Goal: Task Accomplishment & Management: Complete application form

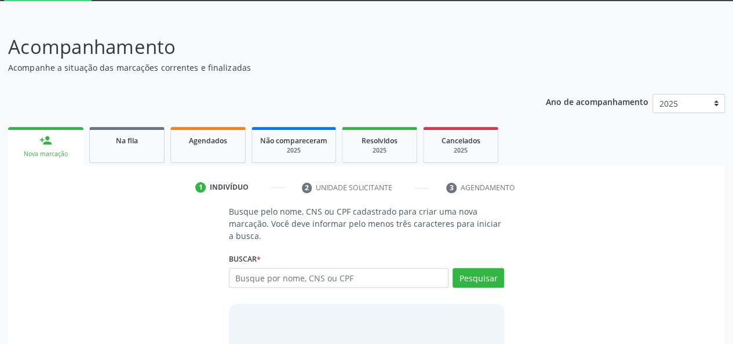
scroll to position [116, 0]
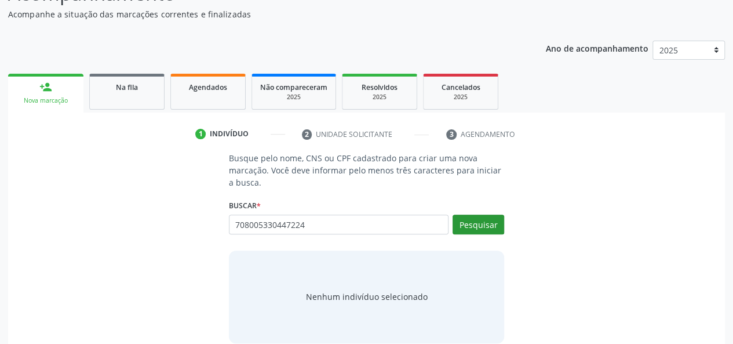
type input "708005330447224"
click at [471, 223] on button "Pesquisar" at bounding box center [479, 224] width 52 height 20
type input "708005330447224"
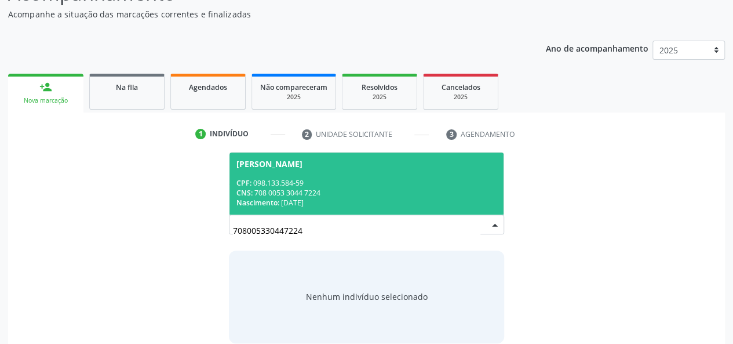
click at [396, 193] on div "CNS: 708 0053 3044 7224" at bounding box center [366, 193] width 261 height 10
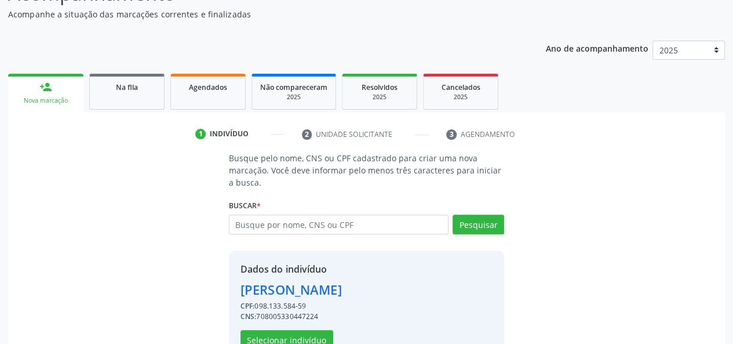
scroll to position [148, 0]
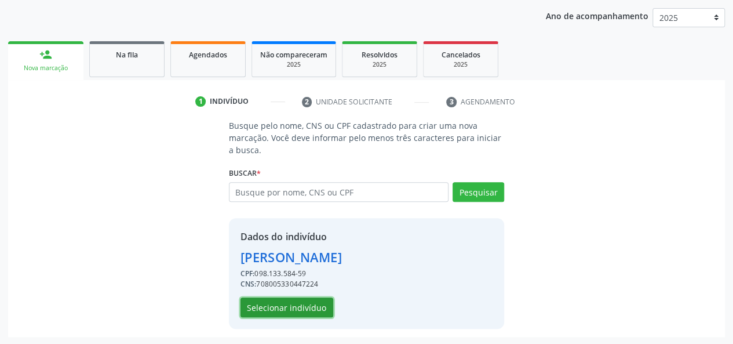
click at [280, 309] on button "Selecionar indivíduo" at bounding box center [287, 307] width 93 height 20
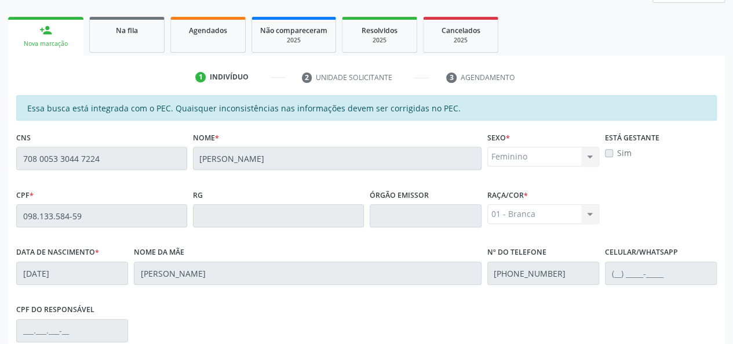
scroll to position [101, 0]
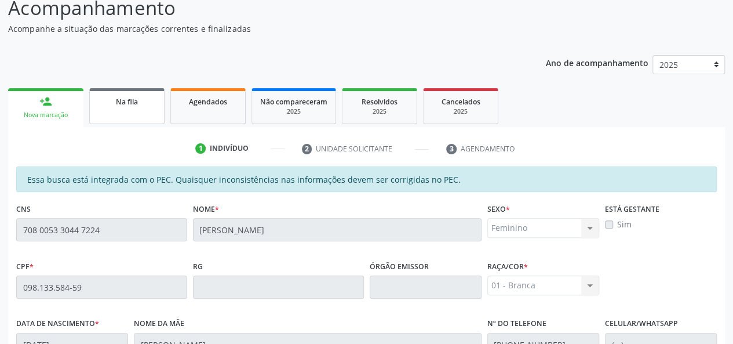
click at [140, 105] on div "Na fila" at bounding box center [127, 101] width 58 height 12
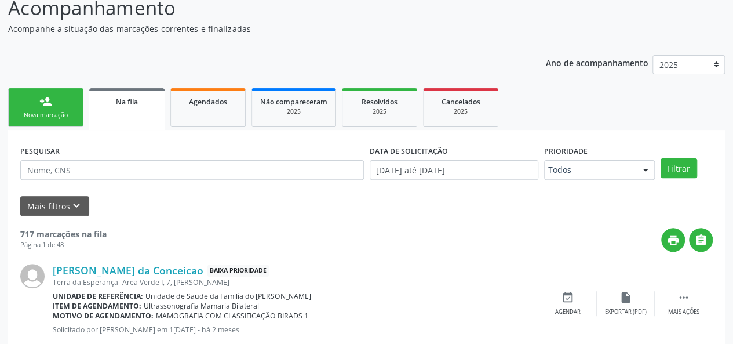
click at [54, 145] on label "PESQUISAR" at bounding box center [39, 151] width 39 height 18
click at [53, 108] on link "person_add Nova marcação" at bounding box center [45, 107] width 75 height 39
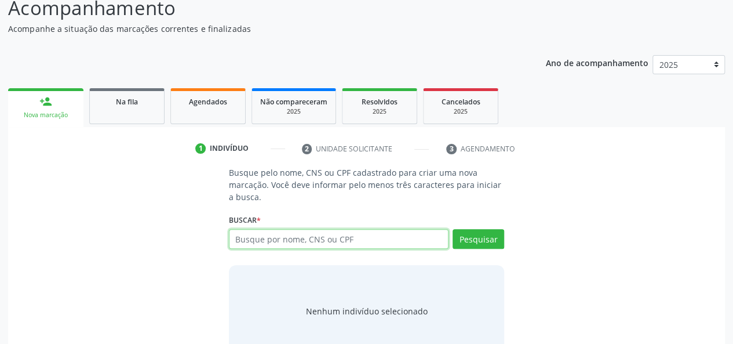
paste input "708005330447224"
type input "708005330447224"
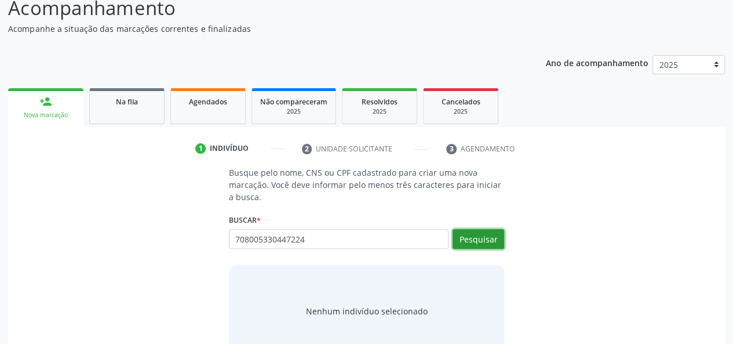
click at [474, 241] on button "Pesquisar" at bounding box center [479, 239] width 52 height 20
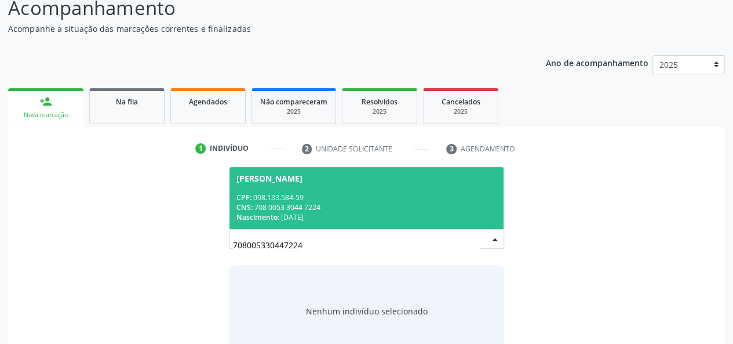
click at [439, 207] on div "CNS: 708 0053 3044 7224" at bounding box center [366, 207] width 261 height 10
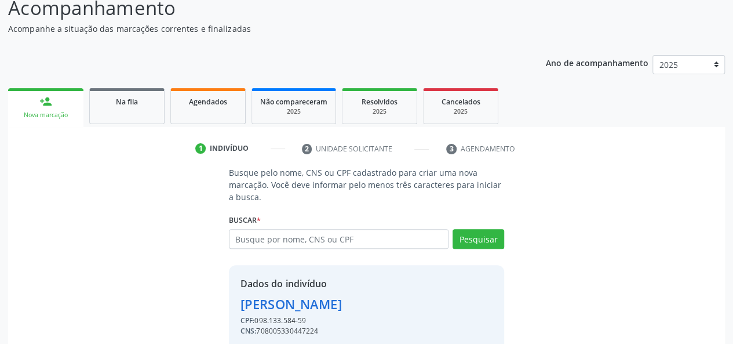
scroll to position [148, 0]
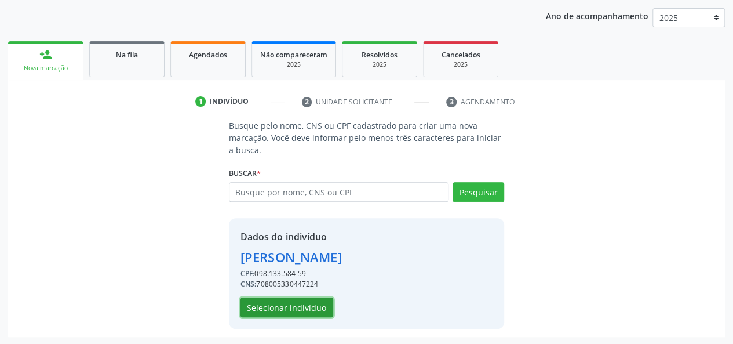
click at [278, 302] on button "Selecionar indivíduo" at bounding box center [287, 307] width 93 height 20
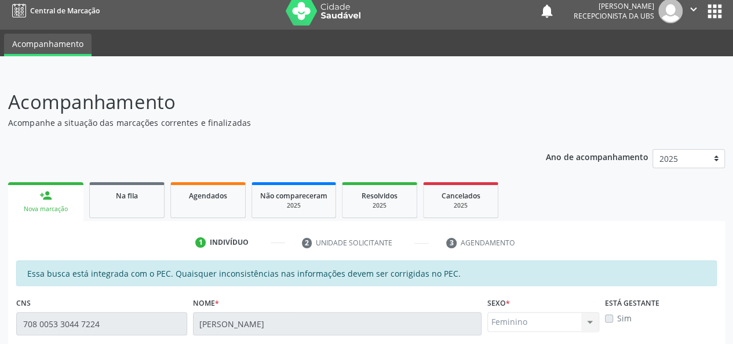
scroll to position [0, 0]
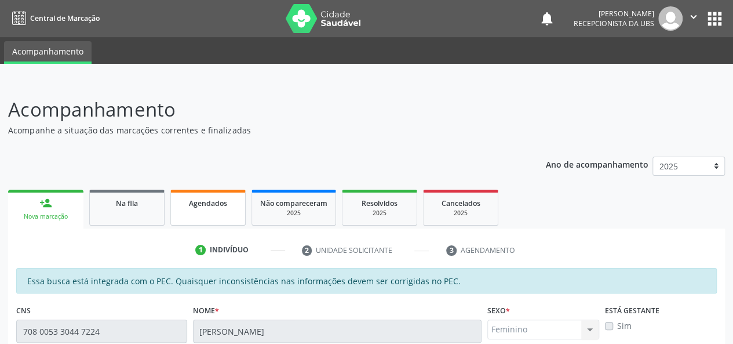
click at [207, 214] on link "Agendados" at bounding box center [207, 208] width 75 height 36
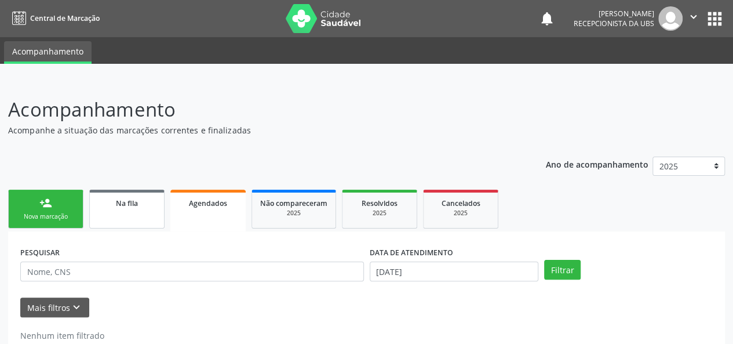
click at [126, 206] on span "Na fila" at bounding box center [127, 203] width 22 height 10
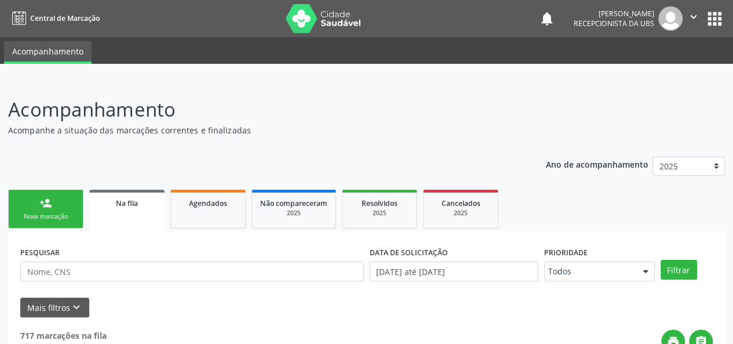
click at [39, 206] on div "person_add" at bounding box center [45, 202] width 13 height 13
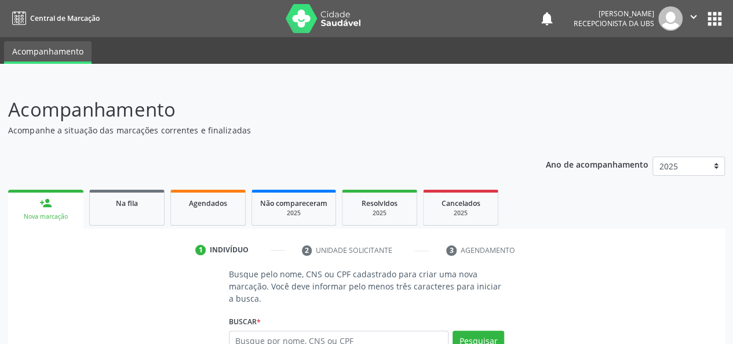
scroll to position [131, 0]
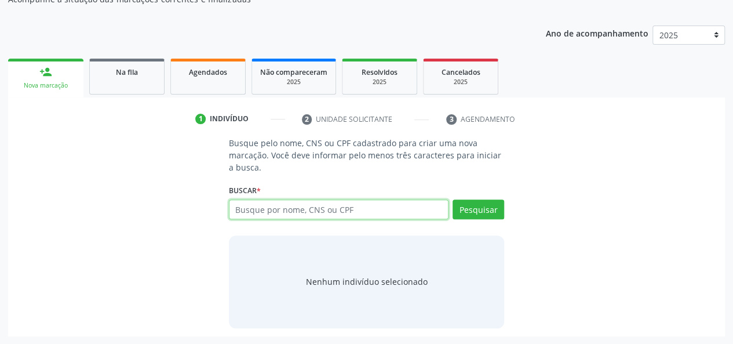
paste input "708005330447224"
type input "708005330447224"
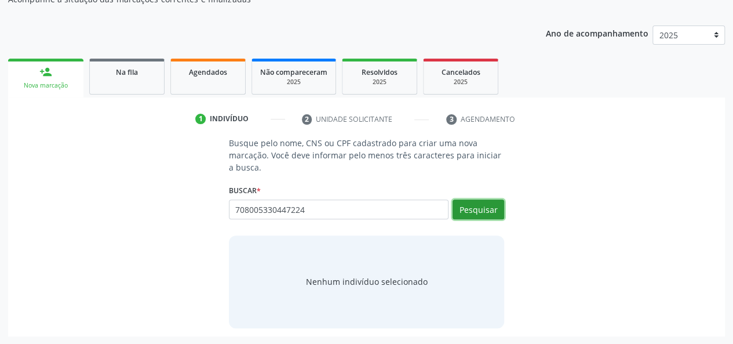
click at [481, 207] on button "Pesquisar" at bounding box center [479, 209] width 52 height 20
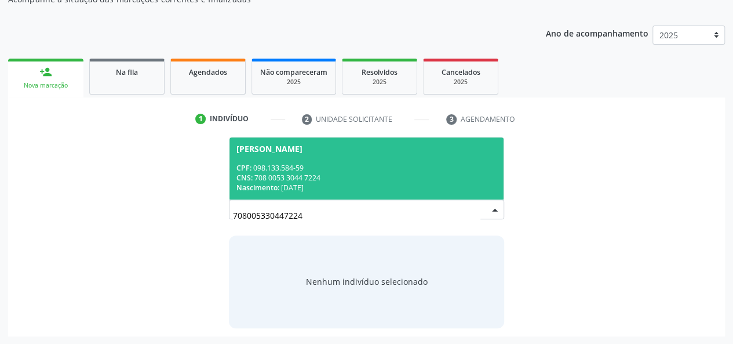
click at [405, 173] on div "CNS: 708 0053 3044 7224" at bounding box center [366, 178] width 261 height 10
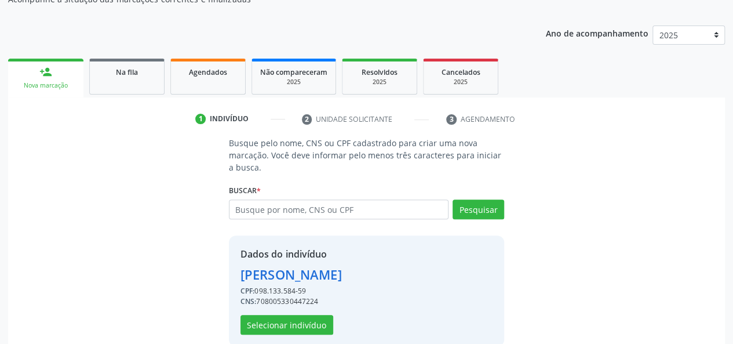
scroll to position [148, 0]
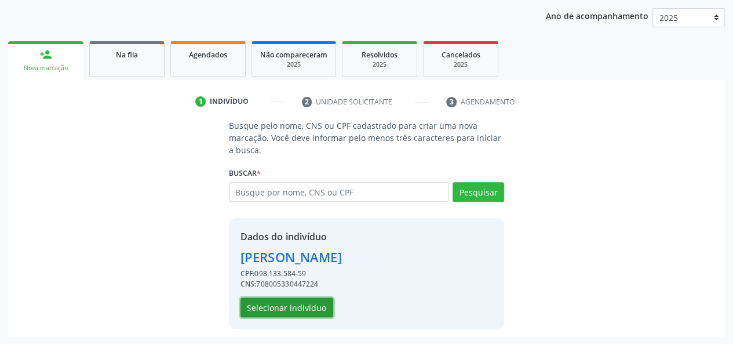
click at [289, 302] on button "Selecionar indivíduo" at bounding box center [287, 307] width 93 height 20
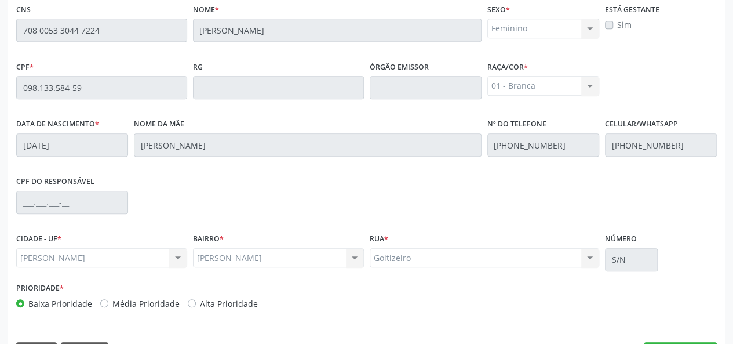
scroll to position [333, 0]
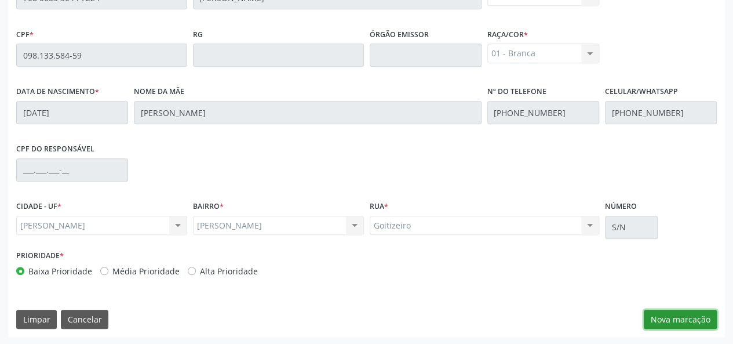
click at [662, 324] on button "Nova marcação" at bounding box center [680, 319] width 73 height 20
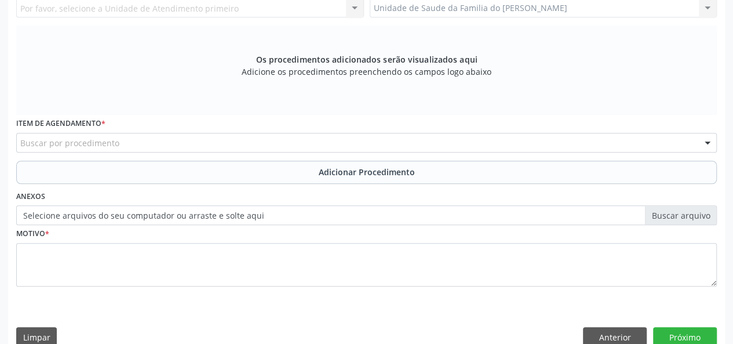
scroll to position [159, 0]
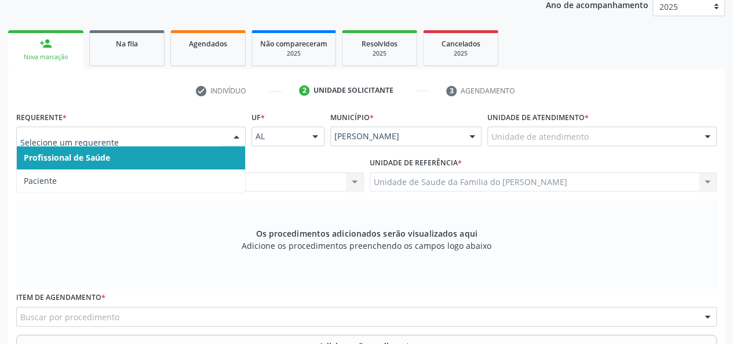
click at [226, 134] on div at bounding box center [130, 136] width 229 height 20
click at [213, 160] on span "Profissional de Saúde" at bounding box center [131, 157] width 228 height 23
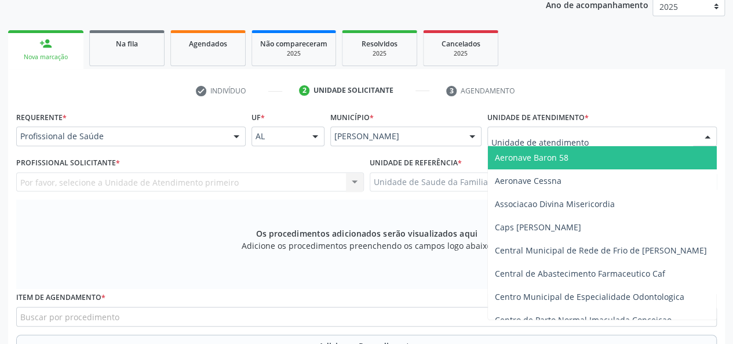
type input "J"
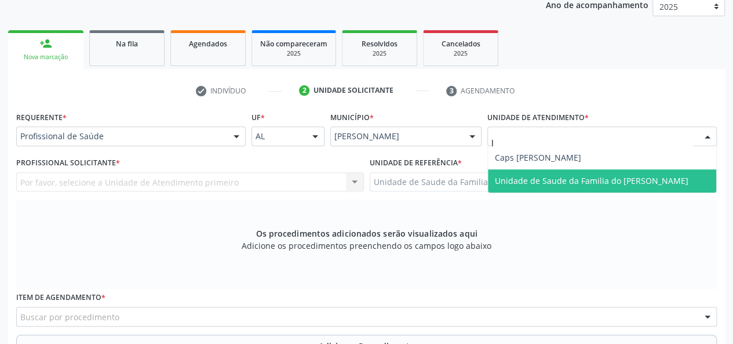
click at [582, 177] on span "Unidade de Saude da Familia do [PERSON_NAME]" at bounding box center [592, 180] width 194 height 11
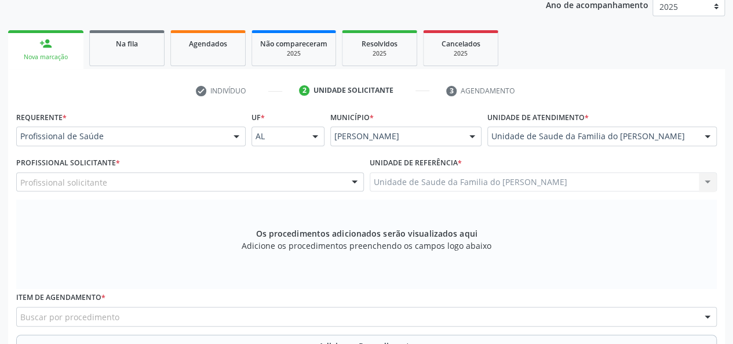
click at [357, 184] on div at bounding box center [354, 183] width 17 height 20
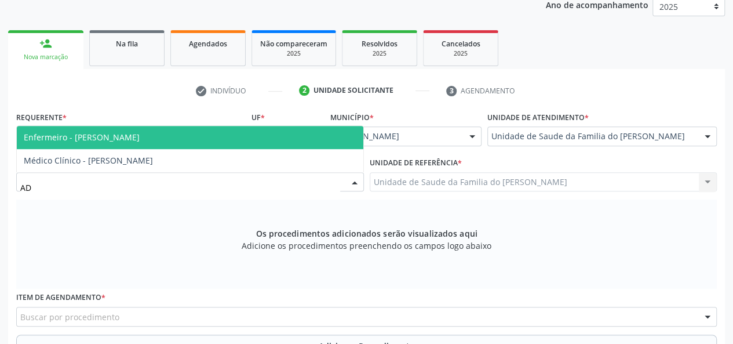
type input "ADA"
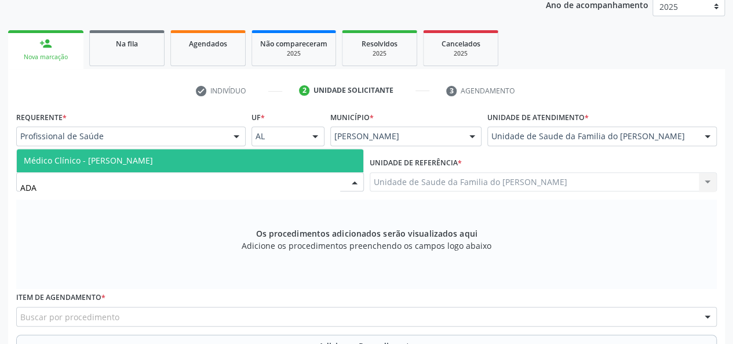
click at [249, 156] on span "Médico Clínico - [PERSON_NAME]" at bounding box center [190, 160] width 347 height 23
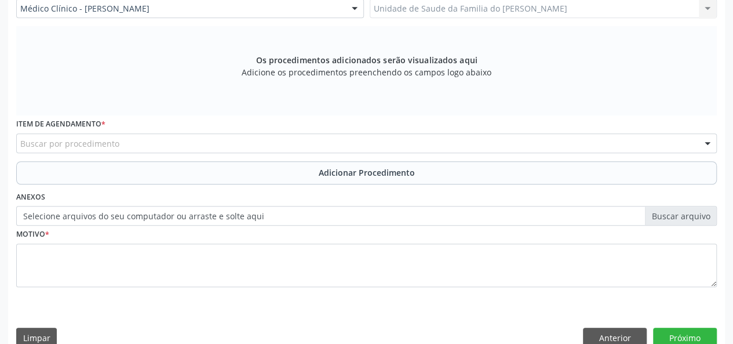
scroll to position [333, 0]
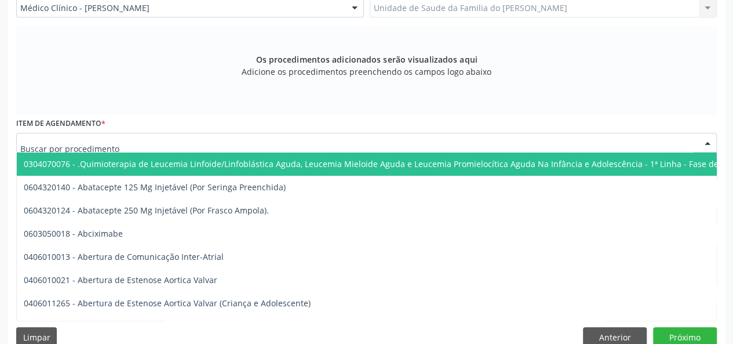
click at [246, 141] on div at bounding box center [366, 143] width 701 height 20
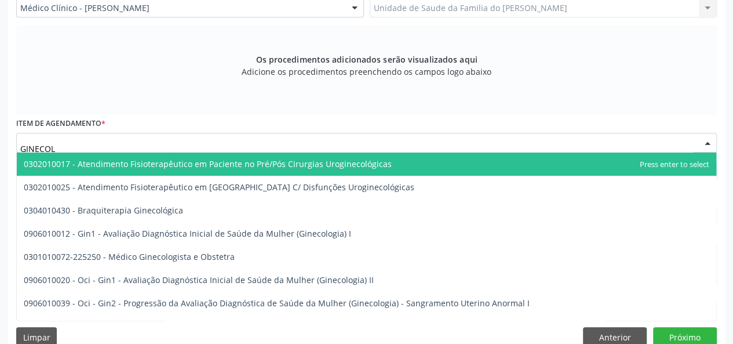
type input "GINECOLO"
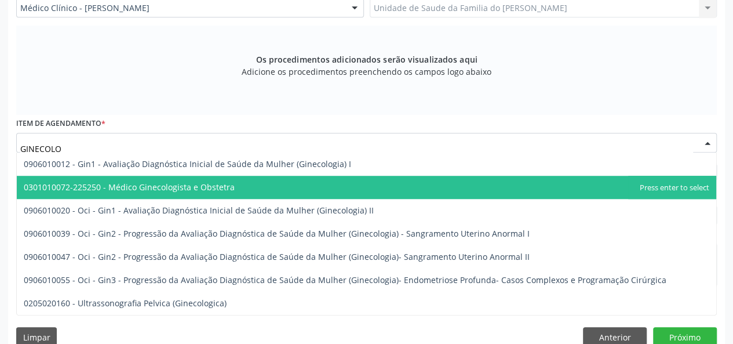
click at [219, 192] on span "0301010072-225250 - Médico Ginecologista e Obstetra" at bounding box center [366, 187] width 699 height 23
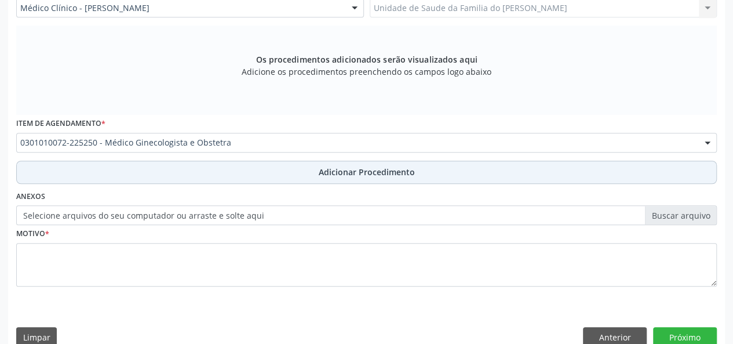
click at [230, 165] on button "Adicionar Procedimento" at bounding box center [366, 172] width 701 height 23
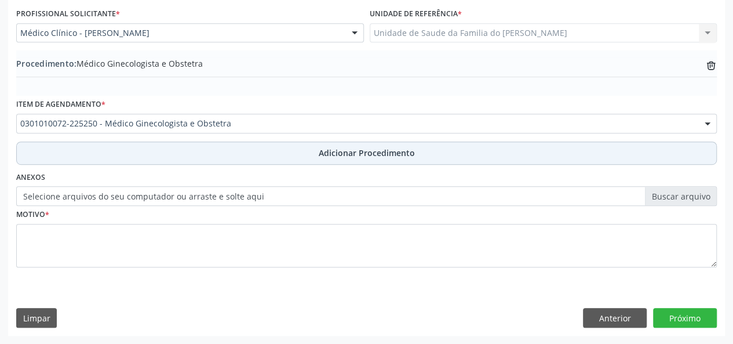
scroll to position [307, 0]
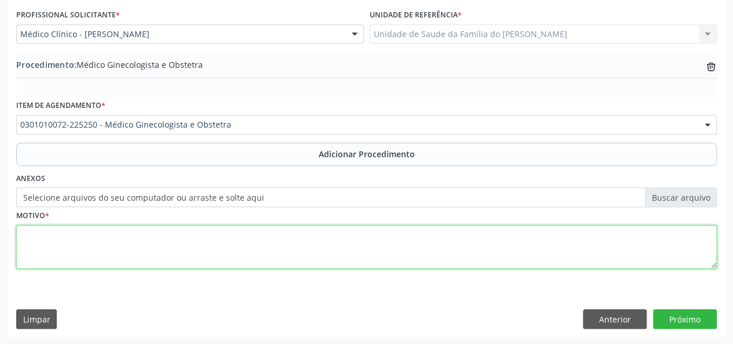
click at [207, 245] on textarea at bounding box center [366, 247] width 701 height 44
type textarea "MIOMA"
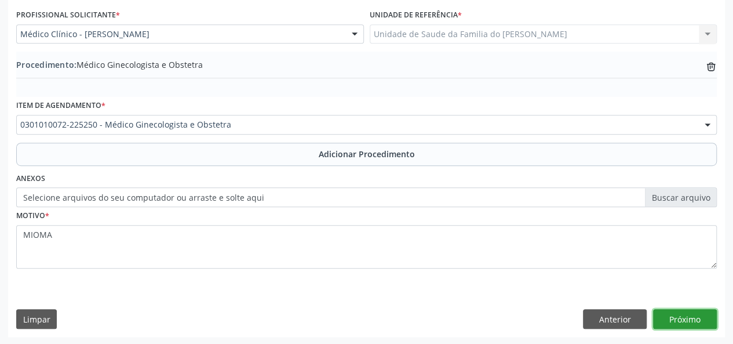
click at [691, 320] on button "Próximo" at bounding box center [685, 319] width 64 height 20
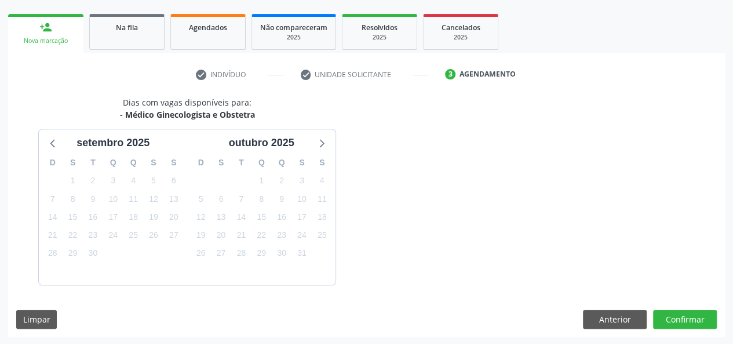
scroll to position [210, 0]
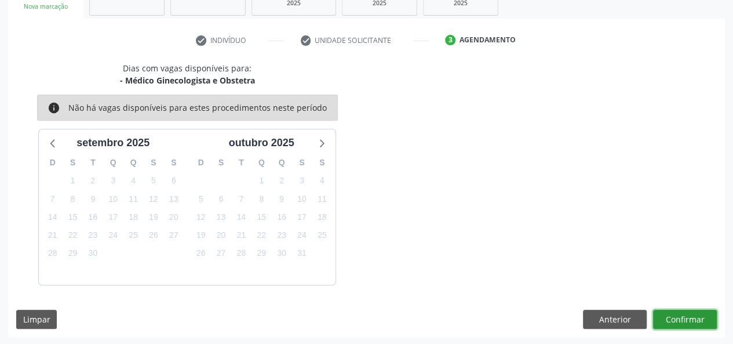
click at [688, 320] on button "Confirmar" at bounding box center [685, 319] width 64 height 20
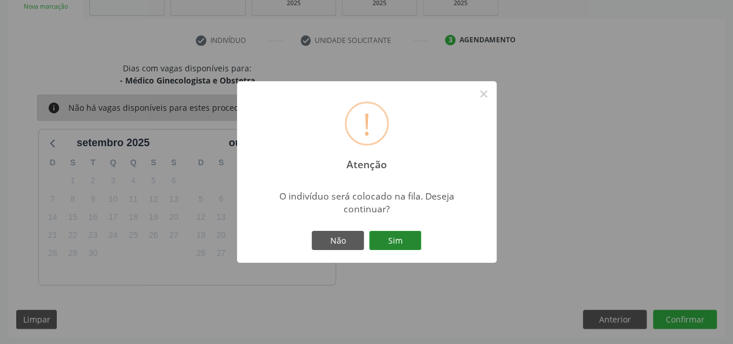
click at [391, 239] on button "Sim" at bounding box center [395, 241] width 52 height 20
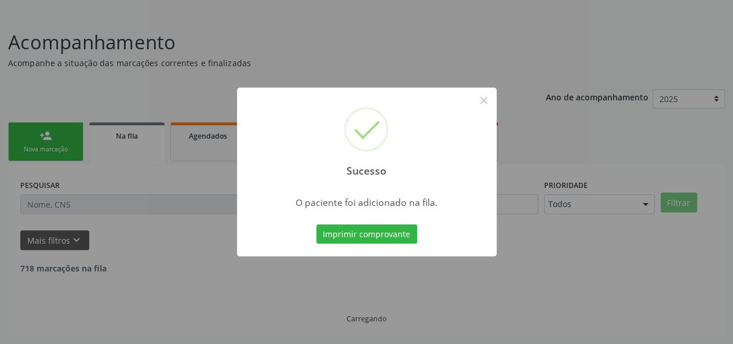
scroll to position [54, 0]
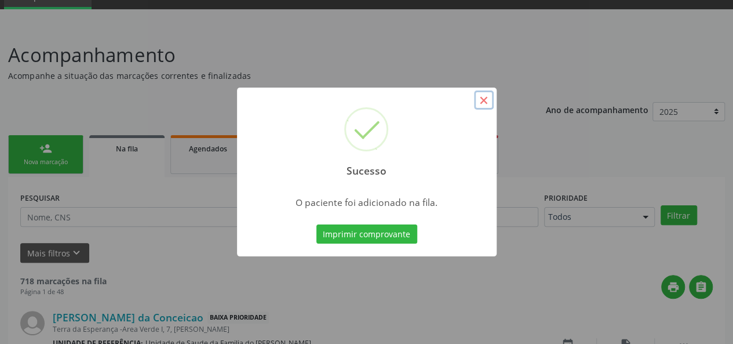
click at [481, 99] on button "×" at bounding box center [484, 100] width 20 height 20
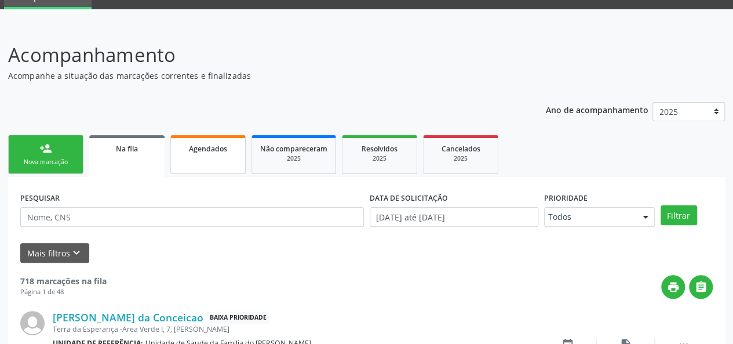
click at [208, 163] on link "Agendados" at bounding box center [207, 154] width 75 height 39
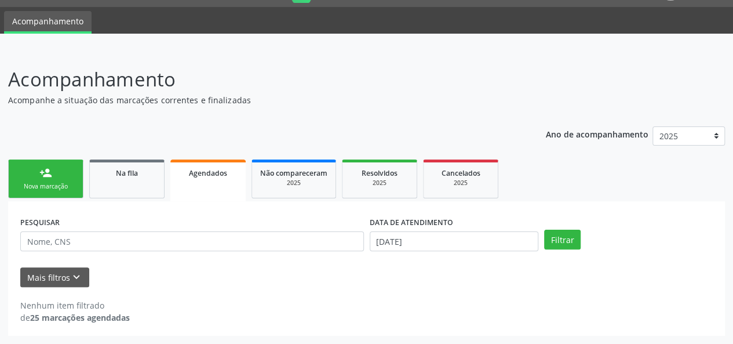
scroll to position [30, 0]
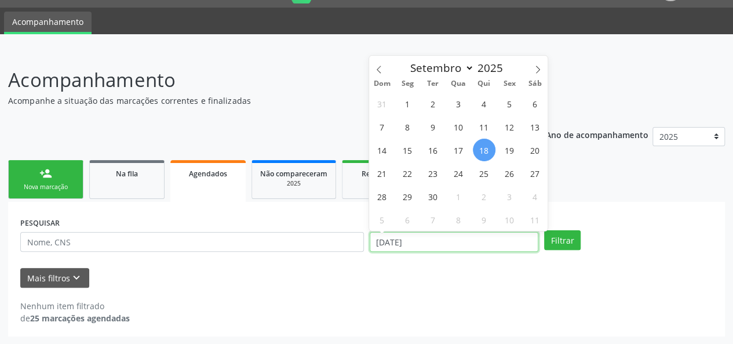
click at [446, 242] on input "[DATE]" at bounding box center [454, 242] width 169 height 20
click at [403, 102] on span "1" at bounding box center [407, 103] width 23 height 23
type input "[DATE]"
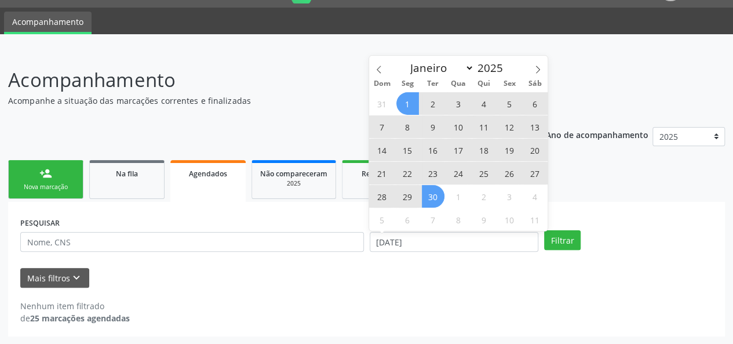
click at [436, 195] on span "30" at bounding box center [433, 196] width 23 height 23
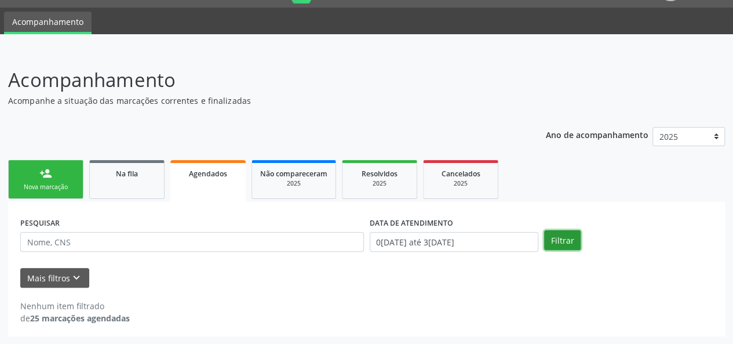
click at [557, 241] on button "Filtrar" at bounding box center [562, 240] width 37 height 20
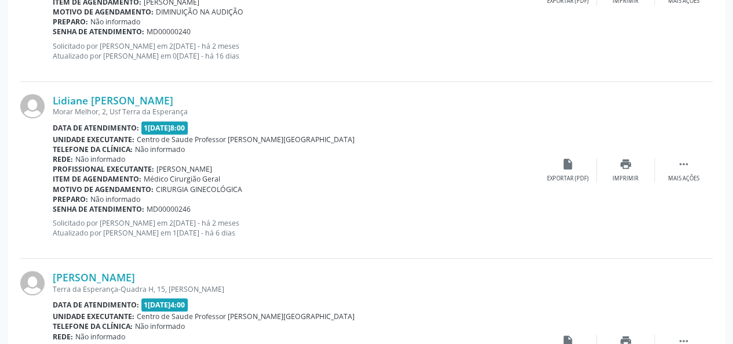
scroll to position [2723, 0]
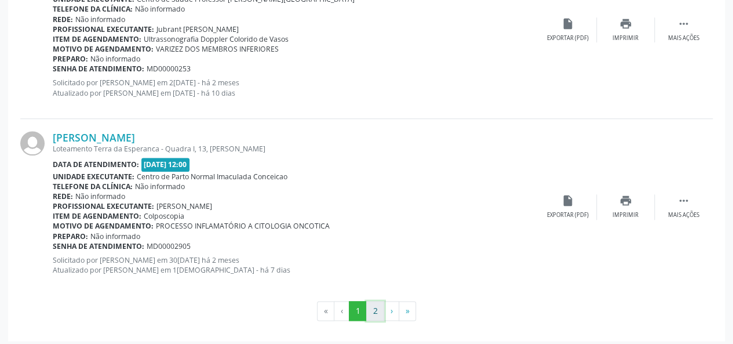
click at [372, 304] on button "2" at bounding box center [375, 311] width 18 height 20
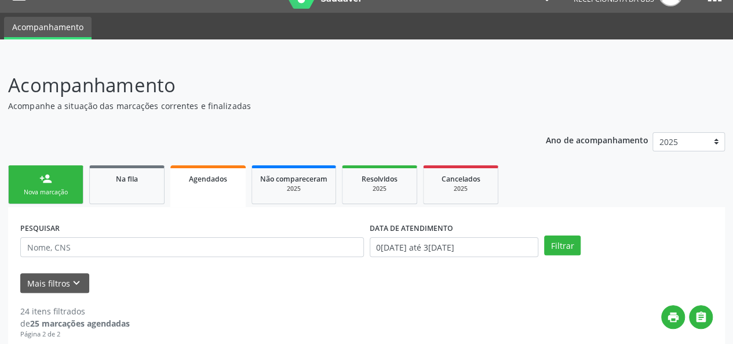
scroll to position [0, 0]
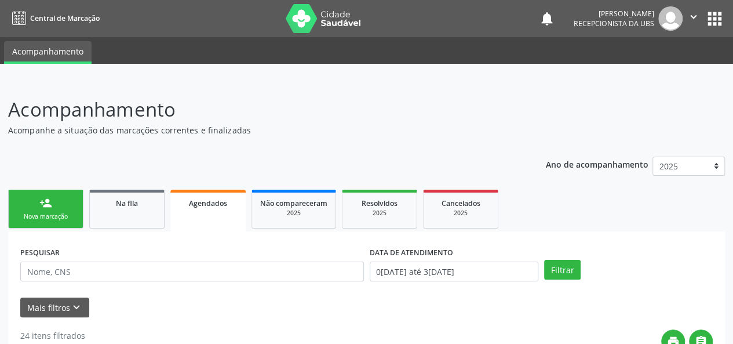
click at [34, 207] on link "person_add Nova marcação" at bounding box center [45, 209] width 75 height 39
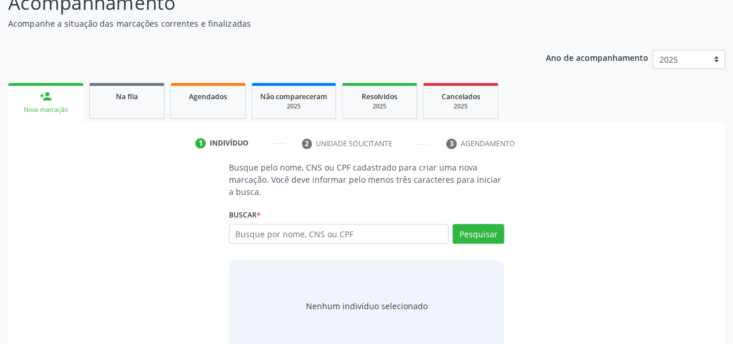
scroll to position [131, 0]
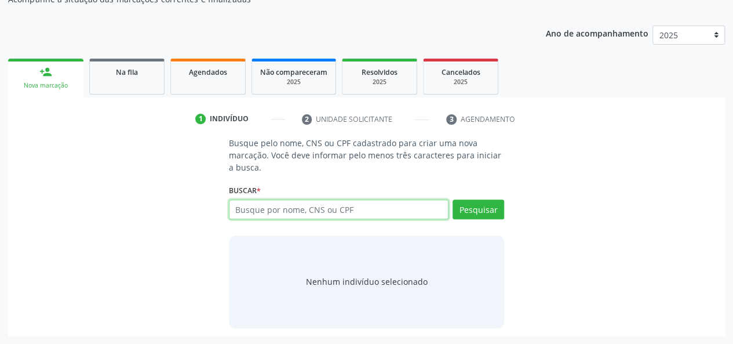
click at [298, 209] on input "text" at bounding box center [339, 209] width 220 height 20
type input "702901517442179"
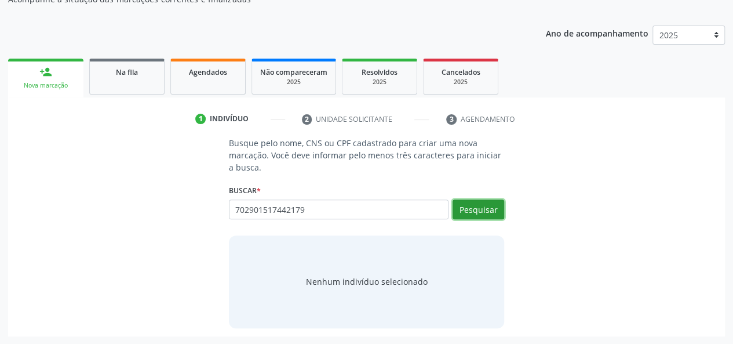
click at [482, 209] on button "Pesquisar" at bounding box center [479, 209] width 52 height 20
type input "702901517442179"
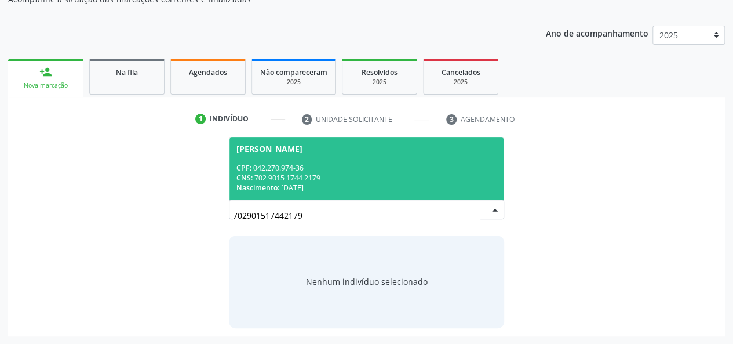
click at [414, 163] on div "CPF: 042.270.974-36" at bounding box center [366, 168] width 261 height 10
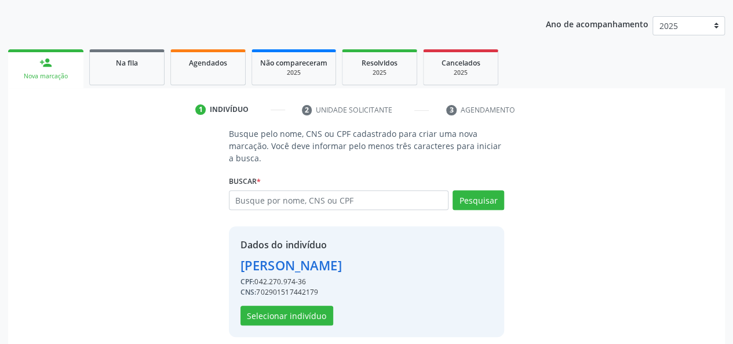
scroll to position [148, 0]
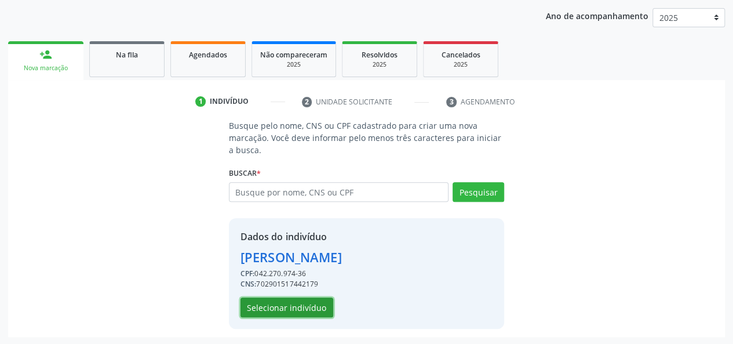
click at [303, 305] on button "Selecionar indivíduo" at bounding box center [287, 307] width 93 height 20
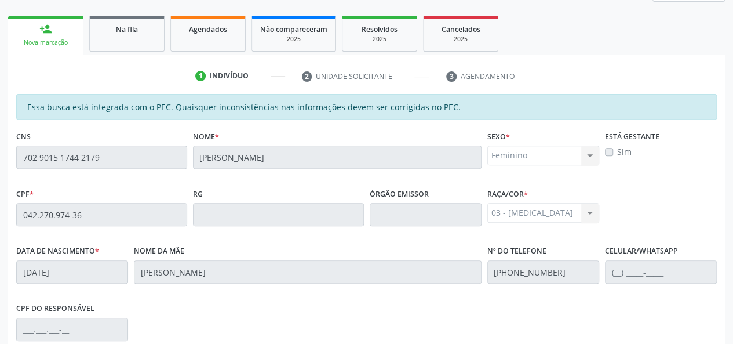
scroll to position [0, 0]
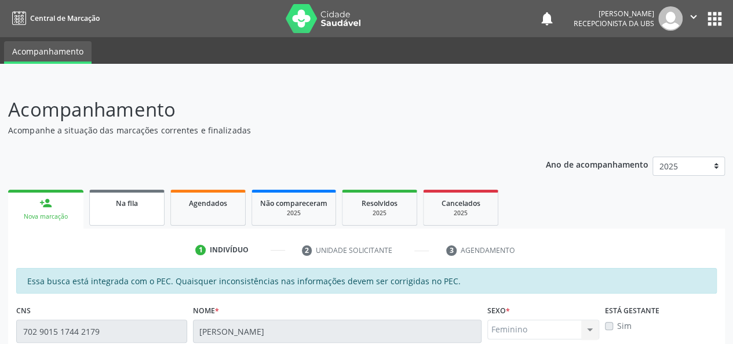
click at [134, 218] on link "Na fila" at bounding box center [126, 208] width 75 height 36
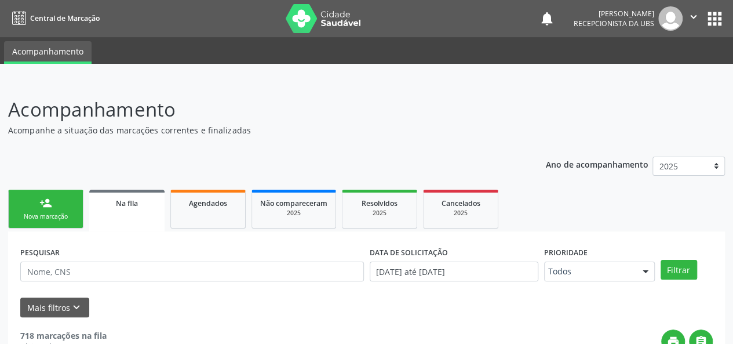
click at [60, 210] on link "person_add Nova marcação" at bounding box center [45, 209] width 75 height 39
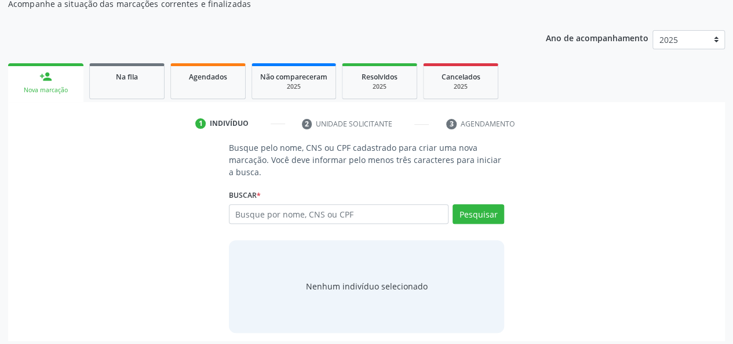
scroll to position [131, 0]
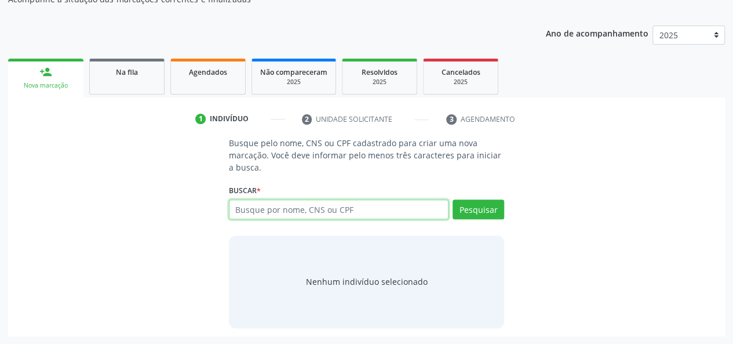
paste input "702 9015 1744 2179"
type input "702 9015 1744 2179"
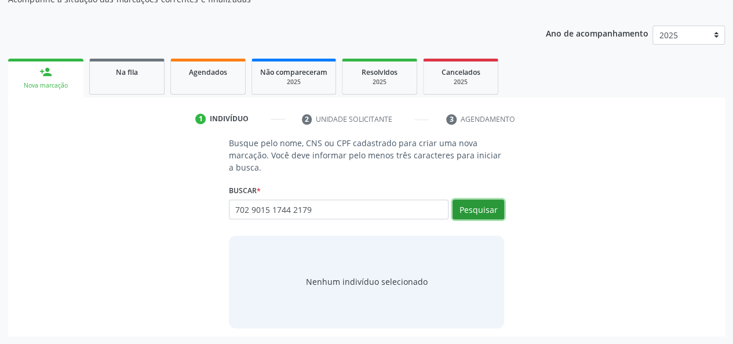
click at [471, 213] on button "Pesquisar" at bounding box center [479, 209] width 52 height 20
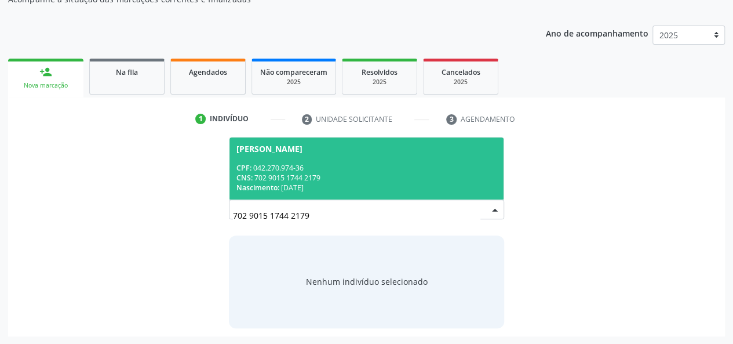
click at [401, 155] on span "[PERSON_NAME] CPF: 042.270.974-36 CNS: 702 9015 1744 2179 Nascimento: 0[DATE]" at bounding box center [366, 168] width 275 height 62
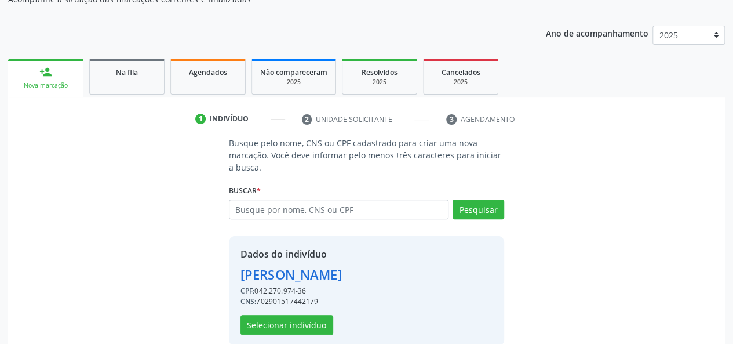
scroll to position [148, 0]
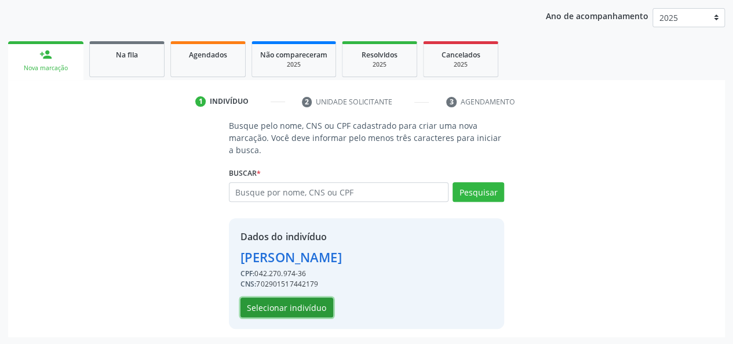
click at [285, 305] on button "Selecionar indivíduo" at bounding box center [287, 307] width 93 height 20
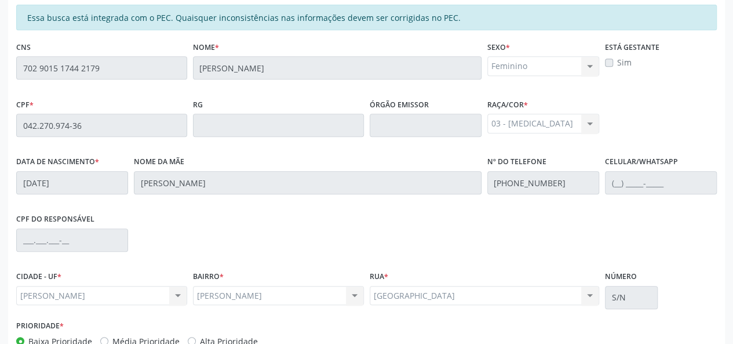
scroll to position [333, 0]
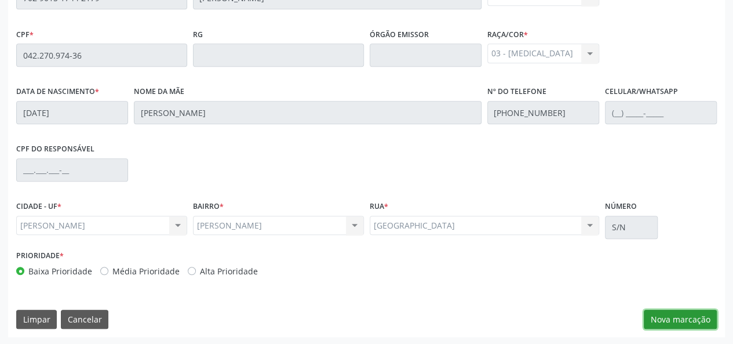
click at [653, 316] on button "Nova marcação" at bounding box center [680, 319] width 73 height 20
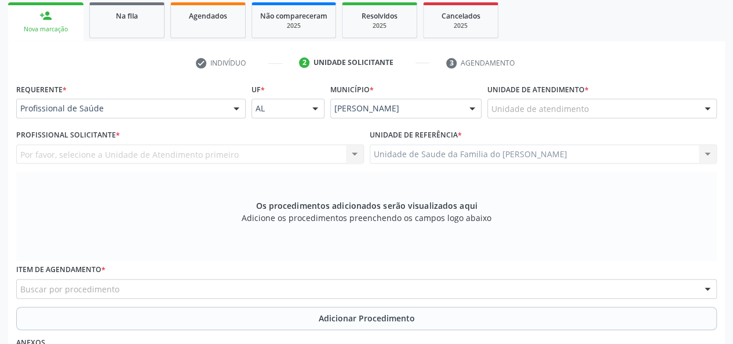
scroll to position [159, 0]
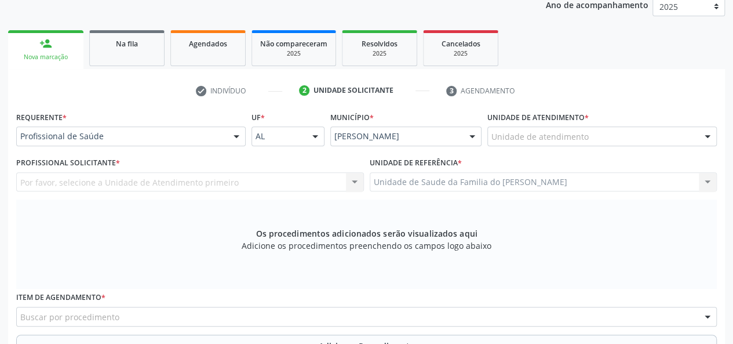
click at [238, 134] on div at bounding box center [236, 137] width 17 height 20
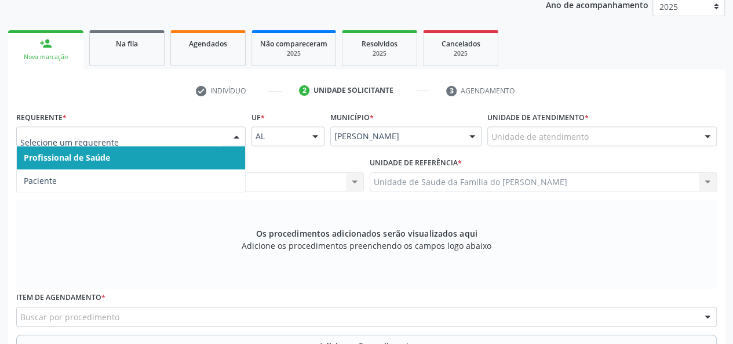
click at [211, 151] on span "Profissional de Saúde" at bounding box center [131, 157] width 228 height 23
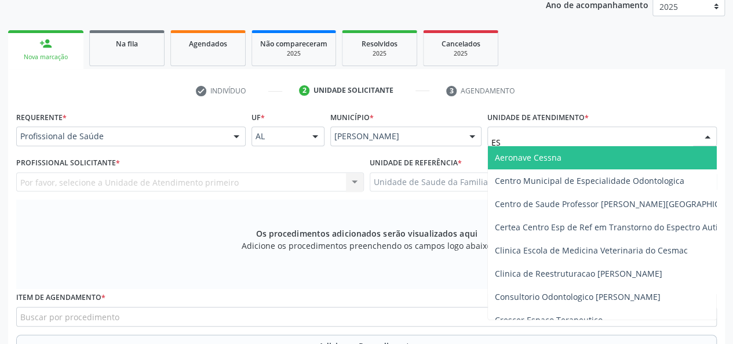
type input "EST"
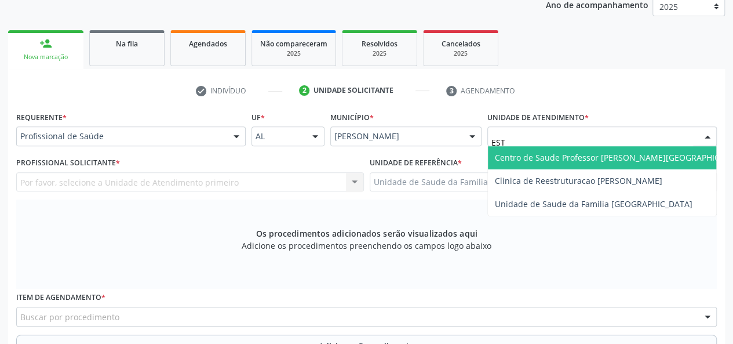
click at [573, 162] on span "Centro de Saude Professor [PERSON_NAME][GEOGRAPHIC_DATA]" at bounding box center [621, 157] width 266 height 23
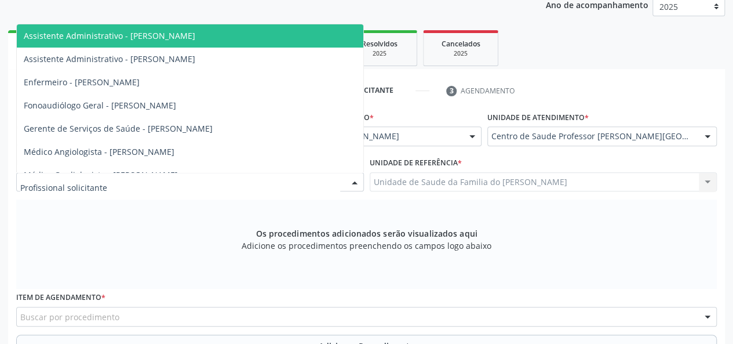
click at [353, 181] on div at bounding box center [354, 183] width 17 height 20
type input "LY"
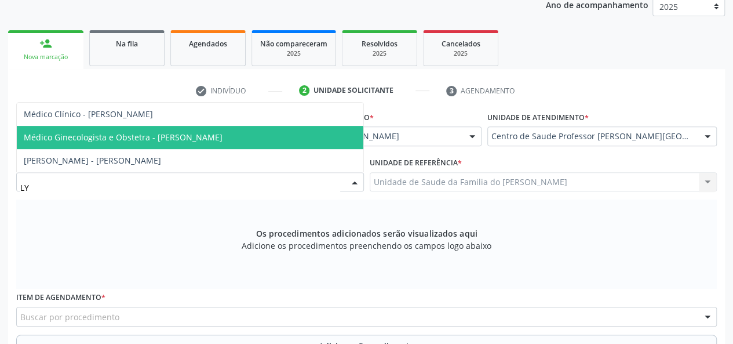
drag, startPoint x: 282, startPoint y: 118, endPoint x: 278, endPoint y: 132, distance: 15.0
click at [278, 132] on ul "Médico Clínico - [PERSON_NAME] Médico Ginecologista e Obstetra - [PERSON_NAME] …" at bounding box center [190, 138] width 347 height 70
click at [278, 133] on span "Médico Ginecologista e Obstetra - [PERSON_NAME]" at bounding box center [190, 137] width 347 height 23
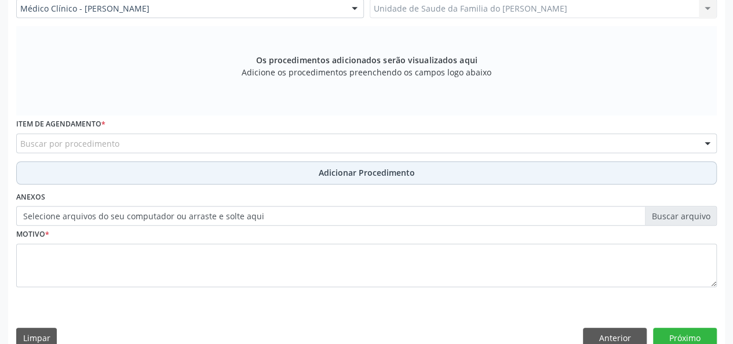
scroll to position [333, 0]
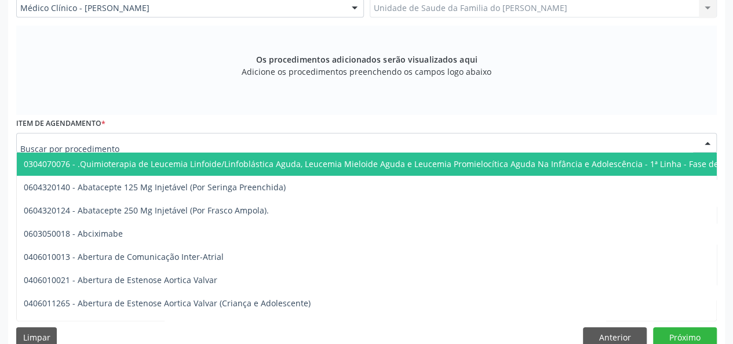
click at [204, 144] on div at bounding box center [366, 143] width 701 height 20
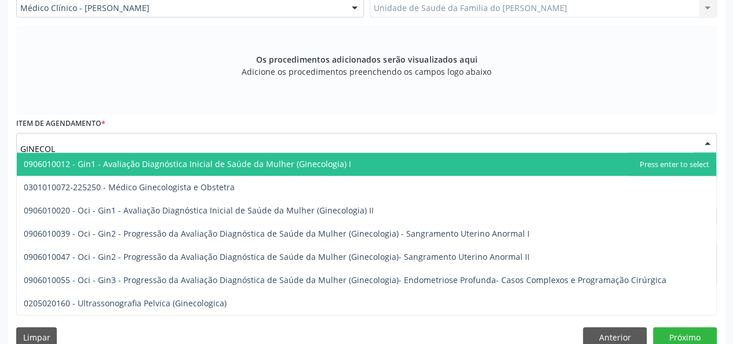
type input "GINECOLO"
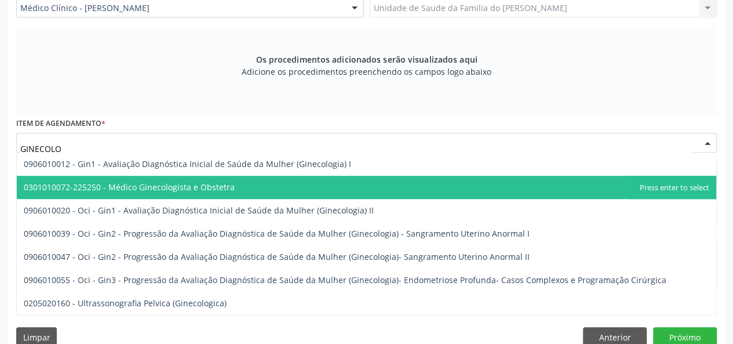
click at [198, 193] on span "0301010072-225250 - Médico Ginecologista e Obstetra" at bounding box center [366, 187] width 699 height 23
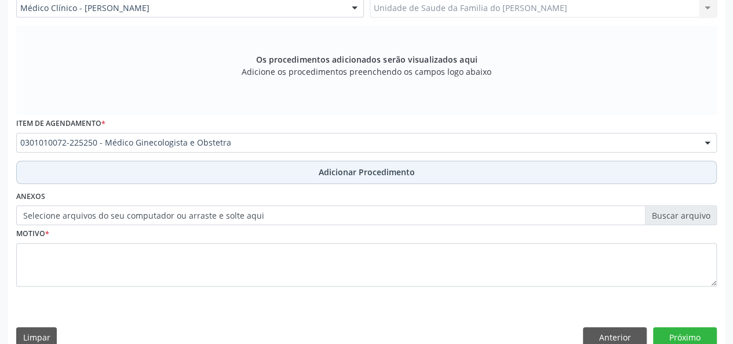
click at [196, 169] on button "Adicionar Procedimento" at bounding box center [366, 172] width 701 height 23
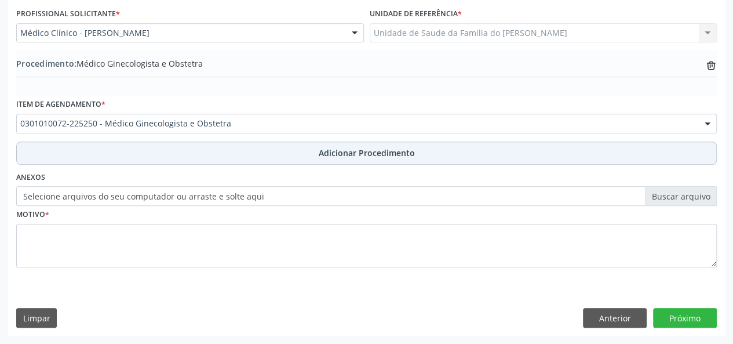
scroll to position [307, 0]
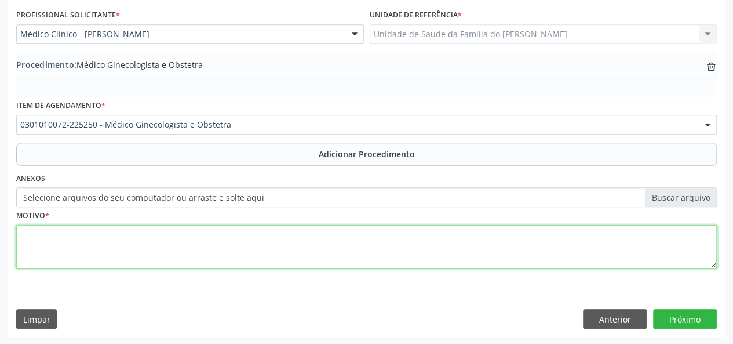
click at [164, 244] on textarea at bounding box center [366, 247] width 701 height 44
type textarea "RETORNO"
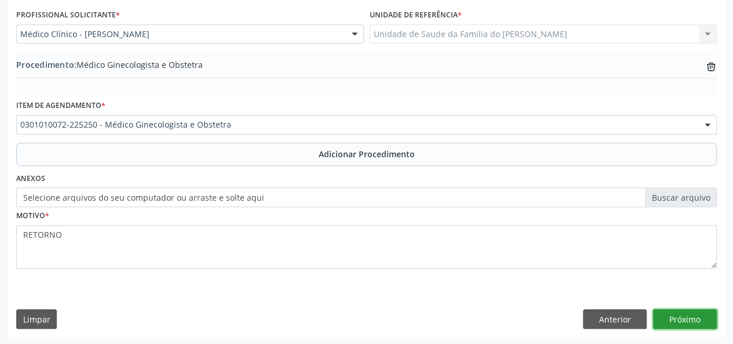
click at [677, 319] on button "Próximo" at bounding box center [685, 319] width 64 height 20
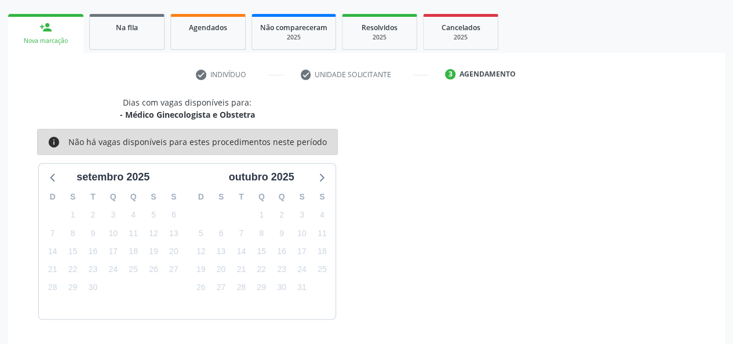
scroll to position [210, 0]
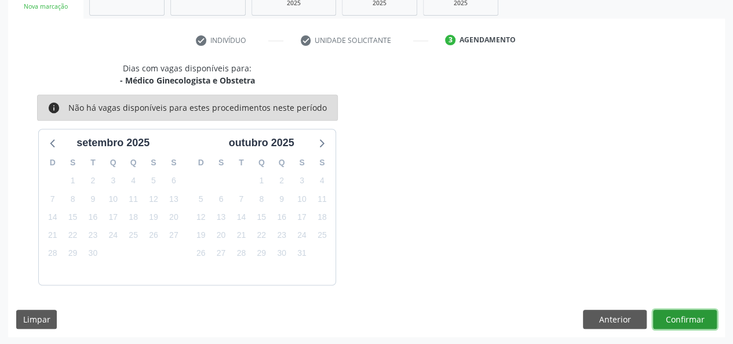
click at [677, 319] on button "Confirmar" at bounding box center [685, 319] width 64 height 20
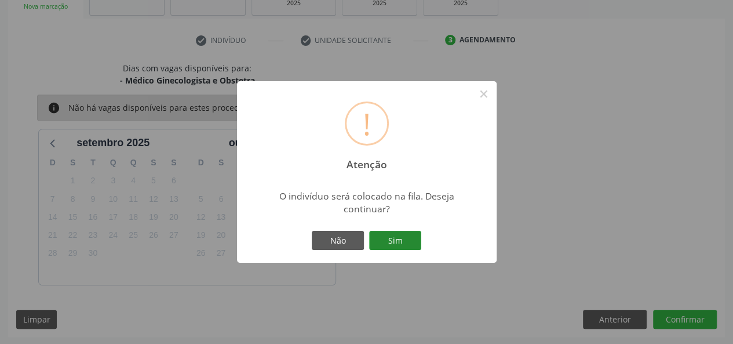
click at [392, 238] on button "Sim" at bounding box center [395, 241] width 52 height 20
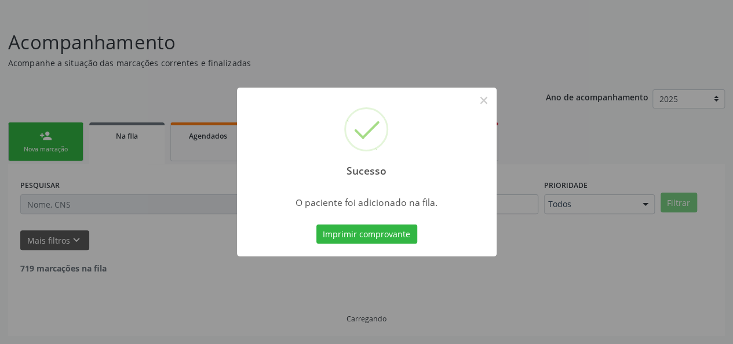
scroll to position [54, 0]
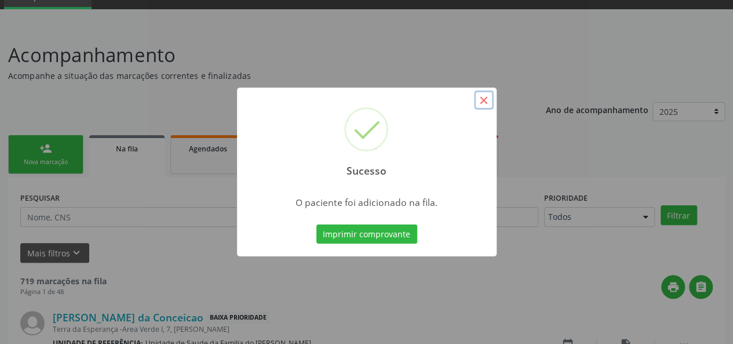
click at [483, 102] on button "×" at bounding box center [484, 100] width 20 height 20
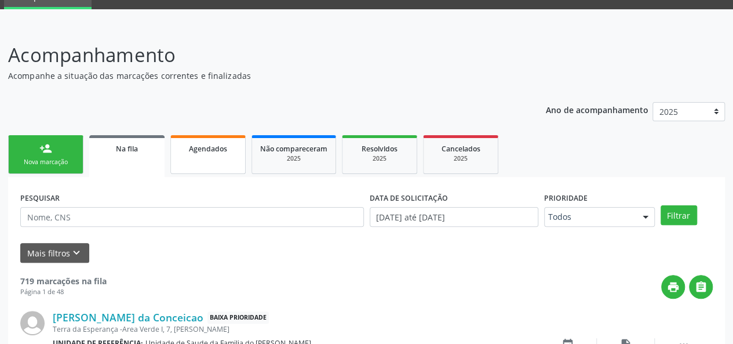
click at [207, 153] on div "Agendados" at bounding box center [208, 148] width 58 height 12
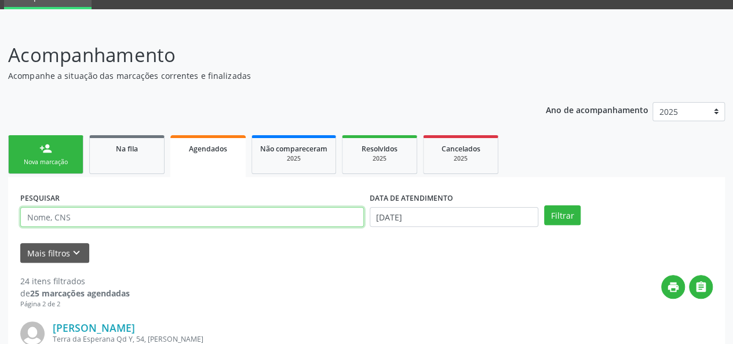
paste input "702 9015 1744 2179"
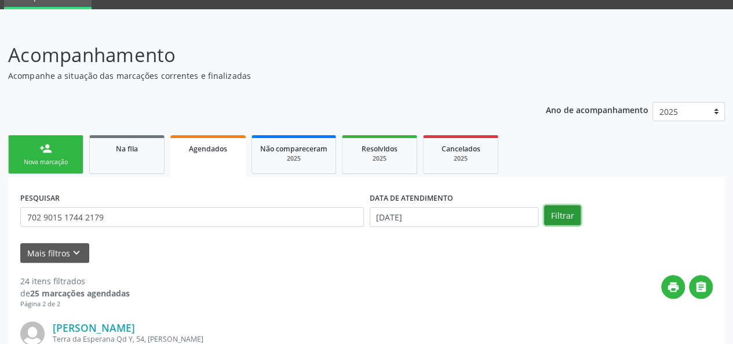
click at [555, 218] on button "Filtrar" at bounding box center [562, 215] width 37 height 20
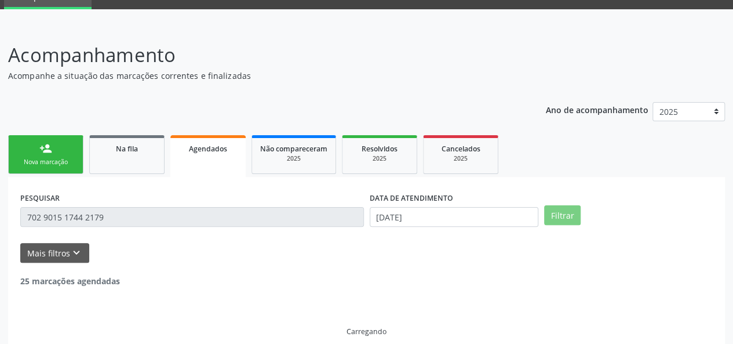
scroll to position [30, 0]
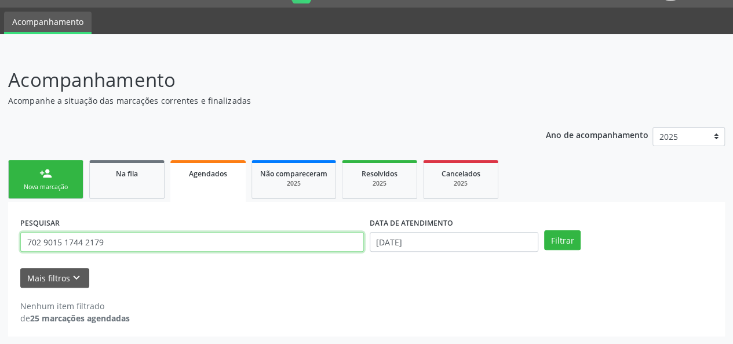
click at [161, 241] on input "702 9015 1744 2179" at bounding box center [192, 242] width 344 height 20
click at [83, 244] on input "702 9015 1744 2179" at bounding box center [192, 242] width 344 height 20
click at [64, 243] on input "702 9015 17442179" at bounding box center [192, 242] width 344 height 20
click at [44, 244] on input "702 901517442179" at bounding box center [192, 242] width 344 height 20
type input "702901517442179"
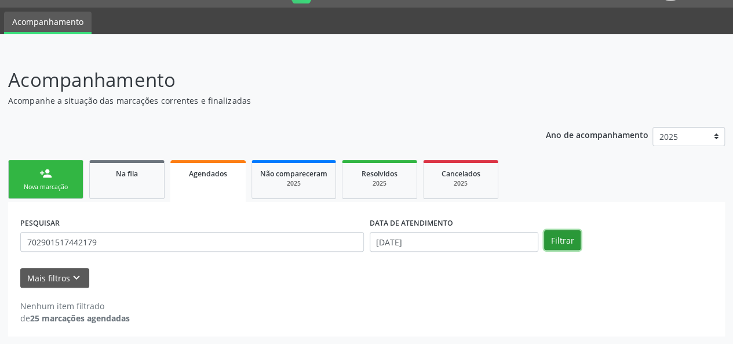
click at [552, 241] on button "Filtrar" at bounding box center [562, 240] width 37 height 20
click at [134, 181] on link "Na fila" at bounding box center [126, 179] width 75 height 39
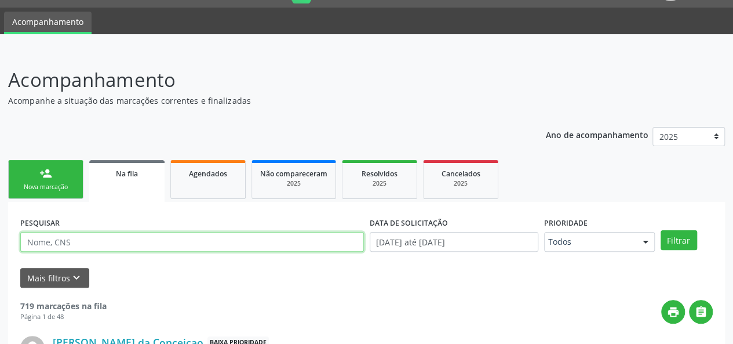
paste input "702 9015 1744 2179"
type input "702 9015 1744 2179"
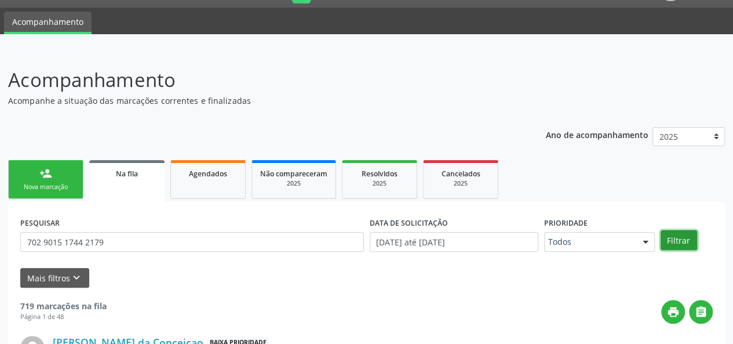
click at [673, 238] on button "Filtrar" at bounding box center [679, 240] width 37 height 20
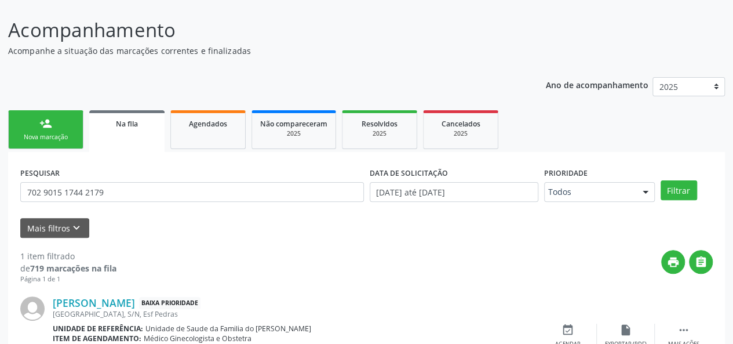
scroll to position [143, 0]
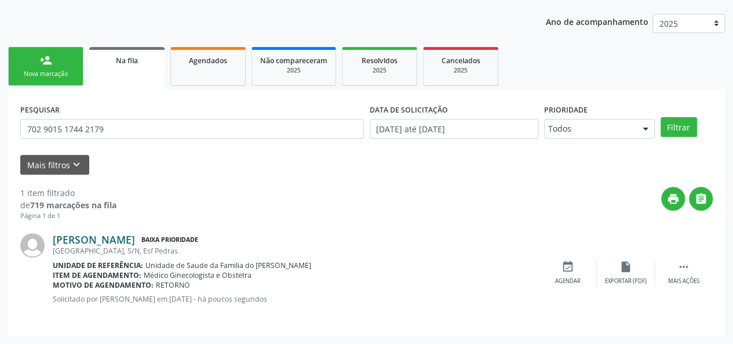
click at [135, 241] on link "[PERSON_NAME]" at bounding box center [94, 239] width 82 height 13
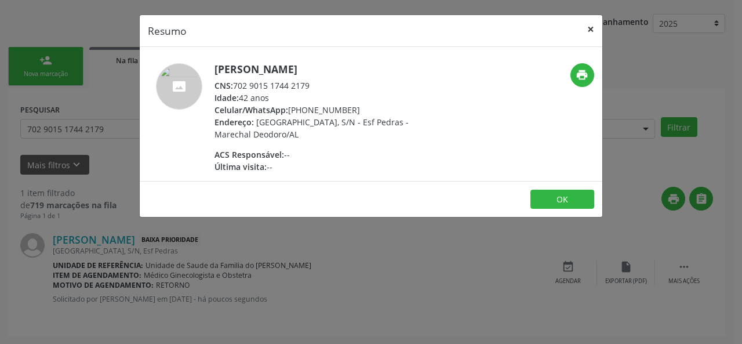
click at [591, 23] on button "×" at bounding box center [590, 29] width 23 height 28
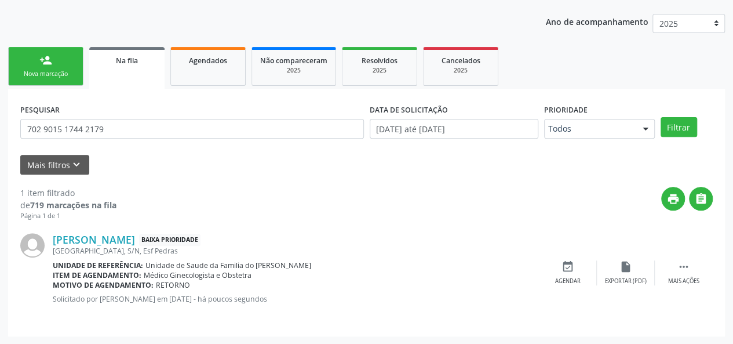
click at [50, 65] on div "person_add" at bounding box center [45, 60] width 13 height 13
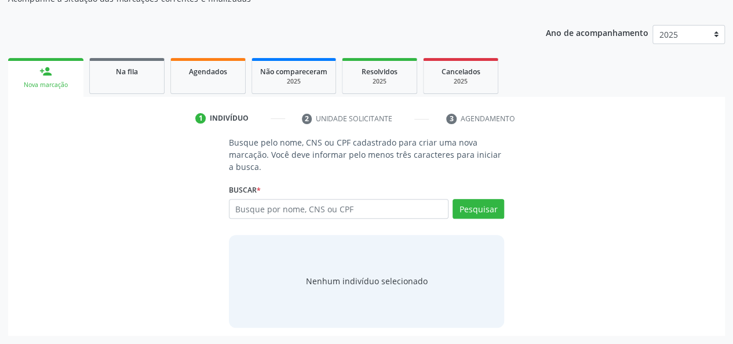
scroll to position [131, 0]
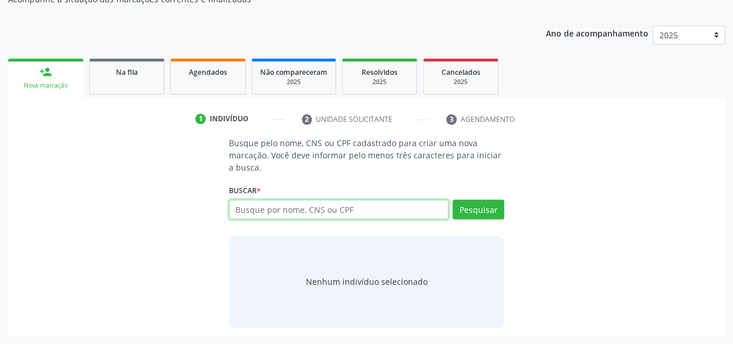
click at [290, 212] on input "text" at bounding box center [339, 209] width 220 height 20
type input "700709975301671"
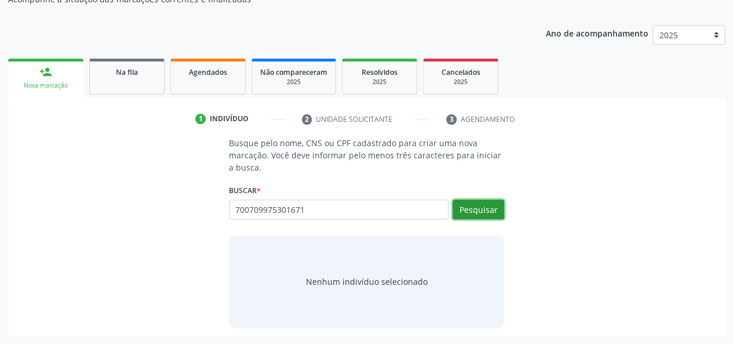
click at [475, 210] on button "Pesquisar" at bounding box center [479, 209] width 52 height 20
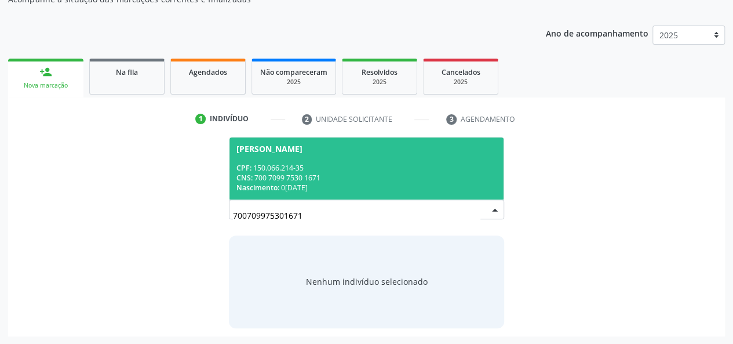
click at [435, 173] on div "CNS: 700 7099 7530 1671" at bounding box center [366, 178] width 261 height 10
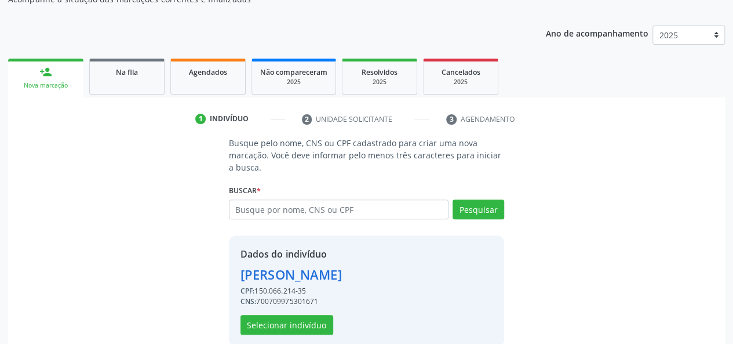
scroll to position [148, 0]
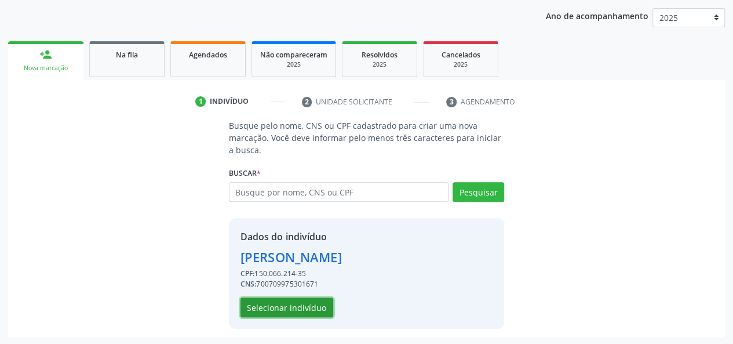
click at [316, 306] on button "Selecionar indivíduo" at bounding box center [287, 307] width 93 height 20
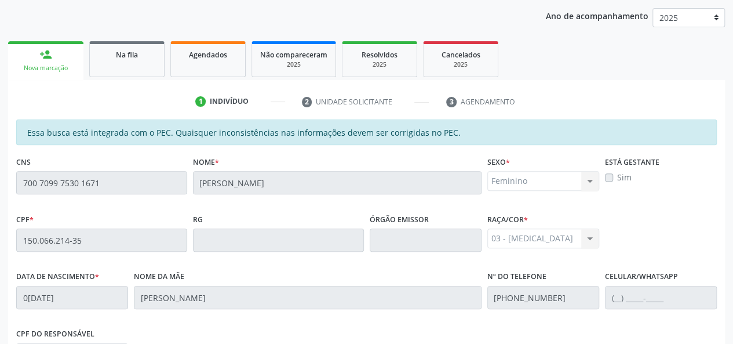
scroll to position [333, 0]
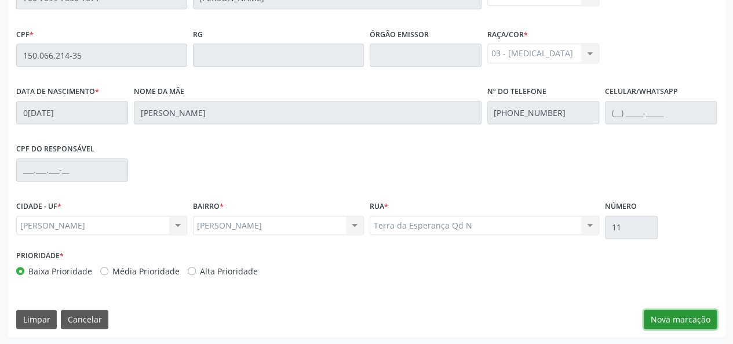
click at [667, 317] on button "Nova marcação" at bounding box center [680, 319] width 73 height 20
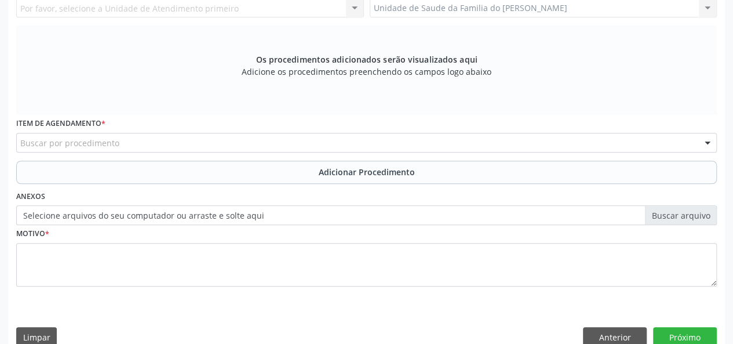
scroll to position [159, 0]
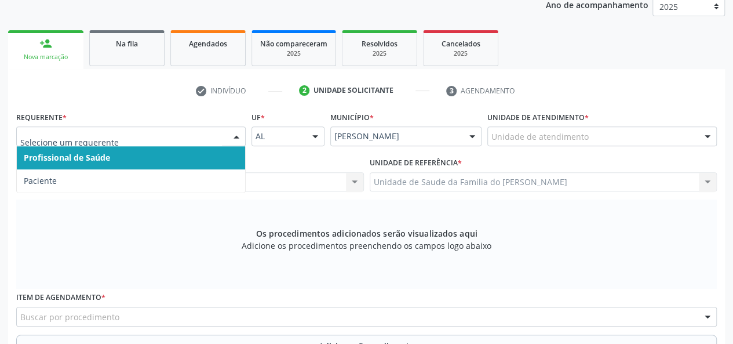
click at [230, 137] on div at bounding box center [236, 137] width 17 height 20
click at [221, 161] on span "Profissional de Saúde" at bounding box center [131, 157] width 228 height 23
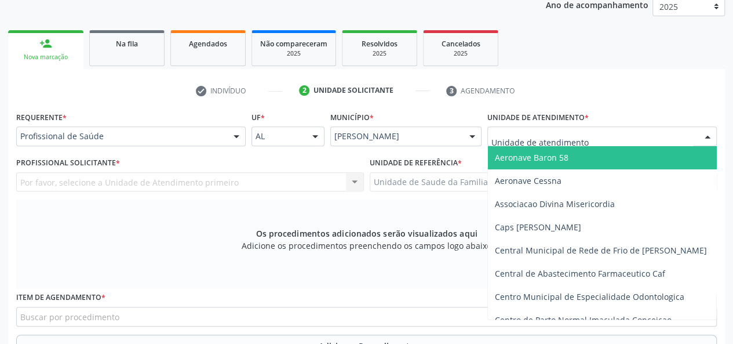
type input "j"
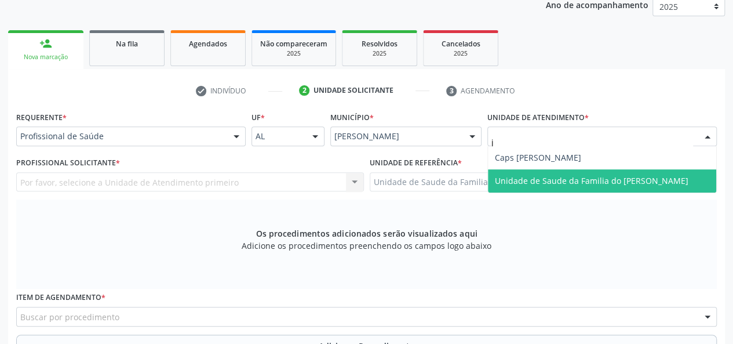
click at [548, 175] on span "Unidade de Saude da Familia do [PERSON_NAME]" at bounding box center [592, 180] width 194 height 11
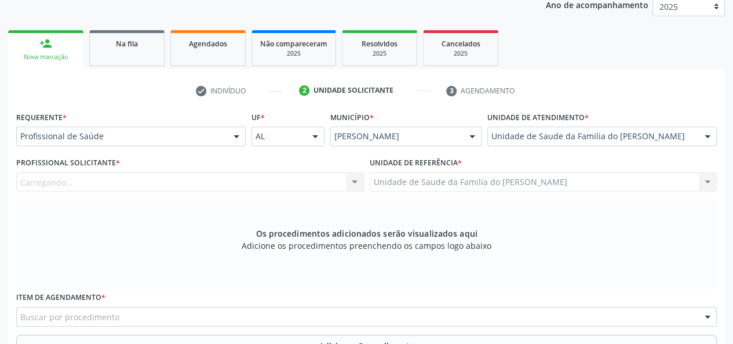
click at [354, 181] on div "Carregando... Nenhum resultado encontrado para: " " Não há nenhuma opção para s…" at bounding box center [190, 182] width 348 height 20
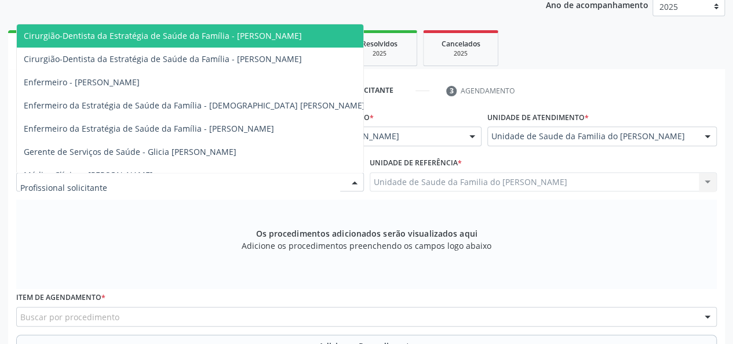
click at [354, 181] on div at bounding box center [354, 183] width 17 height 20
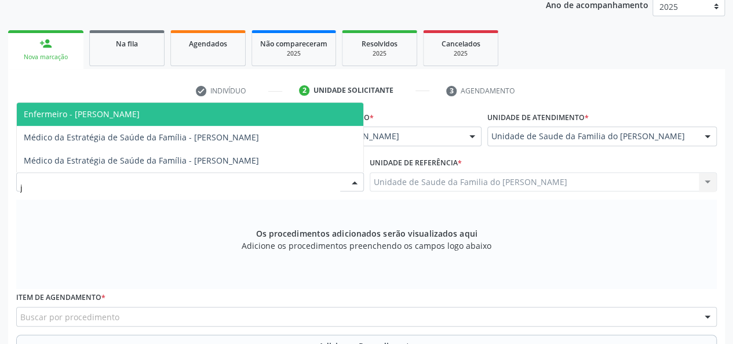
type input "jo"
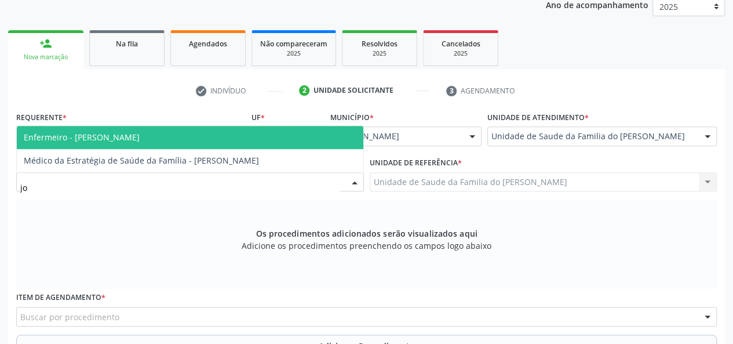
click at [213, 130] on span "Enfermeiro - [PERSON_NAME]" at bounding box center [190, 137] width 347 height 23
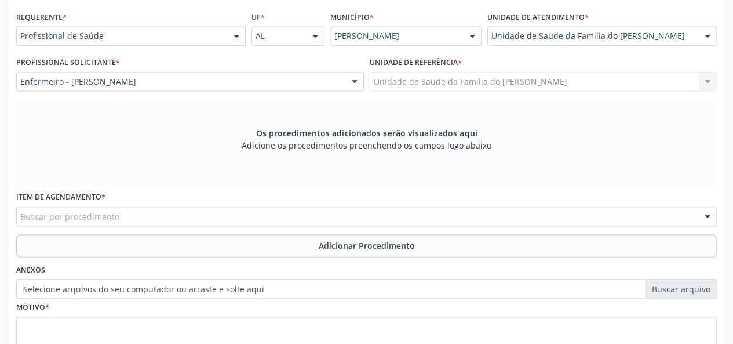
scroll to position [275, 0]
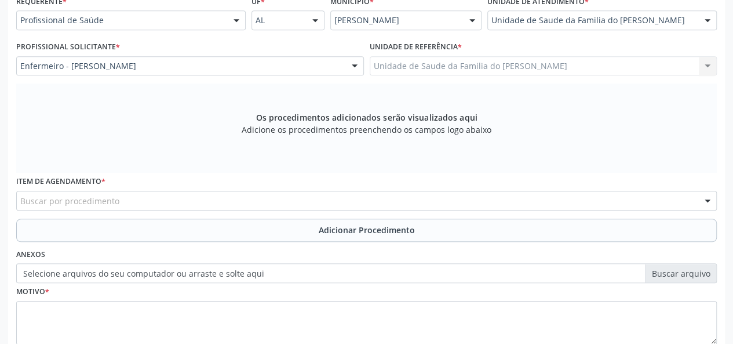
click at [181, 199] on div "Buscar por procedimento" at bounding box center [366, 201] width 701 height 20
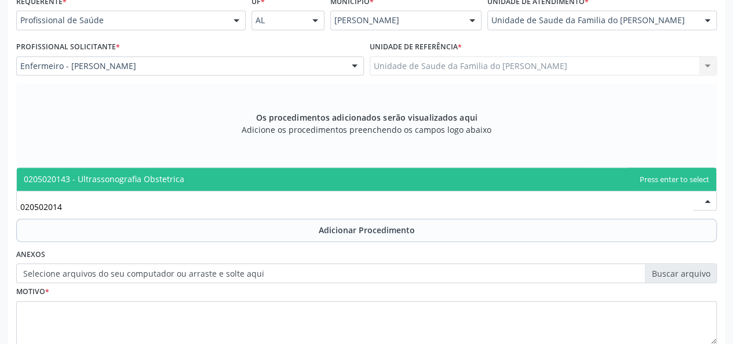
type input "0205020143"
click at [195, 177] on span "0205020143 - Ultrassonografia Obstetrica" at bounding box center [366, 178] width 699 height 23
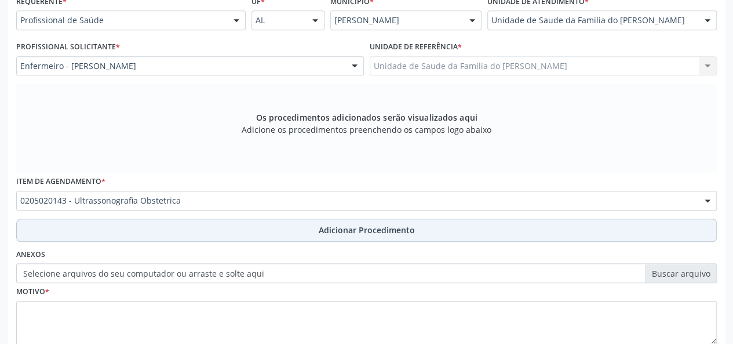
click at [216, 232] on button "Adicionar Procedimento" at bounding box center [366, 229] width 701 height 23
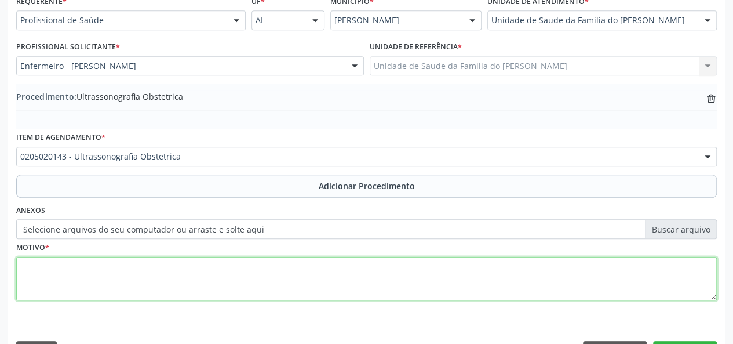
click at [219, 286] on textarea at bounding box center [366, 279] width 701 height 44
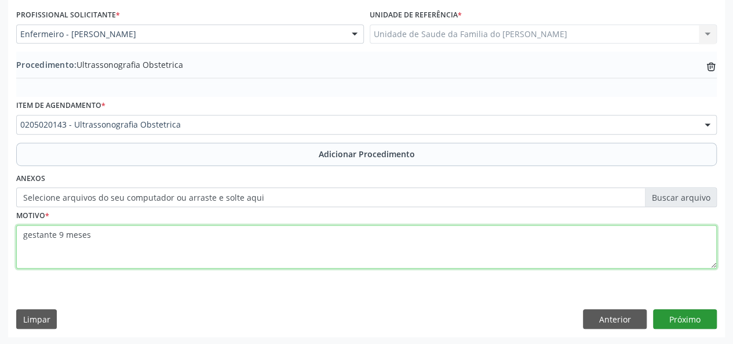
type textarea "gestante 9 meses"
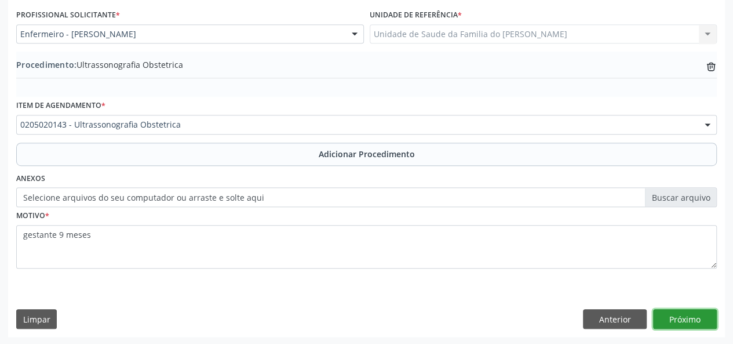
click at [690, 317] on button "Próximo" at bounding box center [685, 319] width 64 height 20
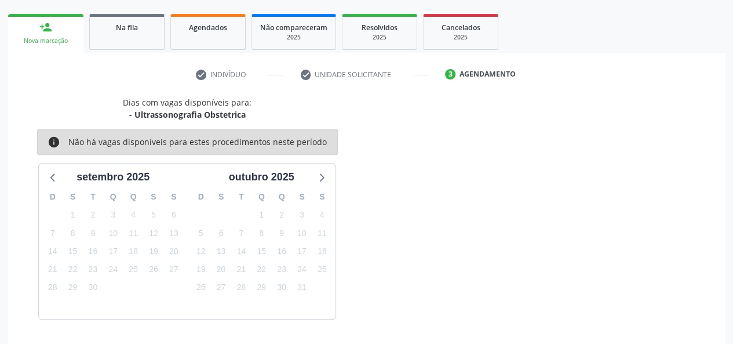
scroll to position [210, 0]
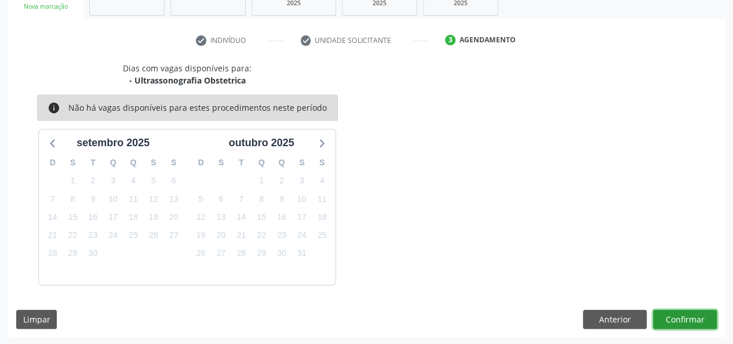
click at [690, 317] on button "Confirmar" at bounding box center [685, 319] width 64 height 20
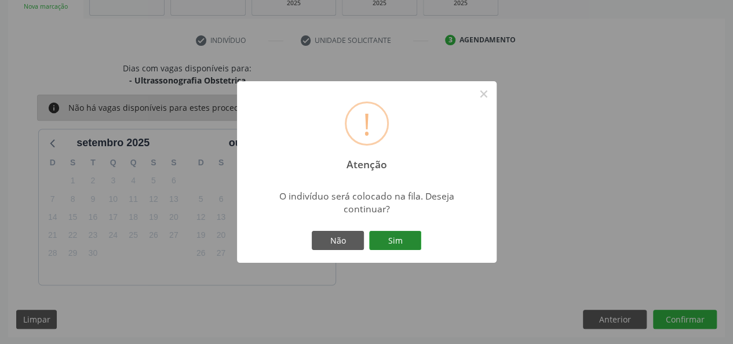
click at [401, 240] on button "Sim" at bounding box center [395, 241] width 52 height 20
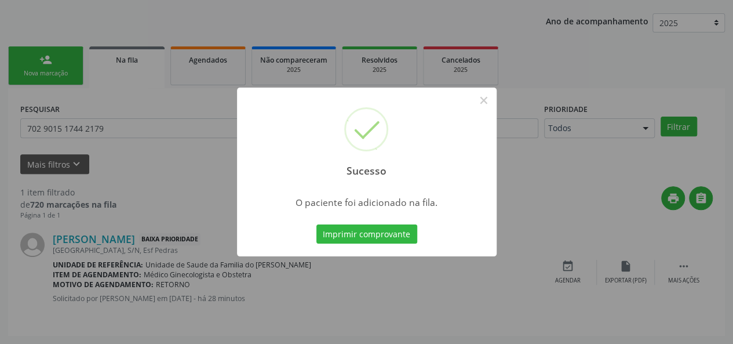
scroll to position [54, 0]
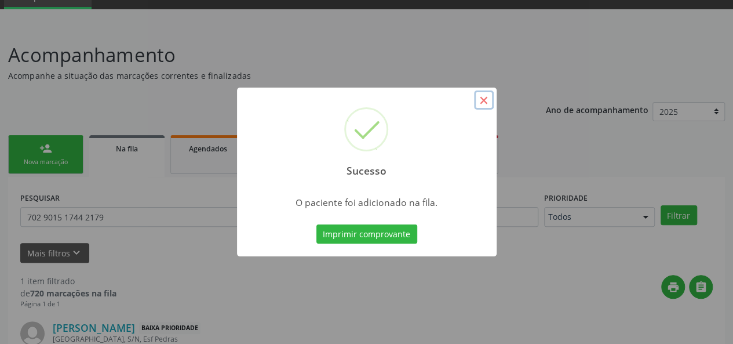
click at [483, 100] on button "×" at bounding box center [484, 100] width 20 height 20
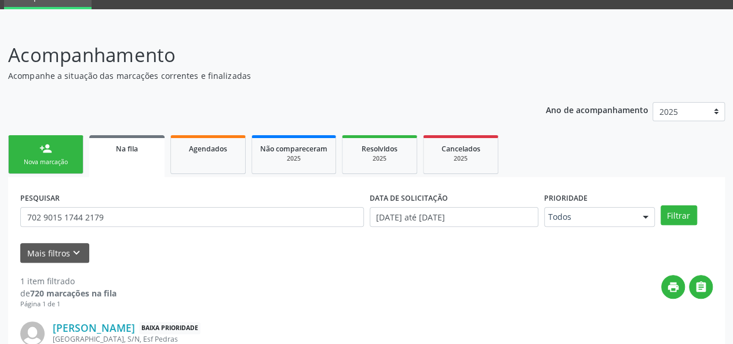
click at [56, 156] on link "person_add Nova marcação" at bounding box center [45, 154] width 75 height 39
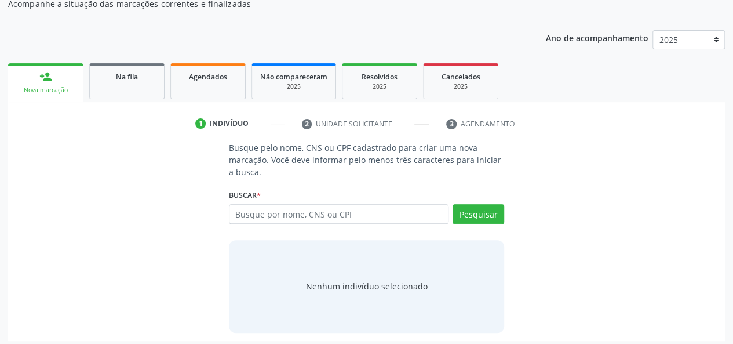
scroll to position [131, 0]
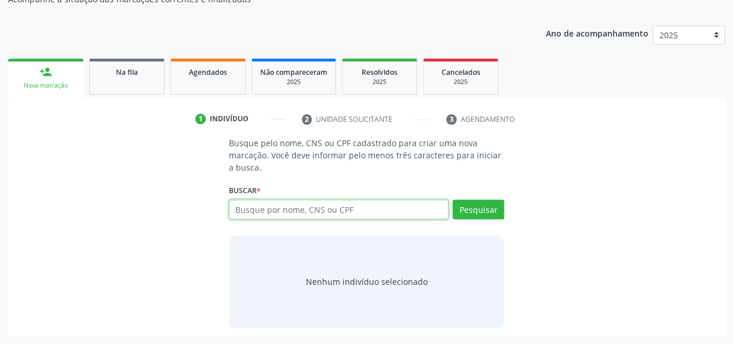
click at [327, 207] on input "text" at bounding box center [339, 209] width 220 height 20
paste input "708109173326940"
type input "708109173326940"
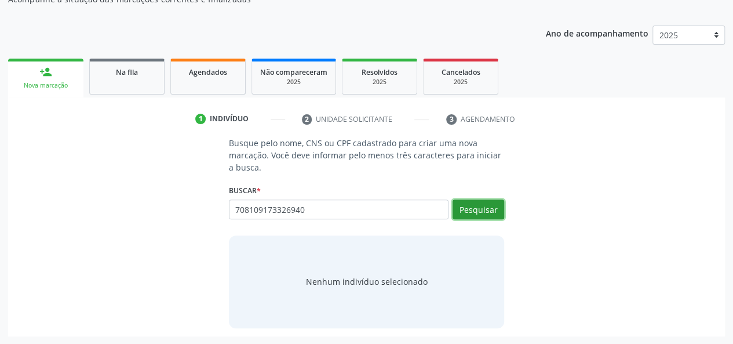
click at [491, 206] on button "Pesquisar" at bounding box center [479, 209] width 52 height 20
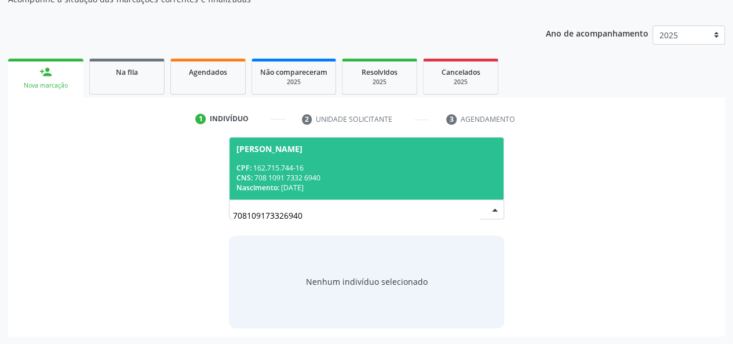
click at [421, 173] on div "CNS: 708 1091 7332 6940" at bounding box center [366, 178] width 261 height 10
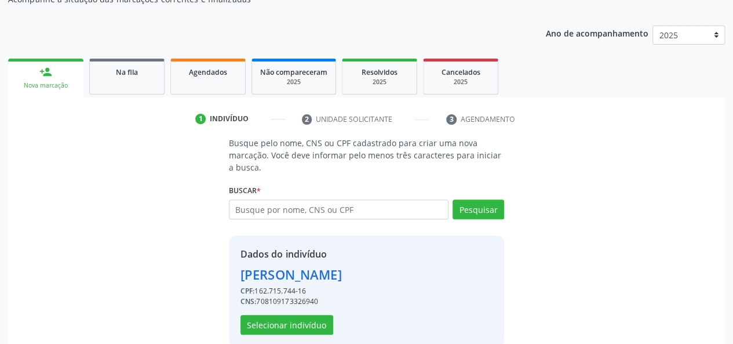
scroll to position [148, 0]
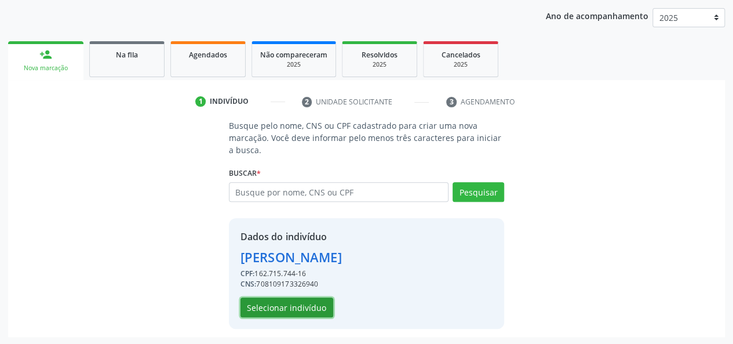
click at [294, 307] on button "Selecionar indivíduo" at bounding box center [287, 307] width 93 height 20
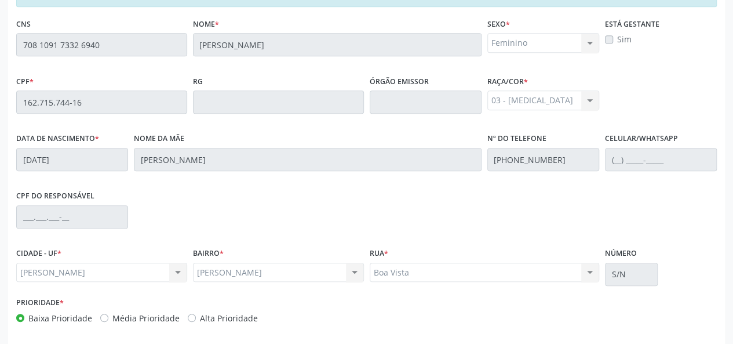
scroll to position [333, 0]
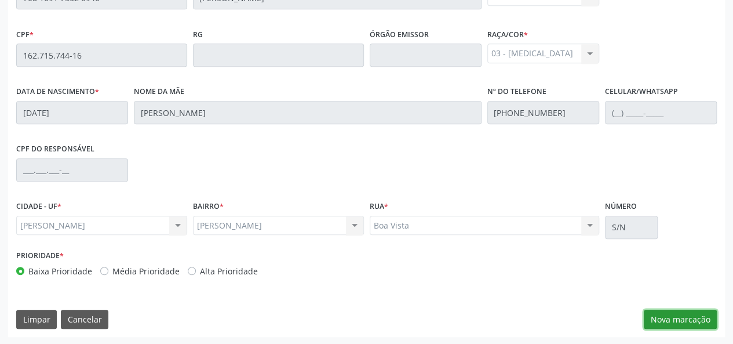
click at [691, 319] on button "Nova marcação" at bounding box center [680, 319] width 73 height 20
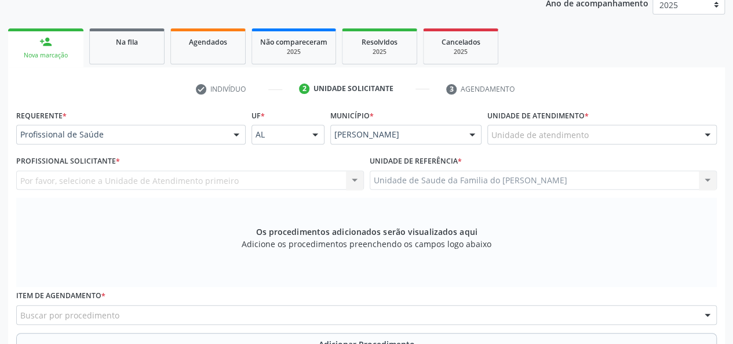
scroll to position [159, 0]
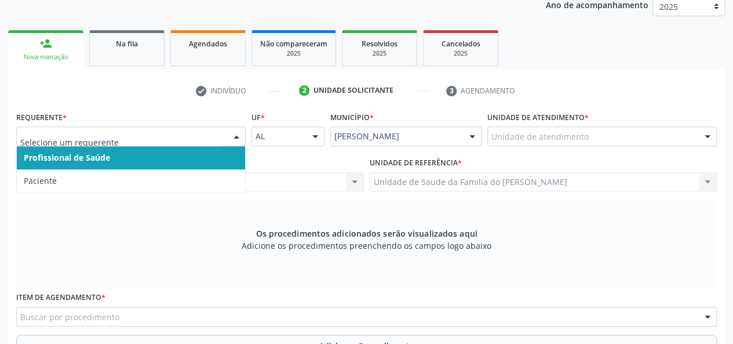
drag, startPoint x: 191, startPoint y: 162, endPoint x: 221, endPoint y: 158, distance: 30.3
click at [192, 161] on span "Profissional de Saúde" at bounding box center [131, 157] width 228 height 23
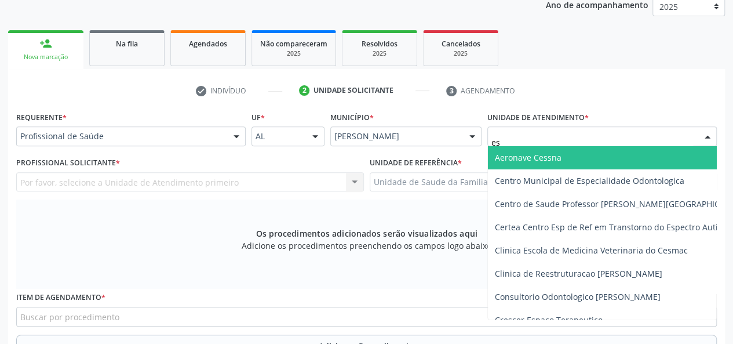
type input "est"
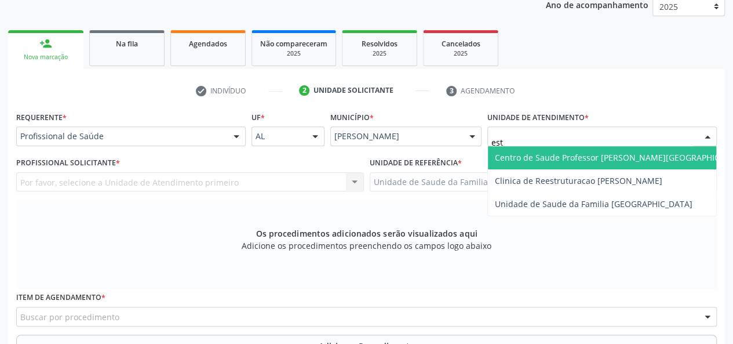
click at [580, 164] on span "Centro de Saude Professor [PERSON_NAME][GEOGRAPHIC_DATA]" at bounding box center [621, 157] width 266 height 23
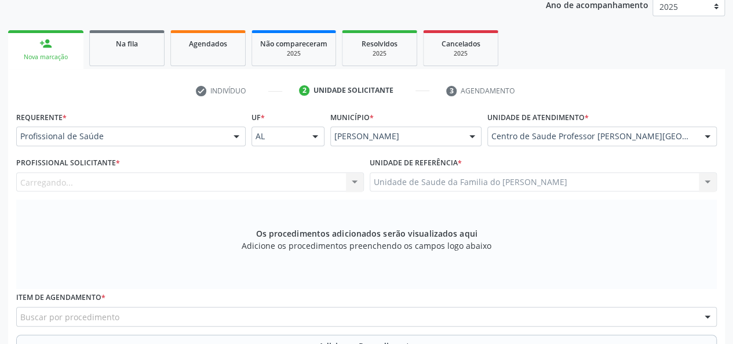
click at [349, 181] on div "Carregando... Nenhum resultado encontrado para: " " Não há nenhuma opção para s…" at bounding box center [190, 182] width 348 height 20
click at [354, 181] on div at bounding box center [354, 183] width 17 height 20
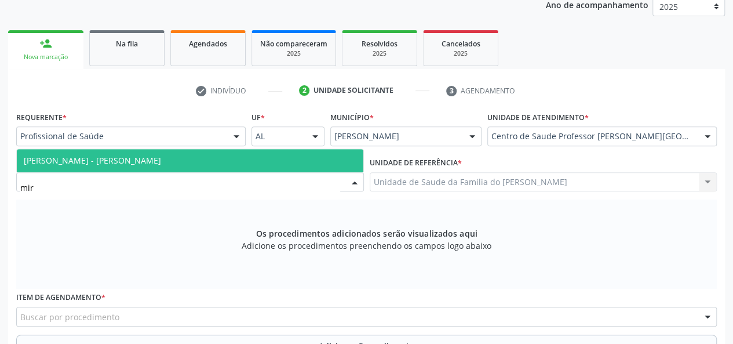
type input "mire"
click at [161, 160] on span "[PERSON_NAME] - [PERSON_NAME]" at bounding box center [92, 160] width 137 height 11
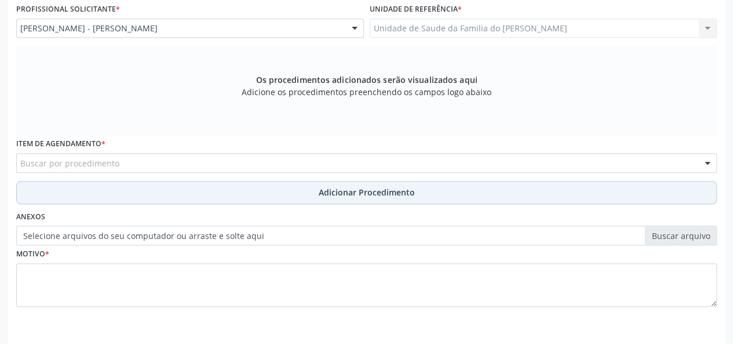
scroll to position [333, 0]
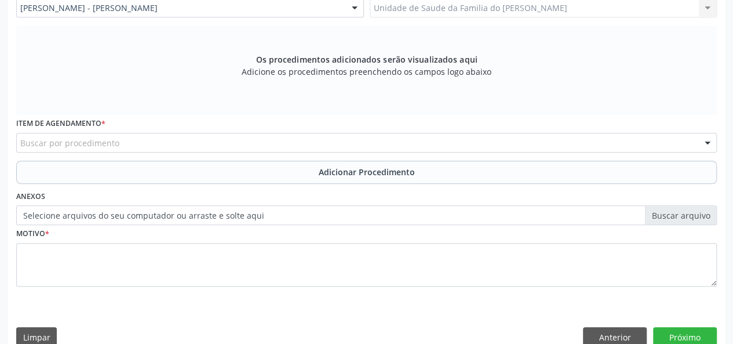
click at [237, 143] on div "Buscar por procedimento" at bounding box center [366, 143] width 701 height 20
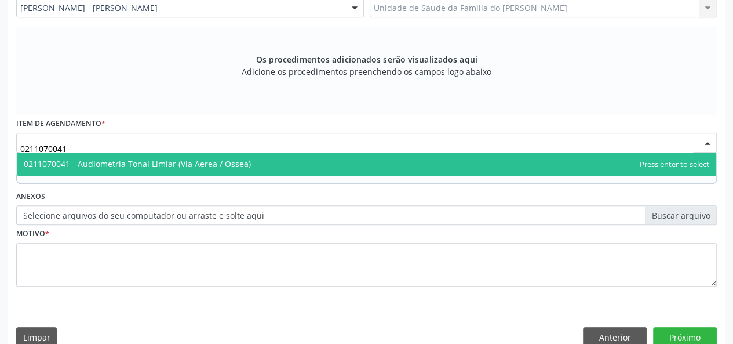
click at [221, 161] on span "0211070041 - Audiometria Tonal Limiar (Via Aerea / Ossea)" at bounding box center [137, 163] width 227 height 11
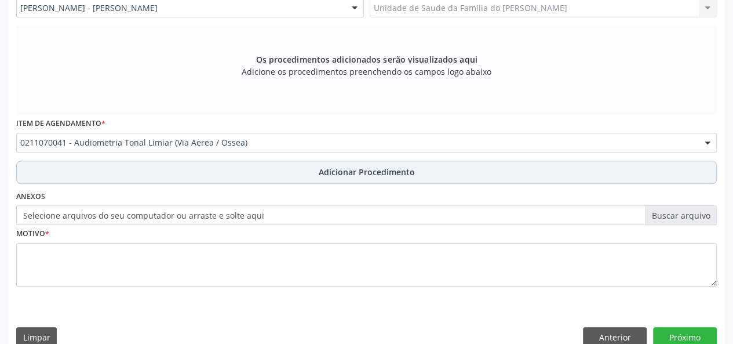
click at [217, 167] on button "Adicionar Procedimento" at bounding box center [366, 172] width 701 height 23
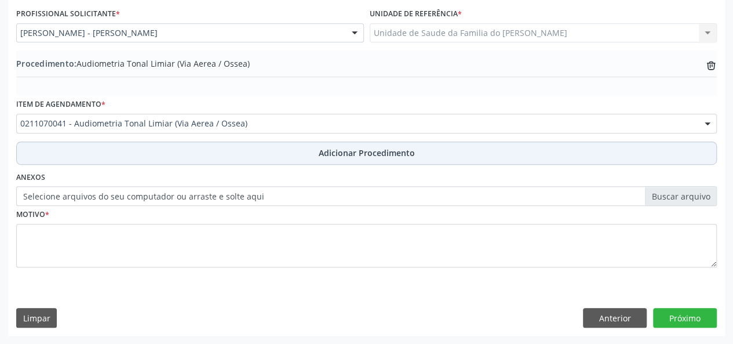
scroll to position [307, 0]
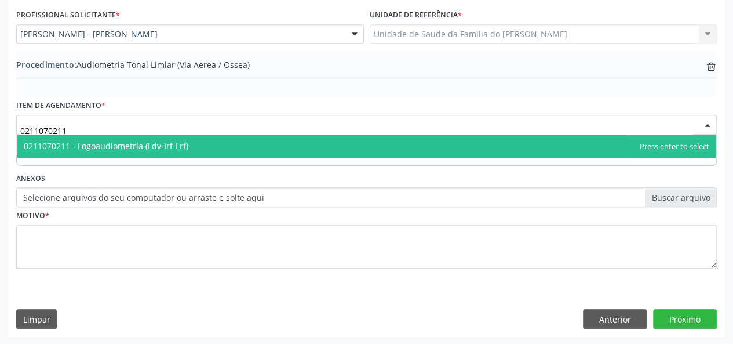
click at [158, 147] on span "0211070211 - Logoaudiometria (Ldv-Irf-Lrf)" at bounding box center [106, 145] width 165 height 11
type input "0211070211"
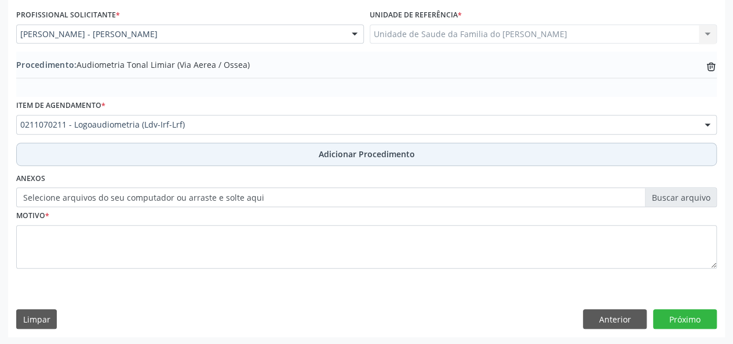
click at [156, 150] on button "Adicionar Procedimento" at bounding box center [366, 154] width 701 height 23
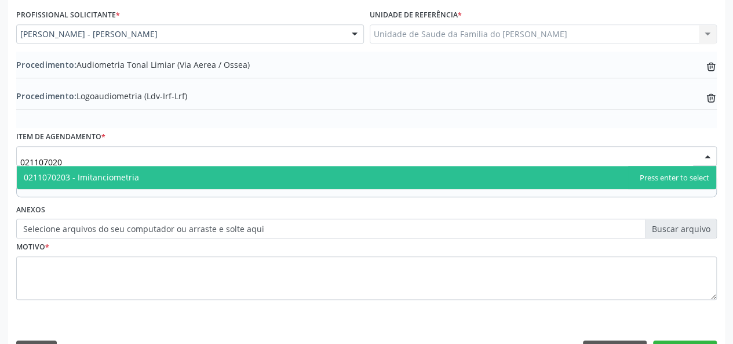
type input "0211070203"
click at [143, 174] on span "0211070203 - Imitanciometria" at bounding box center [366, 177] width 699 height 23
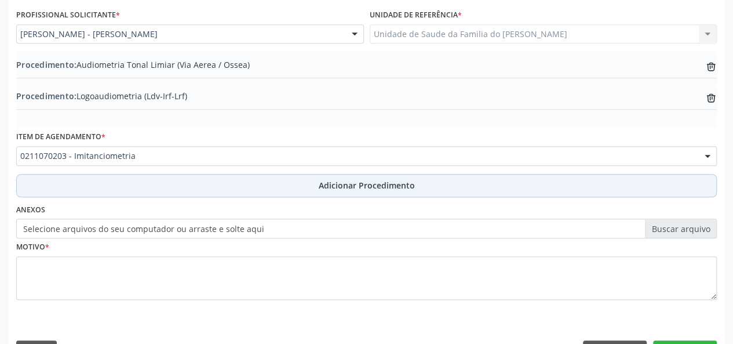
click at [151, 190] on button "Adicionar Procedimento" at bounding box center [366, 185] width 701 height 23
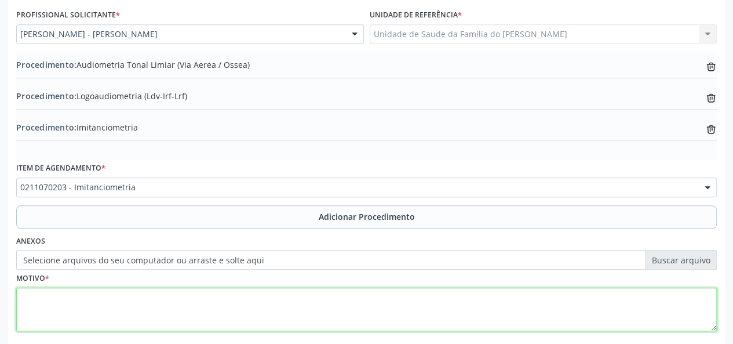
click at [140, 299] on textarea at bounding box center [366, 309] width 701 height 44
click at [201, 301] on textarea "HIPOACUSIA" at bounding box center [366, 309] width 701 height 44
click at [45, 296] on textarea "HIPOACUSIA" at bounding box center [366, 309] width 701 height 44
drag, startPoint x: 45, startPoint y: 296, endPoint x: 236, endPoint y: 329, distance: 194.0
click at [236, 329] on textarea "HIPOACUSIA" at bounding box center [366, 309] width 701 height 44
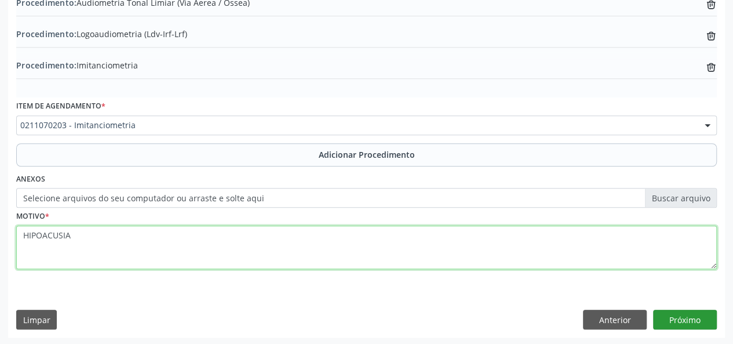
type textarea "HIPOACUSIA"
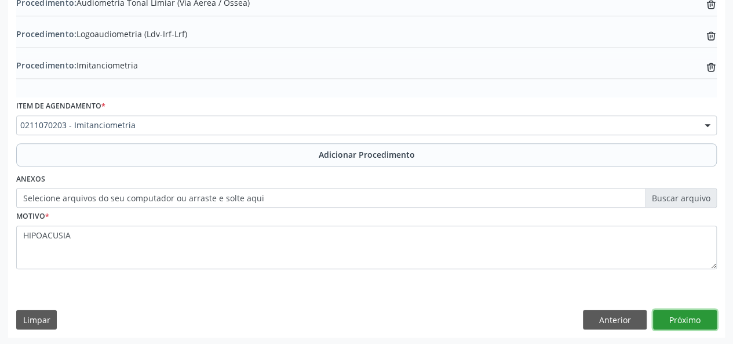
click at [688, 316] on button "Próximo" at bounding box center [685, 319] width 64 height 20
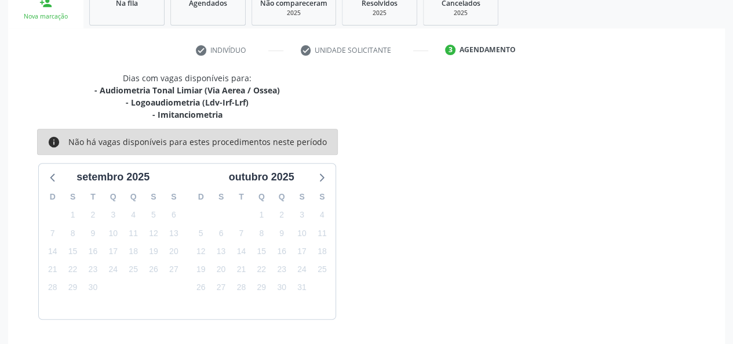
scroll to position [234, 0]
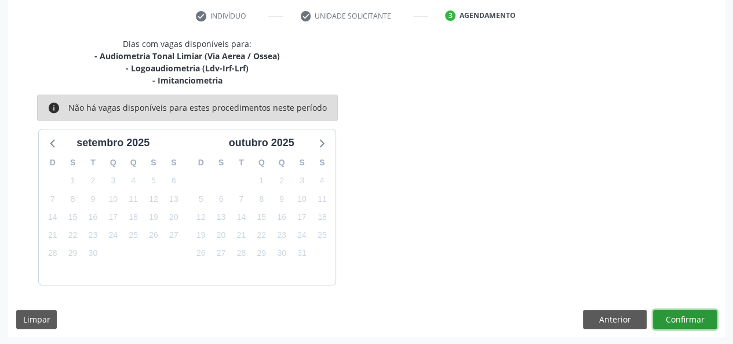
click at [675, 318] on button "Confirmar" at bounding box center [685, 319] width 64 height 20
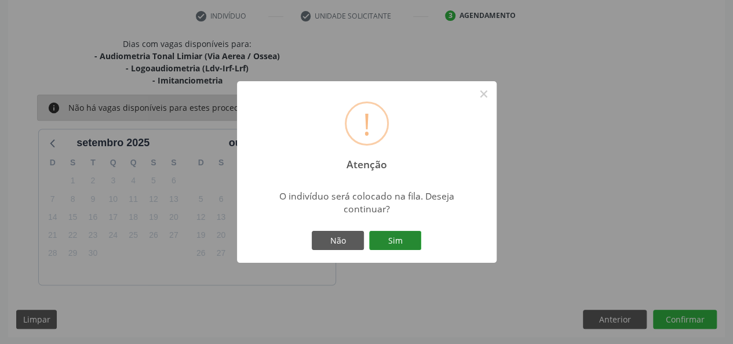
click at [384, 234] on button "Sim" at bounding box center [395, 241] width 52 height 20
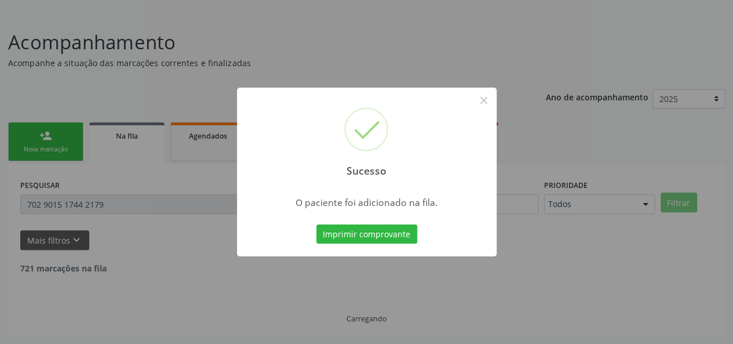
scroll to position [54, 0]
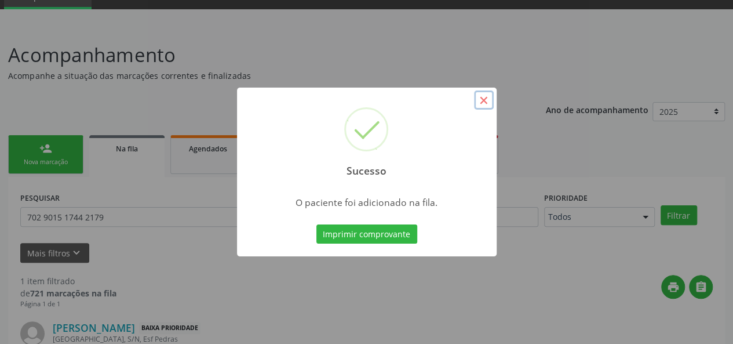
click at [483, 99] on button "×" at bounding box center [484, 100] width 20 height 20
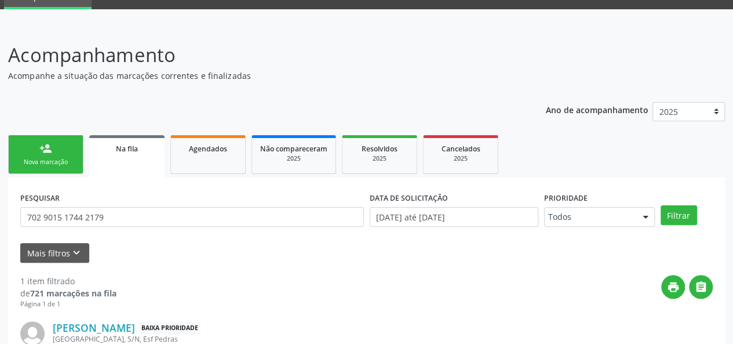
click at [35, 150] on link "person_add Nova marcação" at bounding box center [45, 154] width 75 height 39
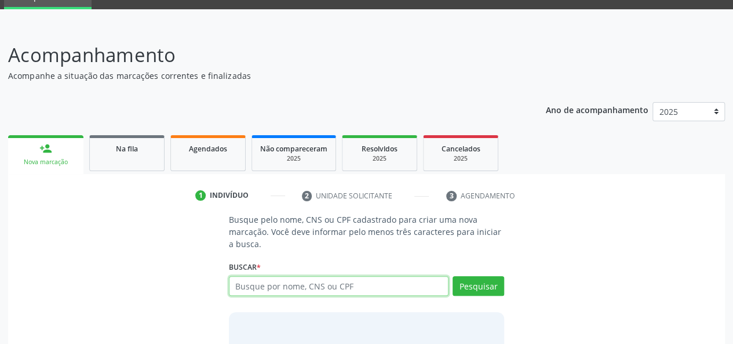
click at [286, 282] on input "text" at bounding box center [339, 286] width 220 height 20
type input "71575954435"
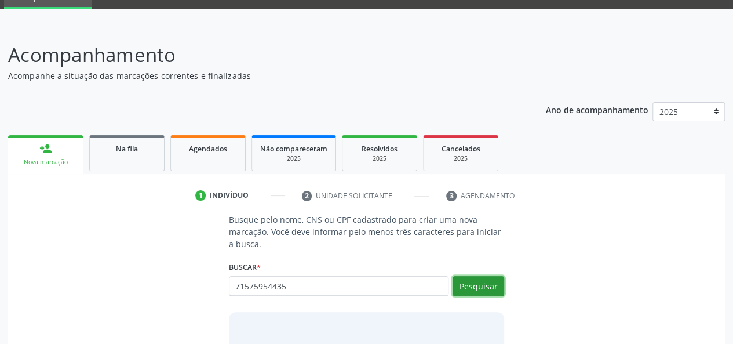
click at [487, 282] on button "Pesquisar" at bounding box center [479, 286] width 52 height 20
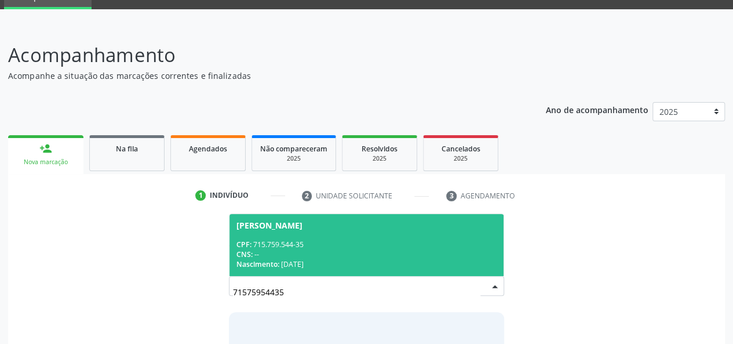
click at [420, 243] on div "CPF: 715.759.544-35" at bounding box center [366, 244] width 261 height 10
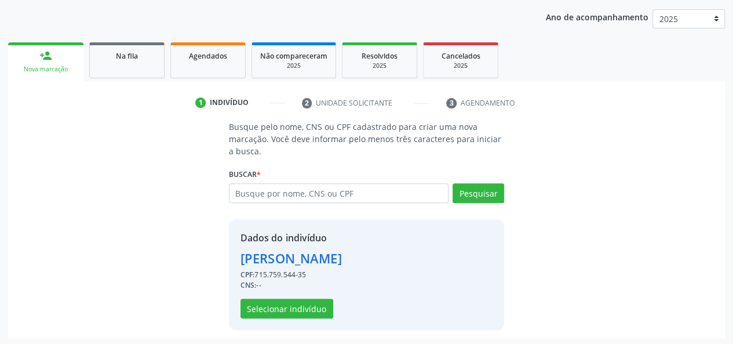
scroll to position [148, 0]
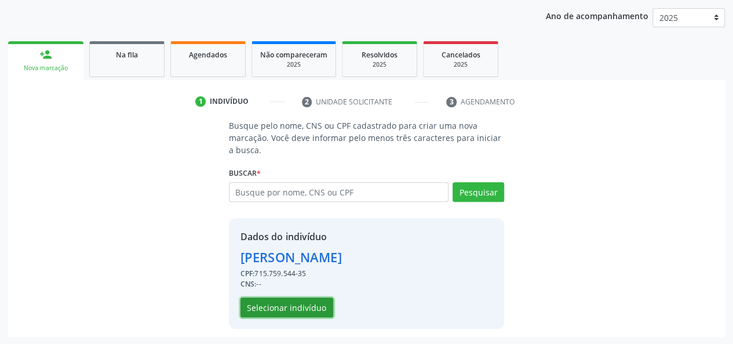
click at [297, 302] on button "Selecionar indivíduo" at bounding box center [287, 307] width 93 height 20
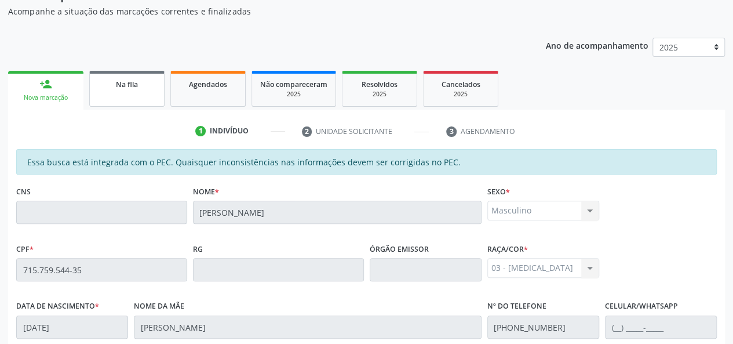
scroll to position [101, 0]
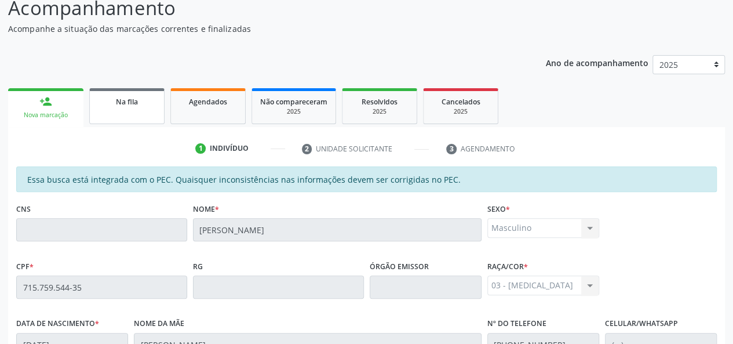
click at [138, 112] on link "Na fila" at bounding box center [126, 106] width 75 height 36
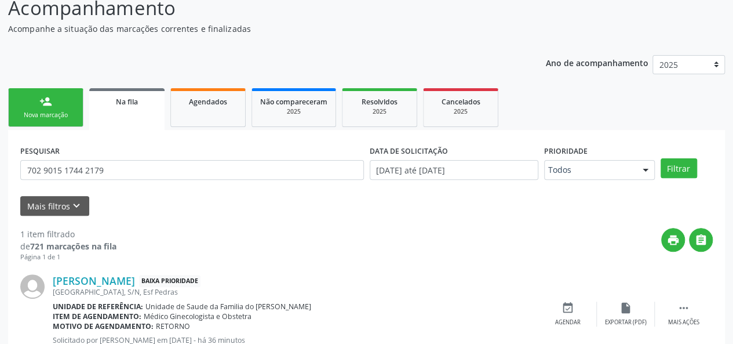
click at [64, 111] on div "Nova marcação" at bounding box center [46, 115] width 58 height 9
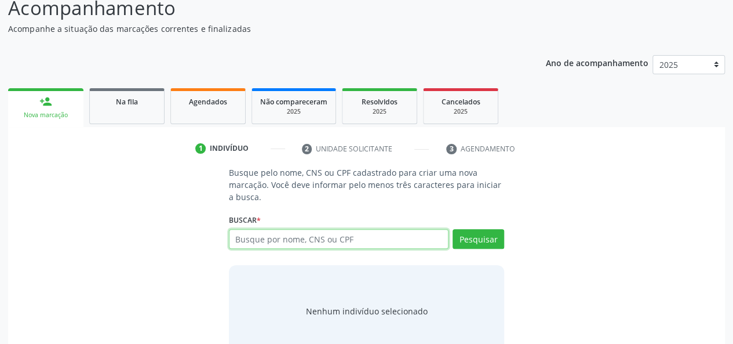
paste input "715.759.544-35"
type input "715.759.544-35"
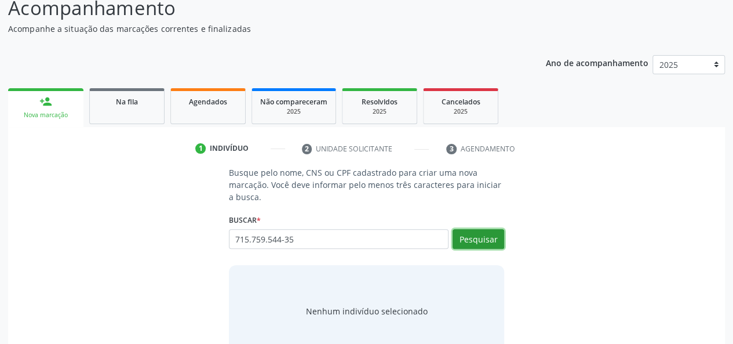
click at [485, 239] on button "Pesquisar" at bounding box center [479, 239] width 52 height 20
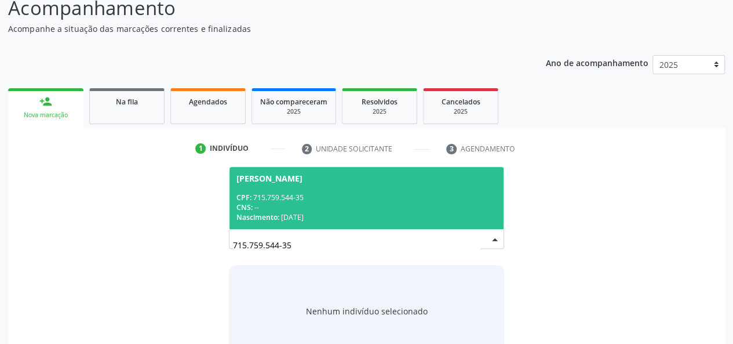
click at [418, 190] on span "[PERSON_NAME] CPF: 715.759.544-35 CNS: -- Nascimento: [DATE]" at bounding box center [366, 198] width 275 height 62
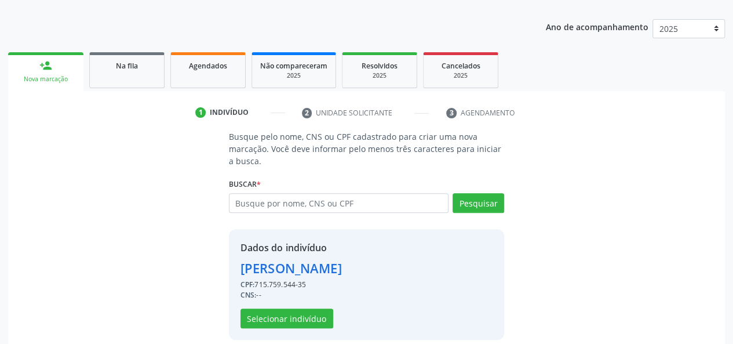
scroll to position [148, 0]
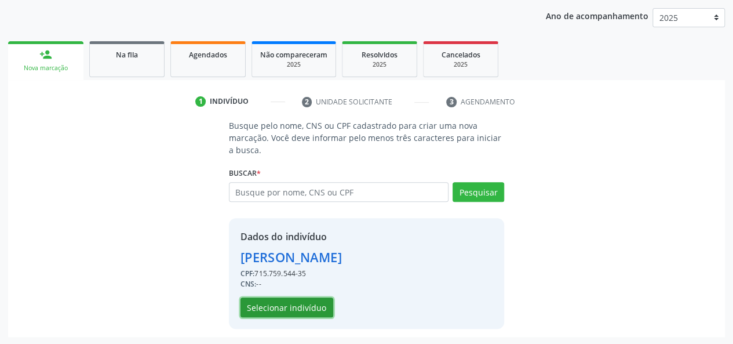
click at [290, 309] on button "Selecionar indivíduo" at bounding box center [287, 307] width 93 height 20
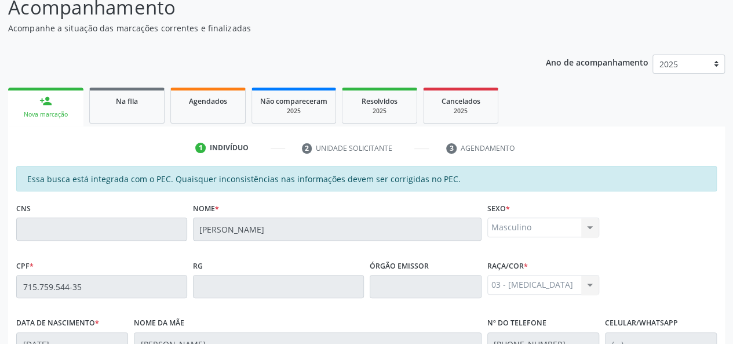
scroll to position [101, 0]
click at [142, 114] on link "Na fila" at bounding box center [126, 106] width 75 height 36
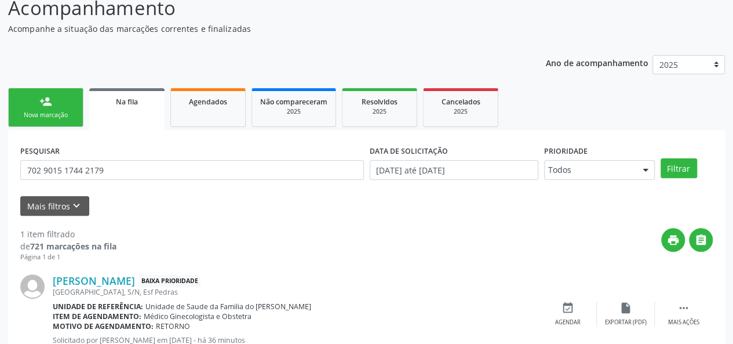
click at [56, 110] on link "person_add Nova marcação" at bounding box center [45, 107] width 75 height 39
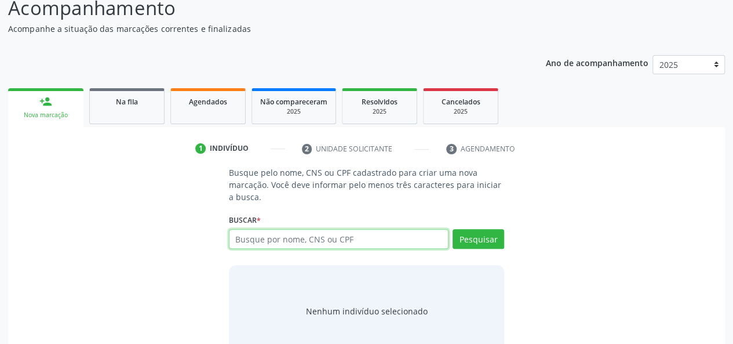
paste input "715.759.544-35"
type input "715.759.544-35"
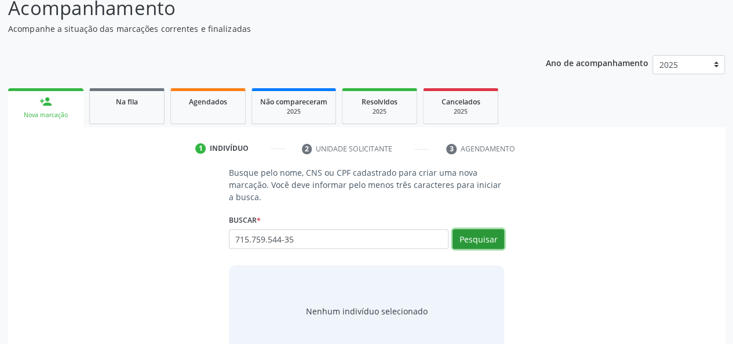
click at [464, 235] on button "Pesquisar" at bounding box center [479, 239] width 52 height 20
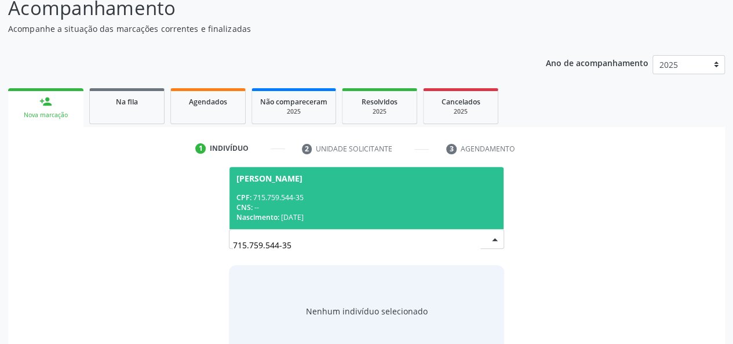
click at [388, 199] on div "CPF: 715.759.544-35" at bounding box center [366, 197] width 261 height 10
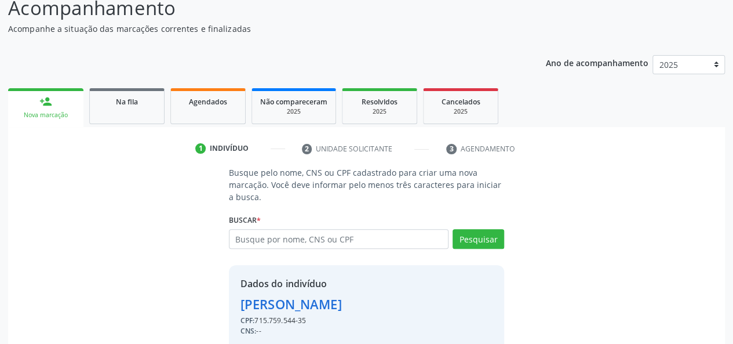
scroll to position [148, 0]
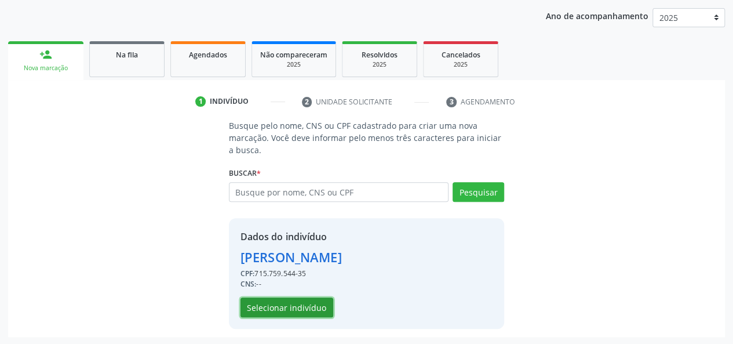
click at [301, 306] on button "Selecionar indivíduo" at bounding box center [287, 307] width 93 height 20
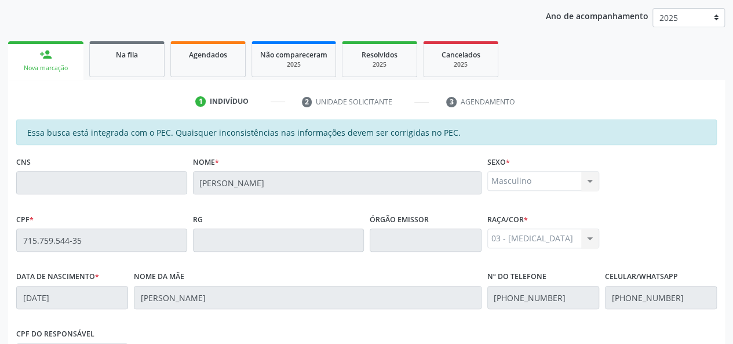
scroll to position [333, 0]
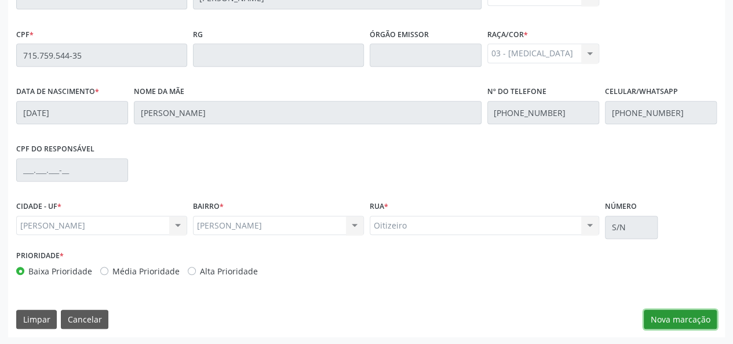
click at [690, 319] on button "Nova marcação" at bounding box center [680, 319] width 73 height 20
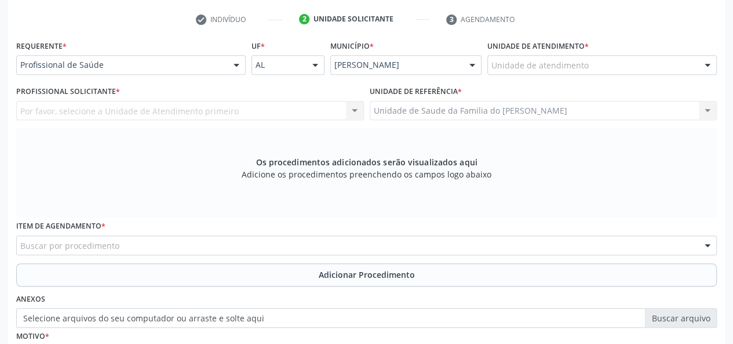
scroll to position [159, 0]
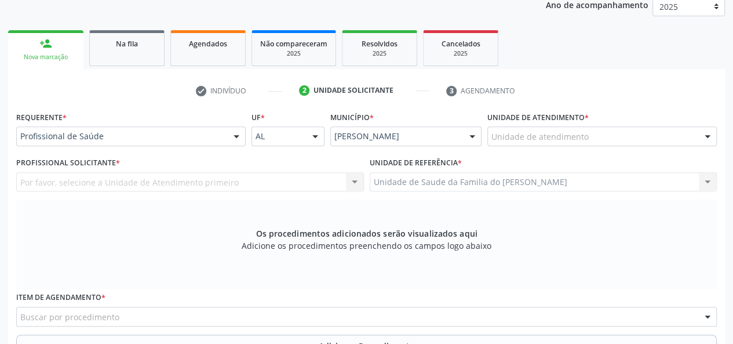
click at [233, 133] on div at bounding box center [236, 137] width 17 height 20
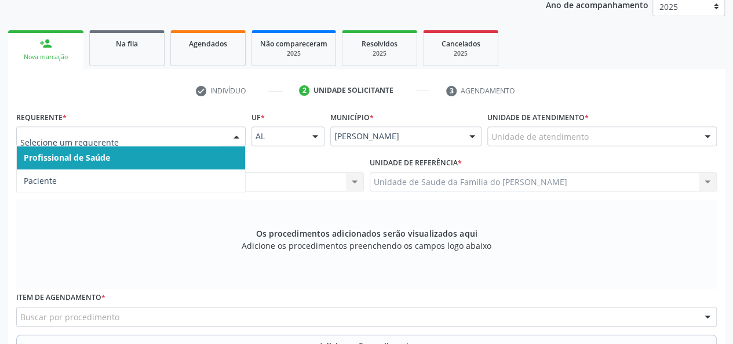
click at [201, 159] on span "Profissional de Saúde" at bounding box center [131, 157] width 228 height 23
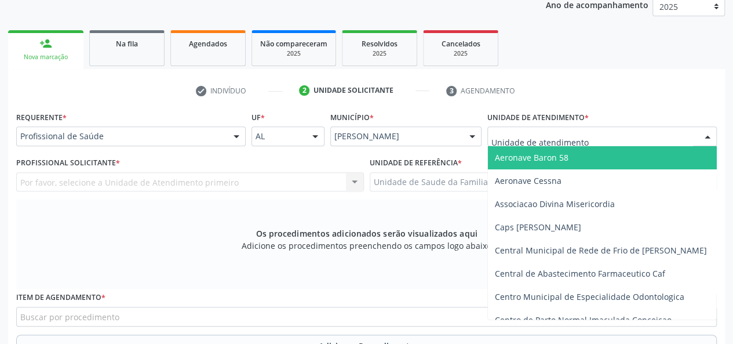
type input "J"
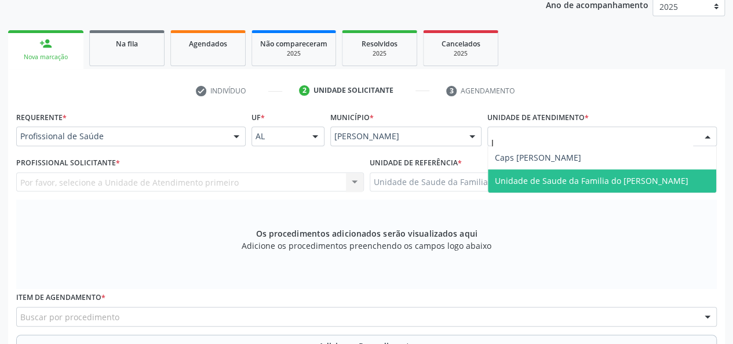
click at [543, 186] on span "Unidade de Saude da Familia do [PERSON_NAME]" at bounding box center [602, 180] width 228 height 23
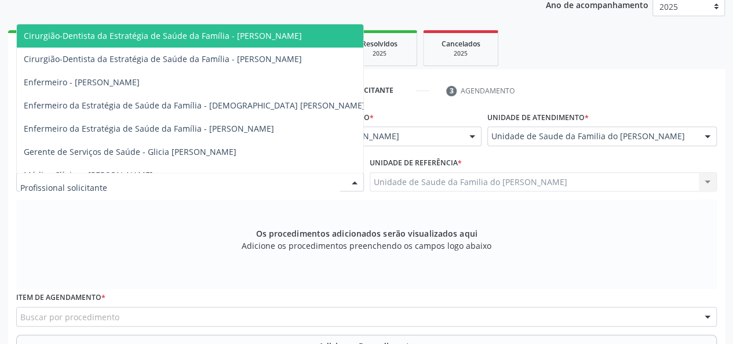
click at [349, 179] on div at bounding box center [354, 183] width 17 height 20
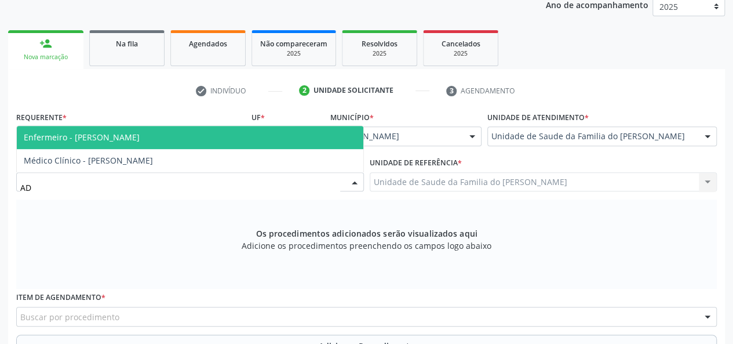
type input "ADA"
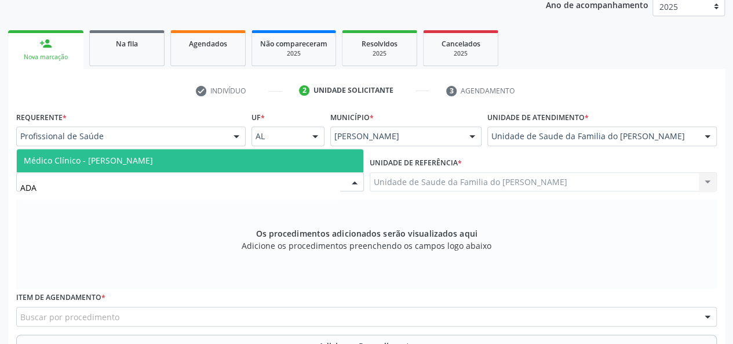
click at [185, 156] on span "Médico Clínico - [PERSON_NAME]" at bounding box center [190, 160] width 347 height 23
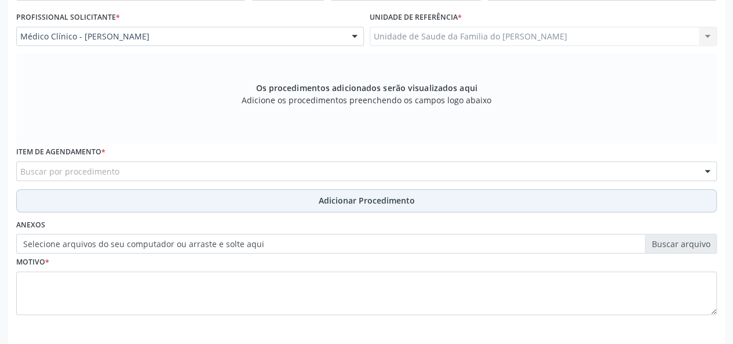
scroll to position [333, 0]
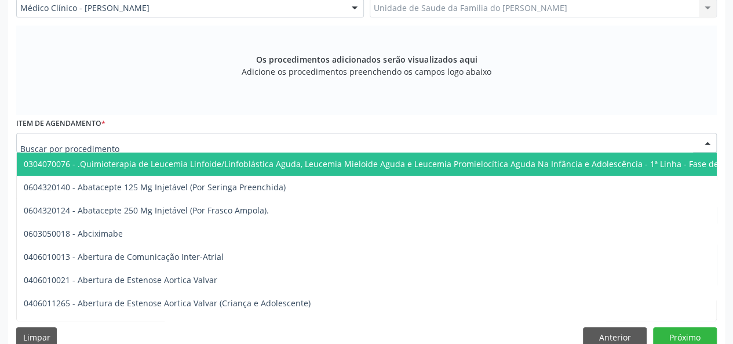
click at [260, 144] on div at bounding box center [366, 143] width 701 height 20
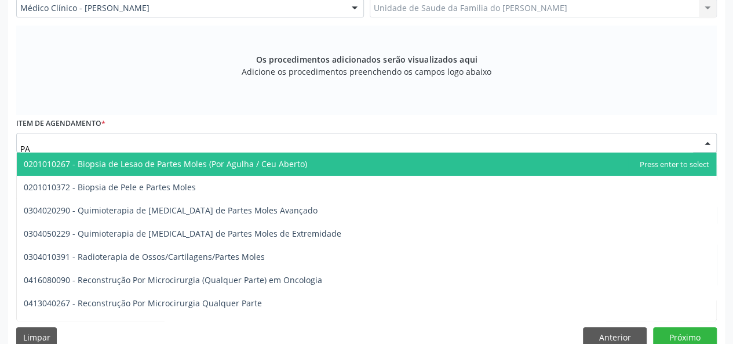
type input "P"
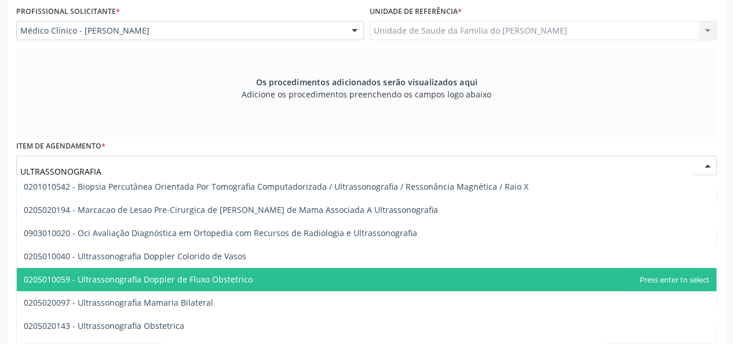
scroll to position [293, 0]
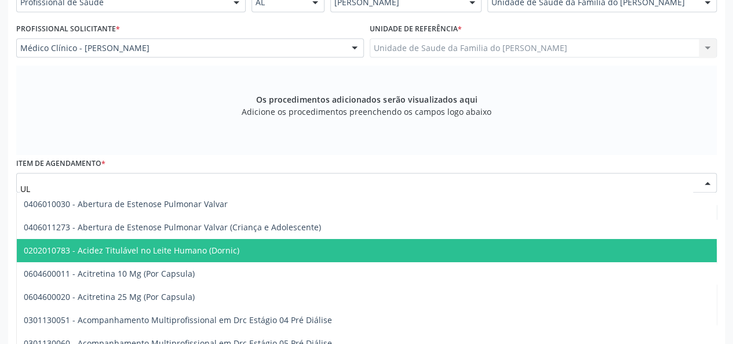
type input "U"
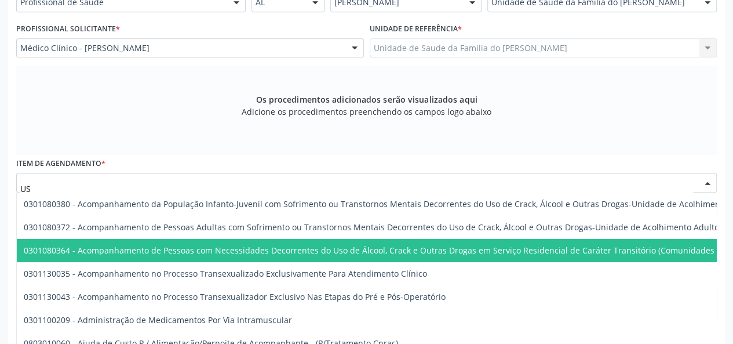
type input "USG"
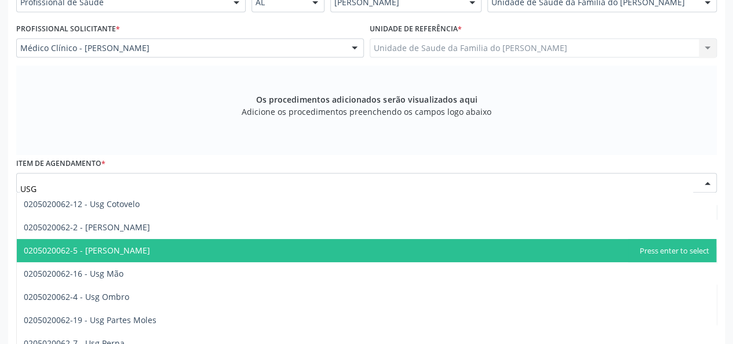
scroll to position [174, 0]
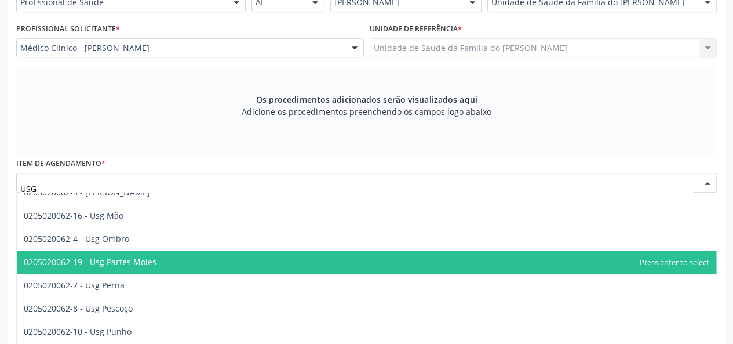
click at [246, 265] on span "0205020062-19 - Usg Partes Moles" at bounding box center [366, 261] width 699 height 23
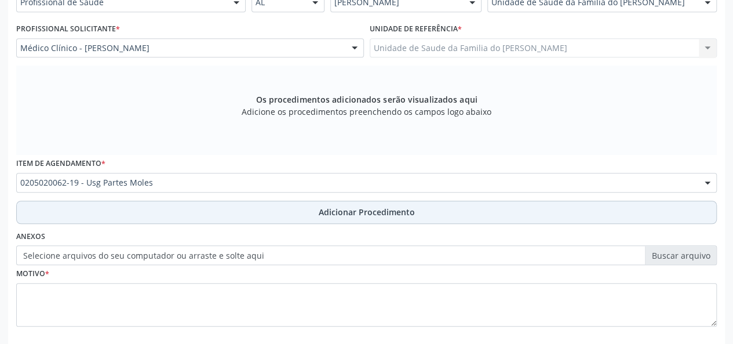
click at [254, 203] on button "Adicionar Procedimento" at bounding box center [366, 212] width 701 height 23
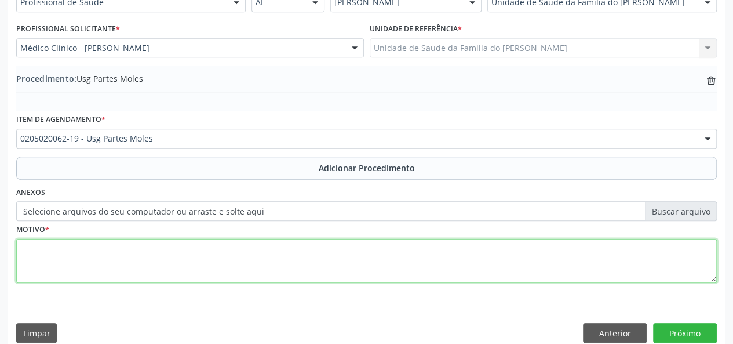
click at [229, 268] on textarea at bounding box center [366, 261] width 701 height 44
type textarea "C"
click at [37, 246] on textarea "CISTO NA CERVICAL" at bounding box center [366, 261] width 701 height 44
type textarea "CISTO NA CERVICAL"
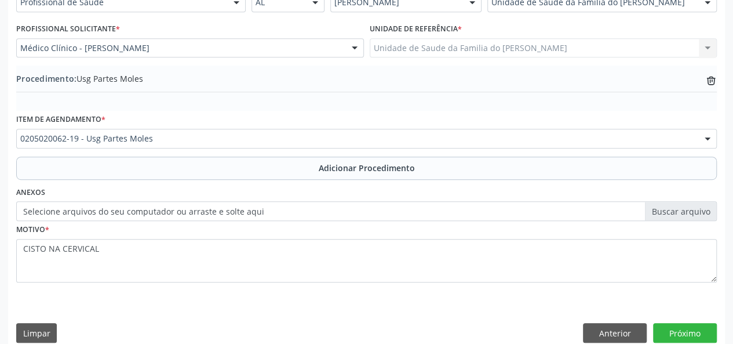
drag, startPoint x: 35, startPoint y: 246, endPoint x: 172, endPoint y: 290, distance: 143.9
click at [172, 290] on div "Motivo * CISTO NA CERVICAL" at bounding box center [366, 260] width 706 height 78
click at [681, 329] on button "Próximo" at bounding box center [685, 333] width 64 height 20
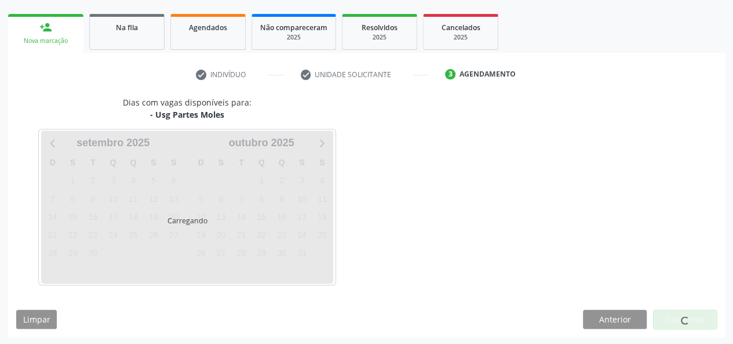
scroll to position [210, 0]
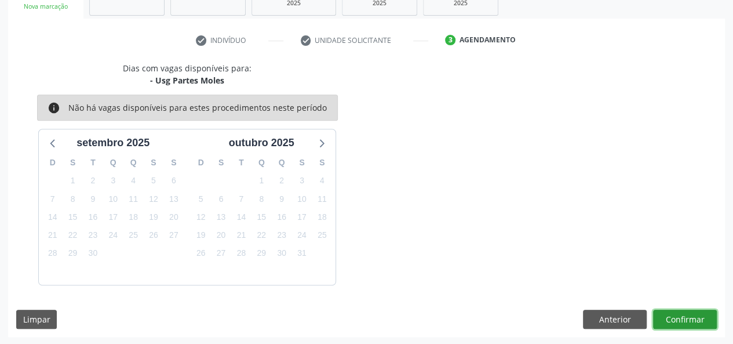
click at [676, 317] on button "Confirmar" at bounding box center [685, 319] width 64 height 20
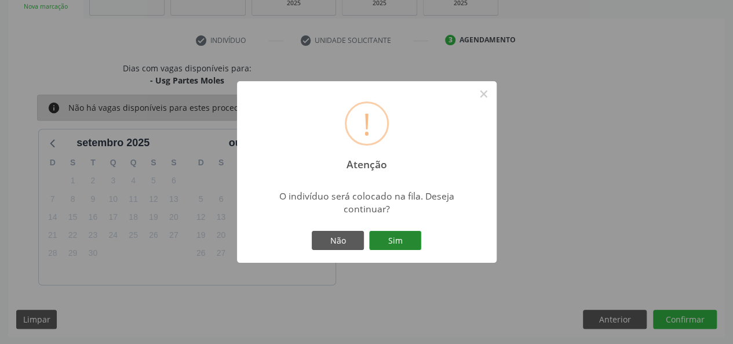
click at [387, 242] on button "Sim" at bounding box center [395, 241] width 52 height 20
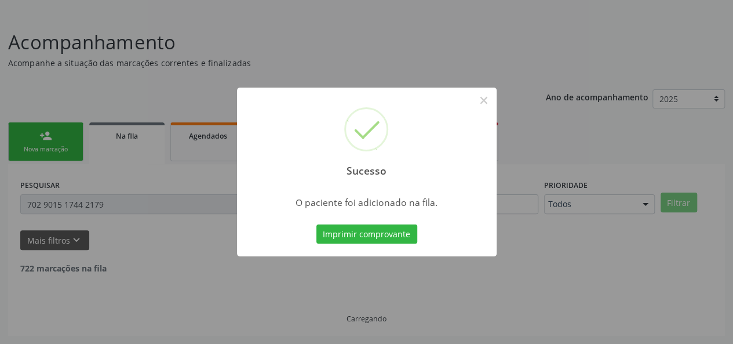
scroll to position [54, 0]
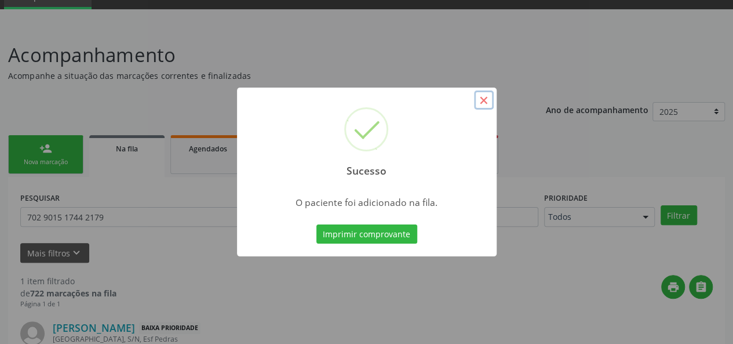
click at [483, 99] on button "×" at bounding box center [484, 100] width 20 height 20
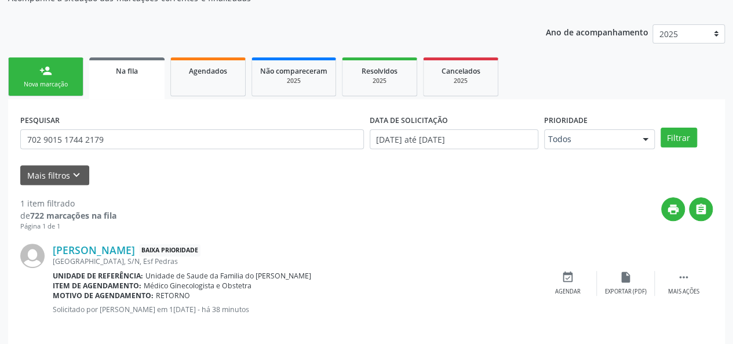
scroll to position [143, 0]
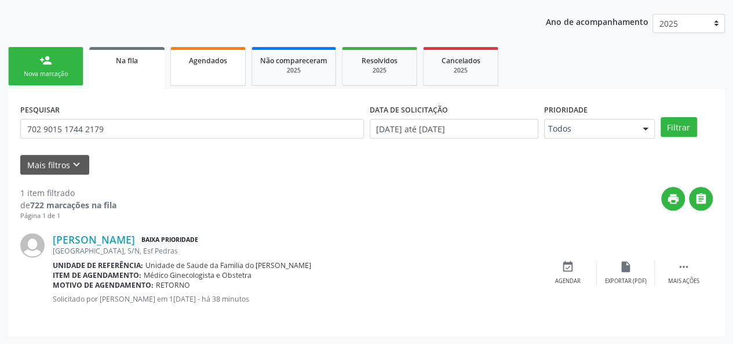
click at [212, 63] on span "Agendados" at bounding box center [208, 61] width 38 height 10
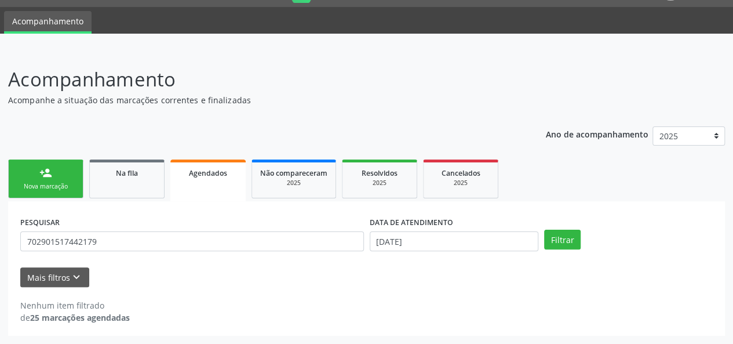
scroll to position [30, 0]
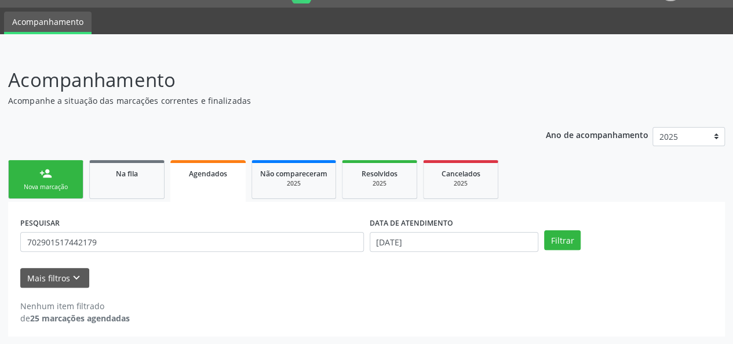
click at [49, 180] on link "person_add Nova marcação" at bounding box center [45, 179] width 75 height 39
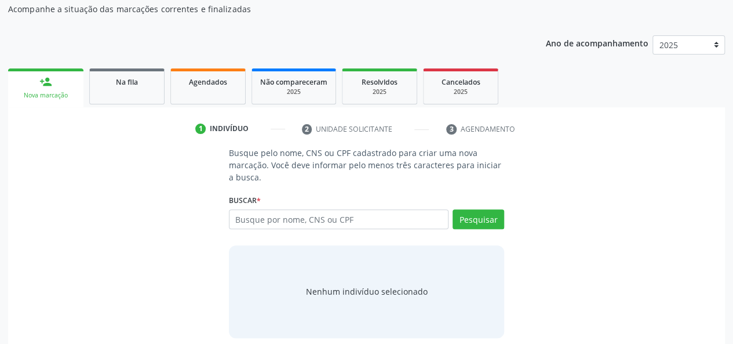
scroll to position [131, 0]
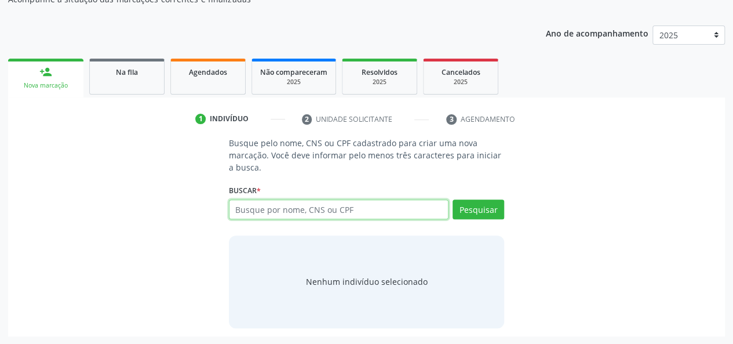
click at [249, 214] on input "text" at bounding box center [339, 209] width 220 height 20
type input "705608480020717"
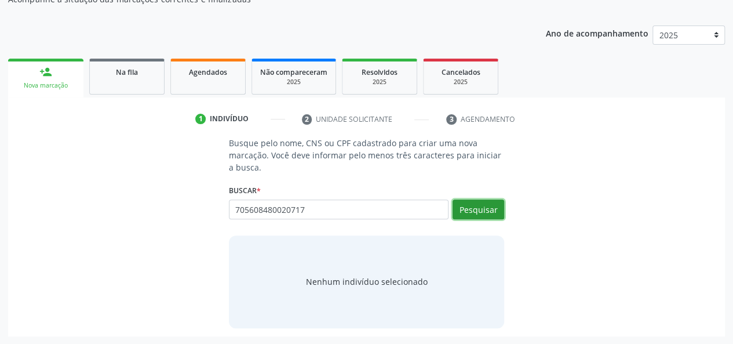
click at [470, 210] on button "Pesquisar" at bounding box center [479, 209] width 52 height 20
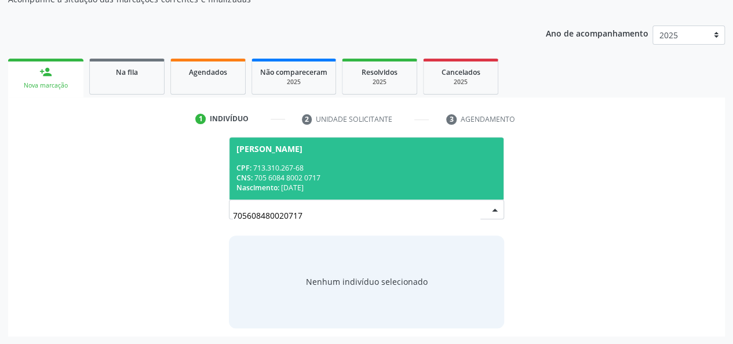
click at [395, 173] on div "CNS: 705 6084 8002 0717" at bounding box center [366, 178] width 261 height 10
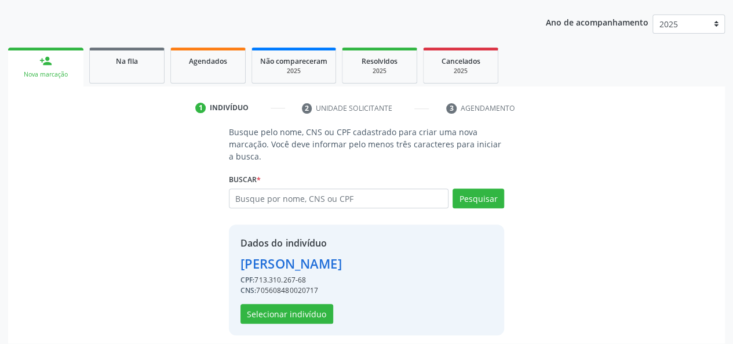
scroll to position [148, 0]
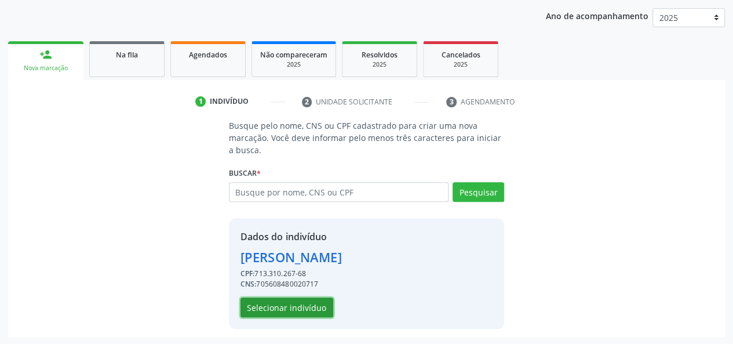
click at [303, 308] on button "Selecionar indivíduo" at bounding box center [287, 307] width 93 height 20
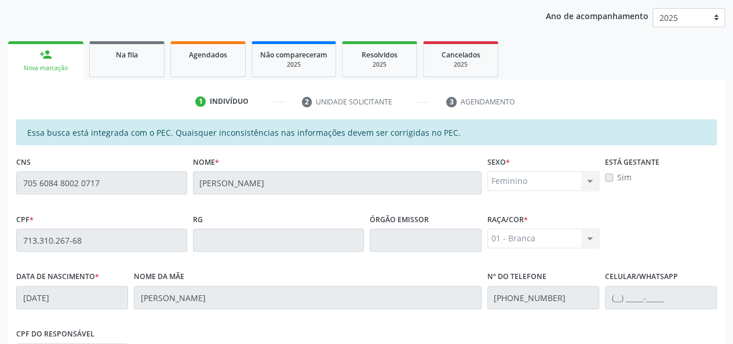
scroll to position [333, 0]
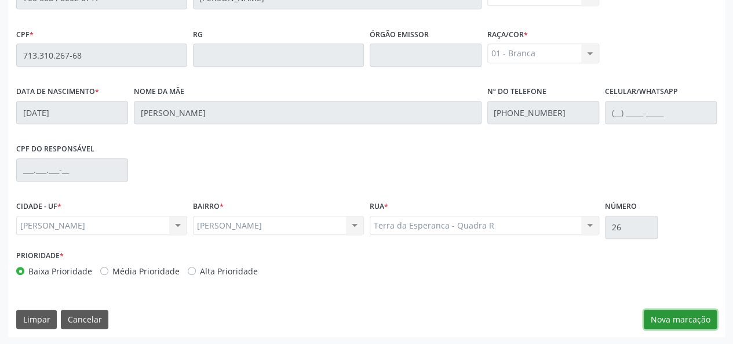
click at [668, 321] on button "Nova marcação" at bounding box center [680, 319] width 73 height 20
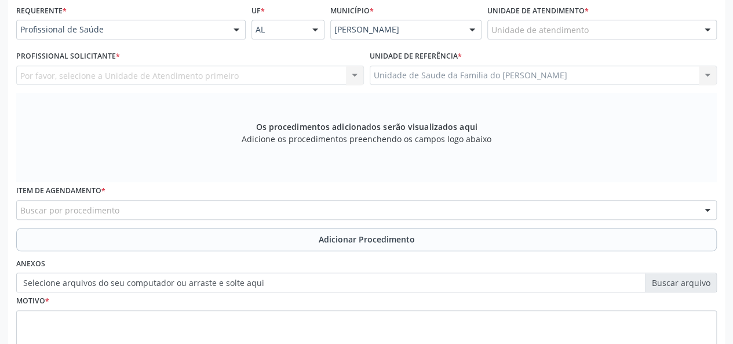
scroll to position [217, 0]
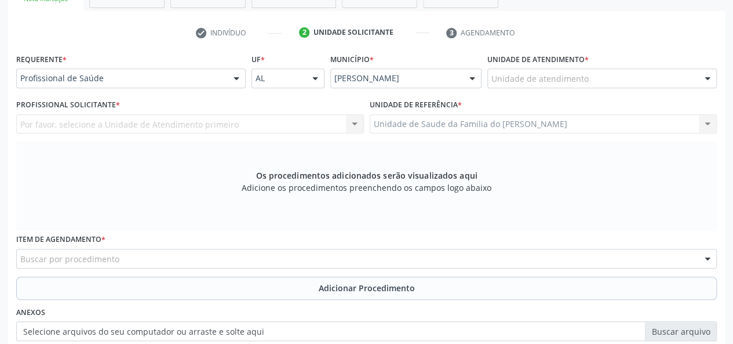
click at [224, 79] on div "Profissional de Saúde" at bounding box center [130, 78] width 229 height 20
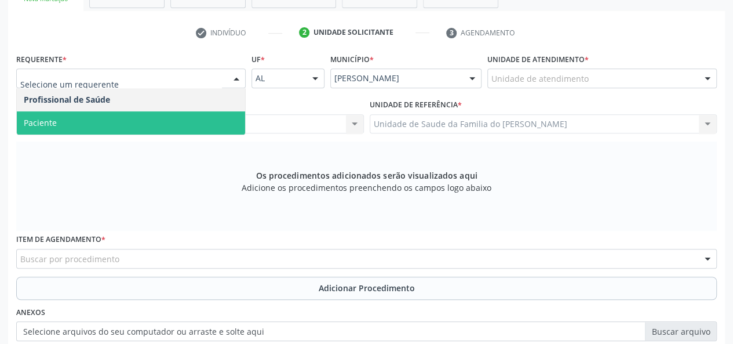
click at [159, 126] on span "Paciente" at bounding box center [131, 122] width 228 height 23
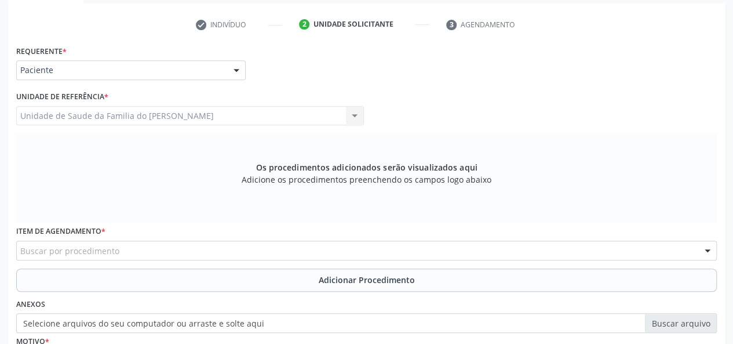
scroll to position [333, 0]
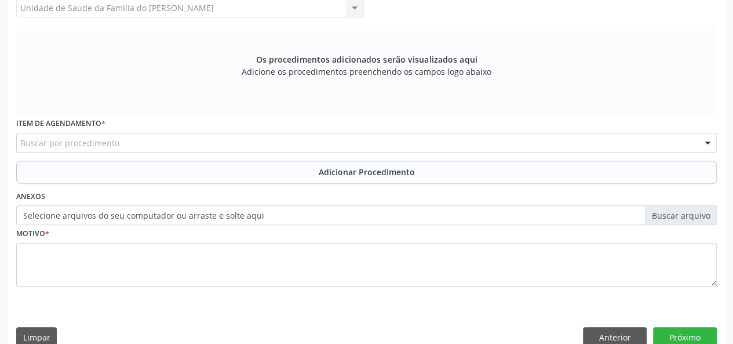
click at [156, 142] on div "Buscar por procedimento" at bounding box center [366, 143] width 701 height 20
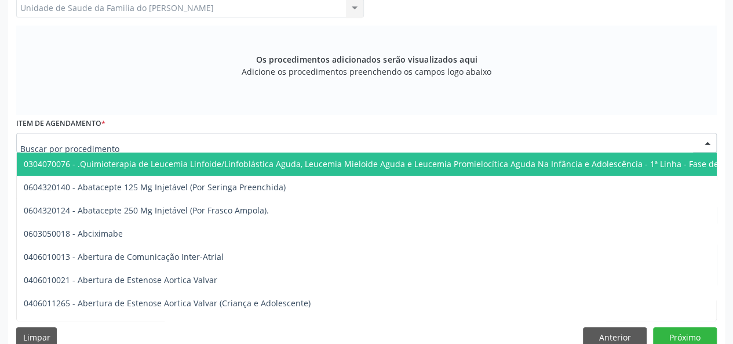
click at [145, 141] on div at bounding box center [366, 143] width 701 height 20
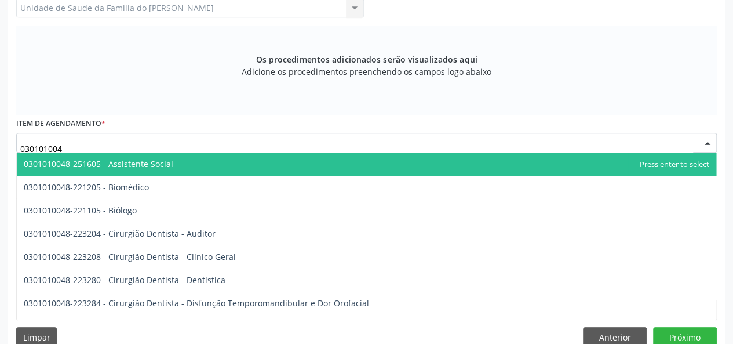
type input "0301010048"
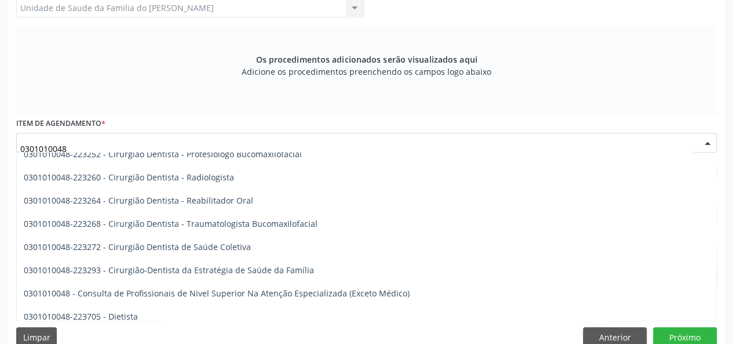
scroll to position [522, 0]
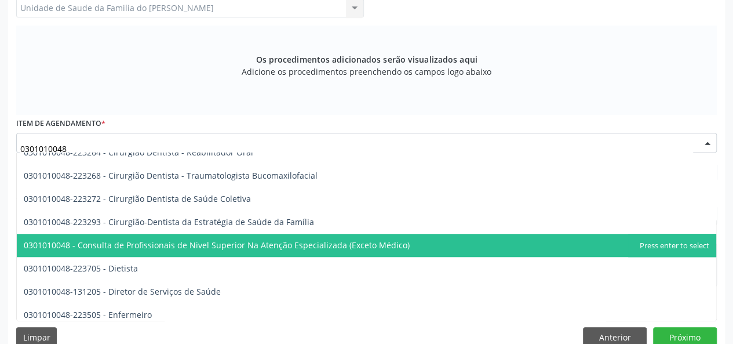
click at [201, 247] on span "0301010048 - Consulta de Profissionais de Nivel Superior Na Atenção Especializa…" at bounding box center [217, 244] width 386 height 11
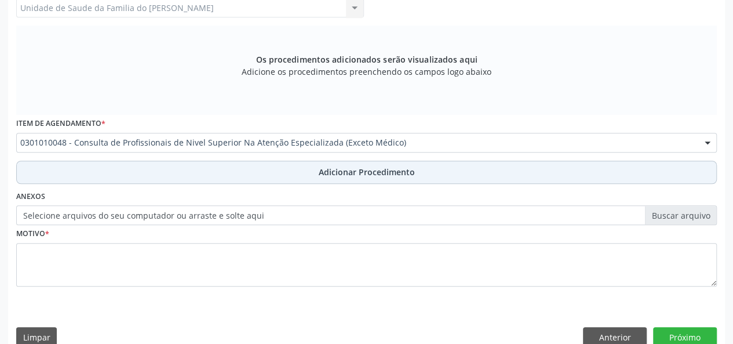
click at [220, 163] on button "Adicionar Procedimento" at bounding box center [366, 172] width 701 height 23
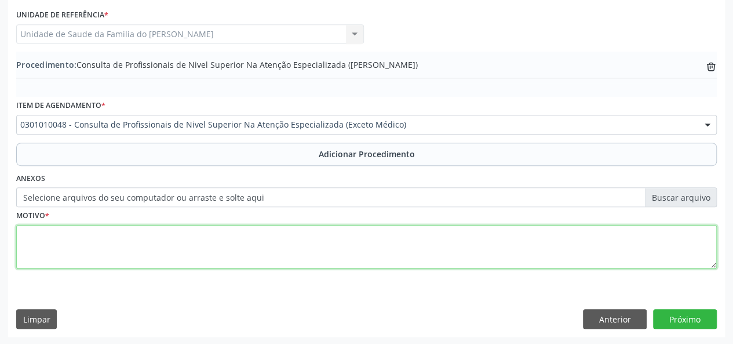
click at [201, 248] on textarea at bounding box center [366, 247] width 701 height 44
click at [136, 237] on textarea "HEPATOLOGIA ( ESTATOSE HEPATICA)" at bounding box center [366, 247] width 701 height 44
click at [99, 237] on textarea "HEPATOLOGIA ( ESTATOSE HEPÁTICA)" at bounding box center [366, 247] width 701 height 44
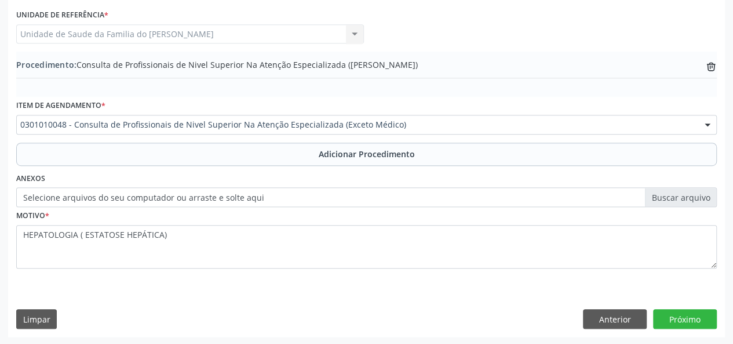
drag, startPoint x: 99, startPoint y: 237, endPoint x: 107, endPoint y: 271, distance: 34.6
click at [106, 270] on fieldset "Motivo * HEPATOLOGIA ( ESTATOSE HEPÁTICA)" at bounding box center [366, 242] width 701 height 70
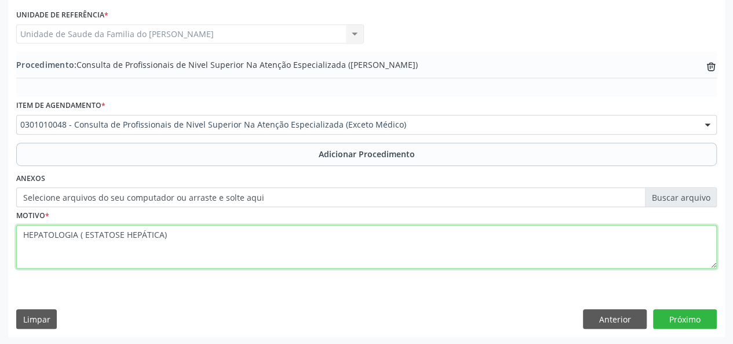
click at [78, 237] on textarea "HEPATOLOGIA ( ESTATOSE HEPÁTICA)" at bounding box center [366, 247] width 701 height 44
type textarea "HEPATOLOGIA ( ESTATOSE HEPÁTICA)"
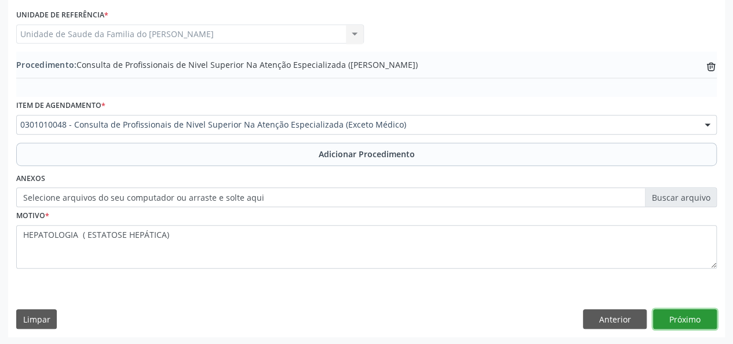
click at [685, 316] on button "Próximo" at bounding box center [685, 319] width 64 height 20
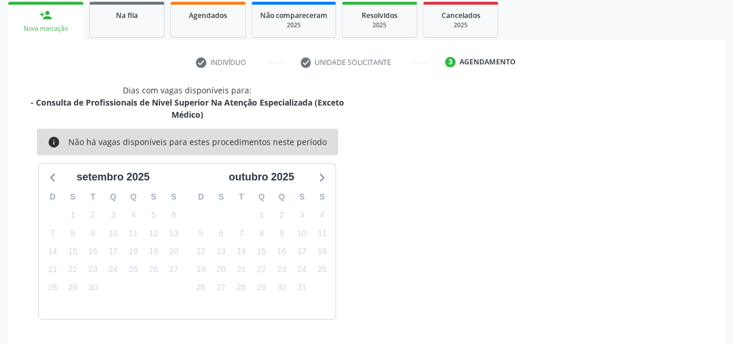
scroll to position [221, 0]
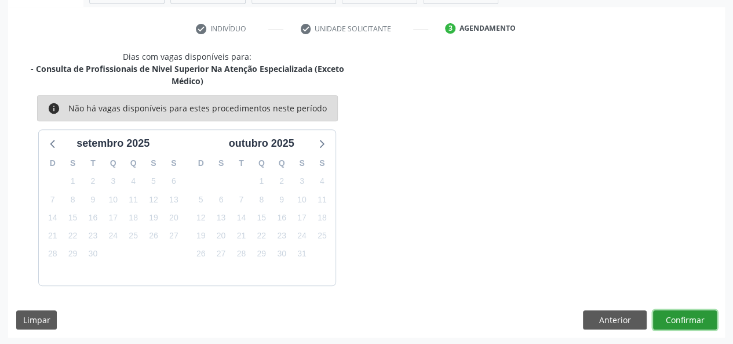
click at [673, 316] on button "Confirmar" at bounding box center [685, 320] width 64 height 20
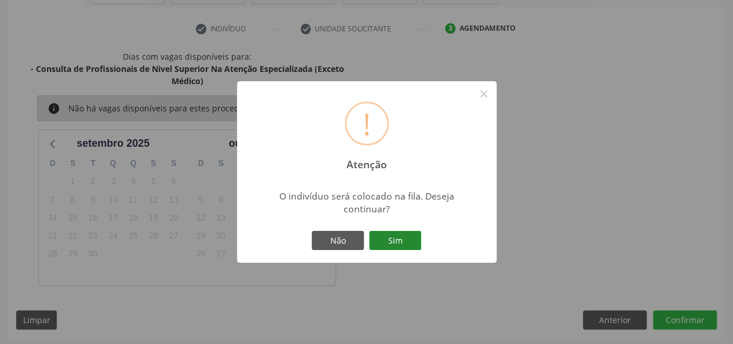
click at [404, 236] on button "Sim" at bounding box center [395, 241] width 52 height 20
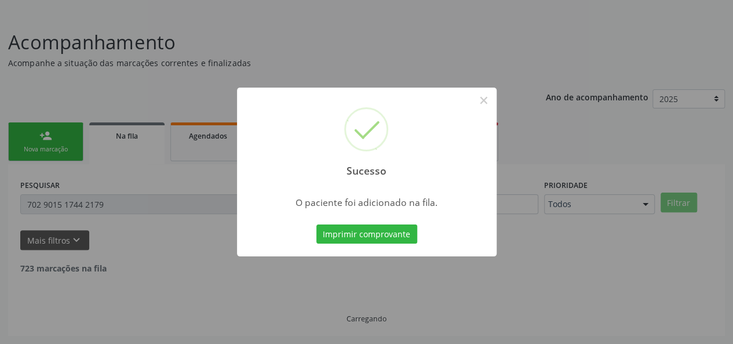
scroll to position [54, 0]
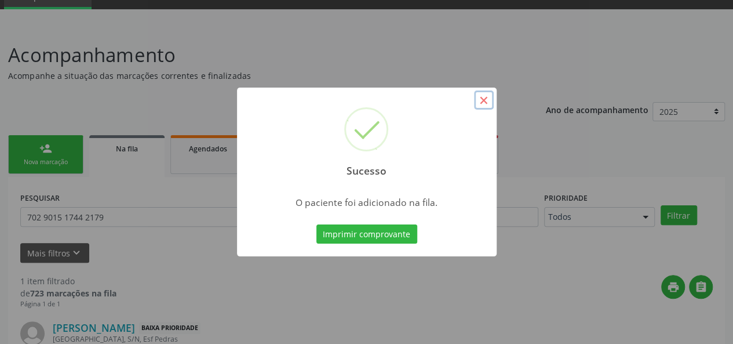
click at [483, 100] on button "×" at bounding box center [484, 100] width 20 height 20
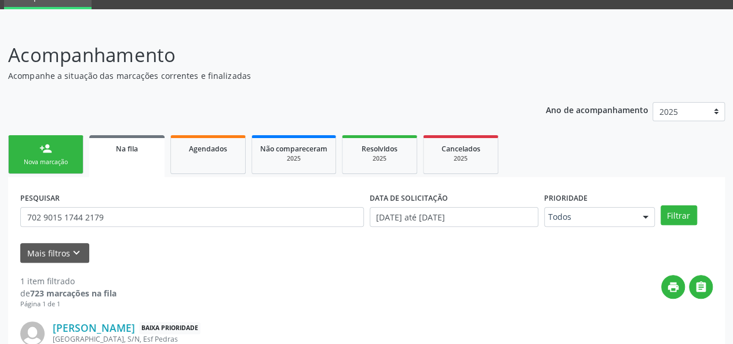
click at [46, 150] on div "person_add" at bounding box center [45, 148] width 13 height 13
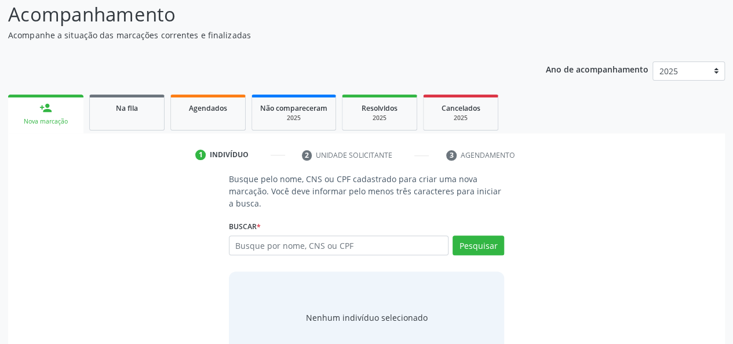
scroll to position [112, 0]
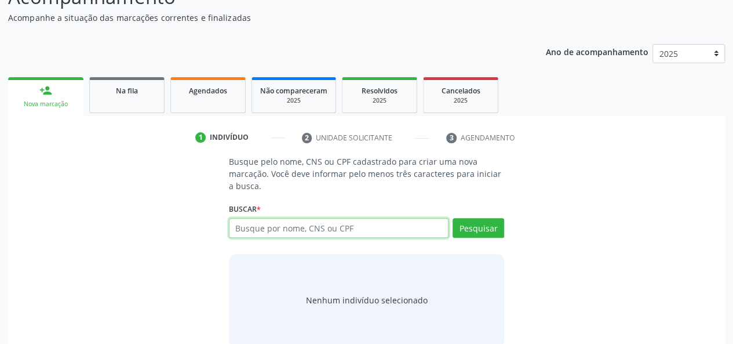
click at [311, 225] on input "text" at bounding box center [339, 228] width 220 height 20
type input "12944893483"
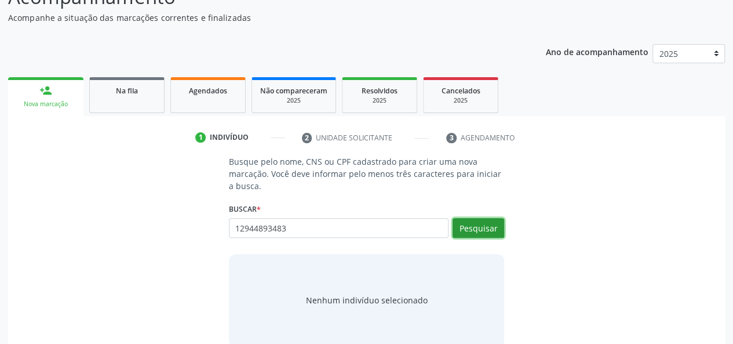
click at [487, 227] on button "Pesquisar" at bounding box center [479, 228] width 52 height 20
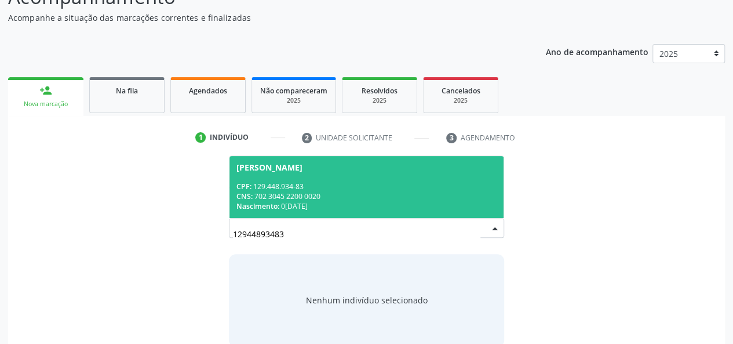
click at [411, 187] on div "CPF: 129.448.934-83" at bounding box center [366, 186] width 261 height 10
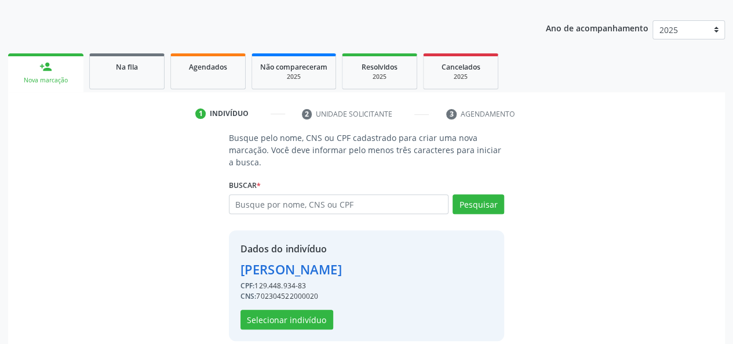
scroll to position [148, 0]
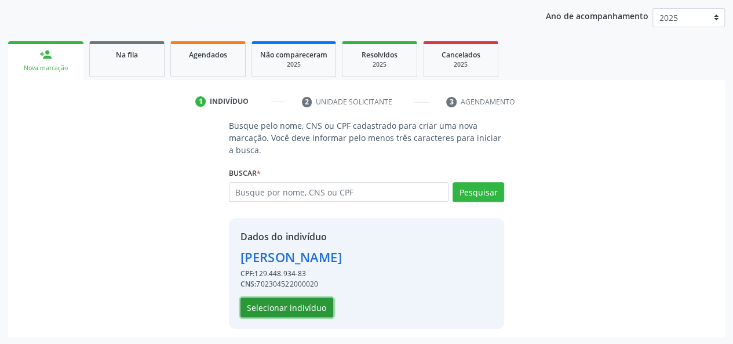
click at [288, 304] on button "Selecionar indivíduo" at bounding box center [287, 307] width 93 height 20
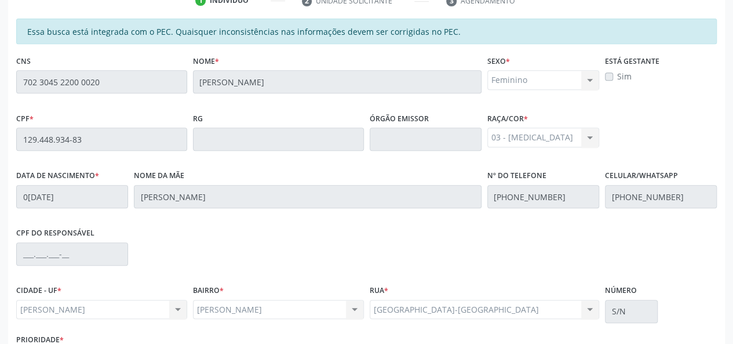
scroll to position [333, 0]
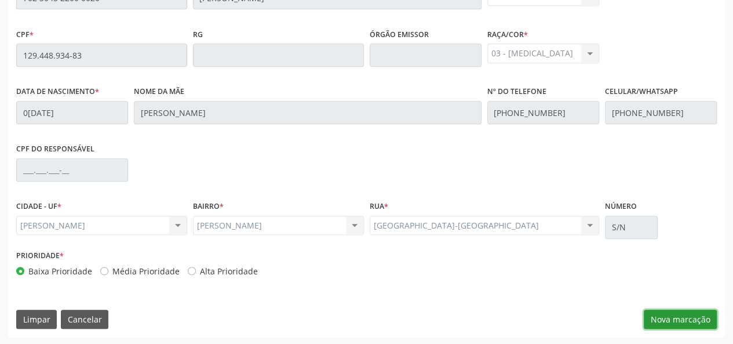
click at [685, 317] on button "Nova marcação" at bounding box center [680, 319] width 73 height 20
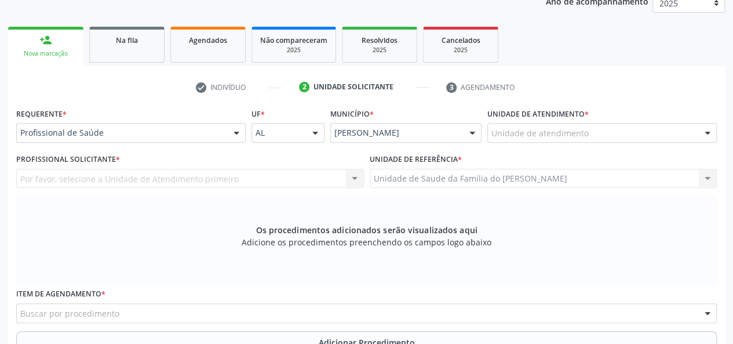
scroll to position [159, 0]
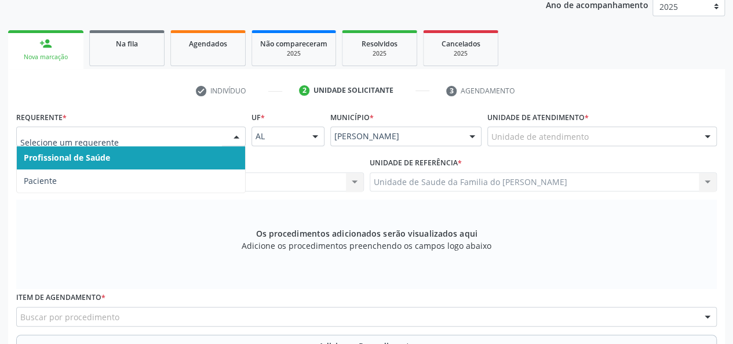
click at [229, 132] on div at bounding box center [236, 137] width 17 height 20
click at [206, 158] on span "Profissional de Saúde" at bounding box center [131, 157] width 228 height 23
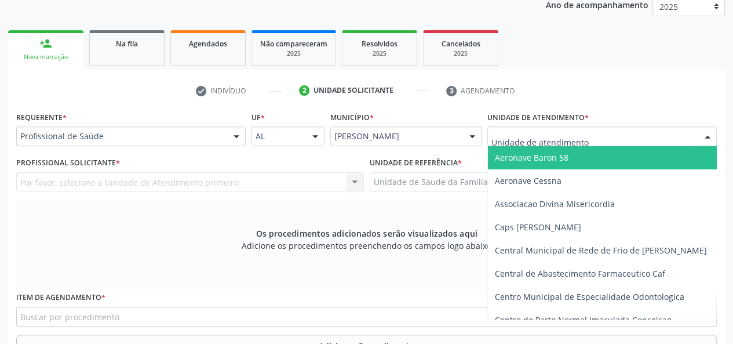
type input "J"
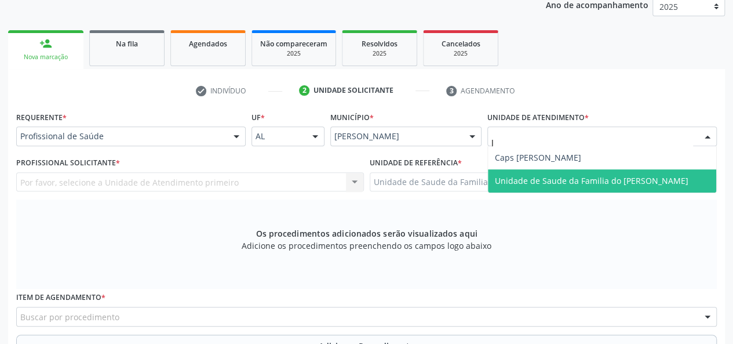
click at [562, 180] on span "Unidade de Saude da Familia do [PERSON_NAME]" at bounding box center [592, 180] width 194 height 11
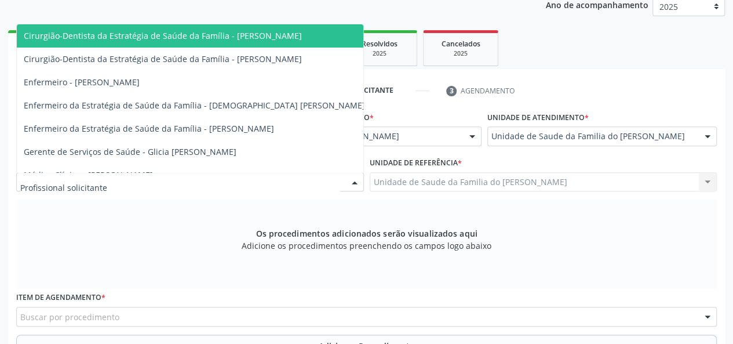
click at [355, 180] on div at bounding box center [354, 183] width 17 height 20
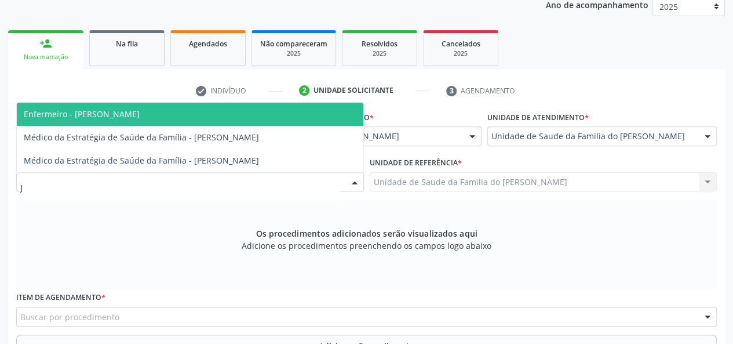
type input "JE"
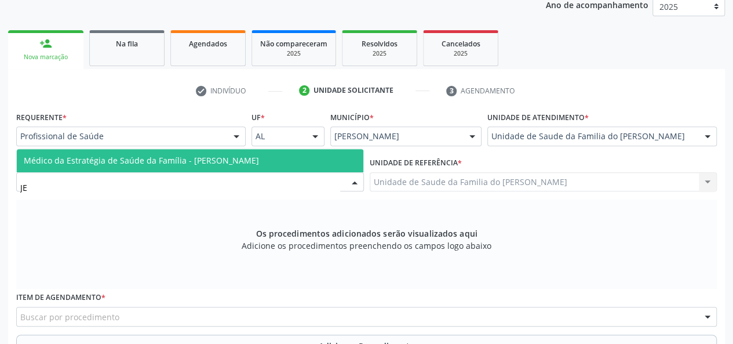
click at [259, 159] on span "Médico da Estratégia de Saúde da Família - [PERSON_NAME]" at bounding box center [141, 160] width 235 height 11
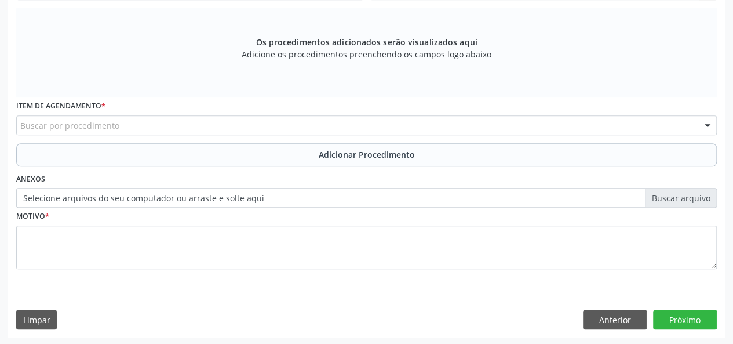
scroll to position [351, 0]
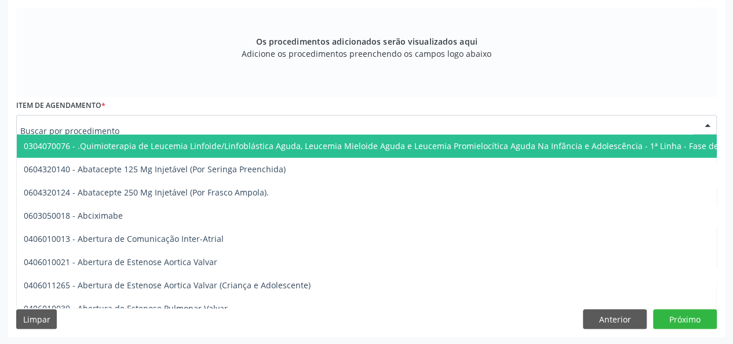
click at [237, 123] on div at bounding box center [366, 125] width 701 height 20
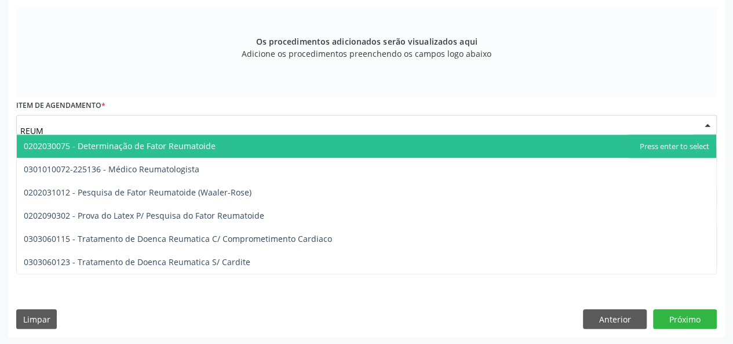
type input "REUMA"
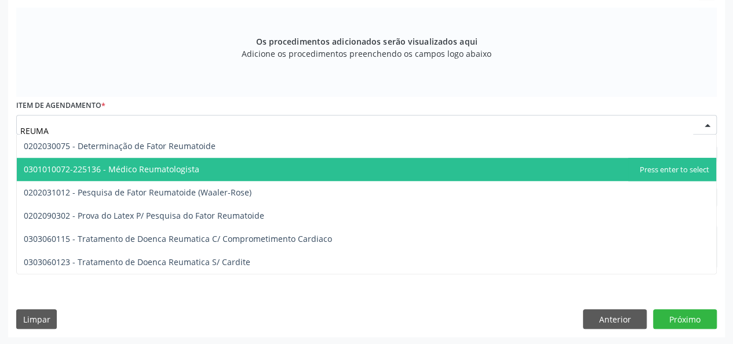
click at [228, 167] on span "0301010072-225136 - Médico Reumatologista" at bounding box center [366, 169] width 699 height 23
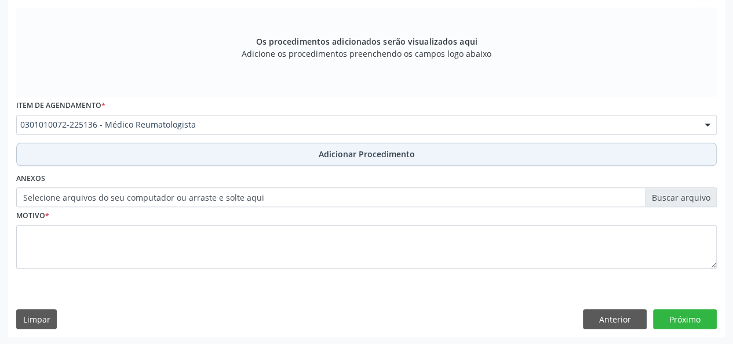
click at [235, 151] on button "Adicionar Procedimento" at bounding box center [366, 154] width 701 height 23
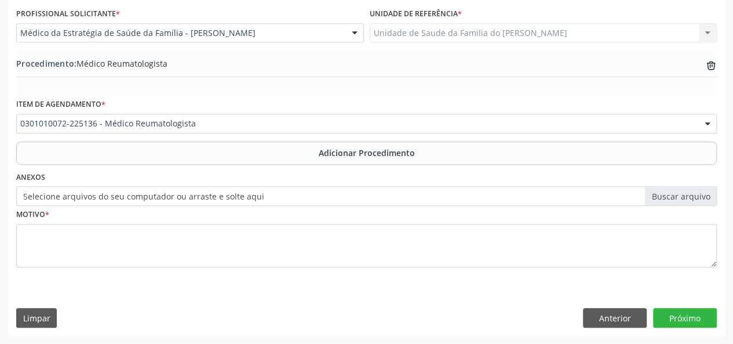
scroll to position [307, 0]
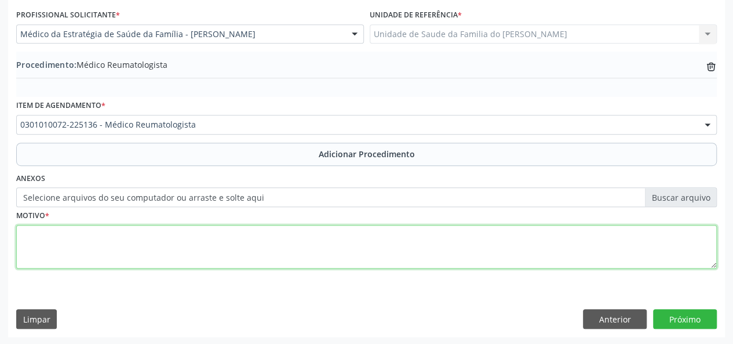
click at [218, 246] on textarea at bounding box center [366, 247] width 701 height 44
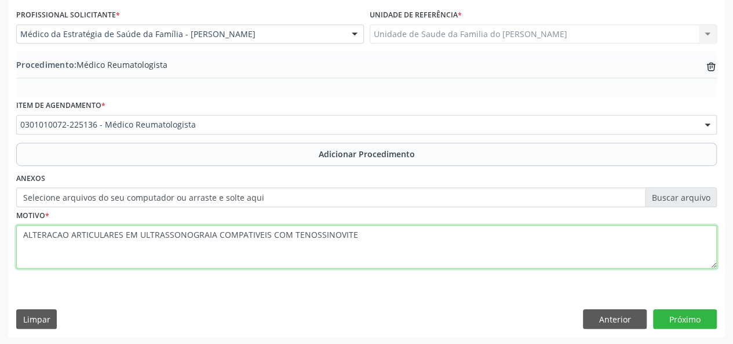
click at [173, 238] on textarea "ALTERACAO ARTICULARES EM ULTRASSONOGRAIA COMPATIVEIS COM TENOSSINOVITE" at bounding box center [366, 247] width 701 height 44
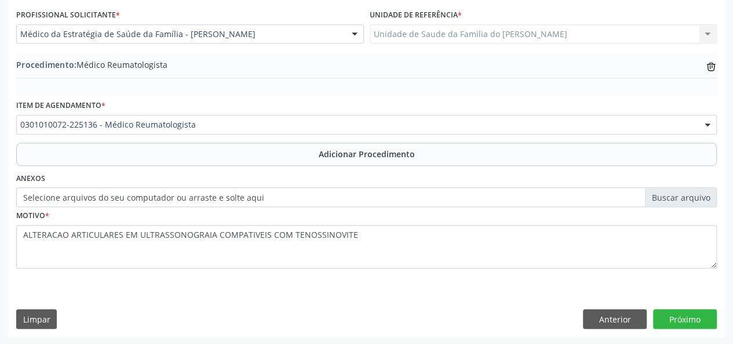
drag, startPoint x: 174, startPoint y: 234, endPoint x: 191, endPoint y: 268, distance: 38.9
click at [191, 268] on fieldset "Motivo * ALTERACAO ARTICULARES EM ULTRASSONOGRAIA COMPATIVEIS COM TENOSSINOVITE" at bounding box center [366, 242] width 701 height 70
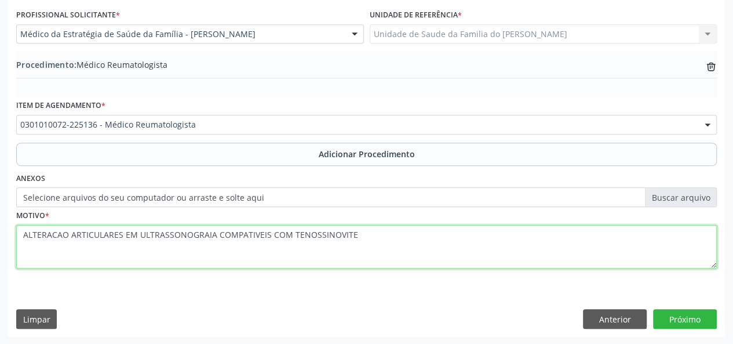
click at [205, 235] on textarea "ALTERACAO ARTICULARES EM ULTRASSONOGRAIA COMPATIVEIS COM TENOSSINOVITE" at bounding box center [366, 247] width 701 height 44
click at [255, 232] on textarea "ALTERACAO ARTICULARES EM ULTRASSONOGRAFIA COMPATIVEIS COM TENOSSINOVITE" at bounding box center [366, 247] width 701 height 44
click at [334, 234] on textarea "ALTERACAO ARTICULARES EM ULTRASSONOGRAFIA COMPATÍVEIS COM TENOSSINOVITE" at bounding box center [366, 247] width 701 height 44
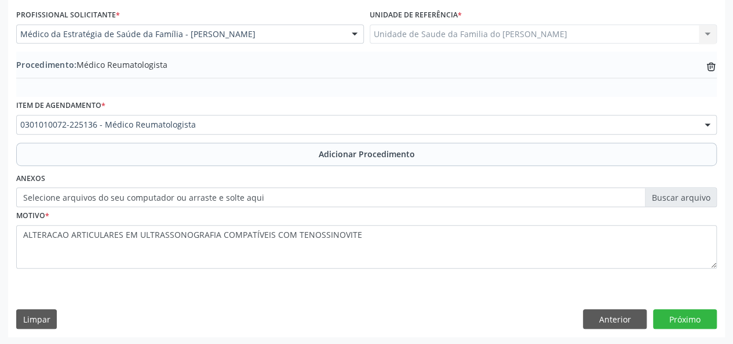
drag, startPoint x: 334, startPoint y: 234, endPoint x: 329, endPoint y: 275, distance: 42.0
click at [329, 275] on div "Motivo * ALTERACAO ARTICULARES EM ULTRASSONOGRAFIA COMPATÍVEIS COM [PERSON_NAME]" at bounding box center [366, 246] width 706 height 78
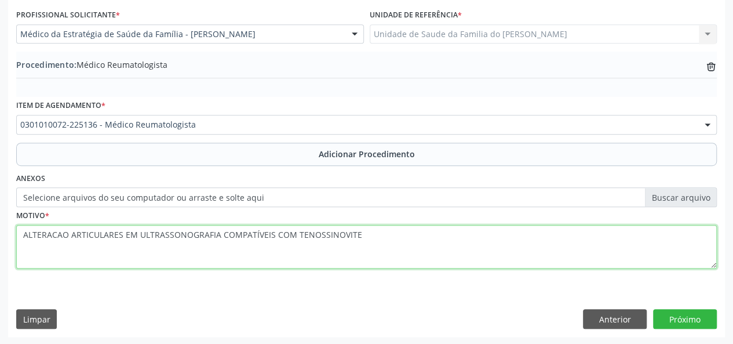
click at [39, 229] on textarea "ALTERACAO ARTICULARES EM ULTRASSONOGRAFIA COMPATÍVEIS COM TENOSSINOVITE" at bounding box center [366, 247] width 701 height 44
type textarea "ALTERAÇÃO ARTICULARES EM ULTRASSONOGRAFIA COMPATÍVEIS COM TENOSSINOVITE"
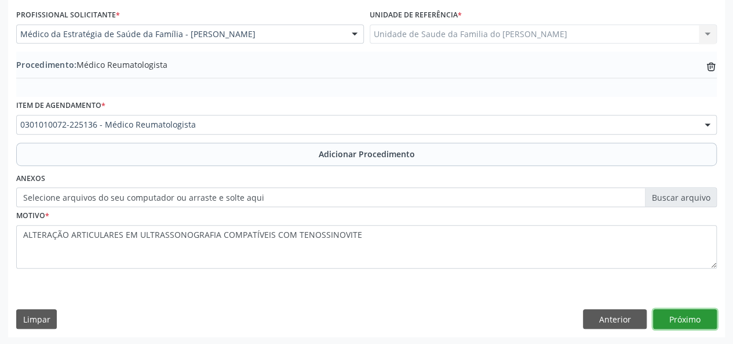
click at [673, 318] on button "Próximo" at bounding box center [685, 319] width 64 height 20
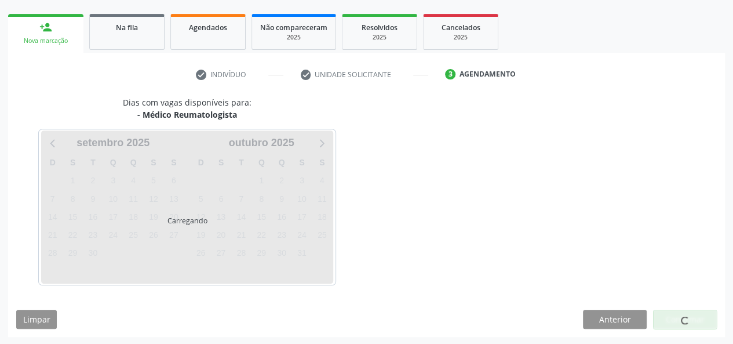
scroll to position [210, 0]
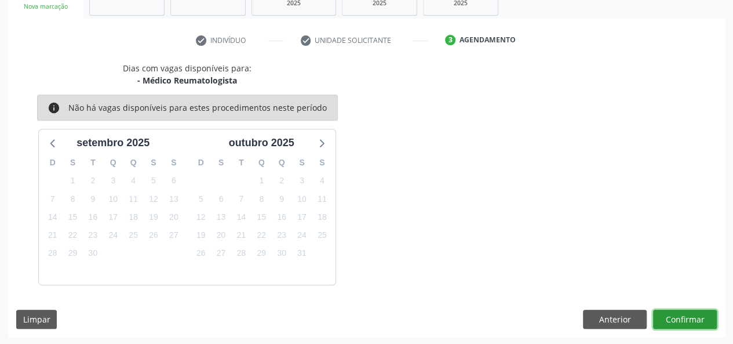
click at [669, 320] on button "Confirmar" at bounding box center [685, 319] width 64 height 20
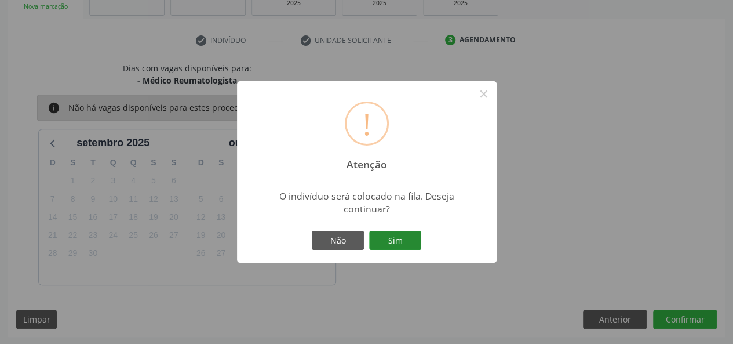
click at [387, 234] on button "Sim" at bounding box center [395, 241] width 52 height 20
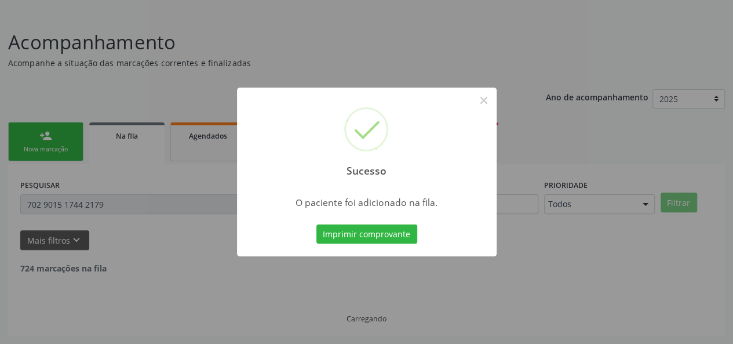
scroll to position [54, 0]
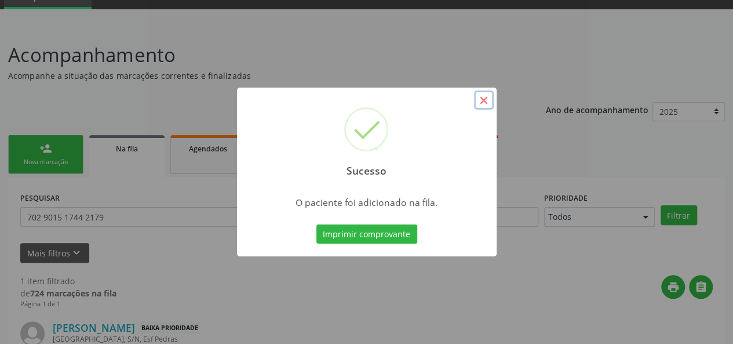
click at [490, 97] on button "×" at bounding box center [484, 100] width 20 height 20
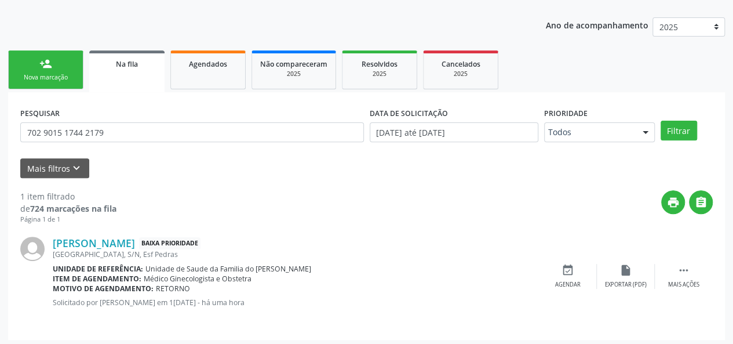
scroll to position [143, 0]
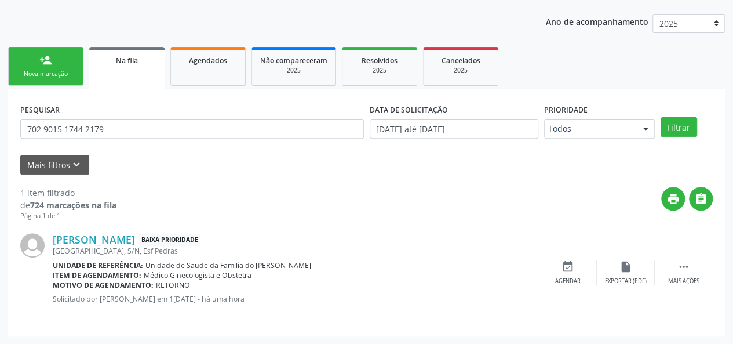
click at [37, 68] on link "person_add Nova marcação" at bounding box center [45, 66] width 75 height 39
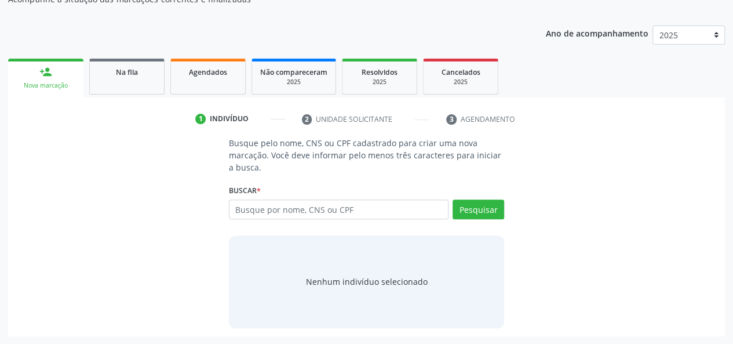
click at [43, 75] on div "person_add" at bounding box center [45, 71] width 13 height 13
click at [133, 70] on span "Na fila" at bounding box center [127, 72] width 22 height 10
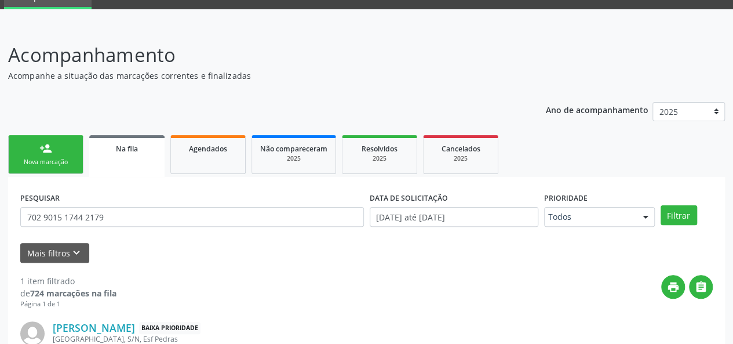
click at [54, 162] on div "Nova marcação" at bounding box center [46, 162] width 58 height 9
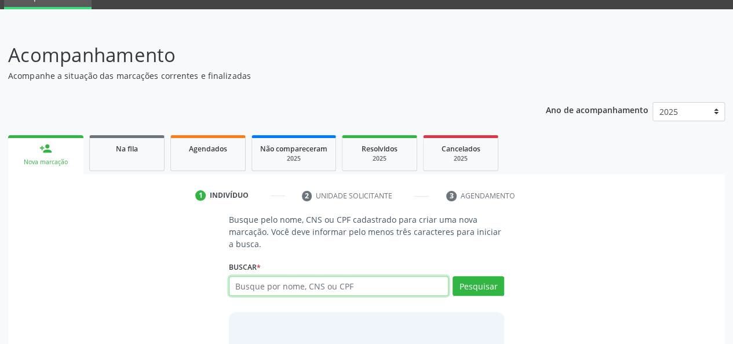
click at [301, 286] on input "text" at bounding box center [339, 286] width 220 height 20
type input "4"
type input "8"
type input "06619069495"
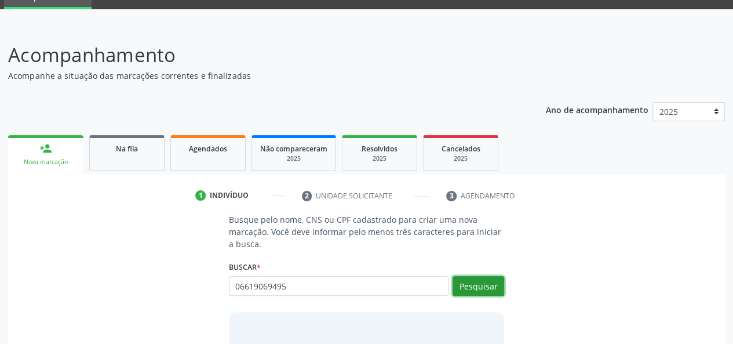
click at [468, 292] on button "Pesquisar" at bounding box center [479, 286] width 52 height 20
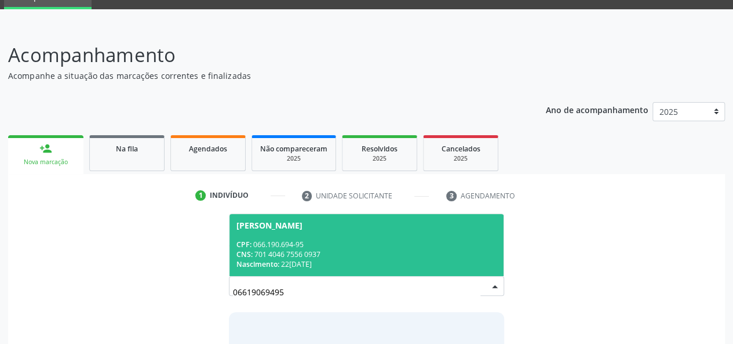
click at [389, 247] on div "CPF: 066.190.694-95" at bounding box center [366, 244] width 261 height 10
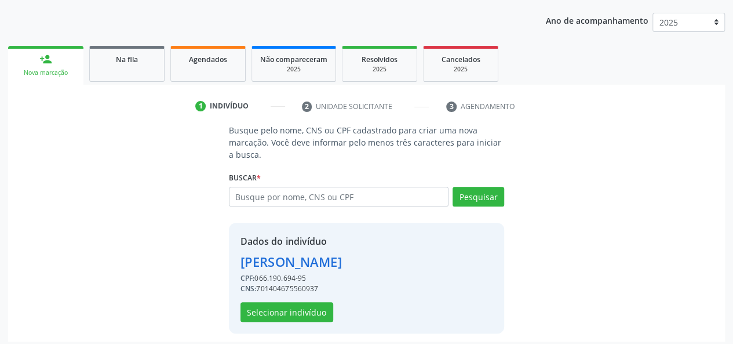
scroll to position [148, 0]
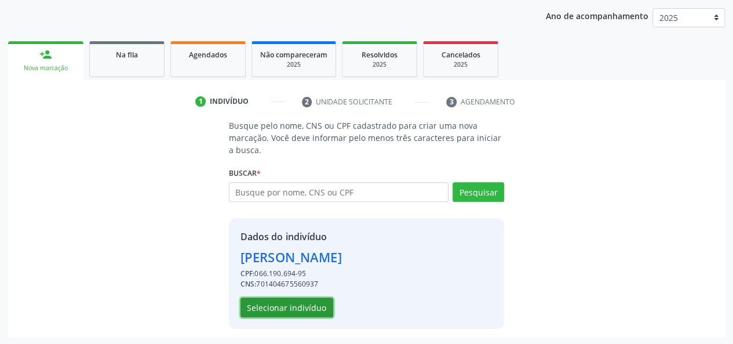
click at [287, 303] on button "Selecionar indivíduo" at bounding box center [287, 307] width 93 height 20
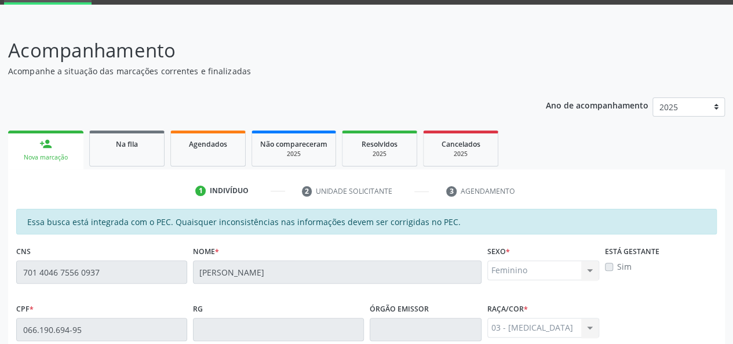
scroll to position [43, 0]
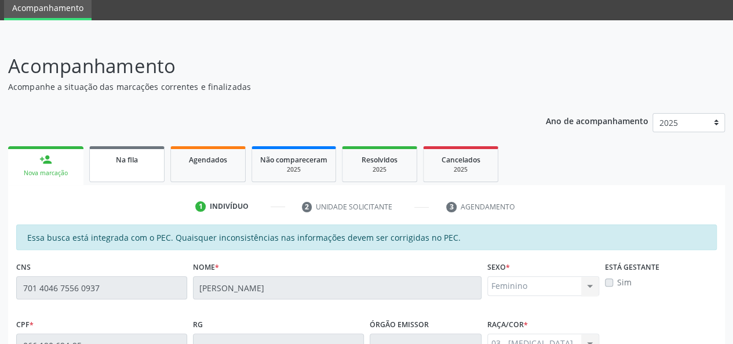
click at [144, 165] on link "Na fila" at bounding box center [126, 164] width 75 height 36
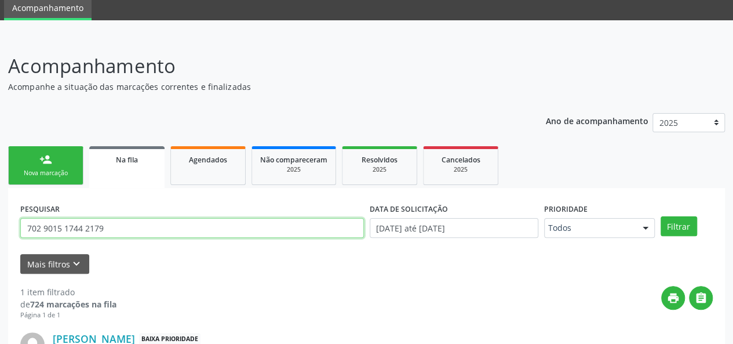
click at [65, 230] on input "702 9015 1744 2179" at bounding box center [192, 228] width 344 height 20
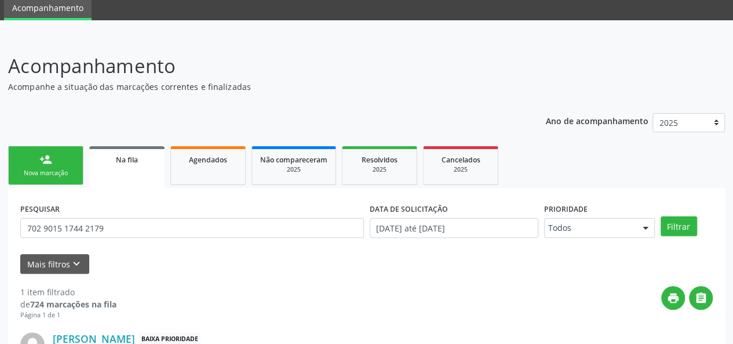
click at [52, 169] on div "Nova marcação" at bounding box center [46, 173] width 58 height 9
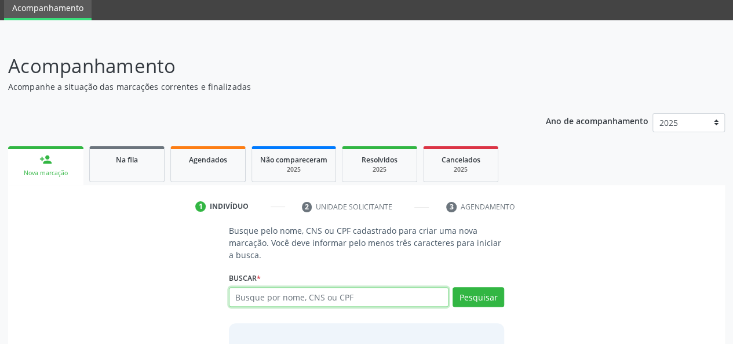
paste input "702 9015 1744 2179"
type input "702 9015 1744 2179"
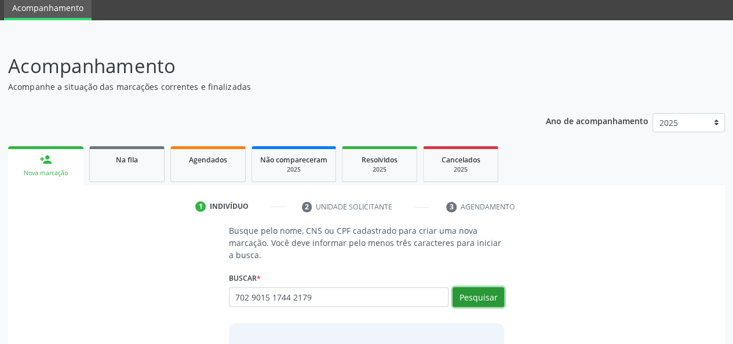
click at [461, 297] on button "Pesquisar" at bounding box center [479, 297] width 52 height 20
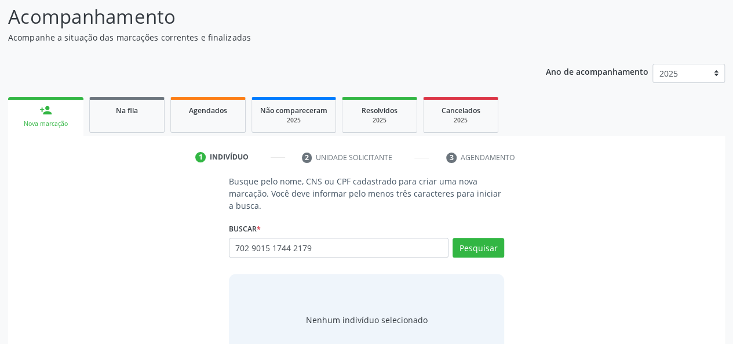
scroll to position [131, 0]
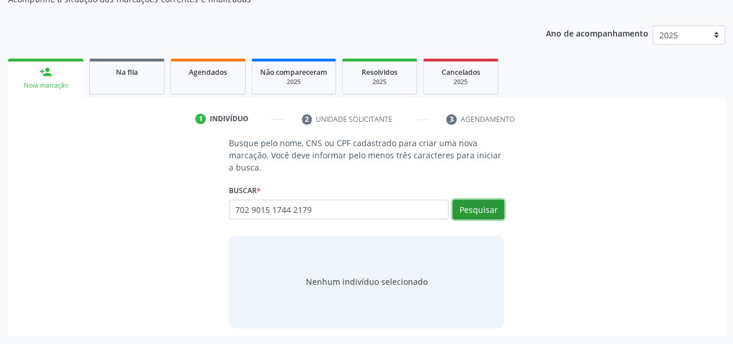
click at [475, 207] on button "Pesquisar" at bounding box center [479, 209] width 52 height 20
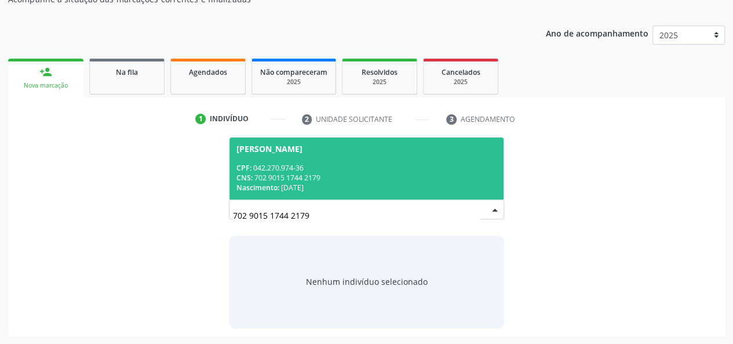
click at [345, 171] on div "CPF: 042.270.974-36" at bounding box center [366, 168] width 261 height 10
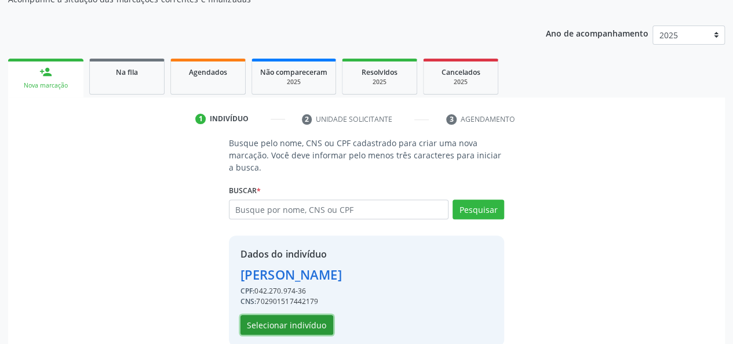
click at [309, 323] on button "Selecionar indivíduo" at bounding box center [287, 325] width 93 height 20
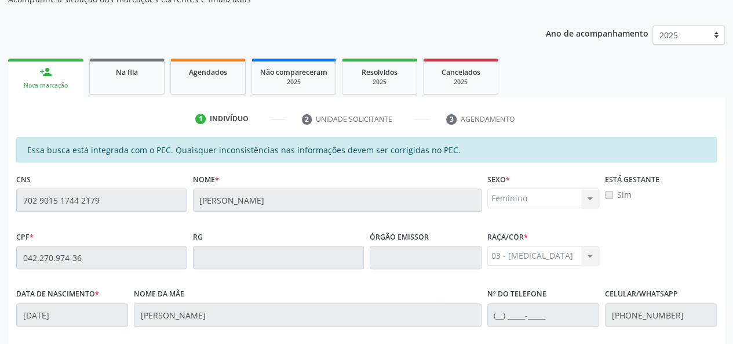
scroll to position [333, 0]
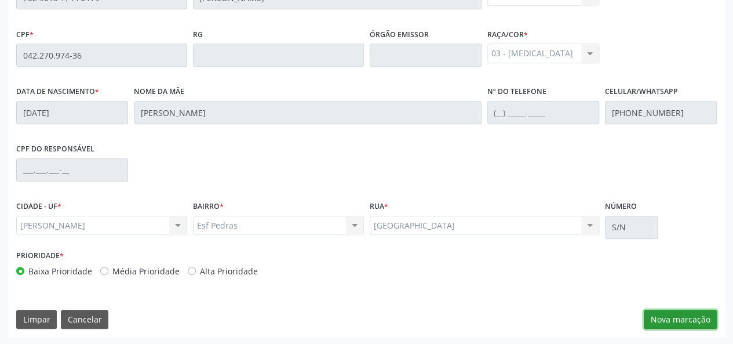
click at [678, 317] on button "Nova marcação" at bounding box center [680, 319] width 73 height 20
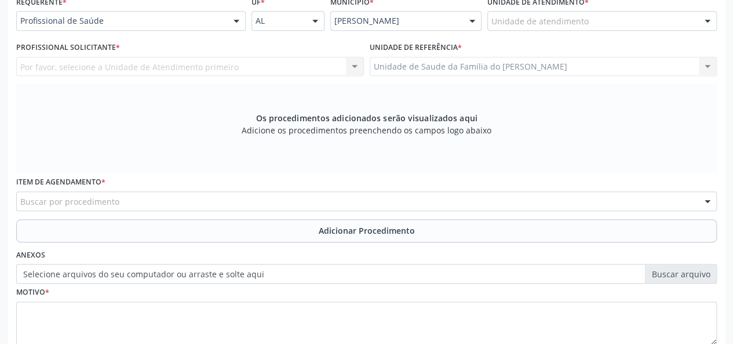
scroll to position [217, 0]
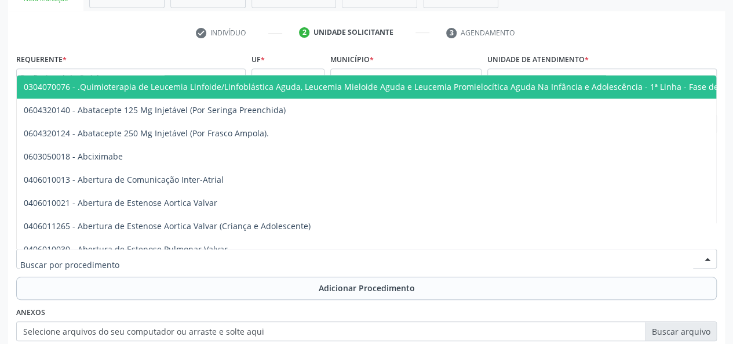
paste input "10101012"
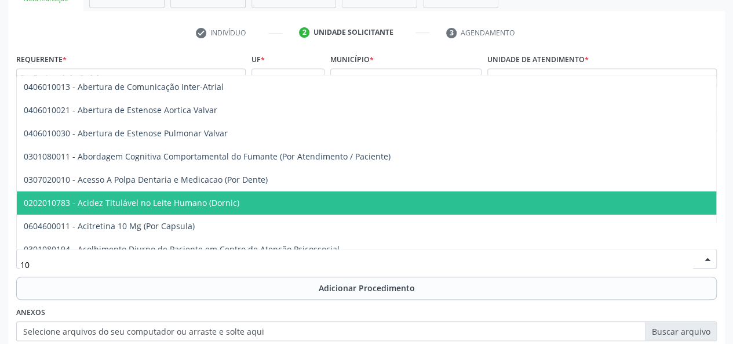
type input "1"
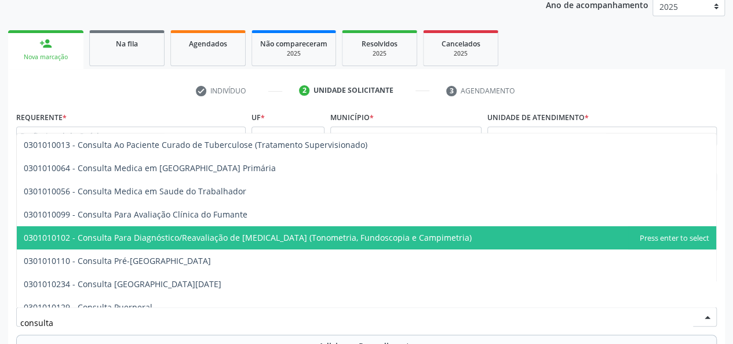
scroll to position [101, 0]
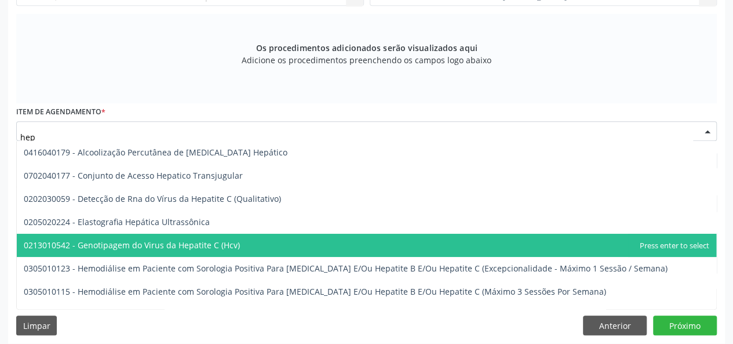
scroll to position [351, 0]
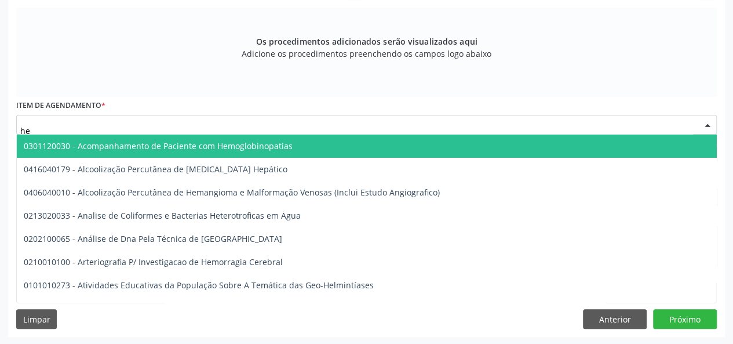
type input "h"
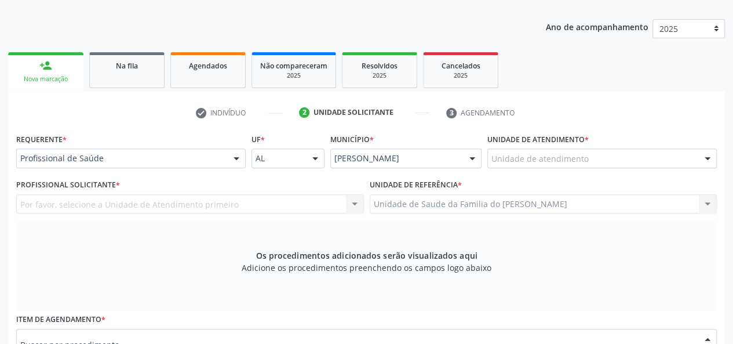
scroll to position [119, 0]
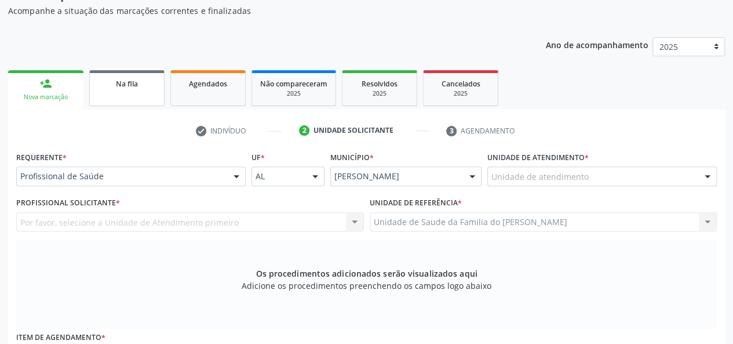
click at [120, 87] on div "Na fila" at bounding box center [127, 83] width 58 height 12
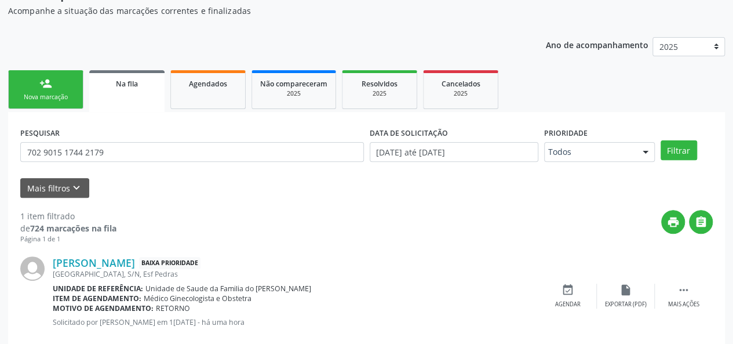
click at [101, 220] on div "1 item filtrado" at bounding box center [68, 216] width 96 height 12
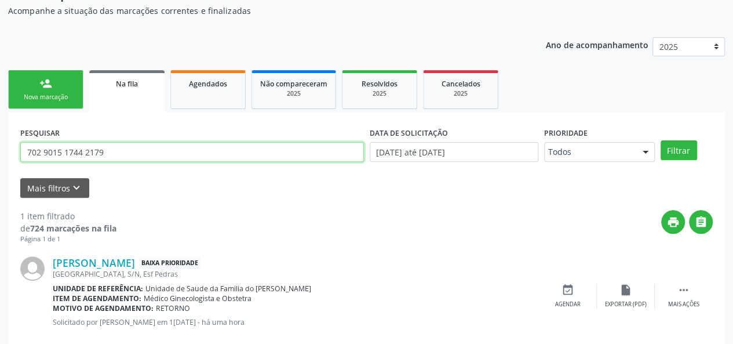
click at [90, 151] on input "702 9015 1744 2179" at bounding box center [192, 152] width 344 height 20
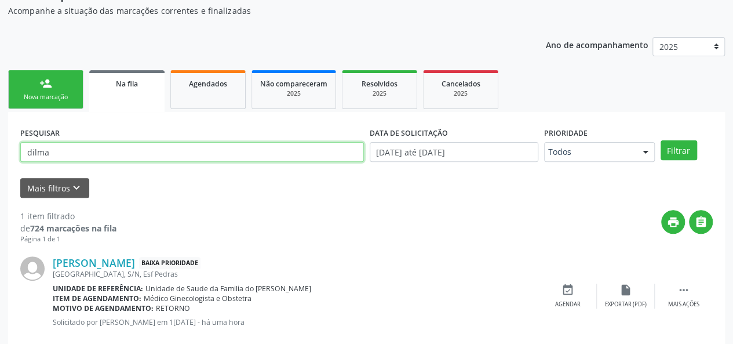
click at [661, 140] on button "Filtrar" at bounding box center [679, 150] width 37 height 20
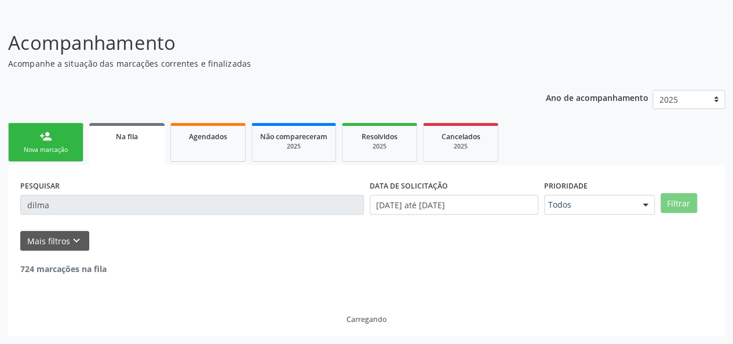
scroll to position [30, 0]
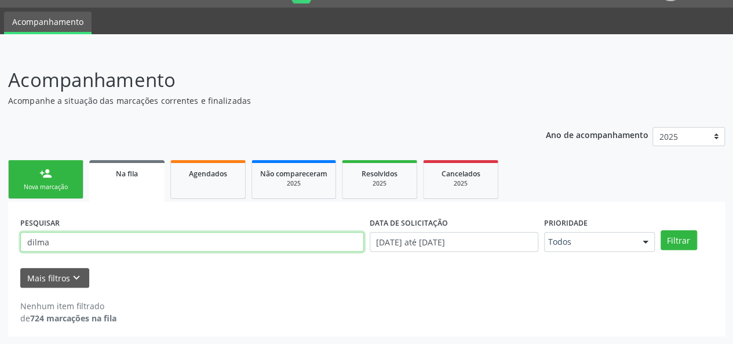
drag, startPoint x: 123, startPoint y: 249, endPoint x: 156, endPoint y: 245, distance: 33.8
click at [131, 249] on input "dilma" at bounding box center [192, 242] width 344 height 20
type input "d"
click at [65, 183] on div "Nova marcação" at bounding box center [46, 187] width 58 height 9
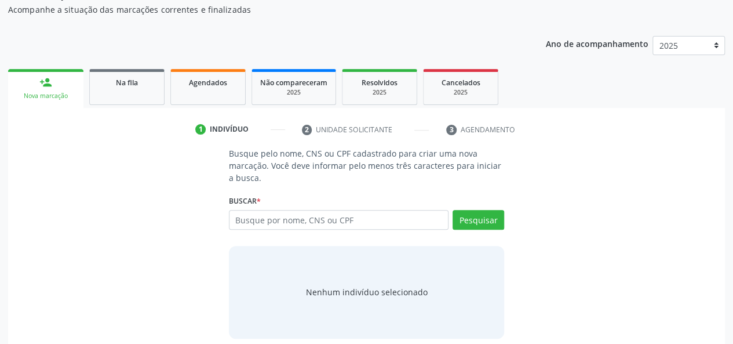
scroll to position [131, 0]
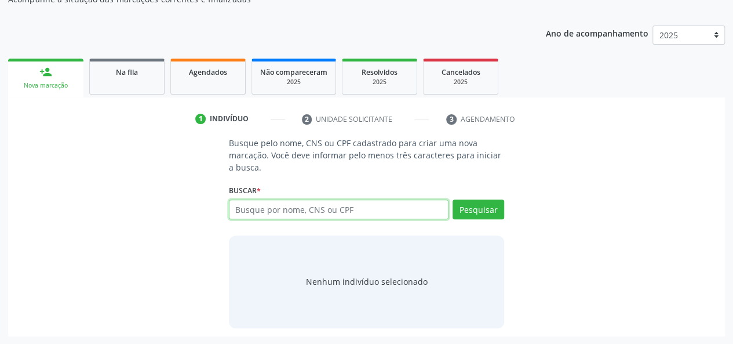
click at [274, 210] on input "text" at bounding box center [339, 209] width 220 height 20
type input "16303197400"
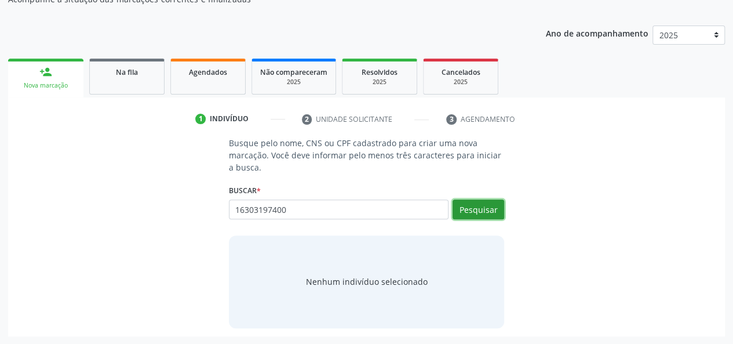
click at [468, 212] on button "Pesquisar" at bounding box center [479, 209] width 52 height 20
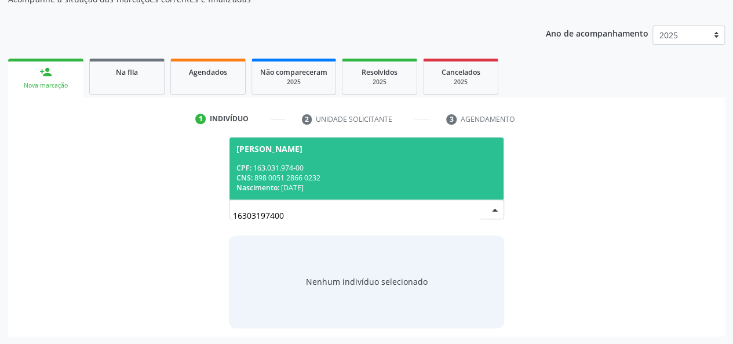
click at [398, 165] on div "CPF: 163.031.974-00" at bounding box center [366, 168] width 261 height 10
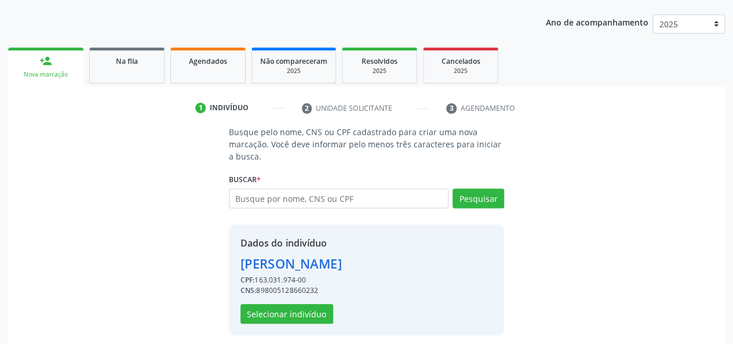
scroll to position [148, 0]
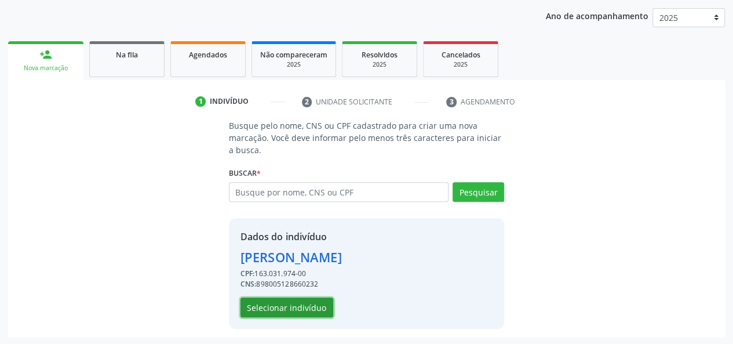
click at [305, 305] on button "Selecionar indivíduo" at bounding box center [287, 307] width 93 height 20
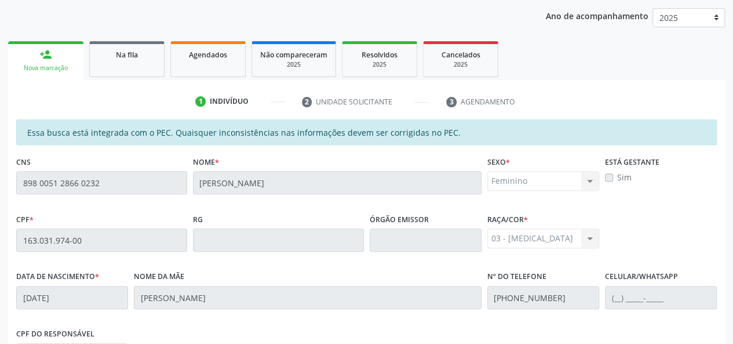
scroll to position [333, 0]
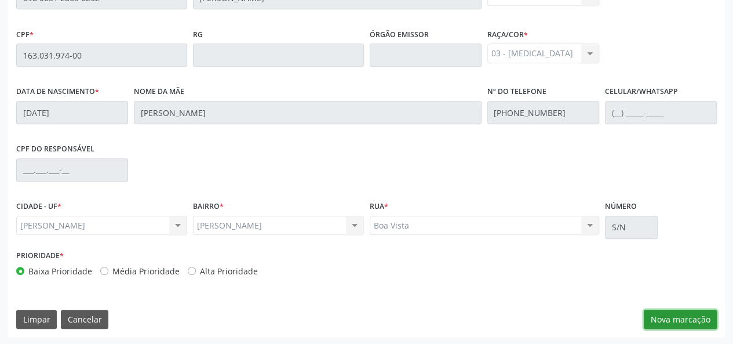
click at [685, 314] on button "Nova marcação" at bounding box center [680, 319] width 73 height 20
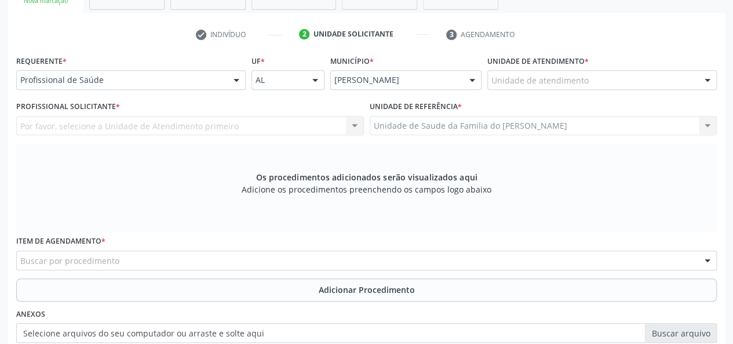
scroll to position [101, 0]
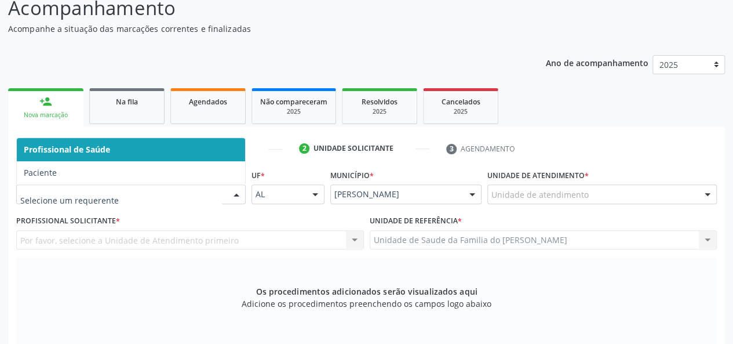
click at [239, 193] on div at bounding box center [236, 195] width 17 height 20
click at [192, 153] on span "Profissional de Saúde" at bounding box center [131, 149] width 228 height 23
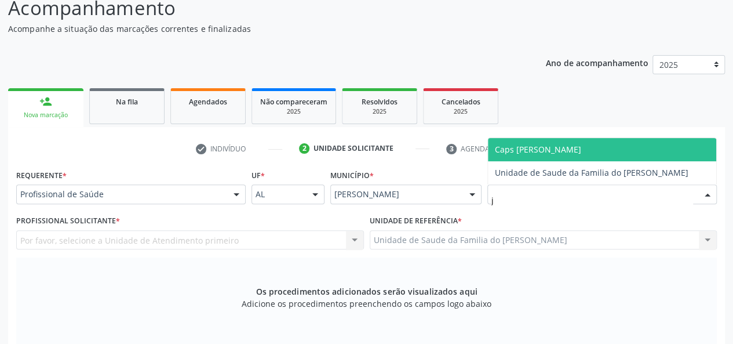
type input "jo"
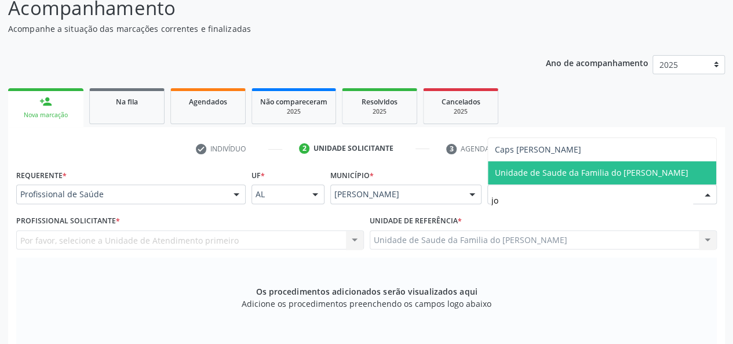
click at [575, 173] on span "Unidade de Saude da Familia do [PERSON_NAME]" at bounding box center [592, 172] width 194 height 11
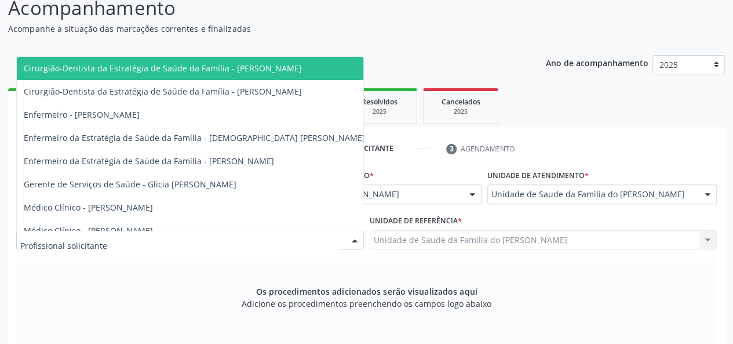
click at [344, 235] on div at bounding box center [190, 240] width 348 height 20
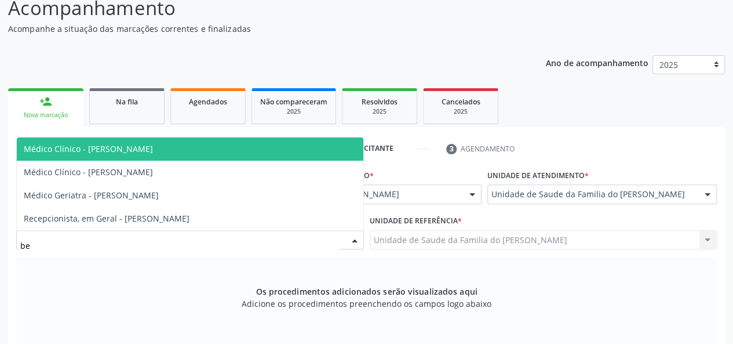
type input "bea"
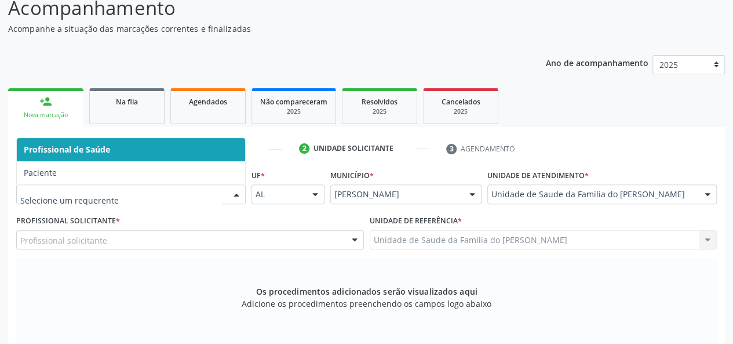
click at [228, 194] on div "Requerente * Profissional de Saúde Paciente Nenhum resultado encontrado para: "…" at bounding box center [366, 350] width 701 height 368
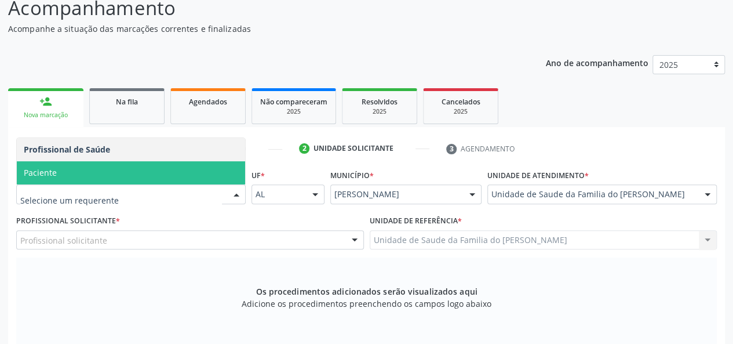
click at [158, 166] on span "Paciente" at bounding box center [131, 172] width 228 height 23
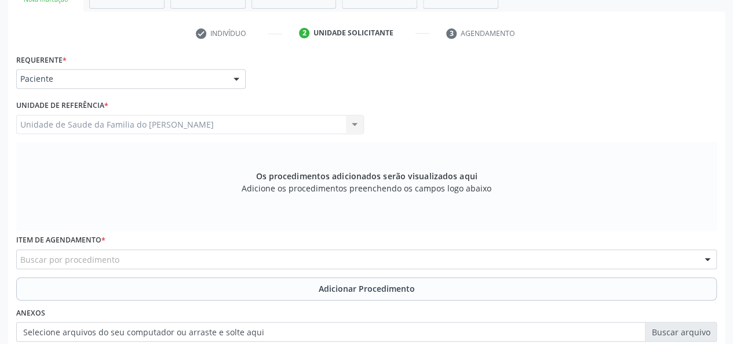
scroll to position [217, 0]
click at [187, 255] on div "Buscar por procedimento" at bounding box center [366, 259] width 701 height 20
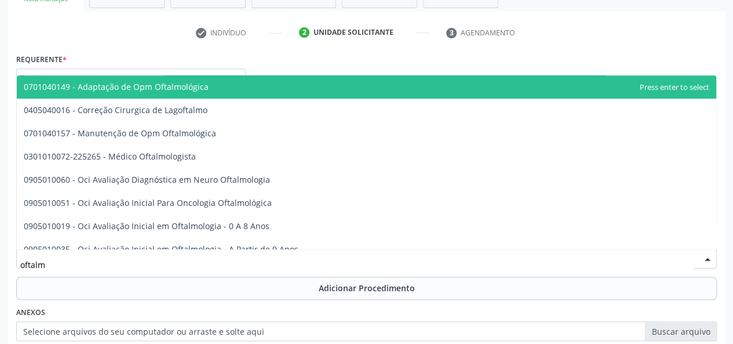
type input "oftalmo"
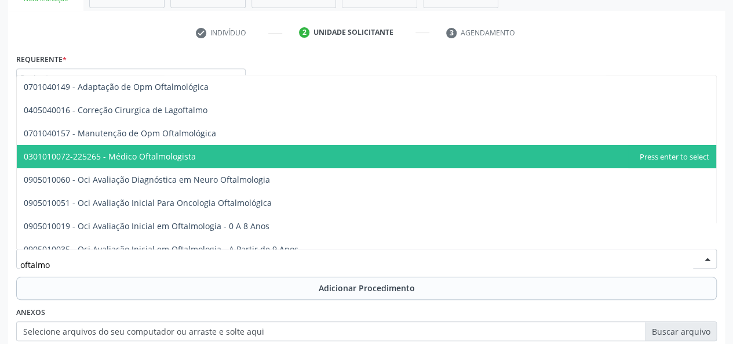
click at [171, 154] on span "0301010072-225265 - Médico Oftalmologista" at bounding box center [110, 156] width 172 height 11
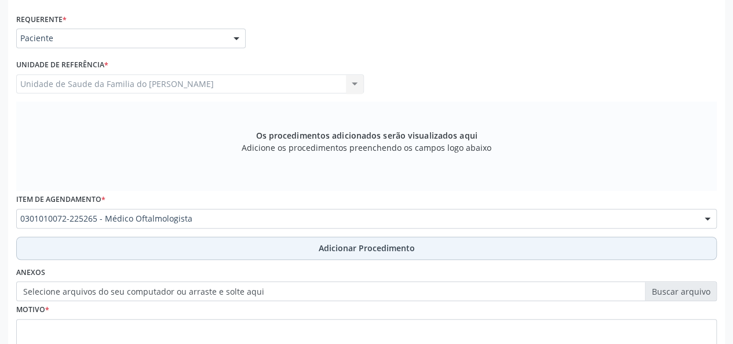
scroll to position [275, 0]
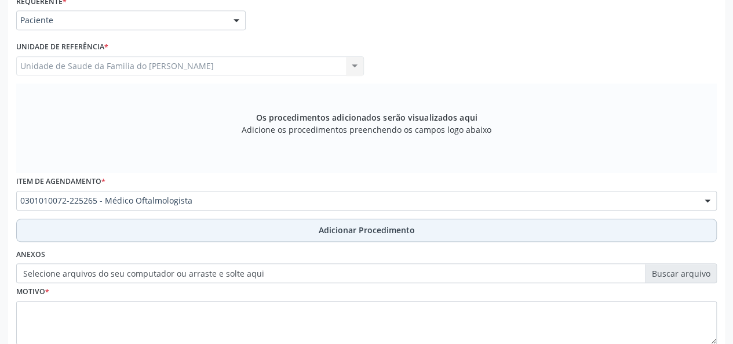
click at [289, 229] on button "Adicionar Procedimento" at bounding box center [366, 229] width 701 height 23
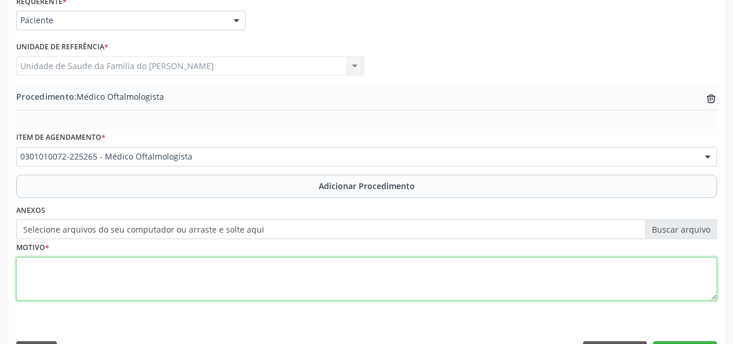
click at [245, 281] on textarea at bounding box center [366, 279] width 701 height 44
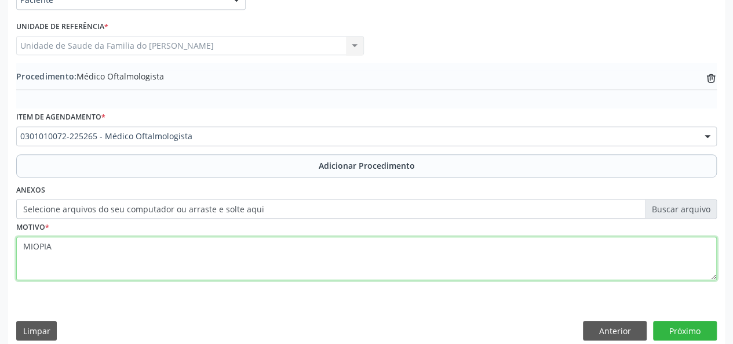
scroll to position [307, 0]
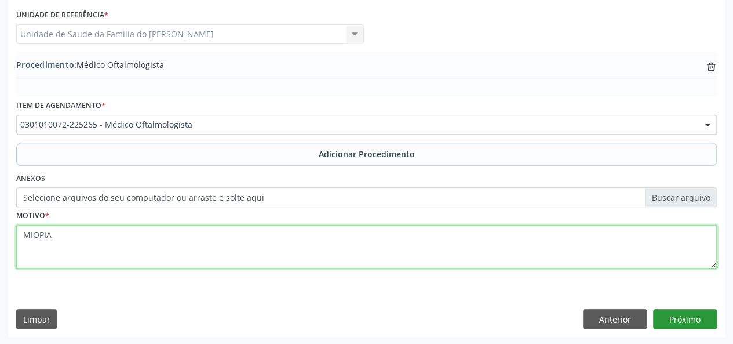
type textarea "MIOPIA"
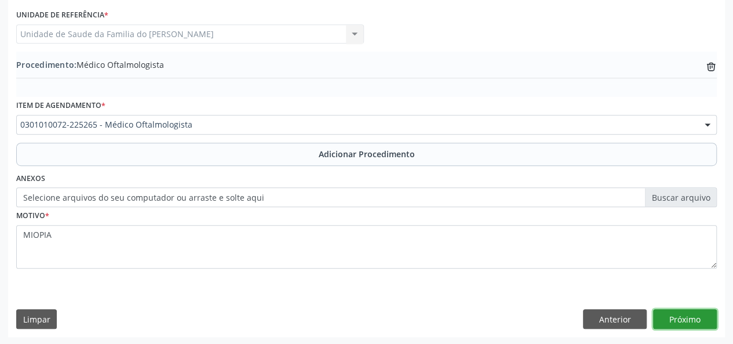
click at [680, 309] on button "Próximo" at bounding box center [685, 319] width 64 height 20
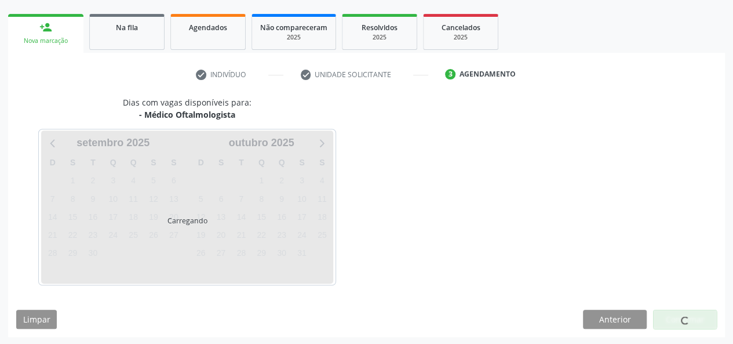
scroll to position [210, 0]
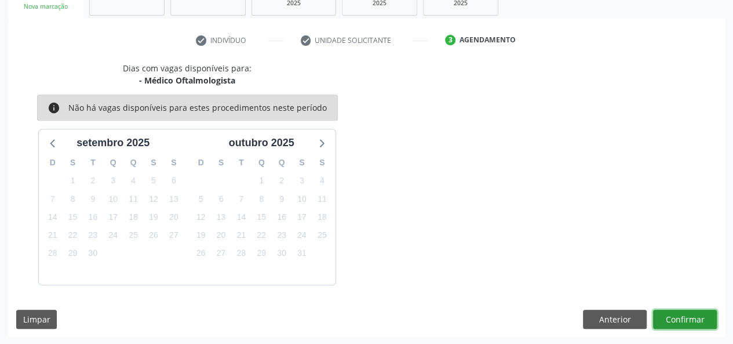
click at [680, 319] on button "Confirmar" at bounding box center [685, 319] width 64 height 20
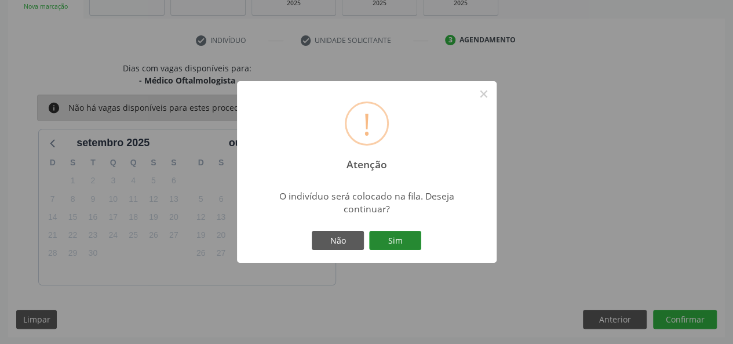
click at [391, 234] on button "Sim" at bounding box center [395, 241] width 52 height 20
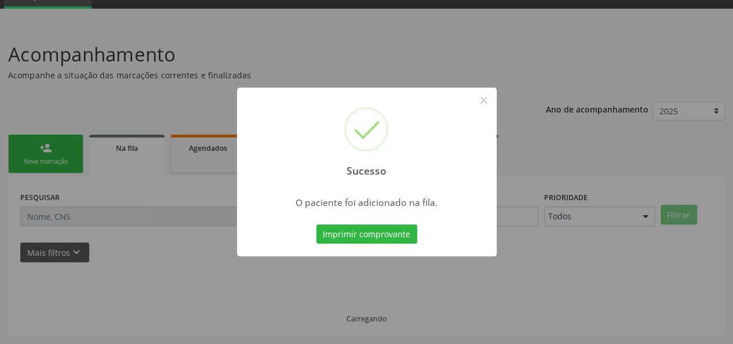
scroll to position [54, 0]
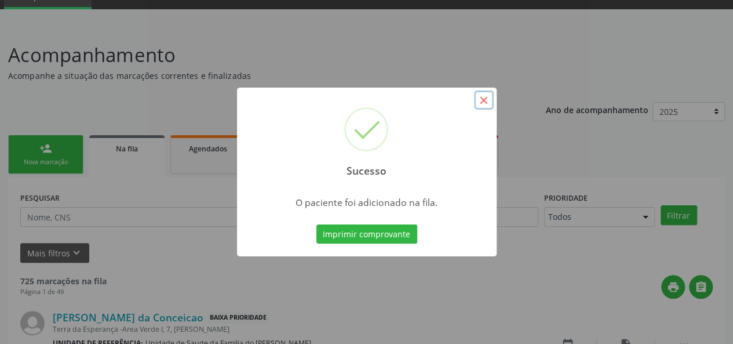
click at [479, 99] on button "×" at bounding box center [484, 100] width 20 height 20
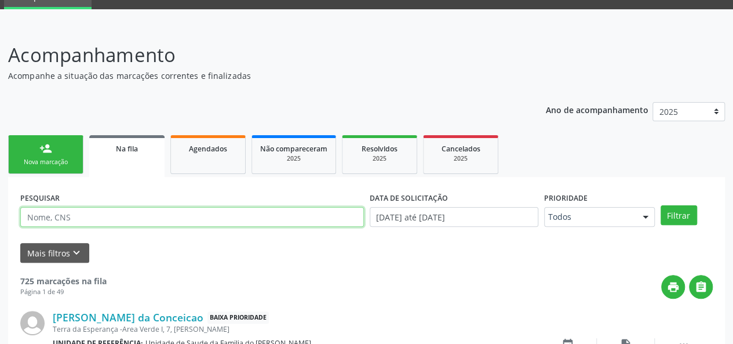
click at [145, 217] on input "text" at bounding box center [192, 217] width 344 height 20
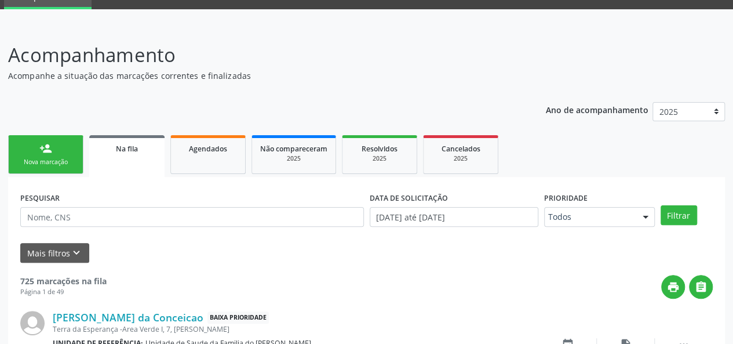
drag, startPoint x: 203, startPoint y: 156, endPoint x: 133, endPoint y: 160, distance: 70.8
click at [204, 156] on link "Agendados" at bounding box center [207, 154] width 75 height 39
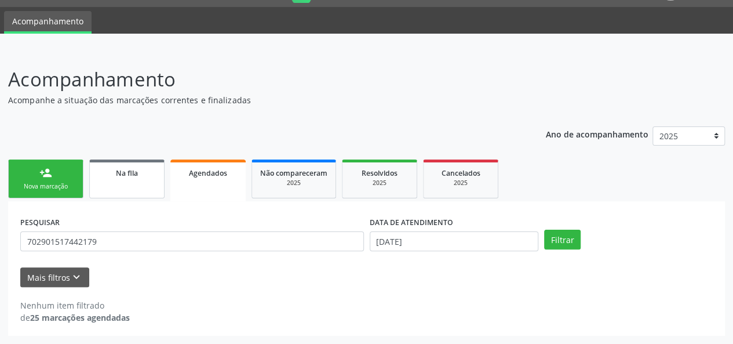
scroll to position [30, 0]
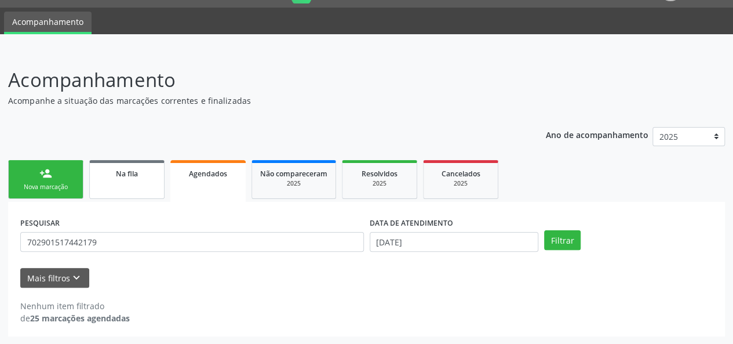
click at [133, 160] on link "Na fila" at bounding box center [126, 179] width 75 height 39
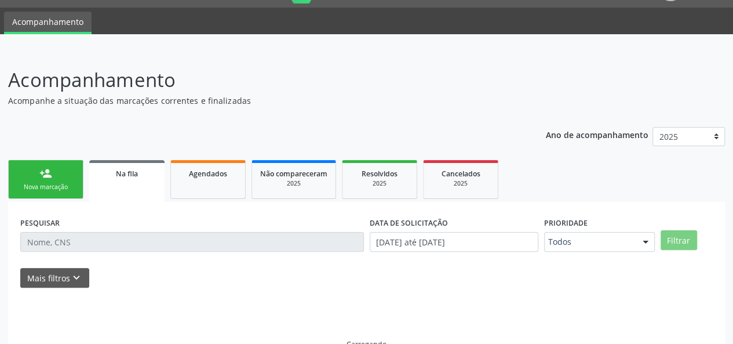
click at [127, 179] on link "Na fila" at bounding box center [126, 181] width 75 height 42
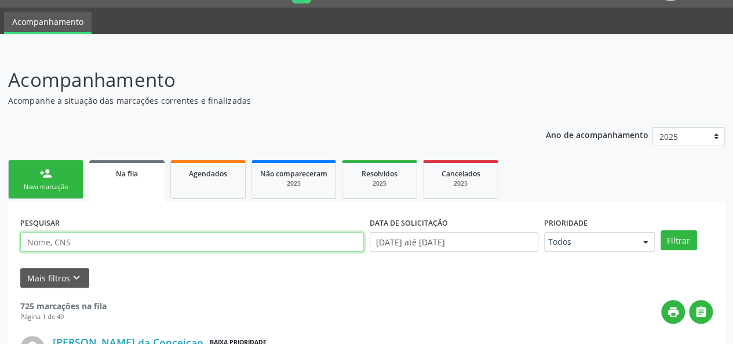
click at [111, 243] on input "text" at bounding box center [192, 242] width 344 height 20
type input "[PERSON_NAME]"
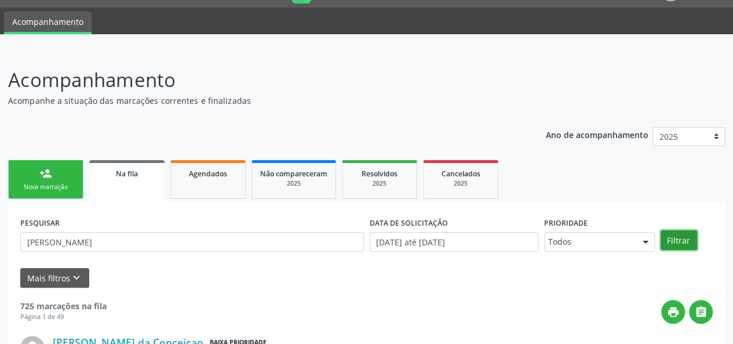
click at [676, 241] on button "Filtrar" at bounding box center [679, 240] width 37 height 20
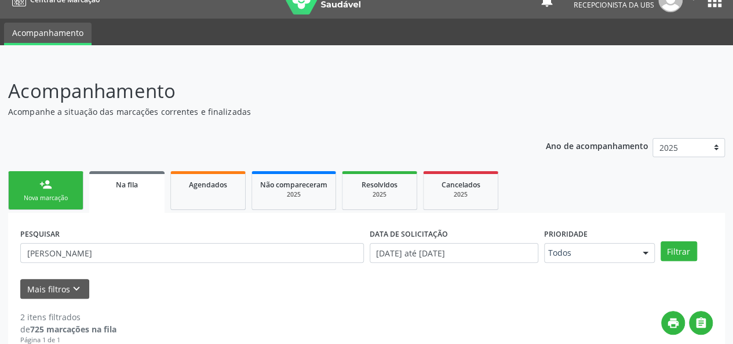
scroll to position [0, 0]
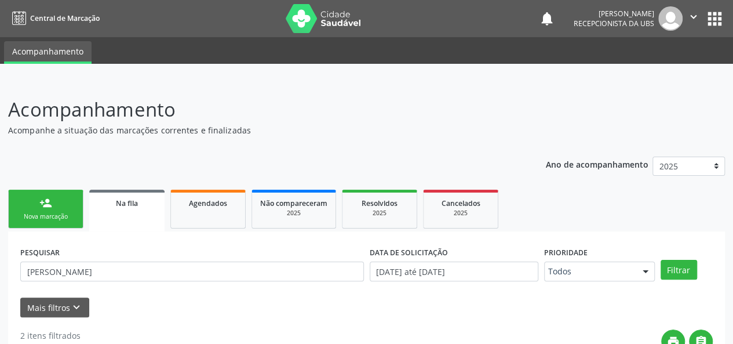
click at [43, 207] on div "person_add" at bounding box center [45, 202] width 13 height 13
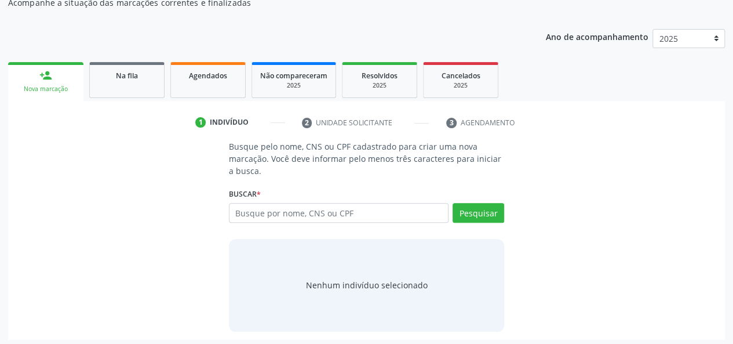
scroll to position [131, 0]
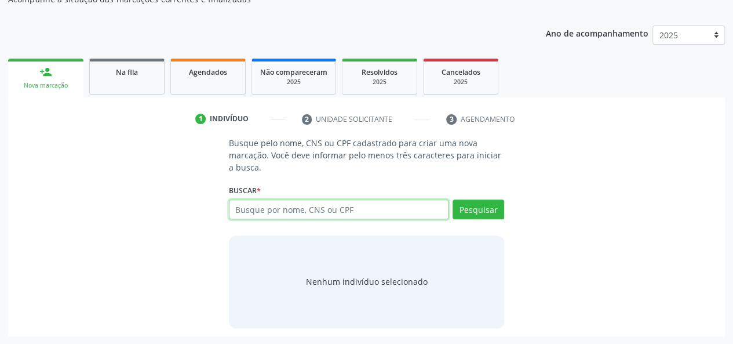
click at [303, 209] on input "text" at bounding box center [339, 209] width 220 height 20
type input "14671434482"
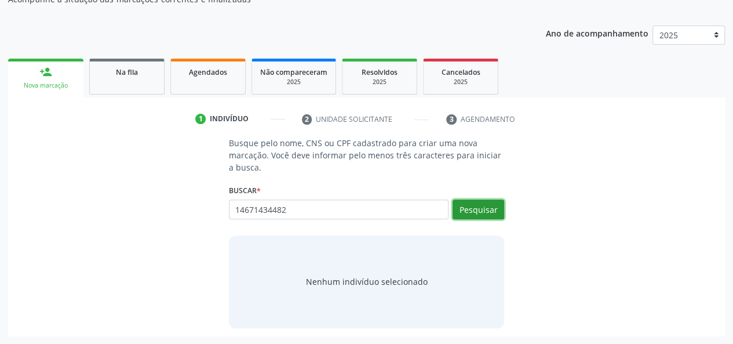
click at [474, 210] on button "Pesquisar" at bounding box center [479, 209] width 52 height 20
type input "14671434482"
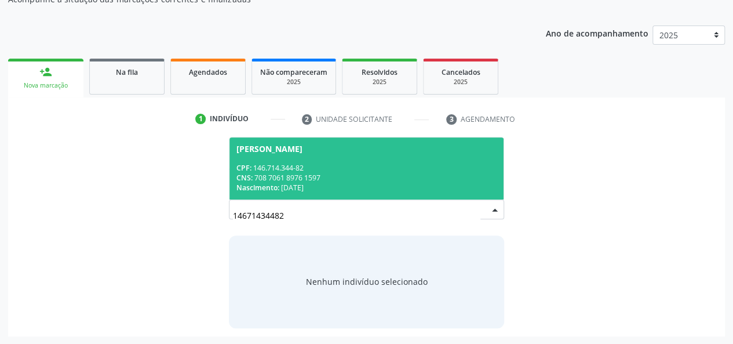
click at [396, 174] on div "CNS: 708 7061 8976 1597" at bounding box center [366, 178] width 261 height 10
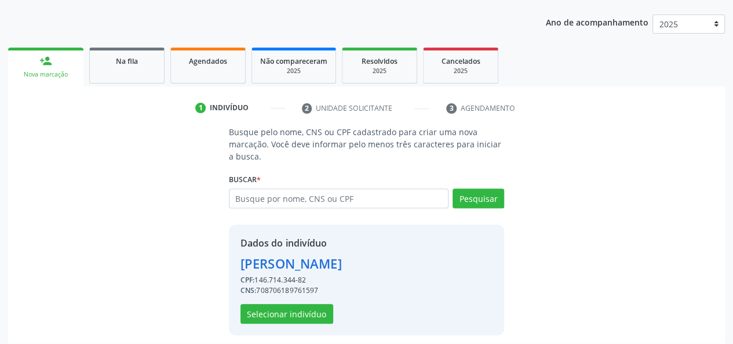
scroll to position [148, 0]
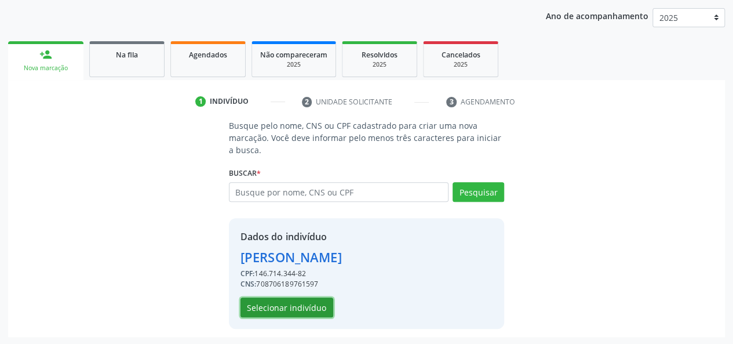
click at [297, 307] on button "Selecionar indivíduo" at bounding box center [287, 307] width 93 height 20
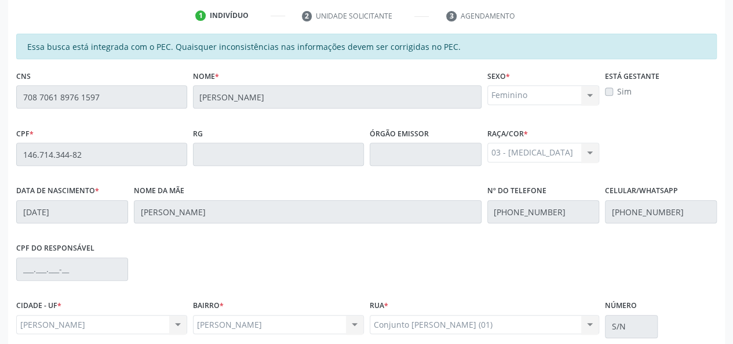
scroll to position [333, 0]
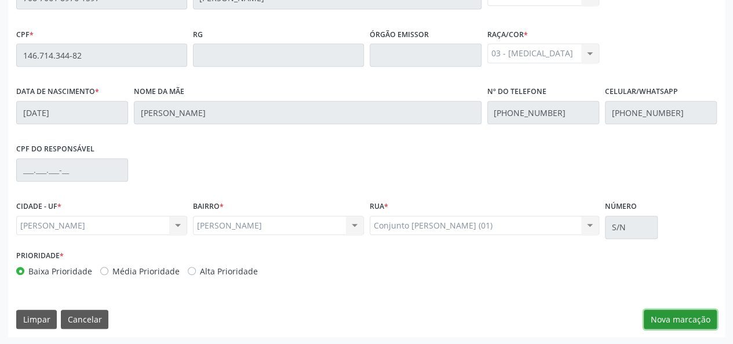
click at [673, 312] on button "Nova marcação" at bounding box center [680, 319] width 73 height 20
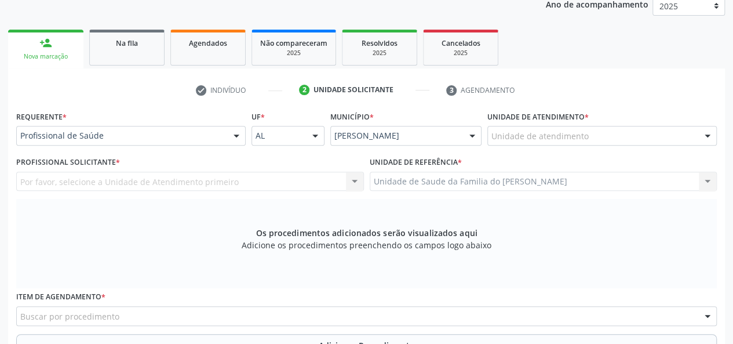
scroll to position [159, 0]
click at [231, 133] on div at bounding box center [236, 137] width 17 height 20
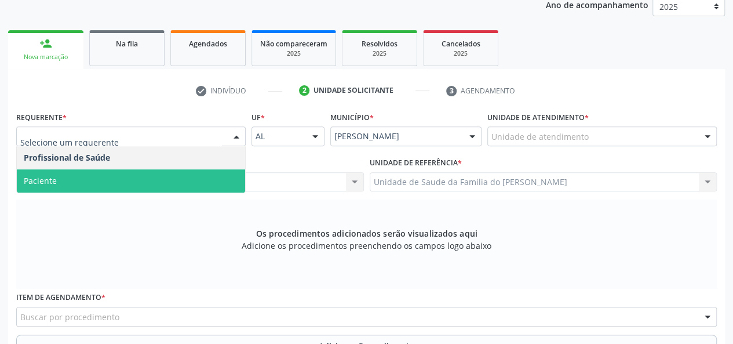
click at [147, 176] on span "Paciente" at bounding box center [131, 180] width 228 height 23
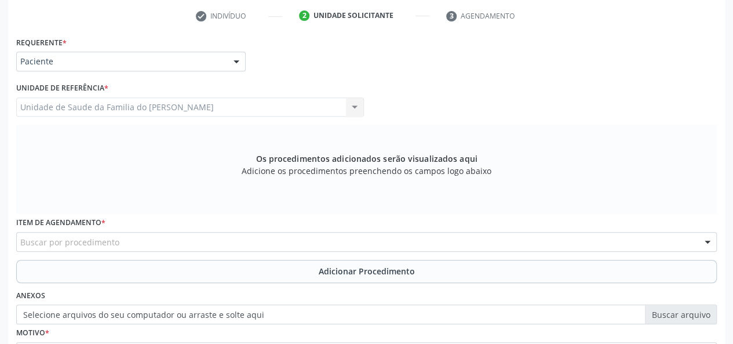
scroll to position [275, 0]
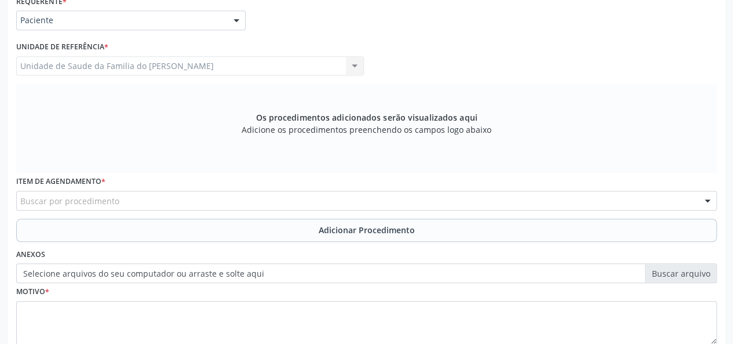
click at [170, 200] on div "Buscar por procedimento" at bounding box center [366, 201] width 701 height 20
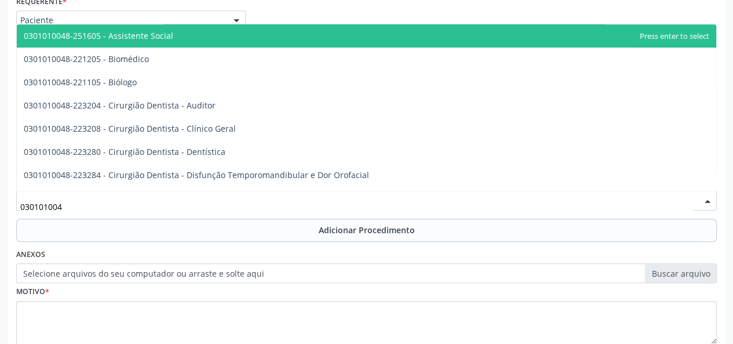
type input "0301010048"
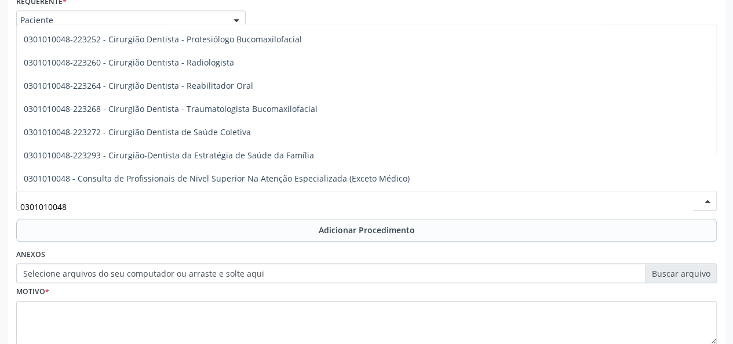
scroll to position [464, 0]
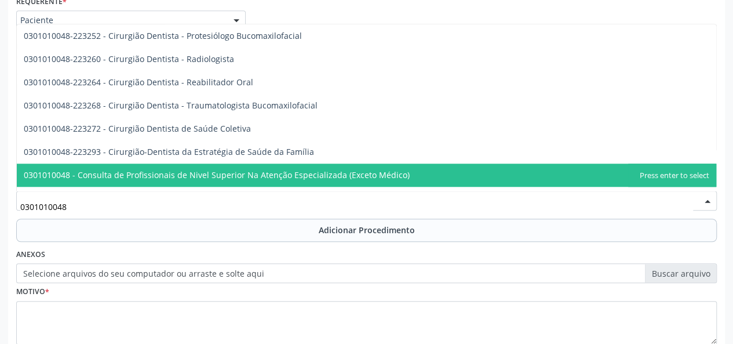
click at [211, 166] on span "0301010048 - Consulta de Profissionais de Nivel Superior Na Atenção Especializa…" at bounding box center [366, 174] width 699 height 23
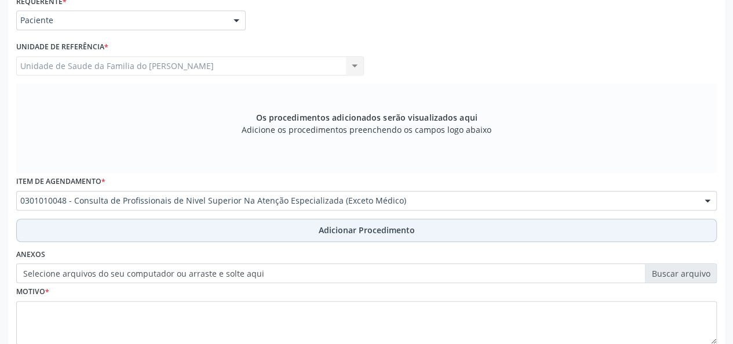
click at [189, 224] on button "Adicionar Procedimento" at bounding box center [366, 229] width 701 height 23
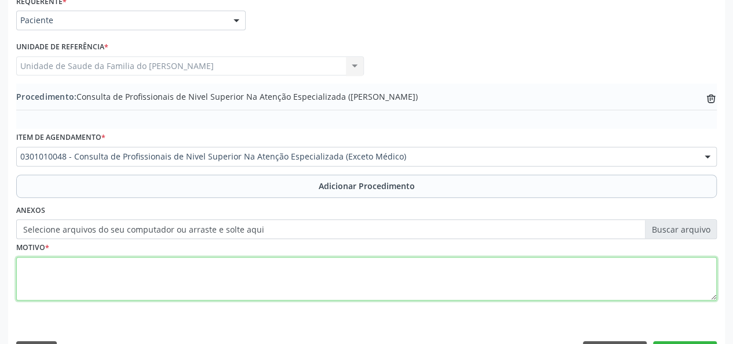
click at [185, 283] on textarea at bounding box center [366, 279] width 701 height 44
click at [173, 265] on textarea "FISIOTERAPIA ( PACIENTE POTADORA FR TEA" at bounding box center [366, 279] width 701 height 44
click at [209, 265] on textarea "FISIOTERAPIA ( PACIENTE POTADORA DE TEA" at bounding box center [366, 279] width 701 height 44
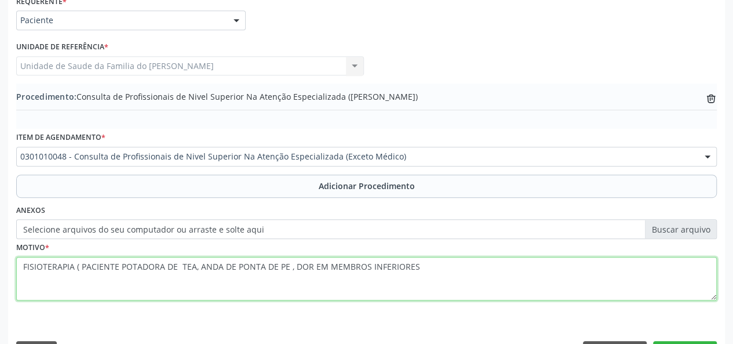
click at [279, 266] on textarea "FISIOTERAPIA ( PACIENTE POTADORA DE TEA, ANDA DE PONTA DE PE , DOR EM MEMBROS I…" at bounding box center [366, 279] width 701 height 44
click at [130, 268] on textarea "FISIOTERAPIA ( PACIENTE POTADORA DE TEA, ANDA DE PONTA DE PÉ , DOR EM MEMBROS I…" at bounding box center [366, 279] width 701 height 44
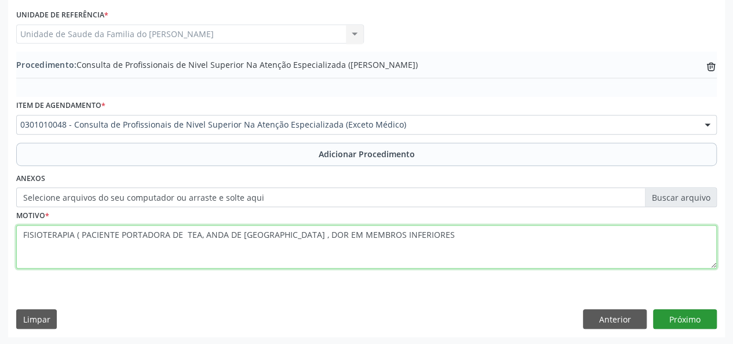
type textarea "FISIOTERAPIA ( PACIENTE PORTADORA DE TEA, ANDA DE [GEOGRAPHIC_DATA] , DOR EM ME…"
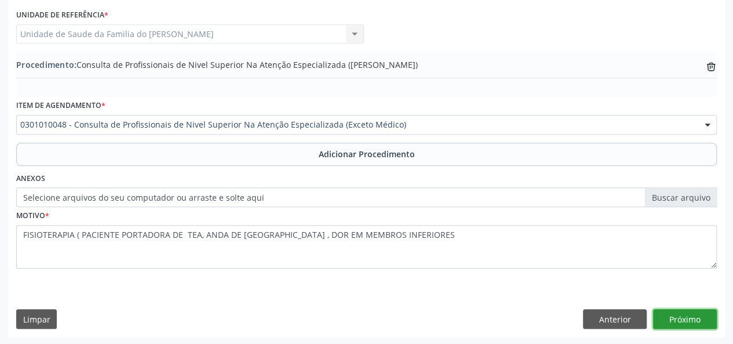
click at [688, 322] on button "Próximo" at bounding box center [685, 319] width 64 height 20
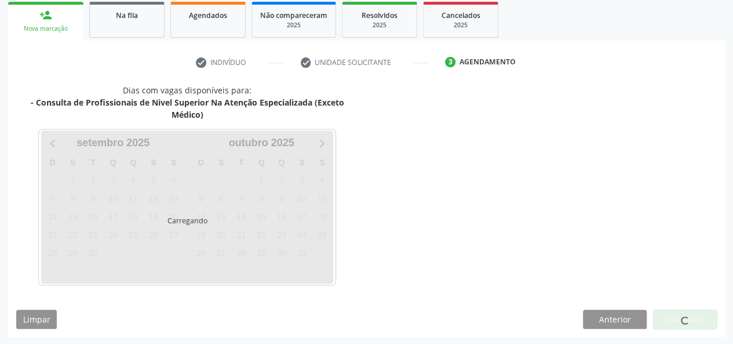
scroll to position [221, 0]
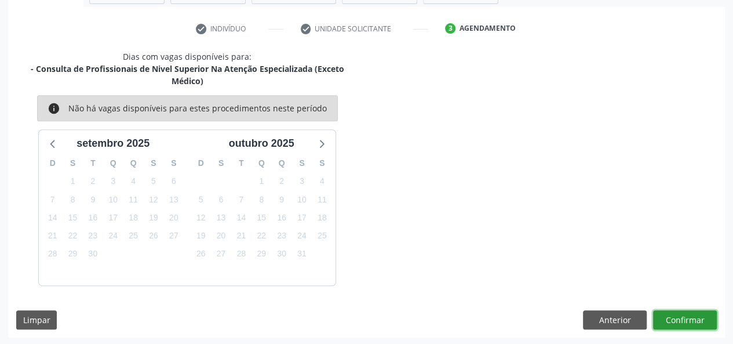
click at [687, 319] on button "Confirmar" at bounding box center [685, 320] width 64 height 20
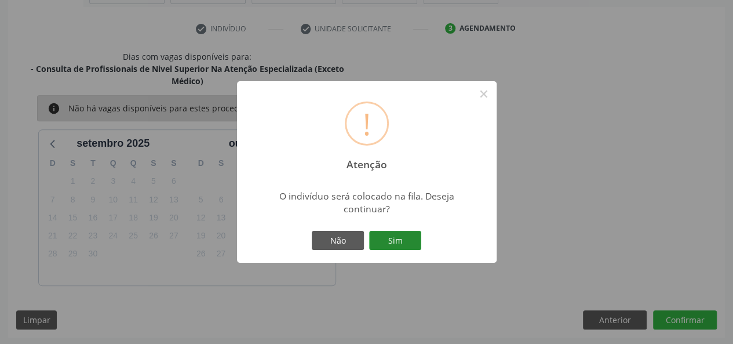
click at [386, 238] on button "Sim" at bounding box center [395, 241] width 52 height 20
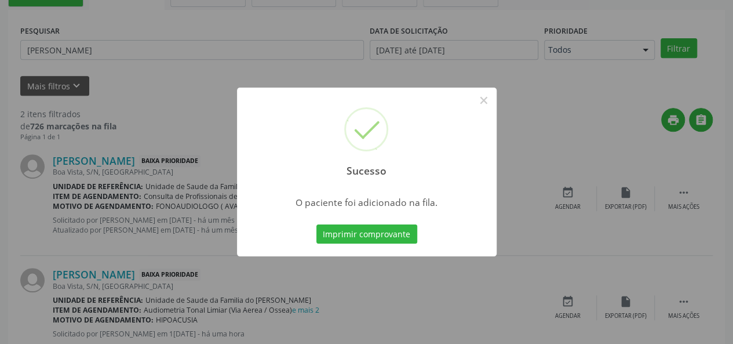
scroll to position [54, 0]
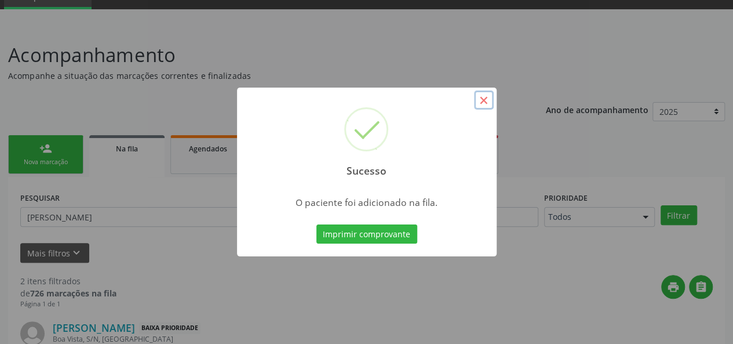
click at [482, 97] on button "×" at bounding box center [484, 100] width 20 height 20
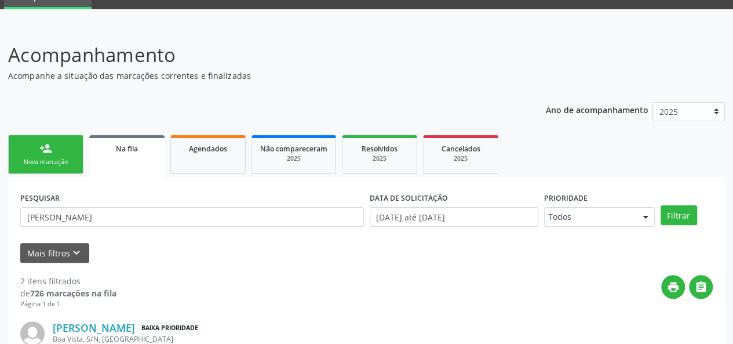
click at [45, 153] on div "person_add" at bounding box center [45, 148] width 13 height 13
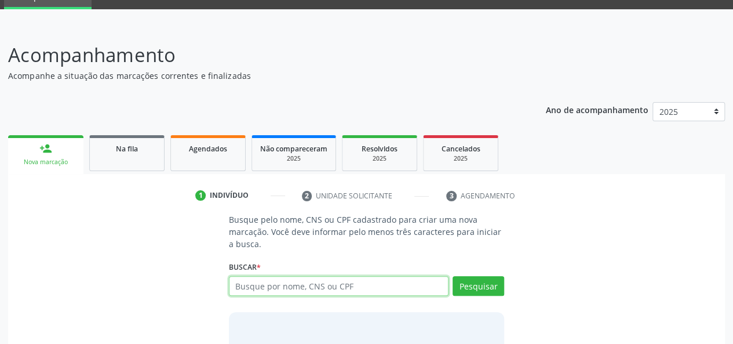
paste input "708 7061 8976 1597"
type input "708 7061 8976 1597"
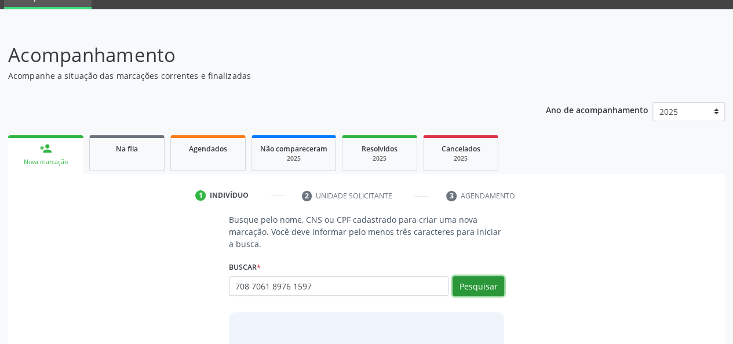
click at [481, 281] on button "Pesquisar" at bounding box center [479, 286] width 52 height 20
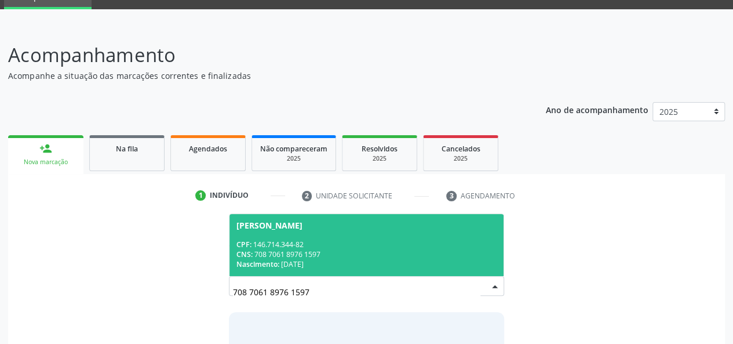
click at [401, 257] on div "CNS: 708 7061 8976 1597" at bounding box center [366, 254] width 261 height 10
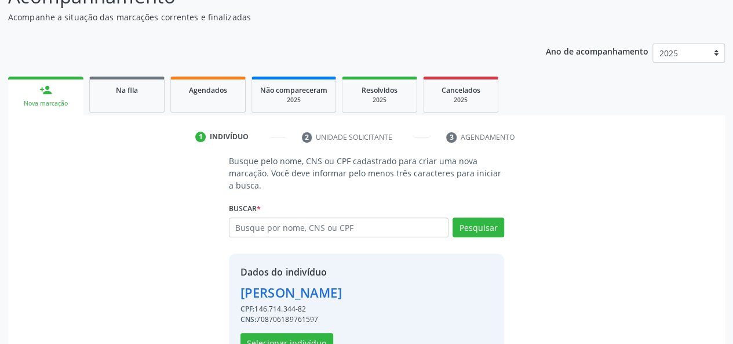
scroll to position [148, 0]
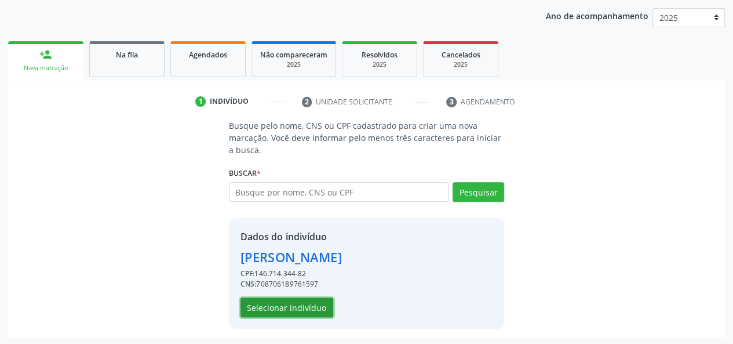
click at [267, 308] on button "Selecionar indivíduo" at bounding box center [287, 307] width 93 height 20
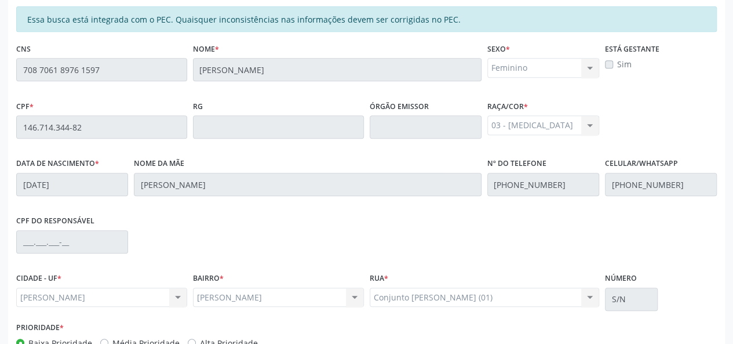
scroll to position [333, 0]
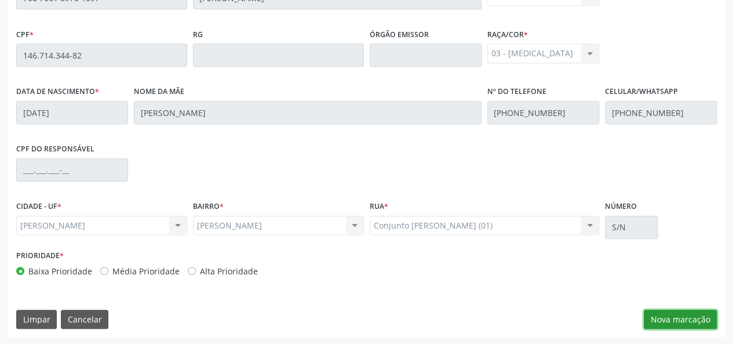
click at [681, 321] on button "Nova marcação" at bounding box center [680, 319] width 73 height 20
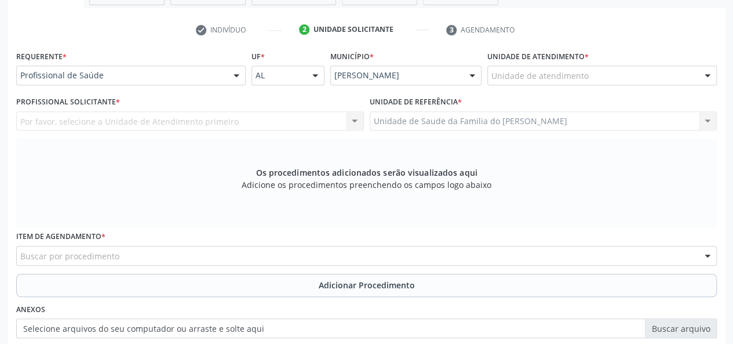
scroll to position [217, 0]
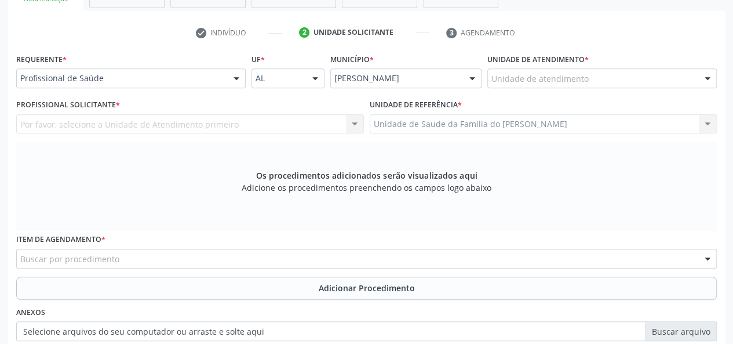
click at [231, 76] on div at bounding box center [236, 79] width 17 height 20
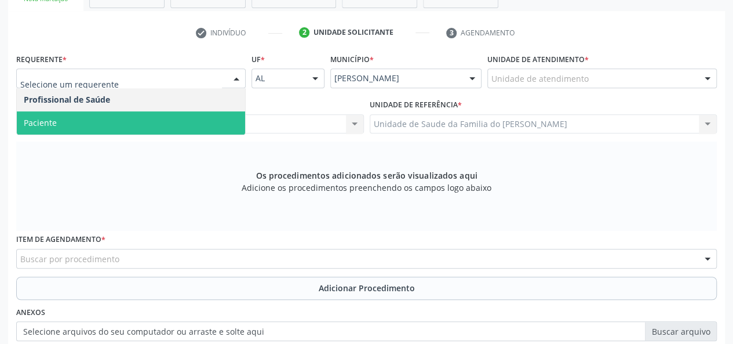
click at [168, 120] on span "Paciente" at bounding box center [131, 122] width 228 height 23
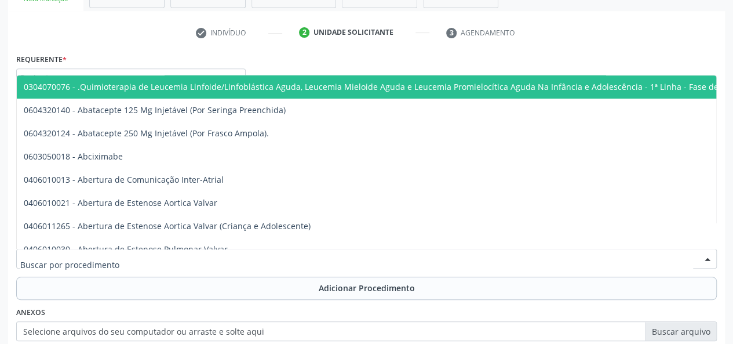
click at [140, 255] on div at bounding box center [366, 259] width 701 height 20
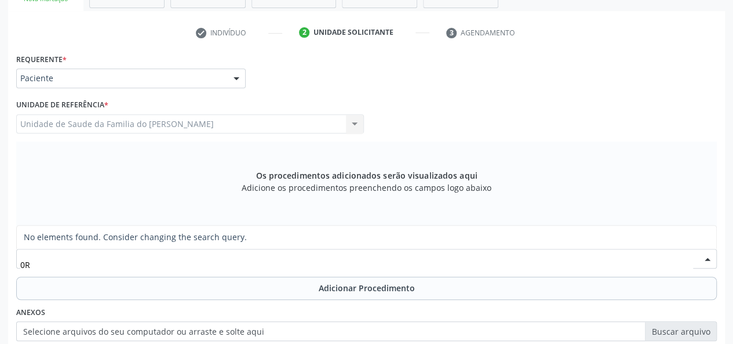
type input "0"
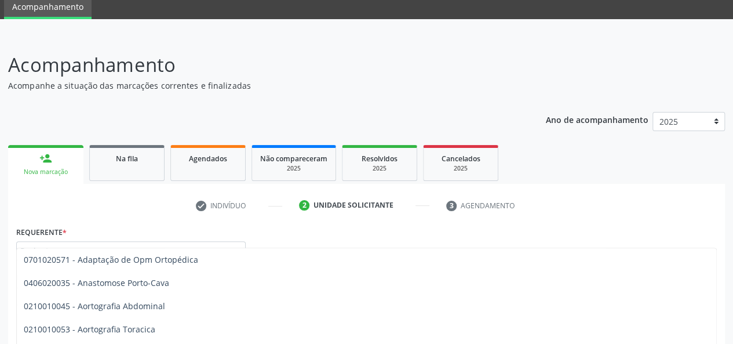
scroll to position [43, 0]
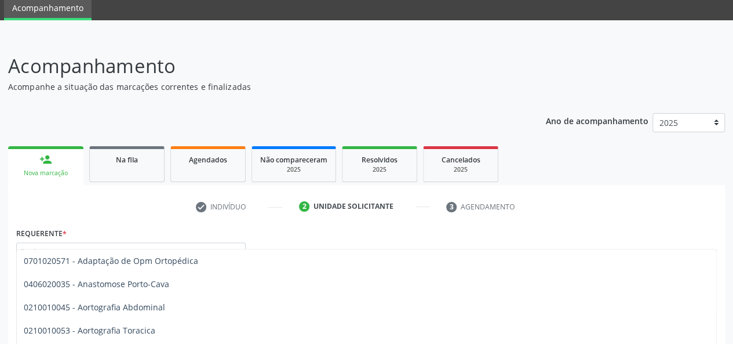
type input "ORTO"
click at [376, 232] on div "Requerente * Paciente Profissional de Saúde Paciente Nenhum resultado encontrad…" at bounding box center [366, 246] width 706 height 45
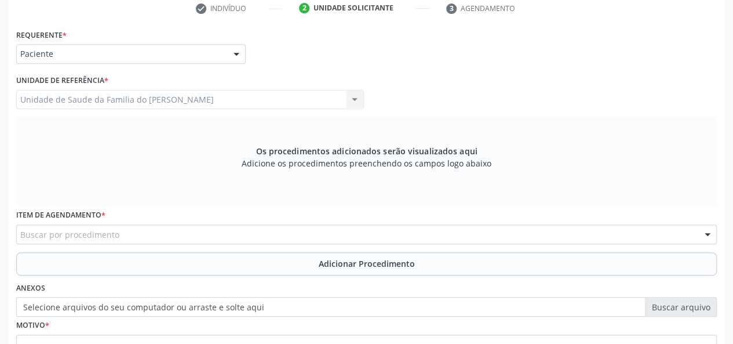
scroll to position [275, 0]
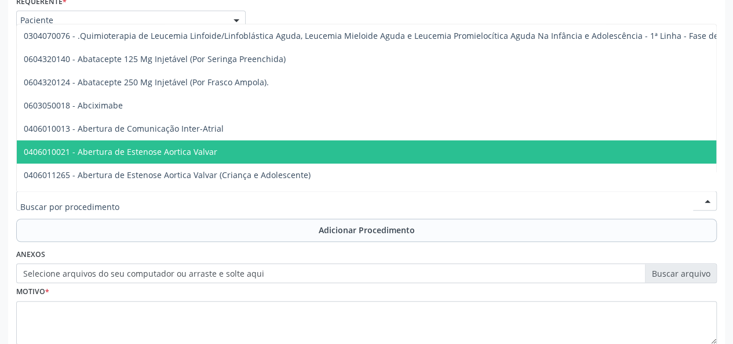
click at [119, 198] on div at bounding box center [366, 201] width 701 height 20
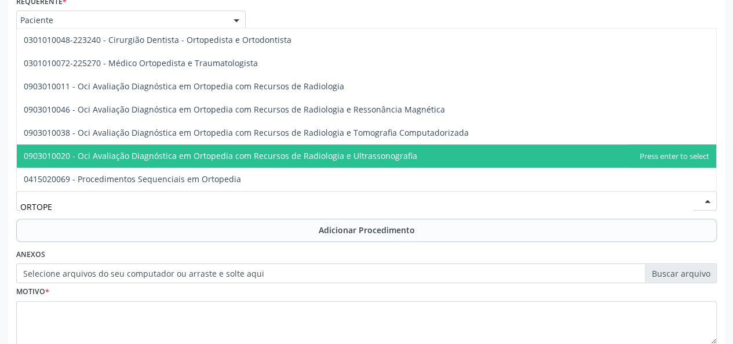
type input "ORTOPED"
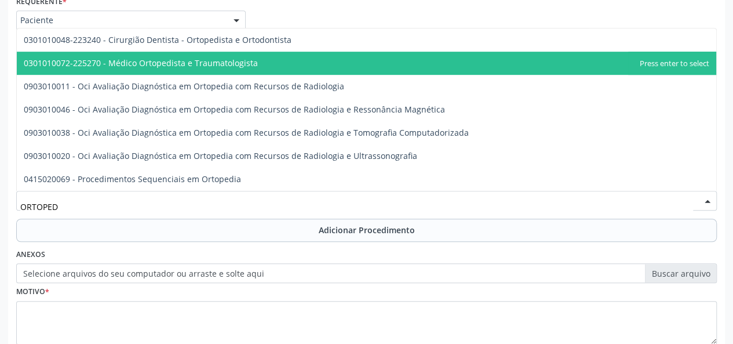
click at [118, 66] on span "0301010072-225270 - Médico Ortopedista e Traumatologista" at bounding box center [141, 62] width 234 height 11
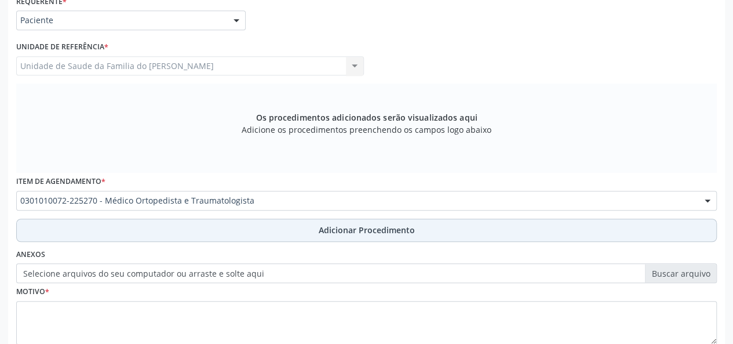
click at [228, 229] on button "Adicionar Procedimento" at bounding box center [366, 229] width 701 height 23
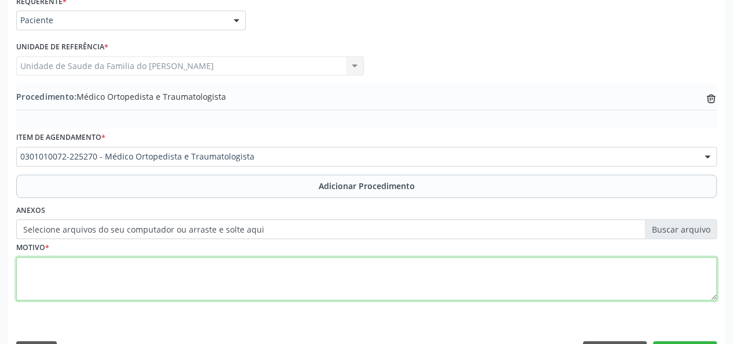
click at [226, 282] on textarea at bounding box center [366, 279] width 701 height 44
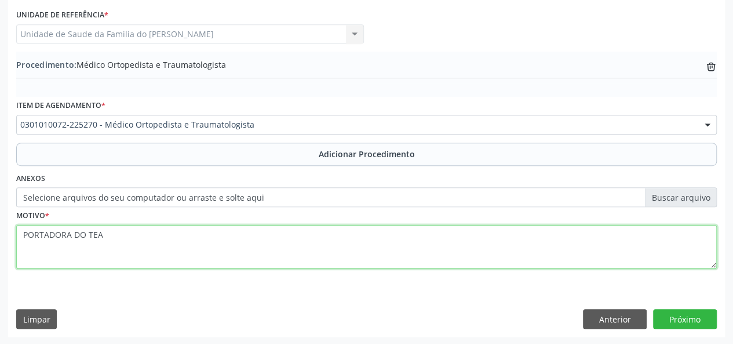
click at [84, 235] on textarea "PORTADORA DO TEA" at bounding box center [366, 247] width 701 height 44
type textarea "PORTADORA DE TEA"
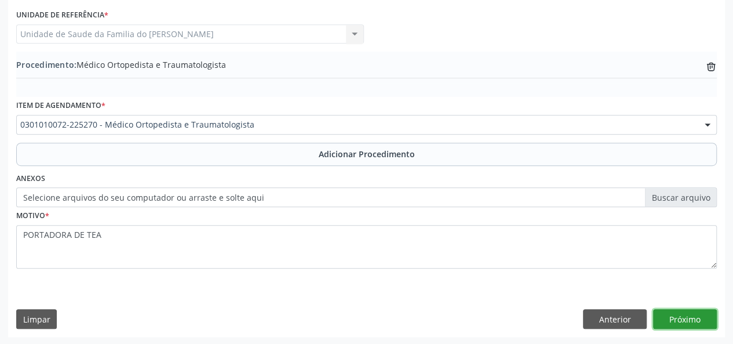
click at [697, 314] on button "Próximo" at bounding box center [685, 319] width 64 height 20
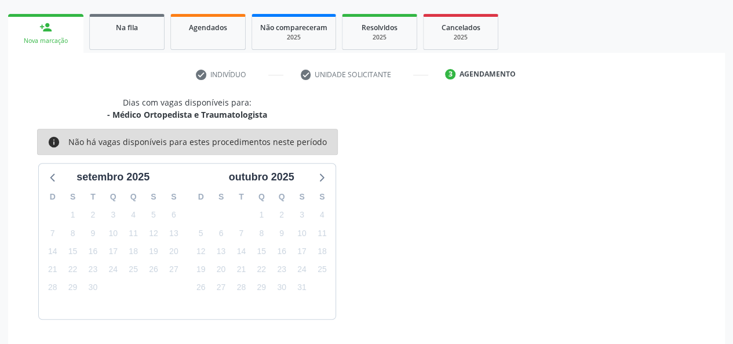
scroll to position [210, 0]
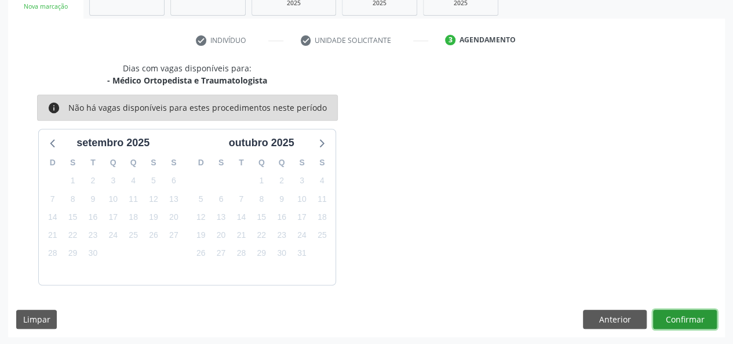
click at [694, 316] on button "Confirmar" at bounding box center [685, 319] width 64 height 20
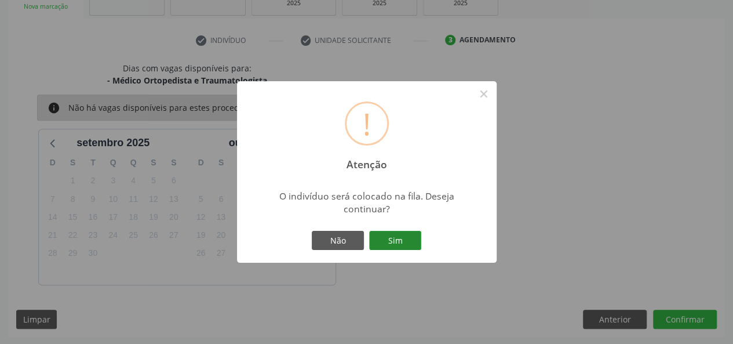
click at [386, 238] on button "Sim" at bounding box center [395, 241] width 52 height 20
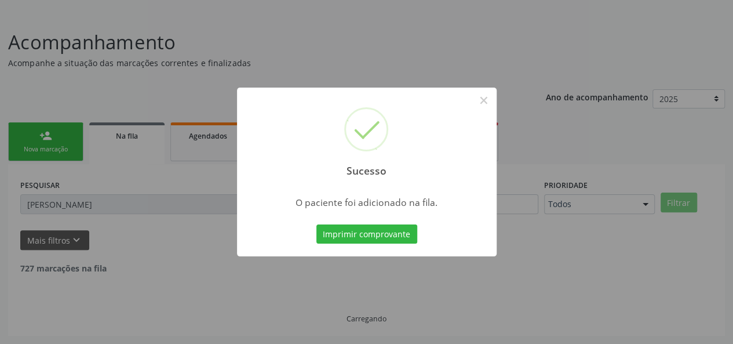
scroll to position [54, 0]
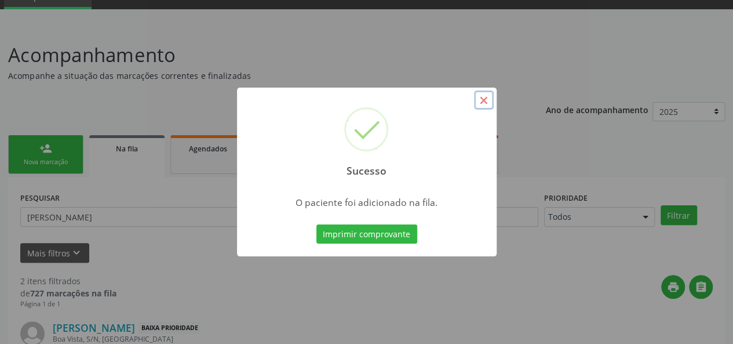
click at [479, 100] on button "×" at bounding box center [484, 100] width 20 height 20
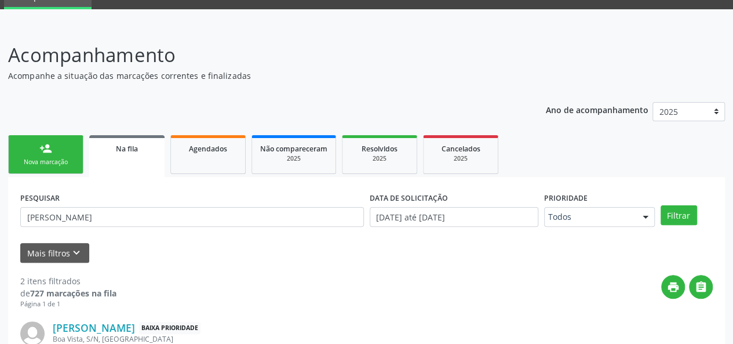
click at [38, 156] on link "person_add Nova marcação" at bounding box center [45, 154] width 75 height 39
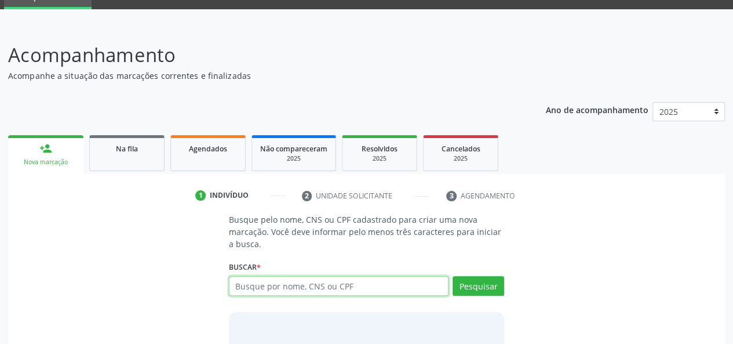
click at [271, 286] on input "text" at bounding box center [339, 286] width 220 height 20
type input "898001212692707"
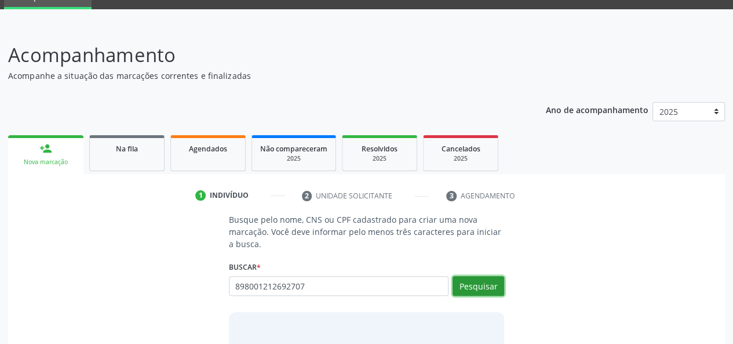
click at [479, 283] on button "Pesquisar" at bounding box center [479, 286] width 52 height 20
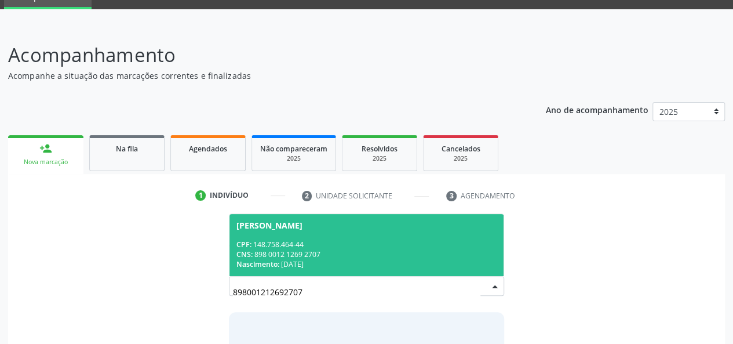
click at [349, 246] on div "CPF: 148.758.464-44" at bounding box center [366, 244] width 261 height 10
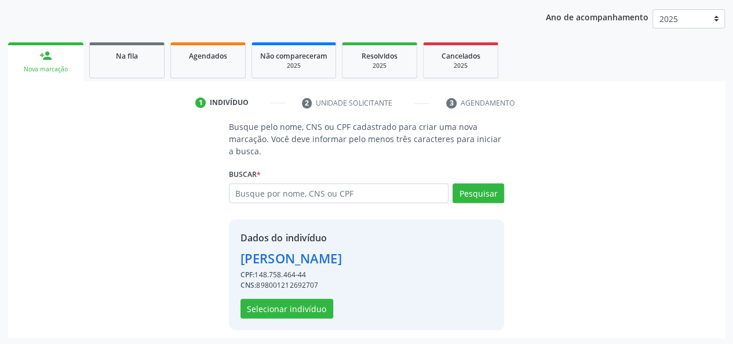
scroll to position [148, 0]
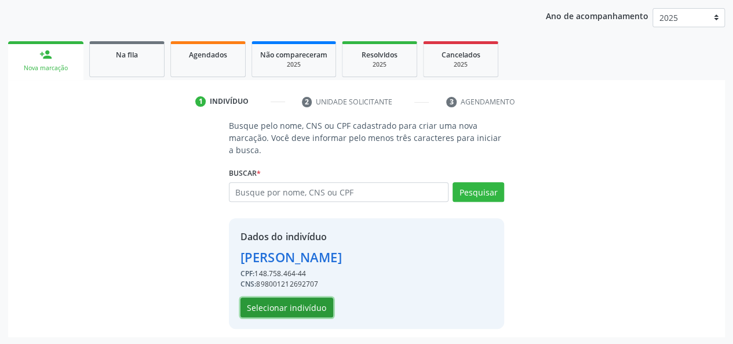
click at [297, 297] on button "Selecionar indivíduo" at bounding box center [287, 307] width 93 height 20
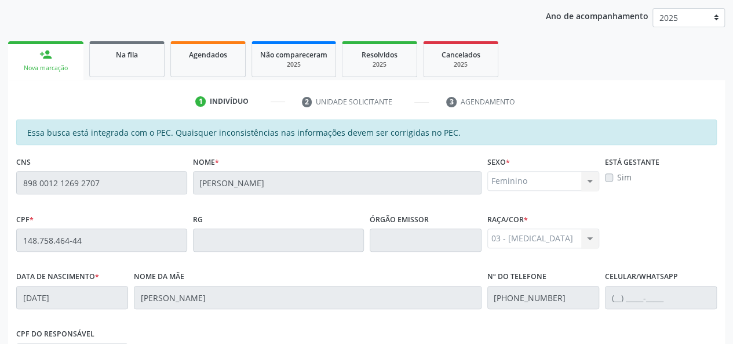
scroll to position [333, 0]
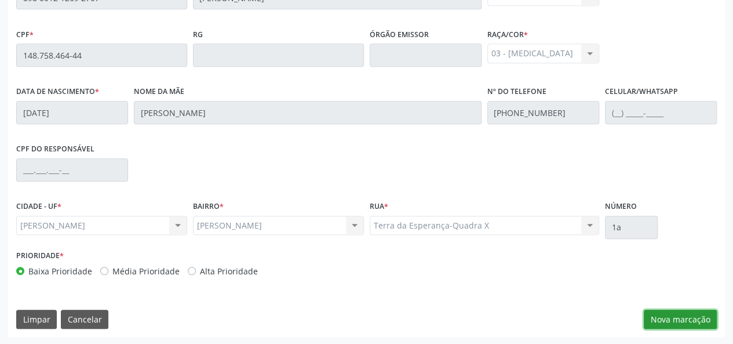
click at [690, 319] on button "Nova marcação" at bounding box center [680, 319] width 73 height 20
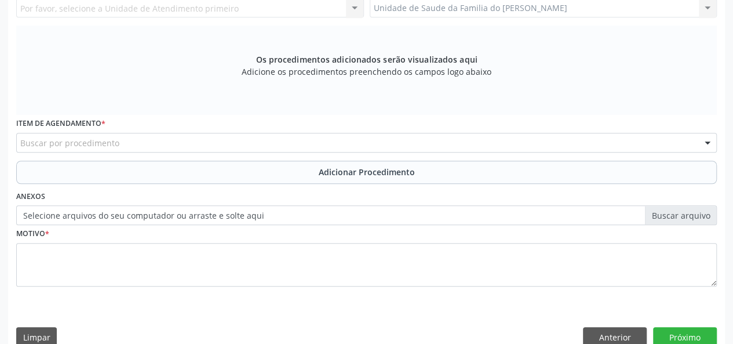
scroll to position [159, 0]
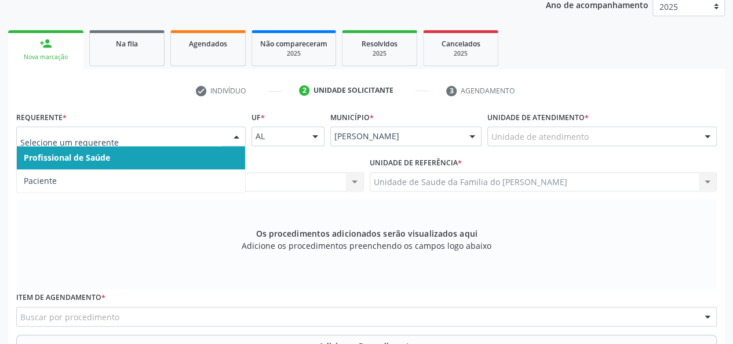
drag, startPoint x: 209, startPoint y: 160, endPoint x: 276, endPoint y: 159, distance: 67.8
click at [210, 160] on span "Profissional de Saúde" at bounding box center [131, 157] width 228 height 23
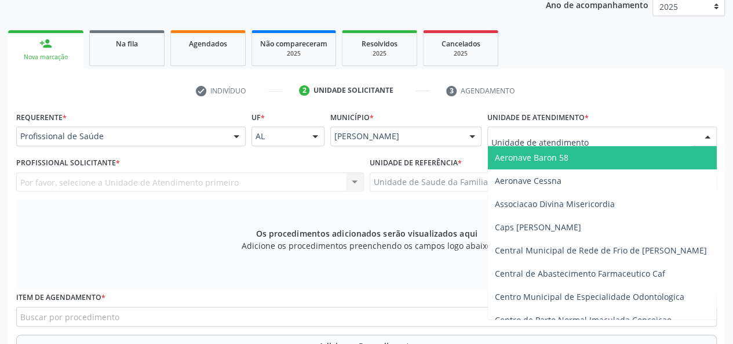
type input "J"
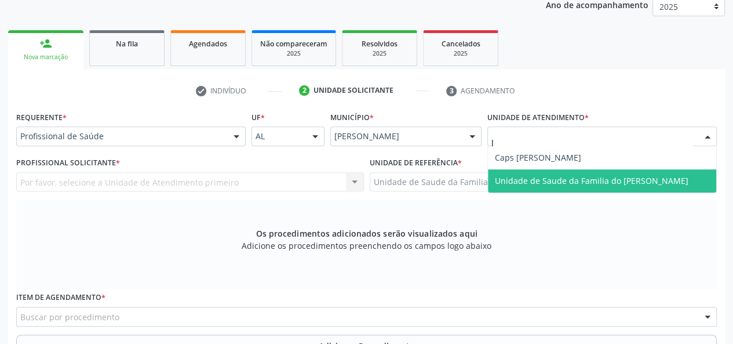
drag, startPoint x: 577, startPoint y: 181, endPoint x: 562, endPoint y: 190, distance: 18.2
click at [577, 180] on span "Unidade de Saude da Familia do [PERSON_NAME]" at bounding box center [592, 180] width 194 height 11
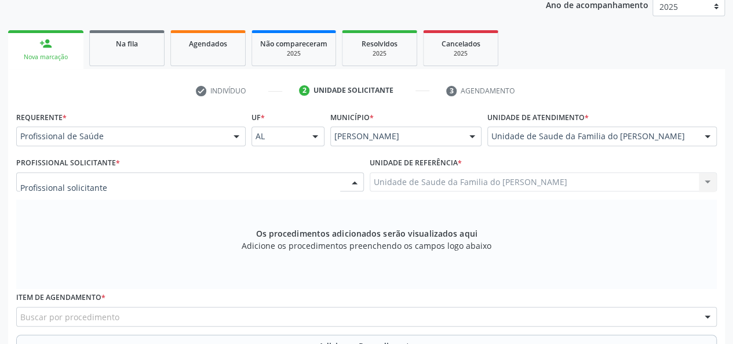
click at [350, 180] on div at bounding box center [354, 183] width 17 height 20
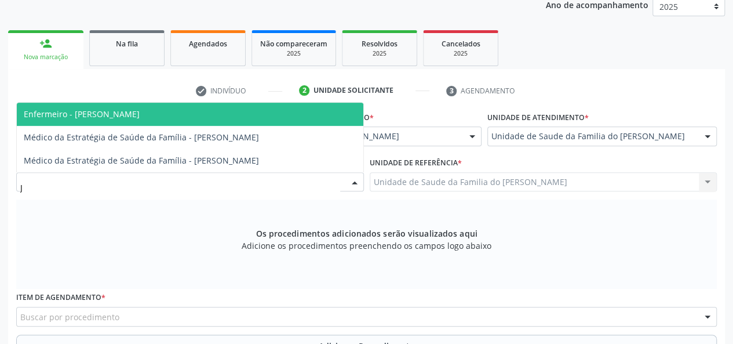
type input "[PERSON_NAME]"
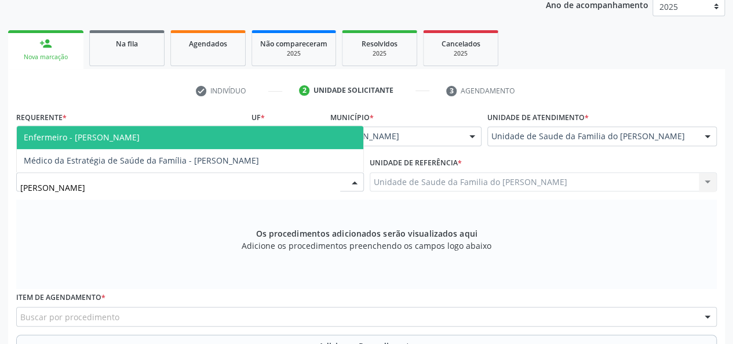
click at [227, 136] on span "Enfermeiro - [PERSON_NAME]" at bounding box center [190, 137] width 347 height 23
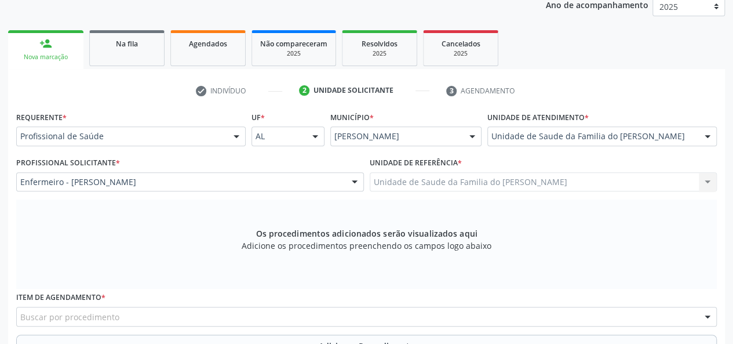
scroll to position [275, 0]
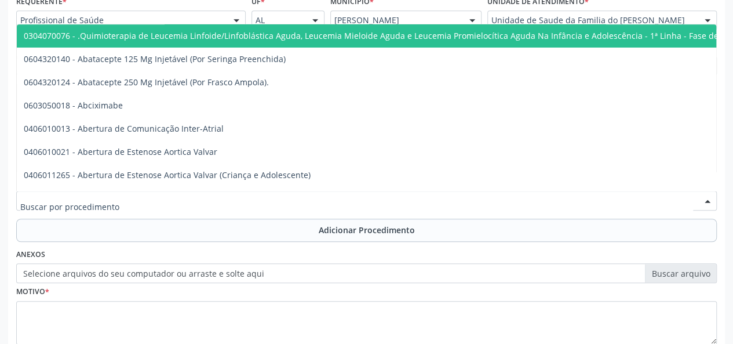
click at [211, 201] on div at bounding box center [366, 201] width 701 height 20
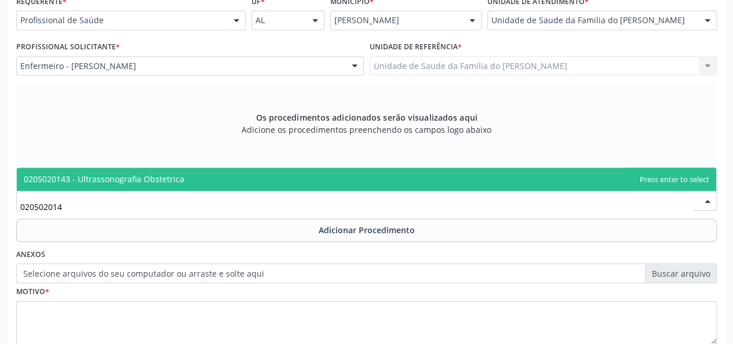
type input "0205020143"
click at [246, 177] on span "0205020143 - Ultrassonografia Obstetrica" at bounding box center [366, 178] width 699 height 23
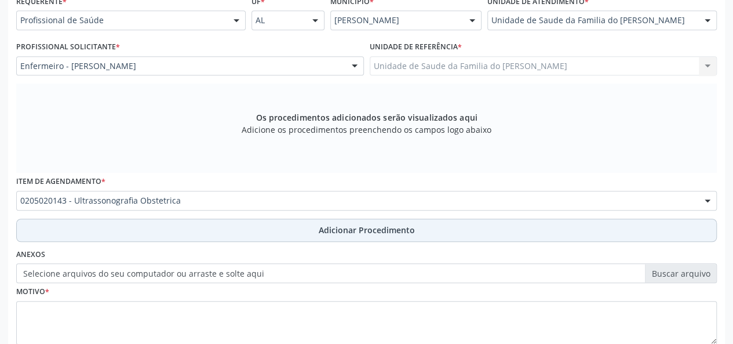
click at [236, 222] on button "Adicionar Procedimento" at bounding box center [366, 229] width 701 height 23
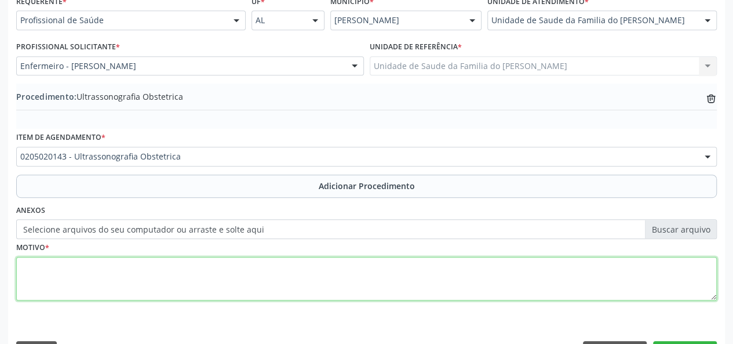
click at [218, 290] on textarea at bounding box center [366, 279] width 701 height 44
click at [67, 266] on textarea "GESTANTE HA 2 MESES" at bounding box center [366, 279] width 701 height 44
click at [67, 271] on textarea "GESTANTE HA 2 MESES" at bounding box center [366, 279] width 701 height 44
click at [67, 266] on textarea "GESTANTE HA 2 MESES" at bounding box center [366, 279] width 701 height 44
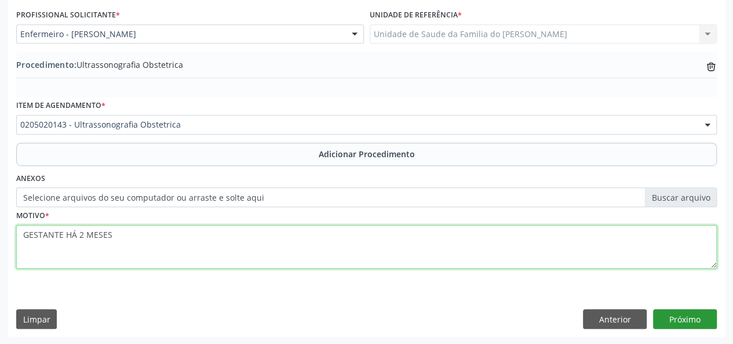
type textarea "GESTANTE HÁ 2 MESES"
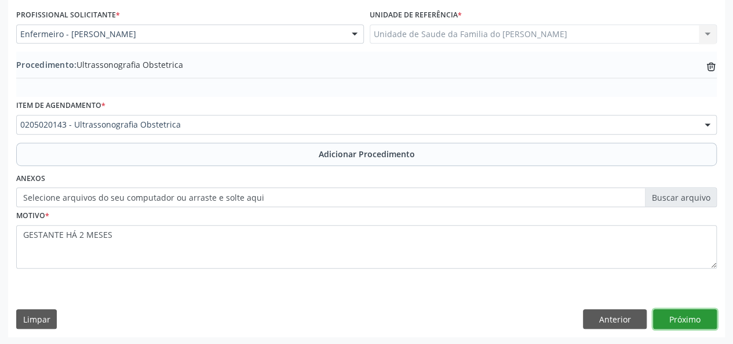
click at [677, 322] on button "Próximo" at bounding box center [685, 319] width 64 height 20
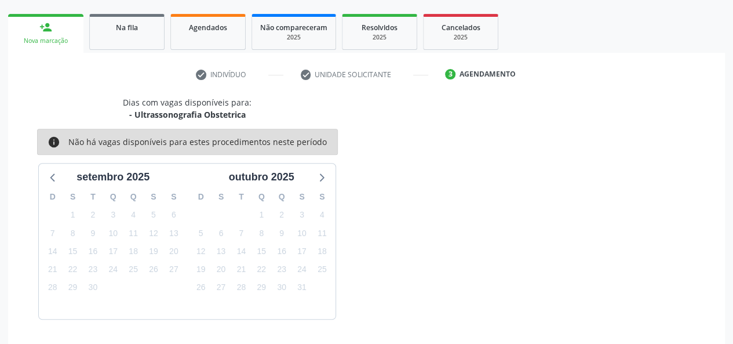
scroll to position [210, 0]
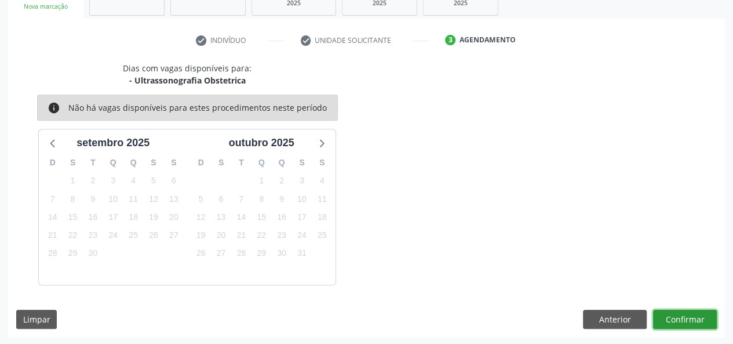
click at [679, 319] on button "Confirmar" at bounding box center [685, 319] width 64 height 20
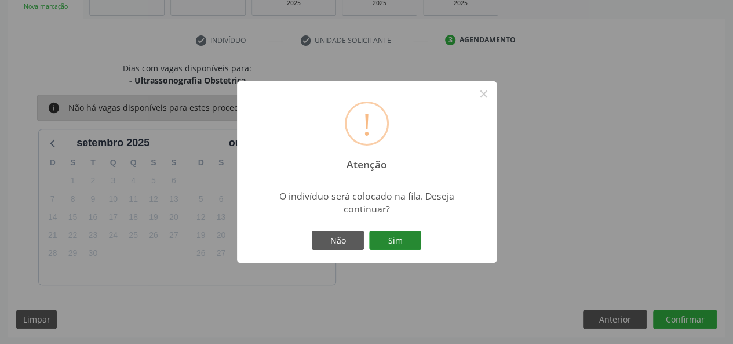
click at [371, 241] on button "Sim" at bounding box center [395, 241] width 52 height 20
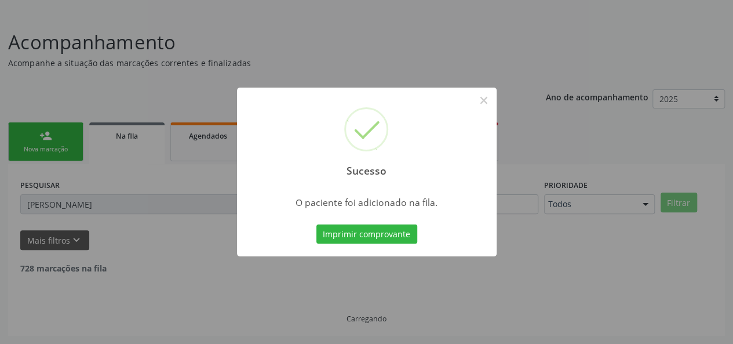
scroll to position [54, 0]
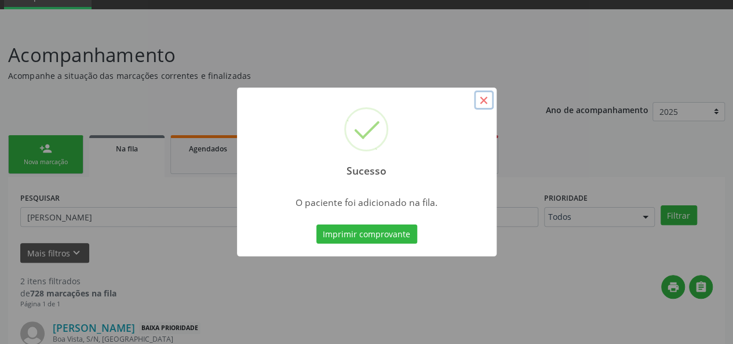
click at [488, 99] on button "×" at bounding box center [484, 100] width 20 height 20
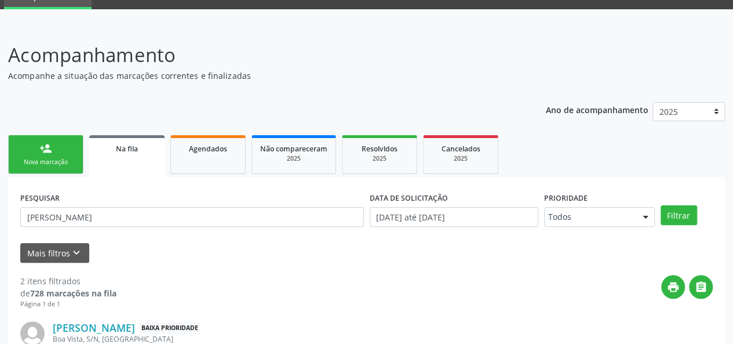
click at [41, 152] on div "person_add" at bounding box center [45, 148] width 13 height 13
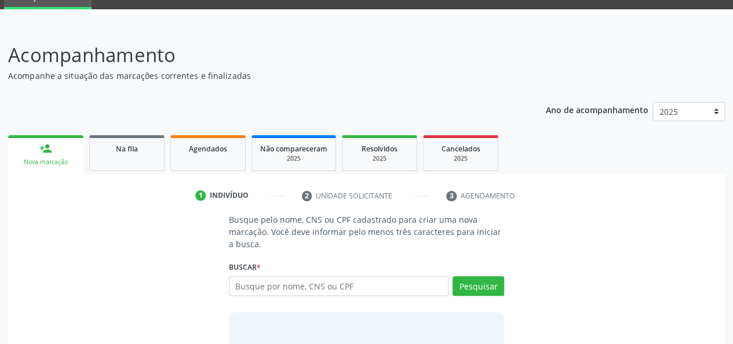
click at [46, 158] on div "Nova marcação" at bounding box center [45, 162] width 59 height 9
click at [322, 286] on input "text" at bounding box center [339, 286] width 220 height 20
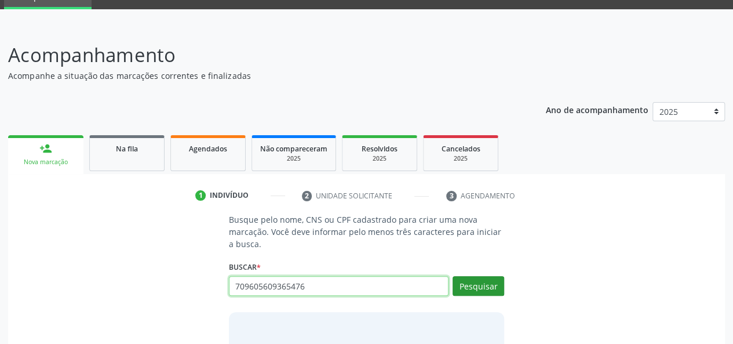
type input "709605609365476"
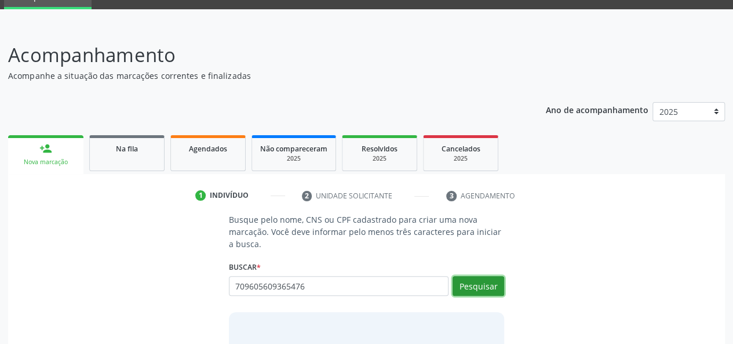
click at [479, 285] on button "Pesquisar" at bounding box center [479, 286] width 52 height 20
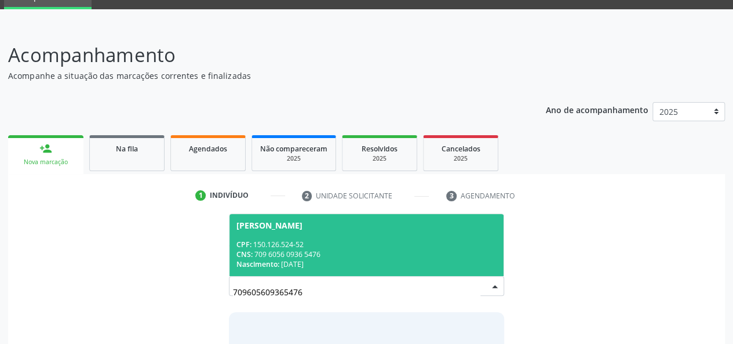
drag, startPoint x: 316, startPoint y: 296, endPoint x: 233, endPoint y: 287, distance: 84.0
click at [233, 287] on input "709605609365476" at bounding box center [357, 291] width 248 height 23
click at [276, 245] on div "CPF: 150.126.524-52" at bounding box center [366, 244] width 261 height 10
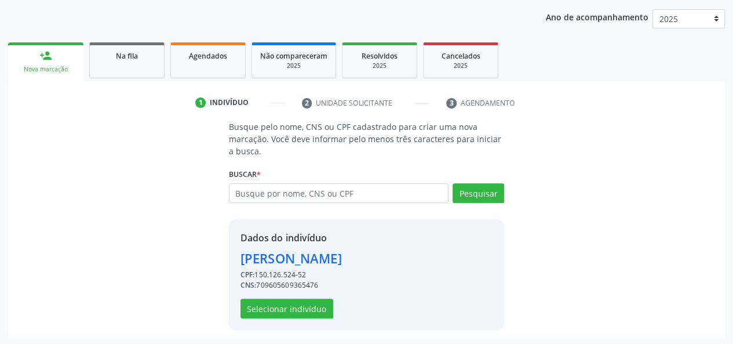
scroll to position [148, 0]
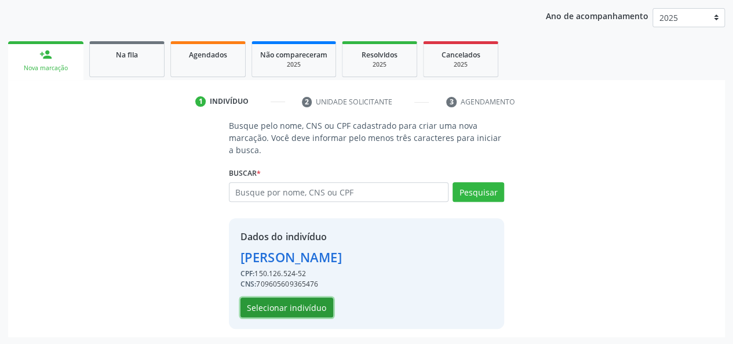
click at [300, 309] on button "Selecionar indivíduo" at bounding box center [287, 307] width 93 height 20
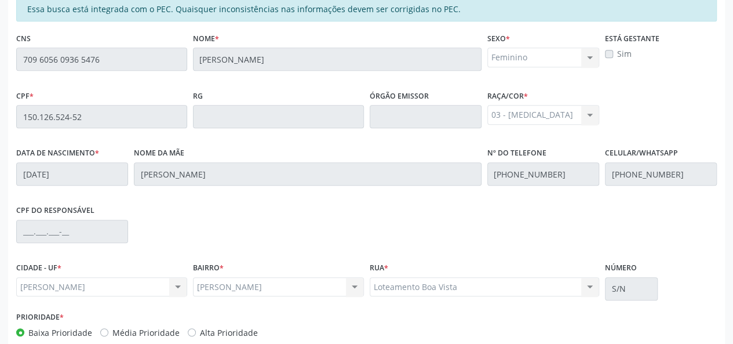
scroll to position [333, 0]
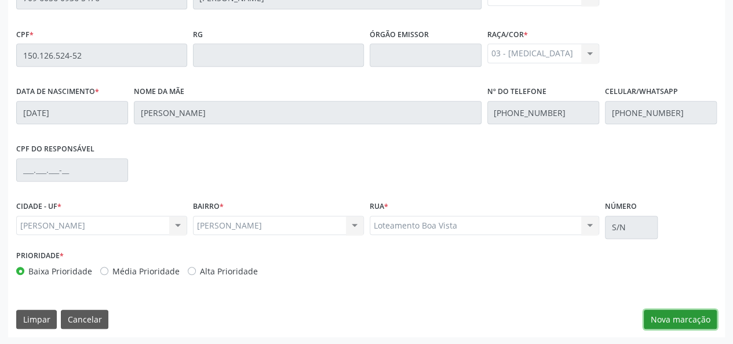
click at [677, 323] on button "Nova marcação" at bounding box center [680, 319] width 73 height 20
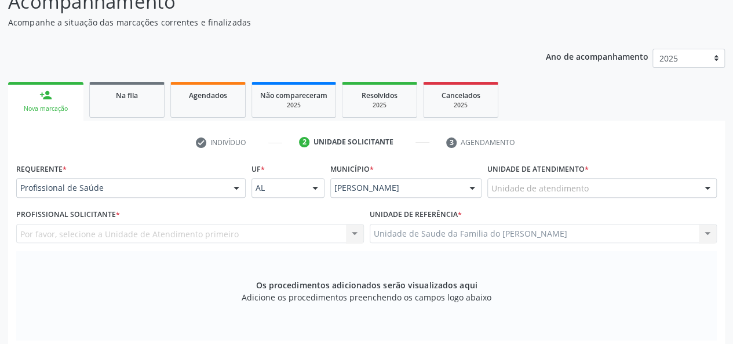
scroll to position [101, 0]
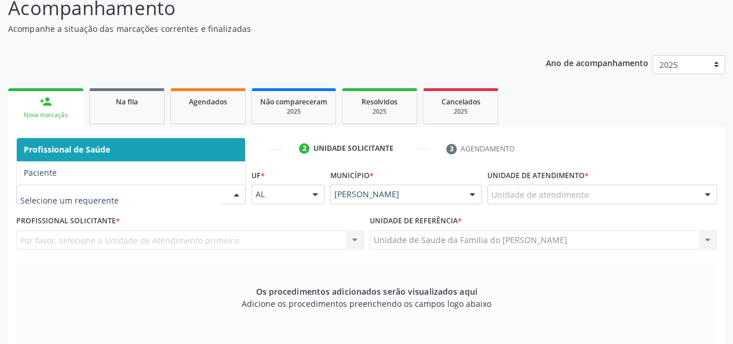
click at [197, 152] on span "Profissional de Saúde" at bounding box center [131, 149] width 228 height 23
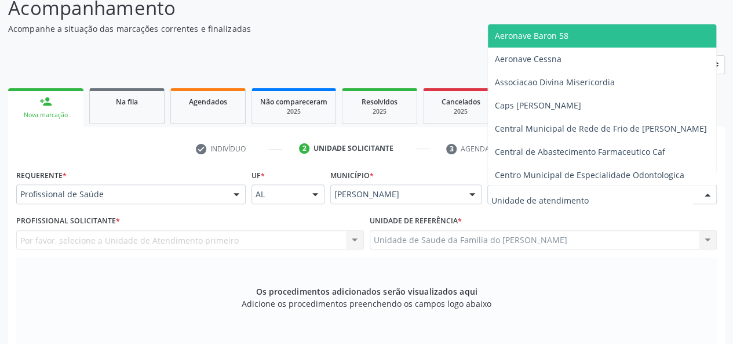
click at [594, 195] on div at bounding box center [601, 194] width 229 height 20
type input "J"
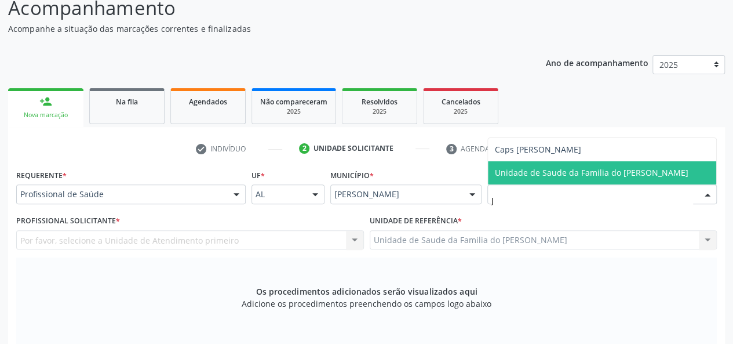
drag, startPoint x: 592, startPoint y: 173, endPoint x: 568, endPoint y: 184, distance: 27.0
click at [592, 173] on span "Unidade de Saude da Familia do [PERSON_NAME]" at bounding box center [592, 172] width 194 height 11
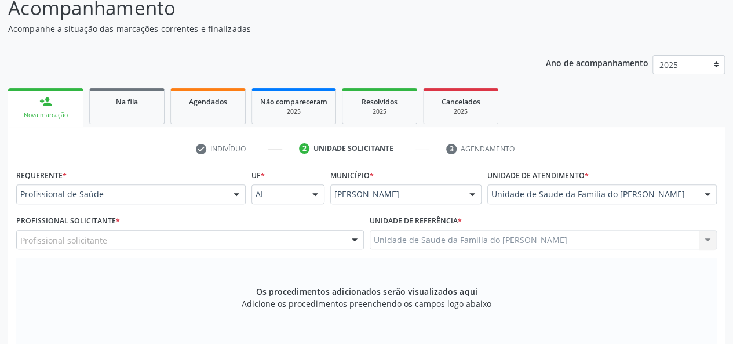
click at [265, 243] on div "Profissional solicitante" at bounding box center [190, 240] width 348 height 20
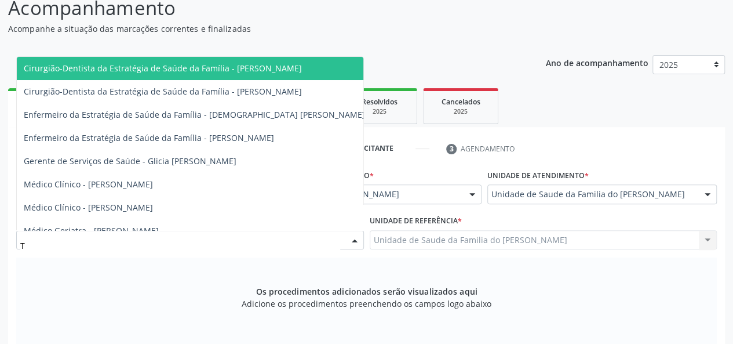
type input "TH"
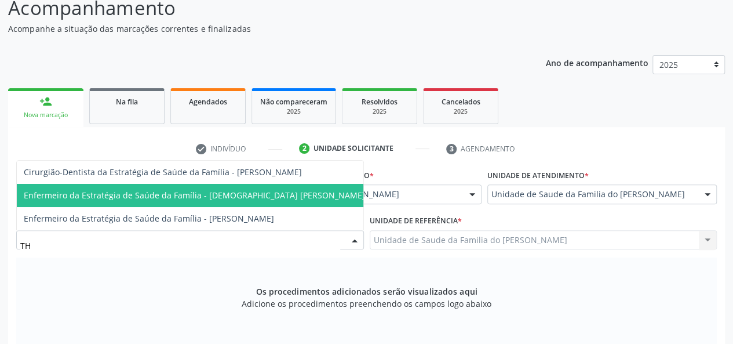
click at [241, 190] on span "Enfermeiro da Estratégia de Saúde da Família - [DEMOGRAPHIC_DATA] [PERSON_NAME]" at bounding box center [194, 195] width 341 height 11
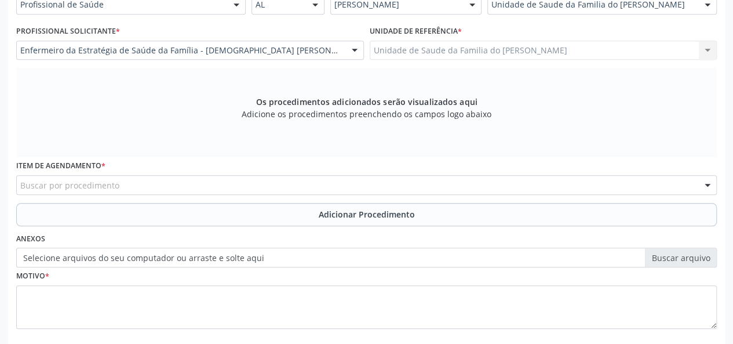
scroll to position [351, 0]
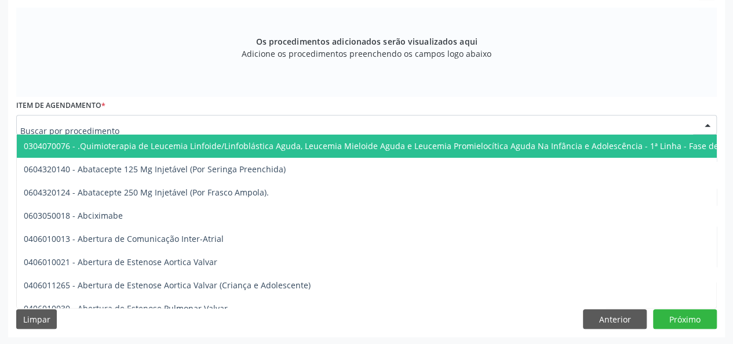
click at [227, 125] on div at bounding box center [366, 125] width 701 height 20
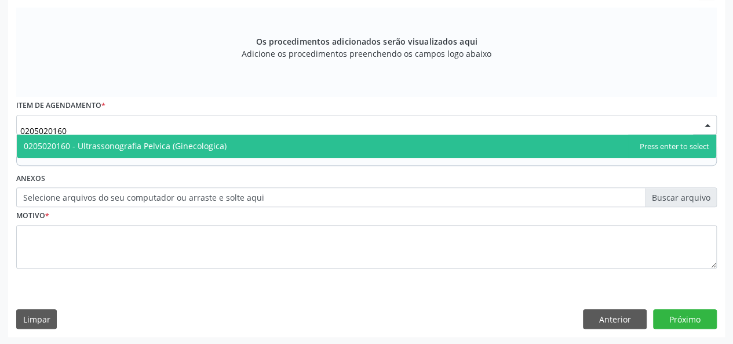
click at [199, 146] on span "0205020160 - Ultrassonografia Pelvica (Ginecologica)" at bounding box center [125, 145] width 203 height 11
type input "0205020160"
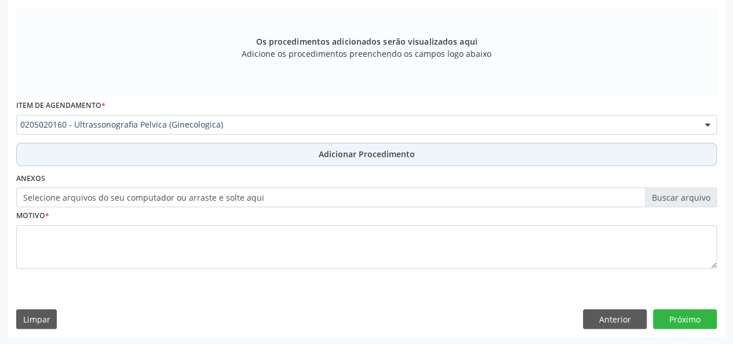
click at [195, 154] on button "Adicionar Procedimento" at bounding box center [366, 154] width 701 height 23
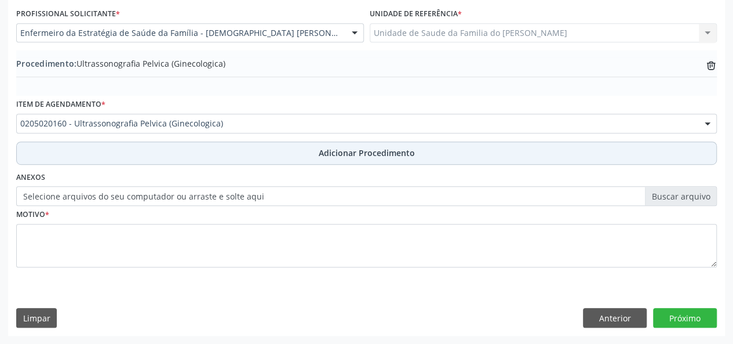
scroll to position [307, 0]
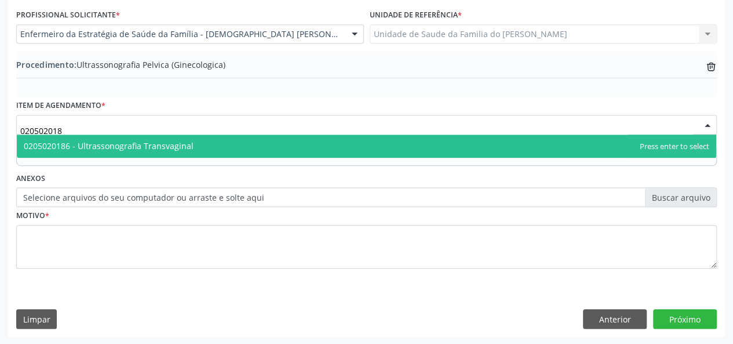
type input "0205020186"
click at [177, 143] on span "0205020186 - Ultrassonografia Transvaginal" at bounding box center [109, 145] width 170 height 11
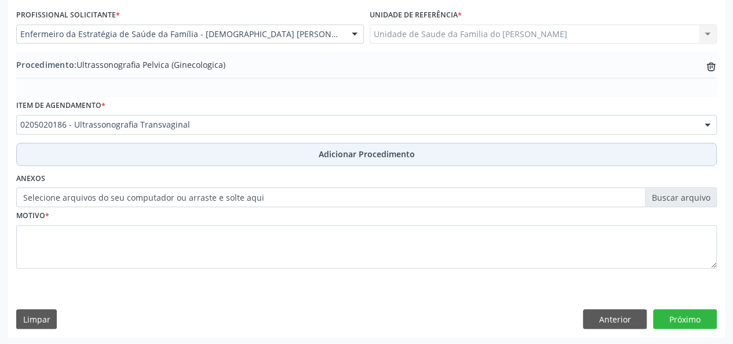
click at [181, 154] on button "Adicionar Procedimento" at bounding box center [366, 154] width 701 height 23
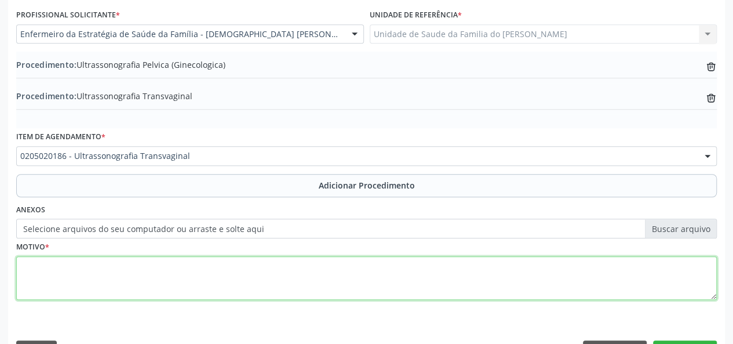
click at [228, 281] on textarea at bounding box center [366, 278] width 701 height 44
click at [41, 261] on textarea "AVALIACAO" at bounding box center [366, 278] width 701 height 44
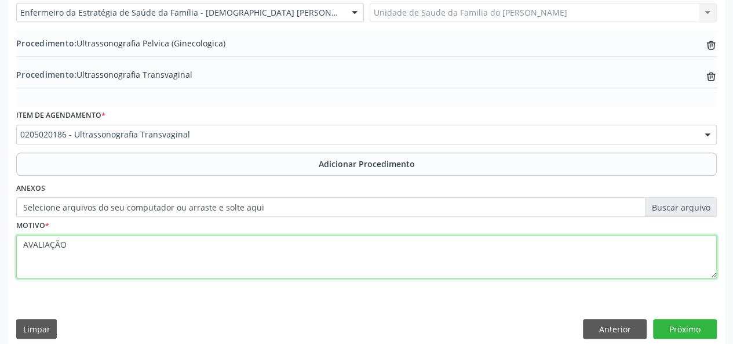
scroll to position [338, 0]
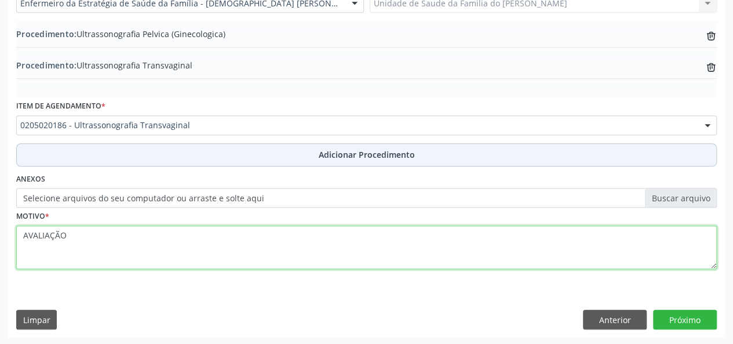
type textarea "AVALIAÇÃO"
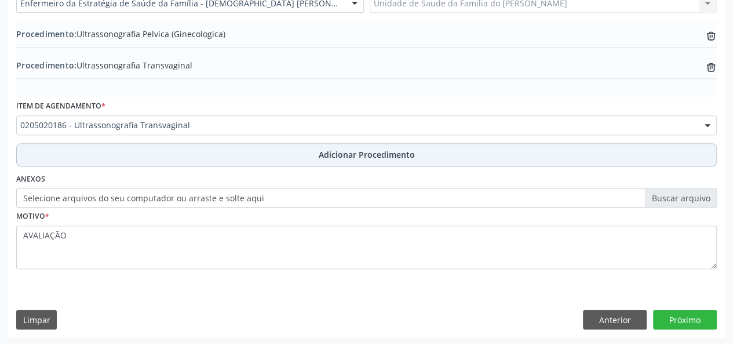
click at [365, 153] on span "Adicionar Procedimento" at bounding box center [367, 154] width 96 height 12
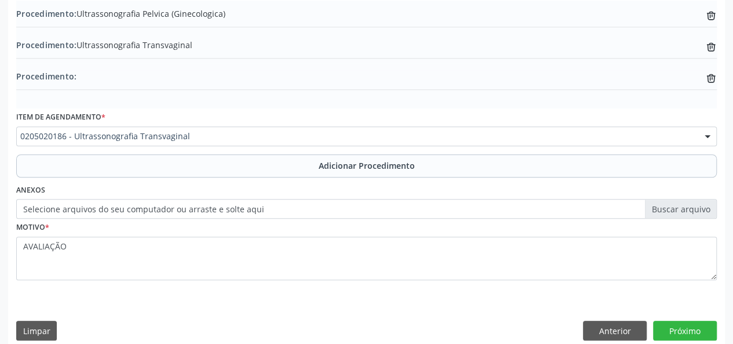
scroll to position [369, 0]
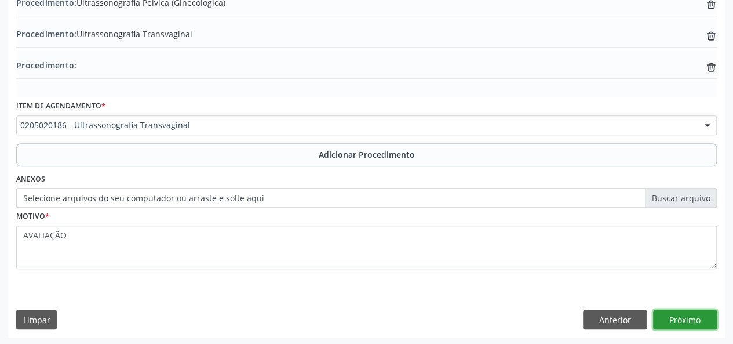
click at [678, 314] on button "Próximo" at bounding box center [685, 319] width 64 height 20
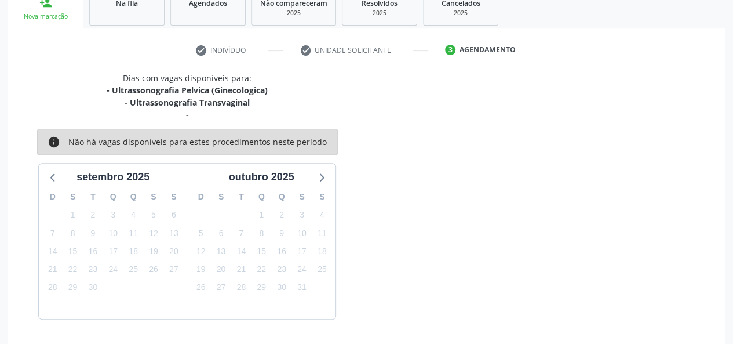
scroll to position [234, 0]
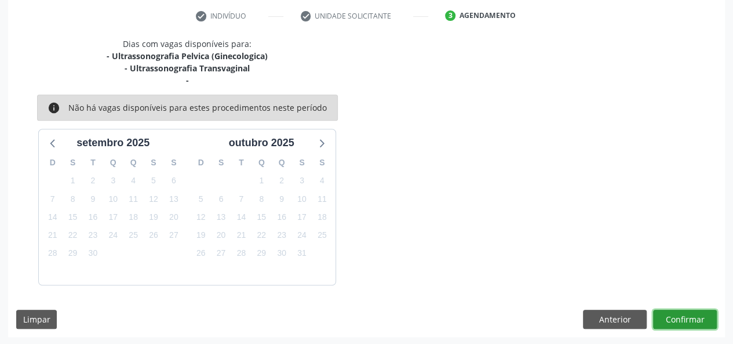
click at [684, 315] on button "Confirmar" at bounding box center [685, 319] width 64 height 20
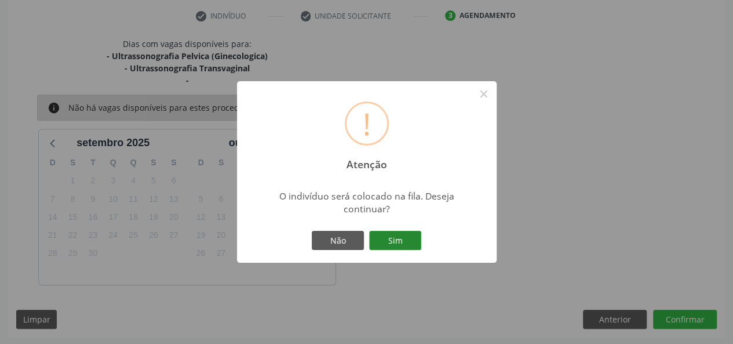
click at [383, 239] on button "Sim" at bounding box center [395, 241] width 52 height 20
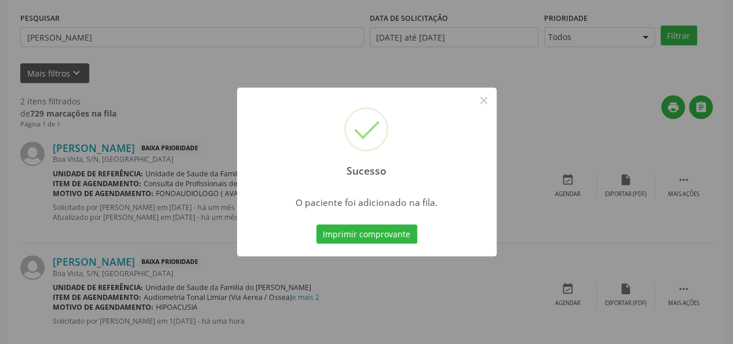
scroll to position [54, 0]
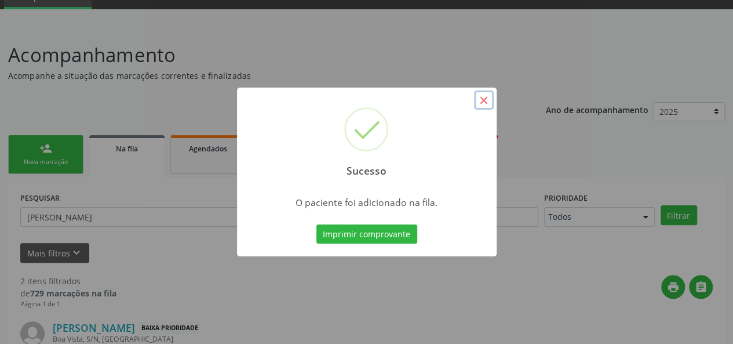
click at [479, 99] on button "×" at bounding box center [484, 100] width 20 height 20
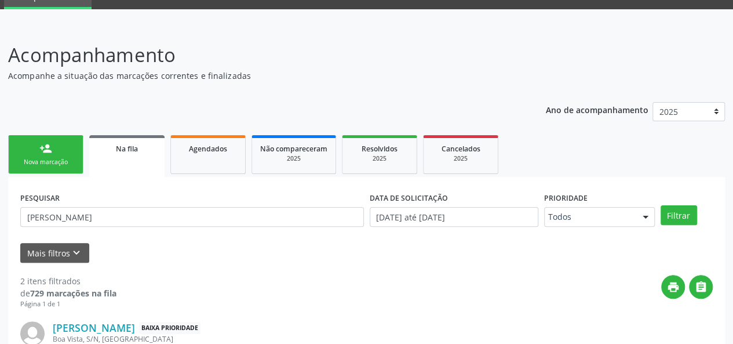
click at [25, 159] on div "Nova marcação" at bounding box center [46, 162] width 58 height 9
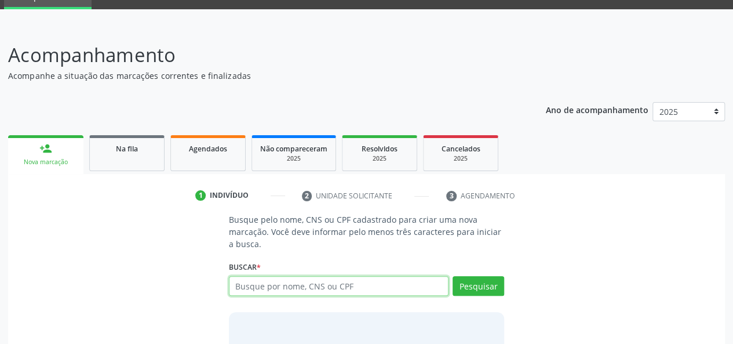
click at [280, 283] on input "text" at bounding box center [339, 286] width 220 height 20
type input "706703553914111"
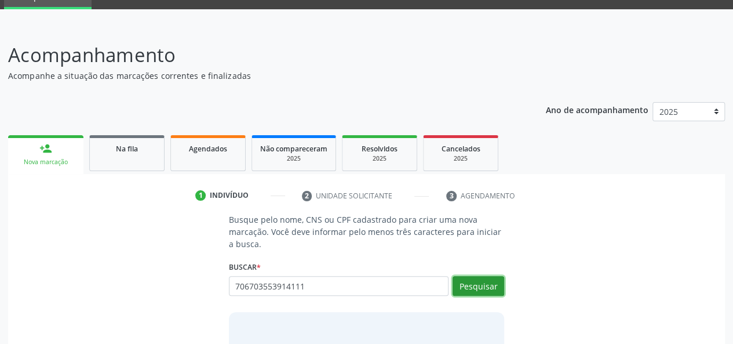
click at [462, 286] on button "Pesquisar" at bounding box center [479, 286] width 52 height 20
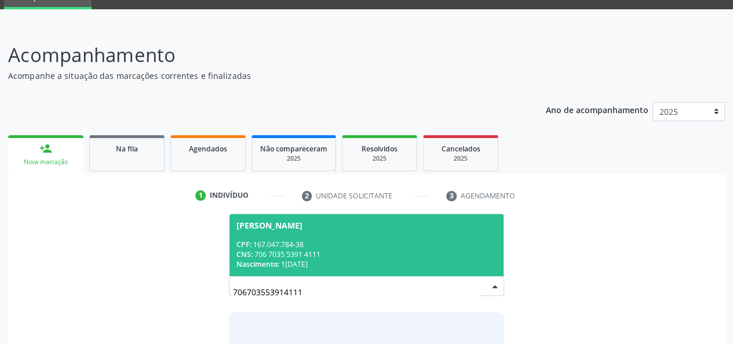
click at [382, 235] on span "[PERSON_NAME] CPF: 167.047.784-38 CNS: 706 7035 5391 4111 Nascimento: 1[DATE]" at bounding box center [366, 245] width 275 height 62
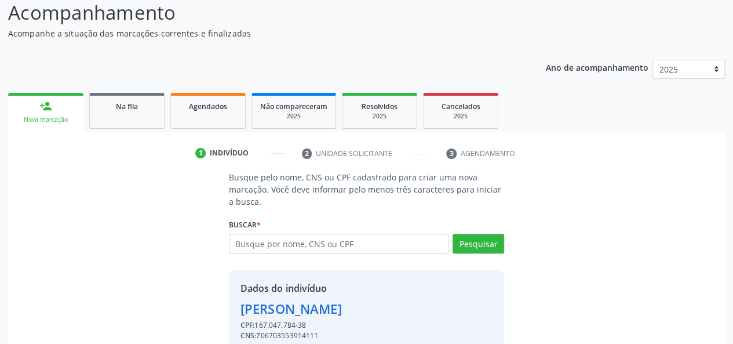
scroll to position [148, 0]
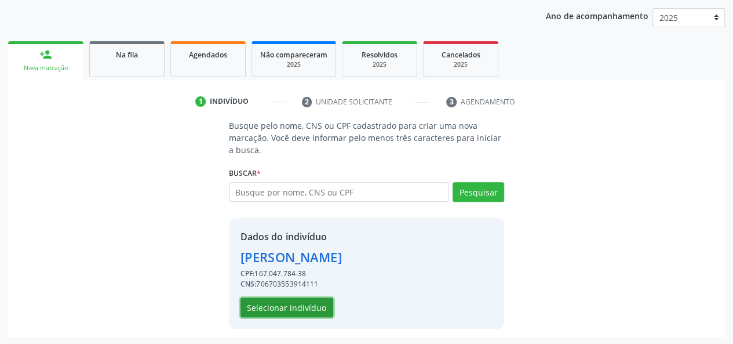
click at [292, 309] on button "Selecionar indivíduo" at bounding box center [287, 307] width 93 height 20
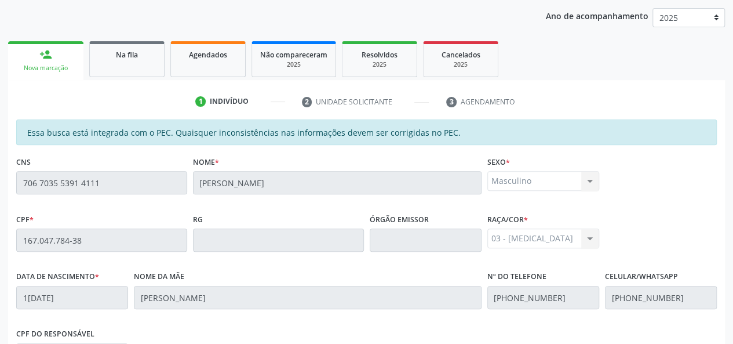
scroll to position [333, 0]
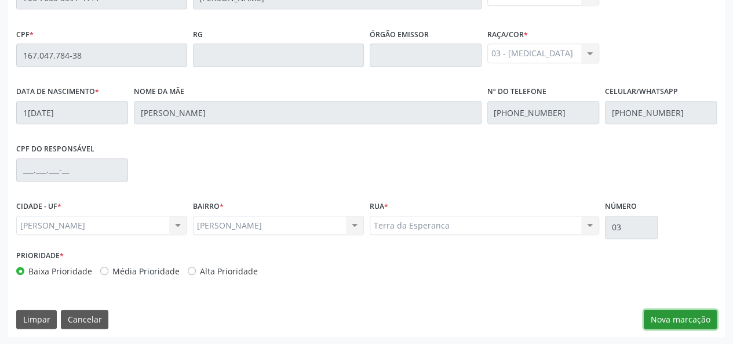
click at [689, 318] on button "Nova marcação" at bounding box center [680, 319] width 73 height 20
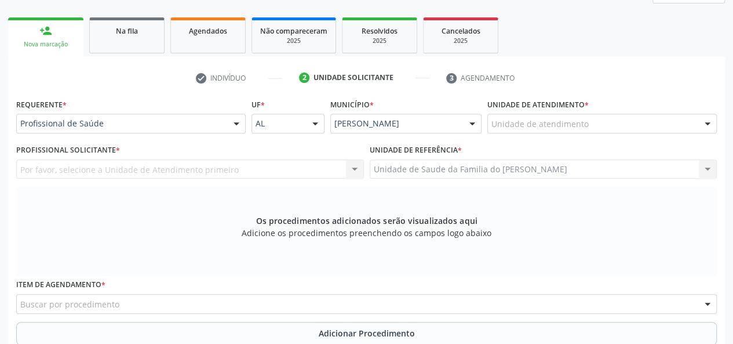
scroll to position [159, 0]
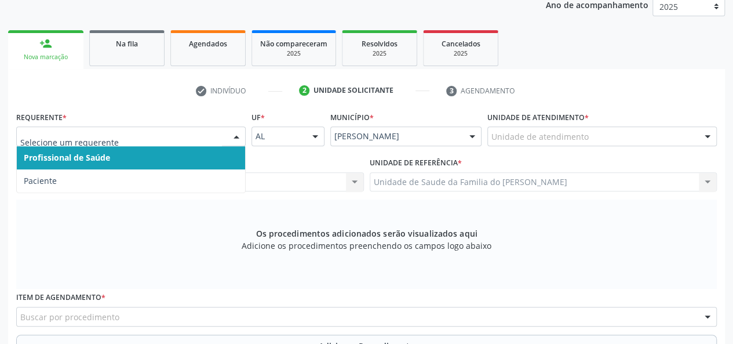
click at [225, 137] on div at bounding box center [130, 136] width 229 height 20
click at [203, 156] on span "Profissional de Saúde" at bounding box center [131, 157] width 228 height 23
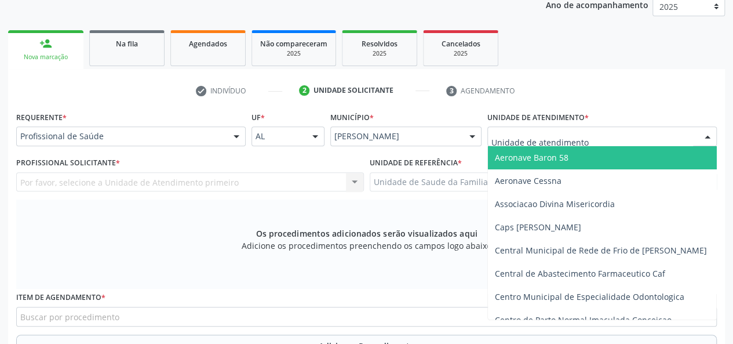
type input "J"
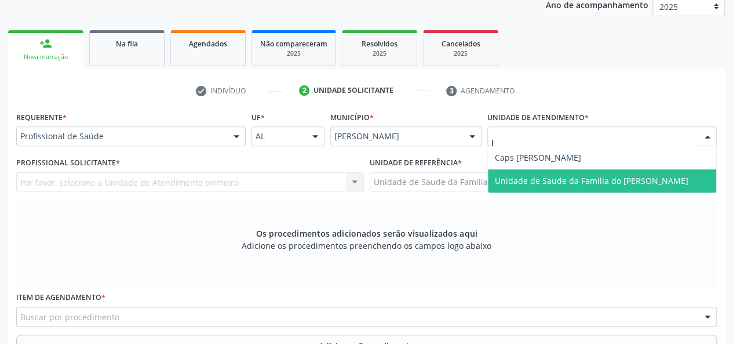
click at [542, 183] on span "Unidade de Saude da Familia do [PERSON_NAME]" at bounding box center [592, 180] width 194 height 11
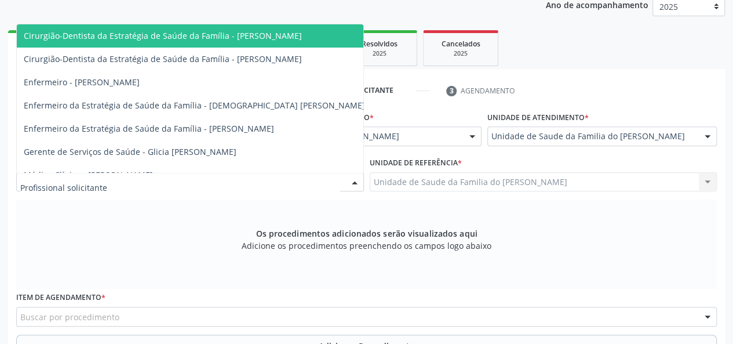
click at [343, 180] on div at bounding box center [190, 182] width 348 height 20
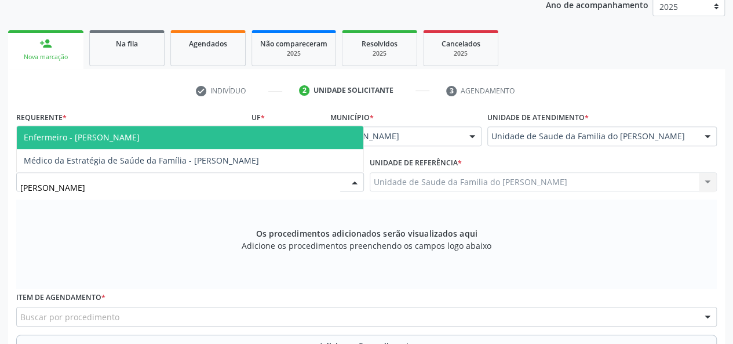
type input "JOR"
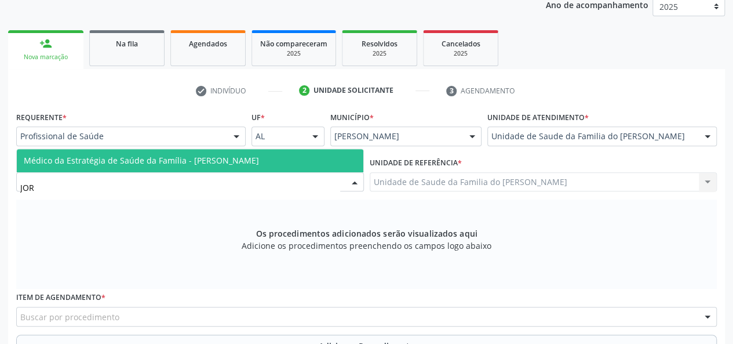
click at [303, 158] on span "Médico da Estratégia de Saúde da Família - [PERSON_NAME]" at bounding box center [190, 160] width 347 height 23
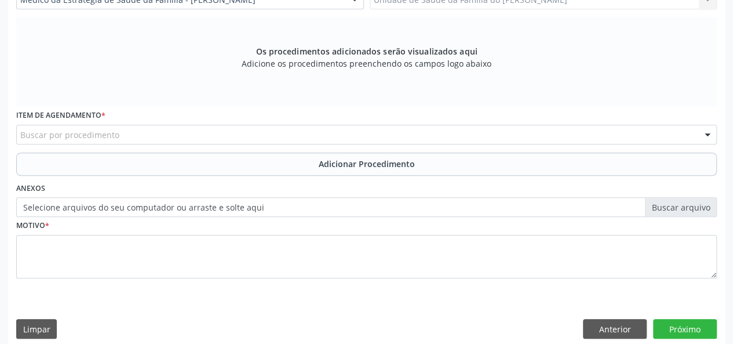
scroll to position [351, 0]
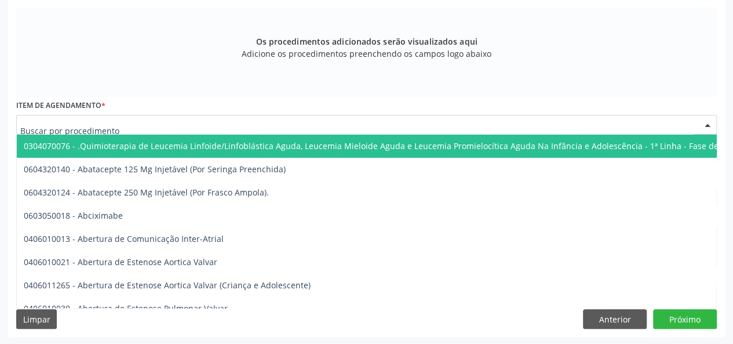
click at [243, 126] on div at bounding box center [366, 125] width 701 height 20
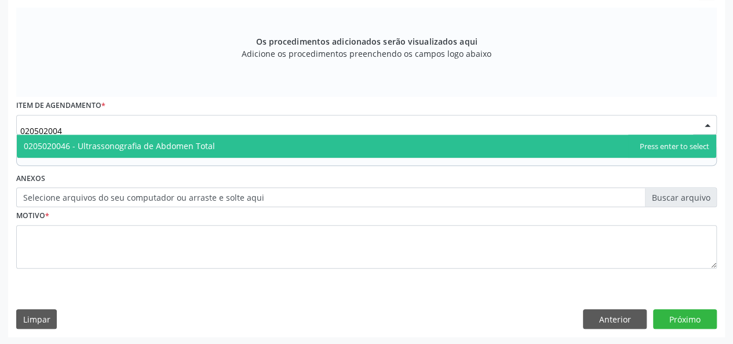
type input "0205020046"
click at [241, 146] on span "0205020046 - Ultrassonografia de Abdomen Total" at bounding box center [366, 145] width 699 height 23
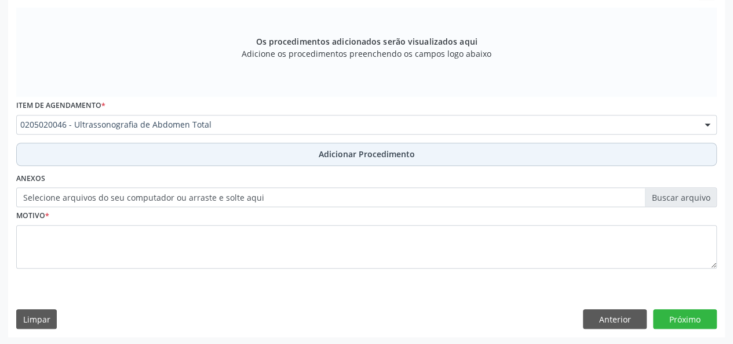
click at [241, 155] on button "Adicionar Procedimento" at bounding box center [366, 154] width 701 height 23
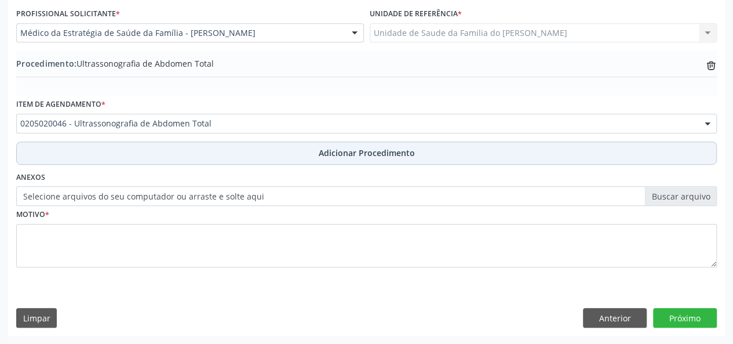
scroll to position [307, 0]
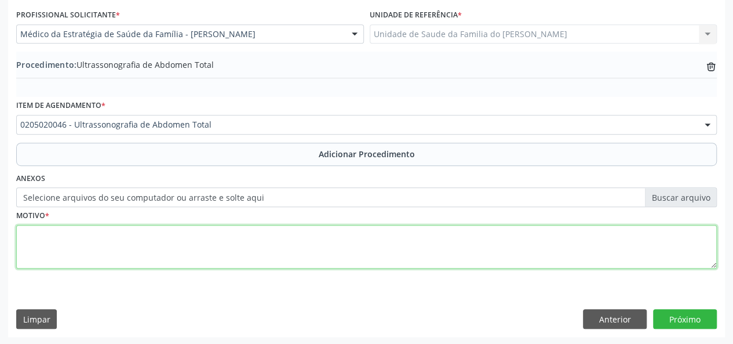
click at [227, 245] on textarea at bounding box center [366, 247] width 701 height 44
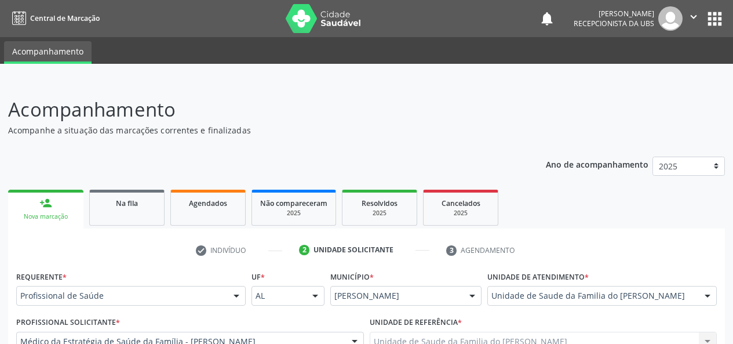
scroll to position [307, 0]
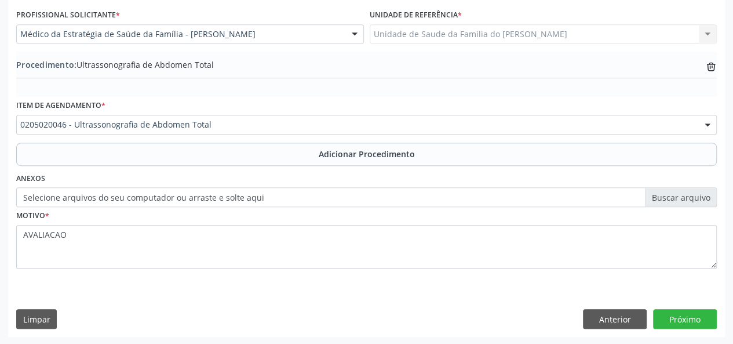
click at [45, 239] on textarea "AVALIACAO" at bounding box center [366, 247] width 701 height 44
type textarea "AVALIAÇÃO"
click at [664, 316] on button "Próximo" at bounding box center [685, 319] width 64 height 20
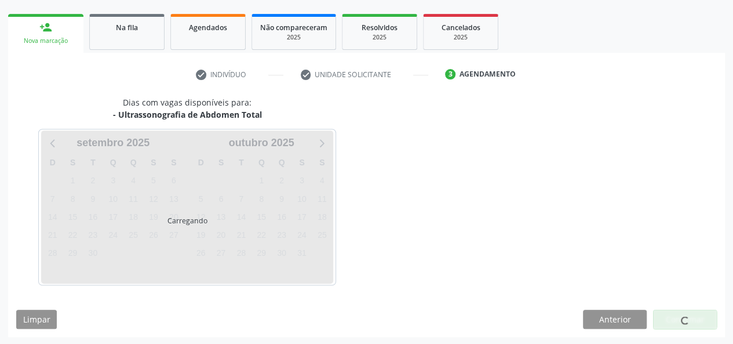
scroll to position [210, 0]
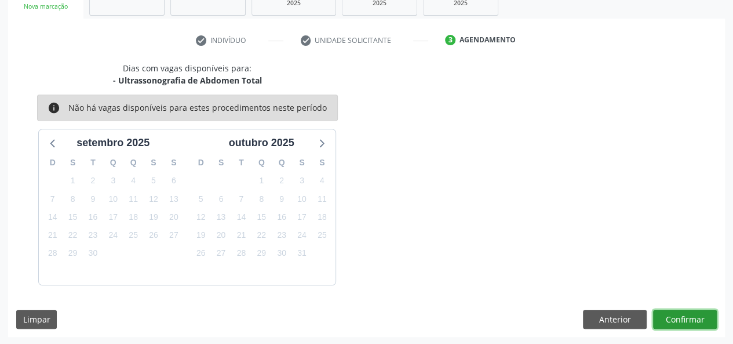
click at [666, 317] on button "Confirmar" at bounding box center [685, 319] width 64 height 20
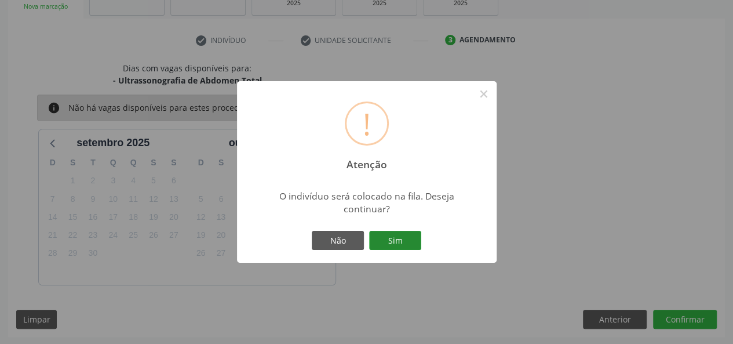
click at [400, 238] on button "Sim" at bounding box center [395, 241] width 52 height 20
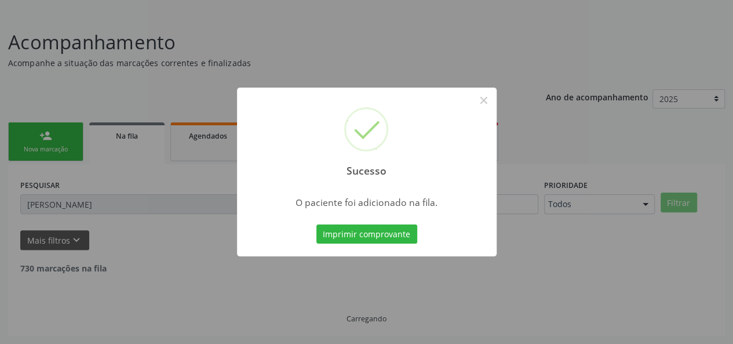
scroll to position [54, 0]
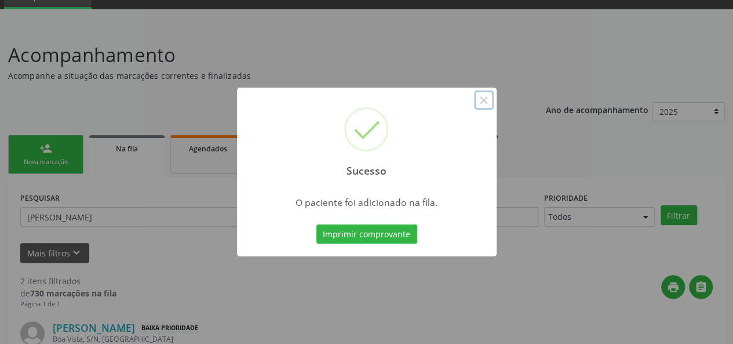
drag, startPoint x: 483, startPoint y: 99, endPoint x: 527, endPoint y: 340, distance: 245.1
click at [483, 102] on button "×" at bounding box center [484, 100] width 20 height 20
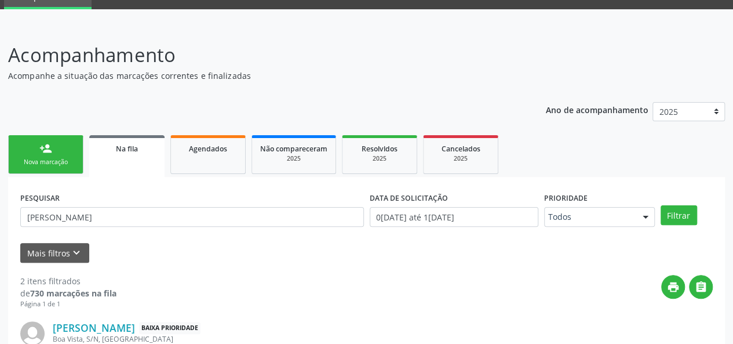
click at [49, 161] on div "Nova marcação" at bounding box center [46, 162] width 58 height 9
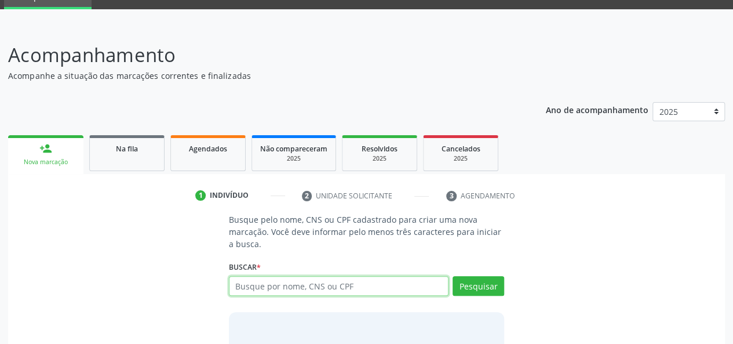
click at [247, 284] on input "text" at bounding box center [339, 286] width 220 height 20
type input "705804450174834"
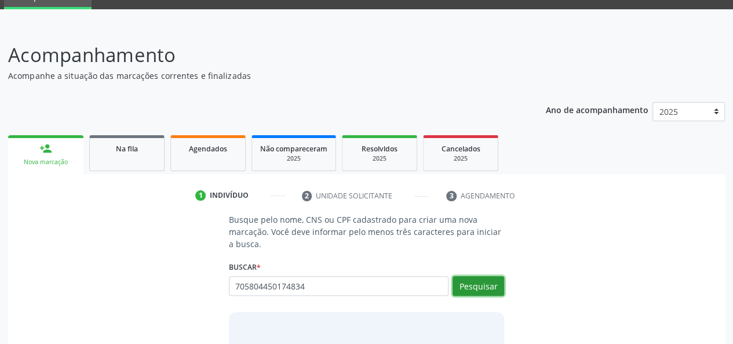
click at [477, 282] on button "Pesquisar" at bounding box center [479, 286] width 52 height 20
type input "705804450174834"
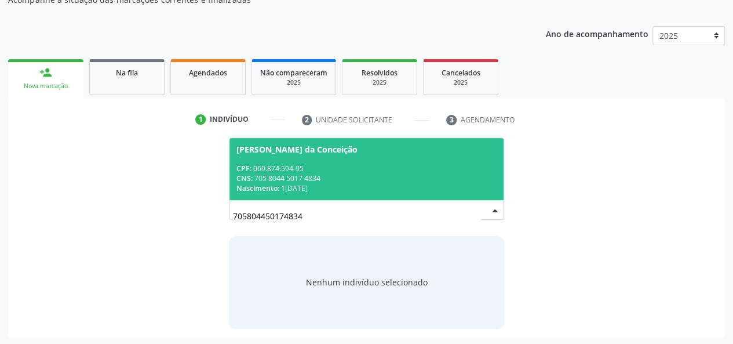
scroll to position [131, 0]
click at [323, 163] on div "CPF: 069.874.594-95" at bounding box center [366, 168] width 261 height 10
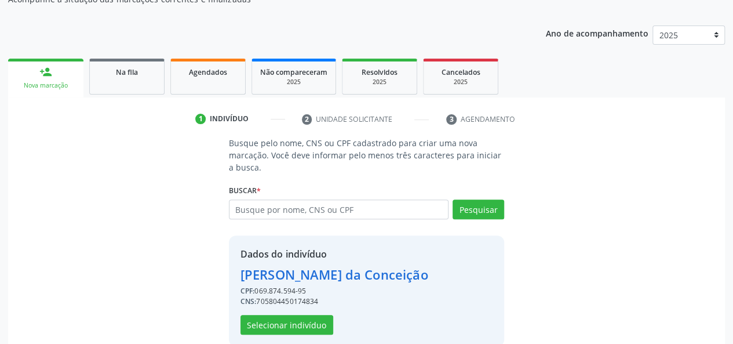
scroll to position [148, 0]
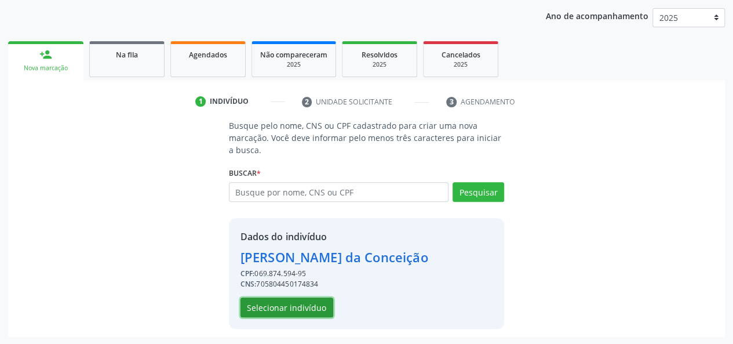
click at [287, 307] on button "Selecionar indivíduo" at bounding box center [287, 307] width 93 height 20
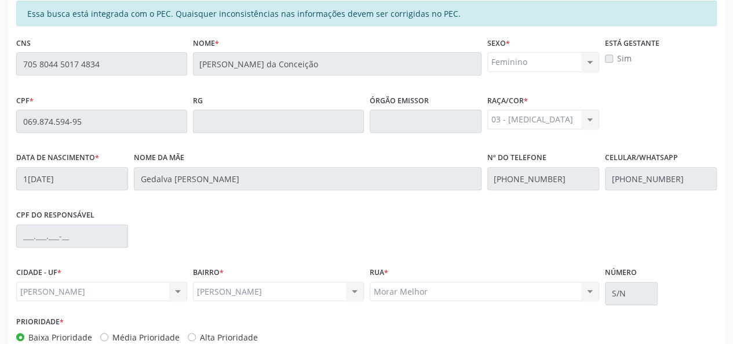
scroll to position [333, 0]
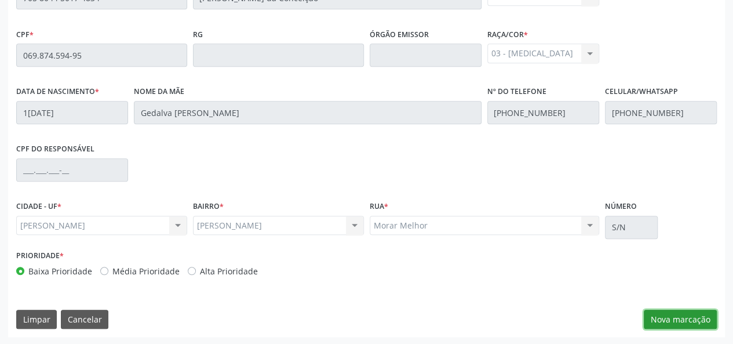
click at [677, 320] on button "Nova marcação" at bounding box center [680, 319] width 73 height 20
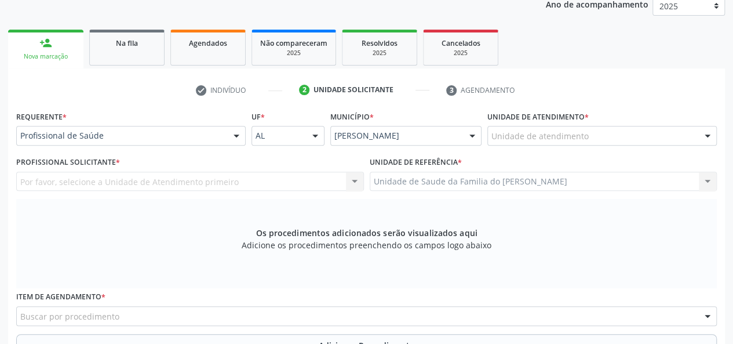
scroll to position [159, 0]
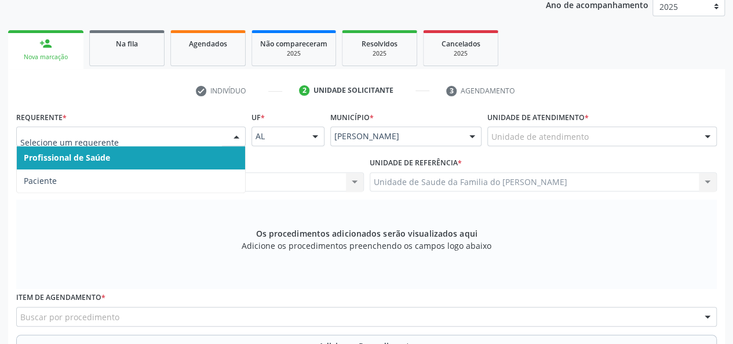
click at [194, 156] on span "Profissional de Saúde" at bounding box center [131, 157] width 228 height 23
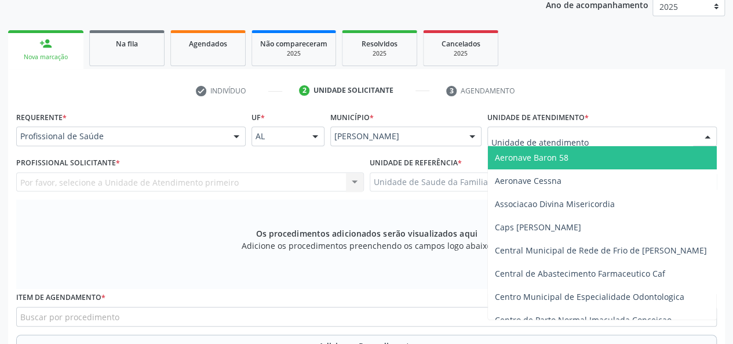
type input "J"
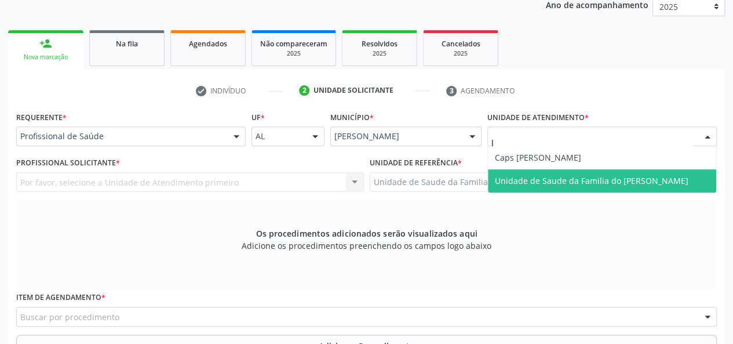
click at [531, 180] on span "Unidade de Saude da Familia do [PERSON_NAME]" at bounding box center [592, 180] width 194 height 11
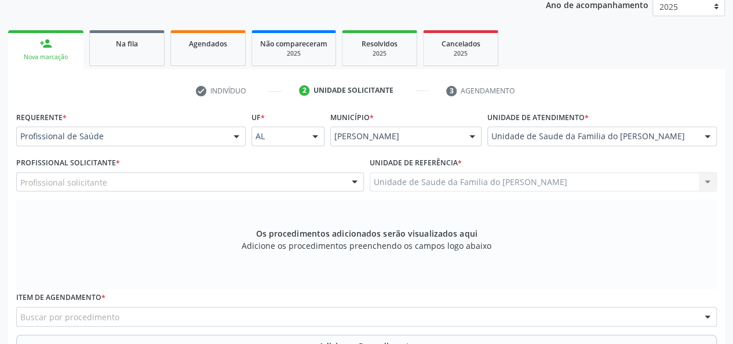
click at [355, 182] on div at bounding box center [354, 183] width 17 height 20
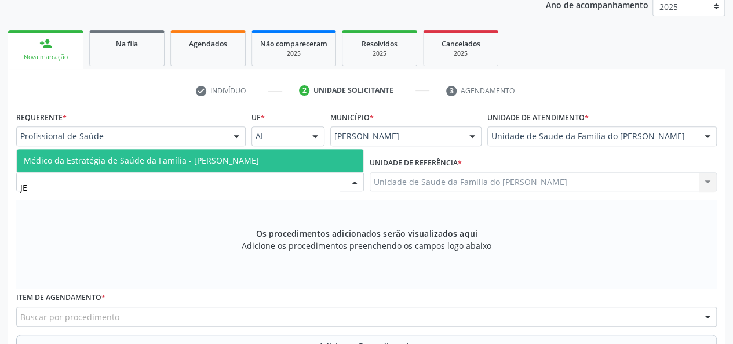
type input "JES"
click at [259, 156] on span "Médico da Estratégia de Saúde da Família - [PERSON_NAME]" at bounding box center [141, 160] width 235 height 11
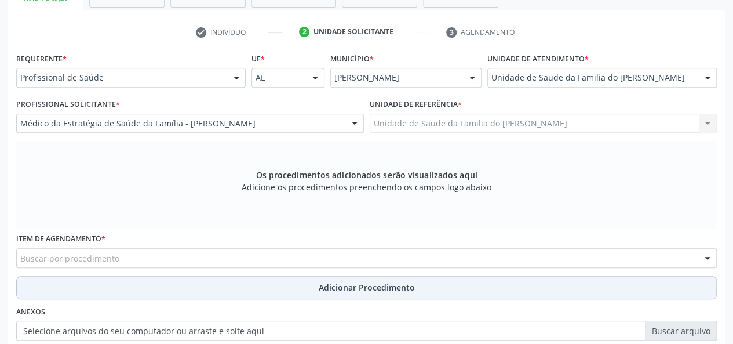
scroll to position [275, 0]
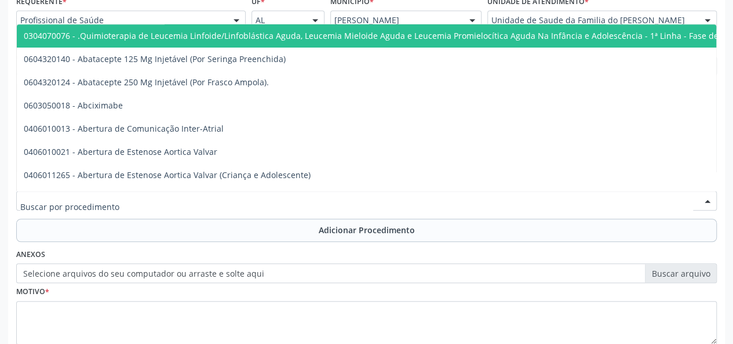
click at [235, 205] on div at bounding box center [366, 201] width 701 height 20
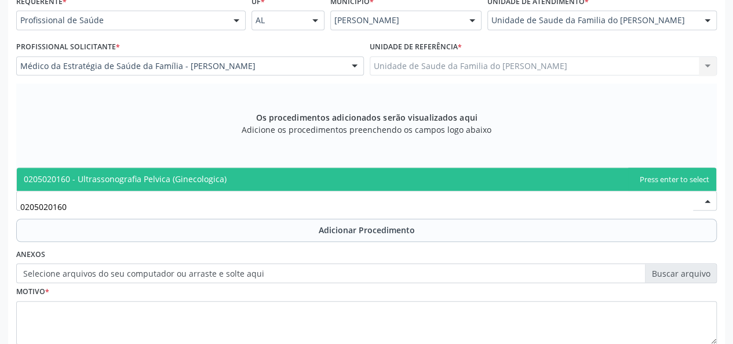
click at [254, 183] on span "0205020160 - Ultrassonografia Pelvica (Ginecologica)" at bounding box center [366, 178] width 699 height 23
type input "0205020160"
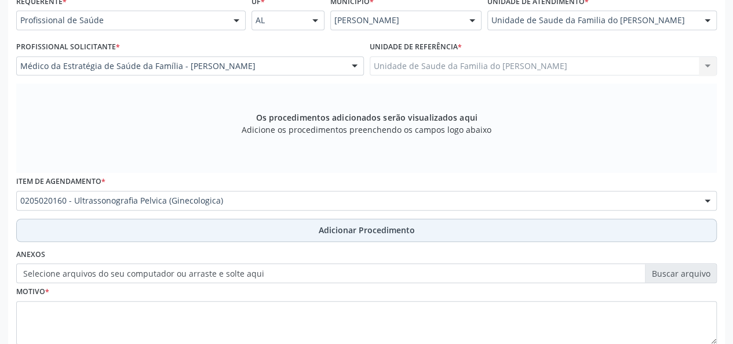
click at [243, 228] on button "Adicionar Procedimento" at bounding box center [366, 229] width 701 height 23
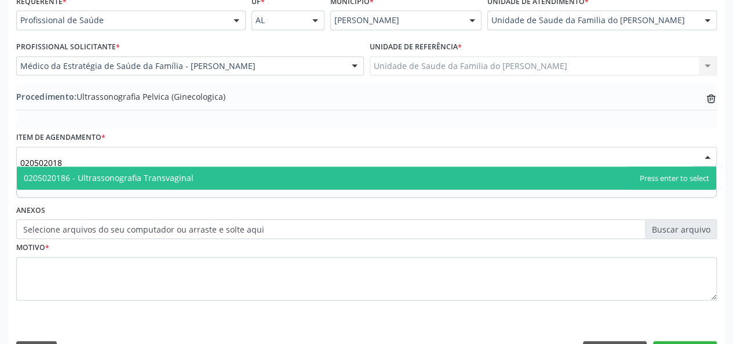
type input "0205020186"
click at [185, 181] on span "0205020186 - Ultrassonografia Transvaginal" at bounding box center [109, 177] width 170 height 11
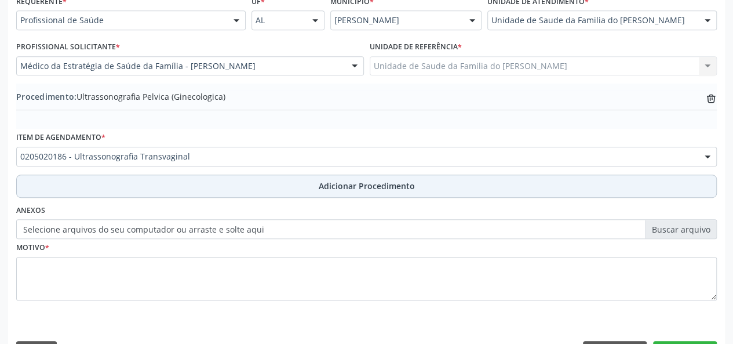
click at [187, 183] on button "Adicionar Procedimento" at bounding box center [366, 185] width 701 height 23
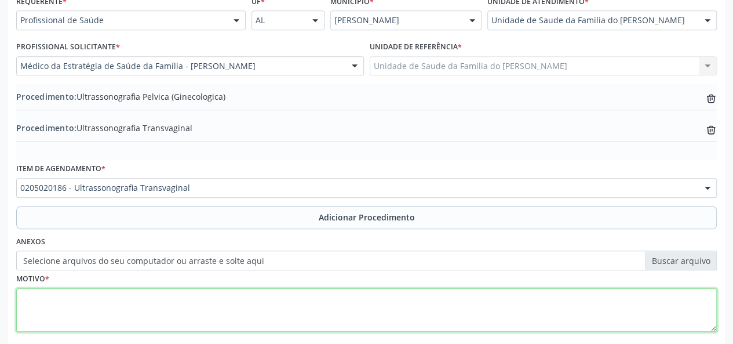
click at [169, 308] on textarea at bounding box center [366, 310] width 701 height 44
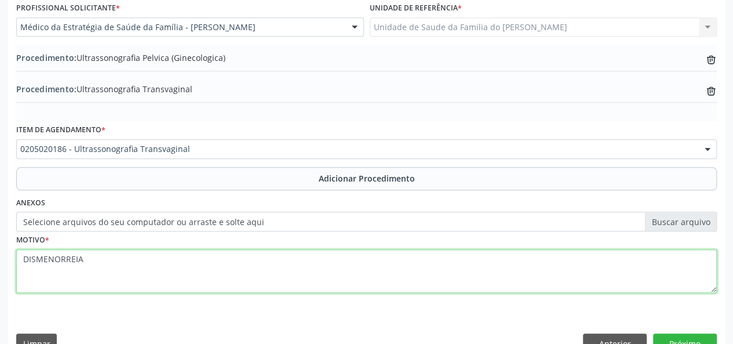
scroll to position [338, 0]
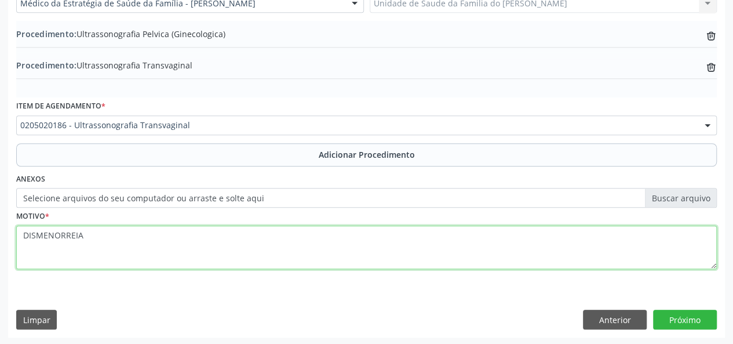
click at [62, 239] on textarea "DISMENORREIA" at bounding box center [366, 247] width 701 height 44
type textarea "DISMENORREIA"
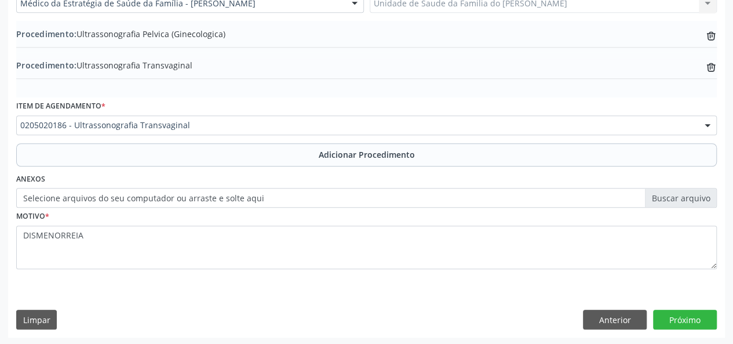
drag, startPoint x: 62, startPoint y: 239, endPoint x: 144, endPoint y: 311, distance: 109.3
click at [109, 319] on div "Limpar Anterior Próximo" at bounding box center [366, 319] width 701 height 20
click at [680, 310] on button "Próximo" at bounding box center [685, 319] width 64 height 20
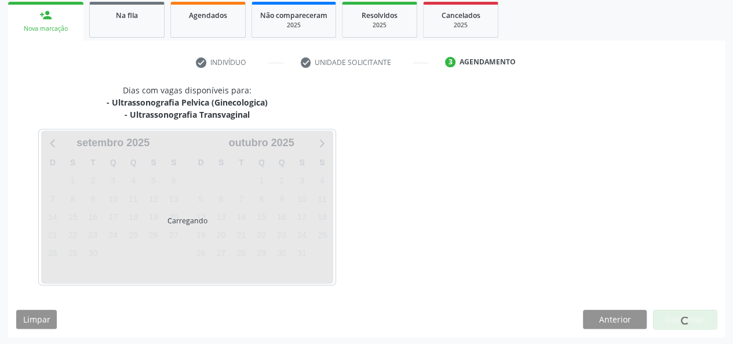
scroll to position [221, 0]
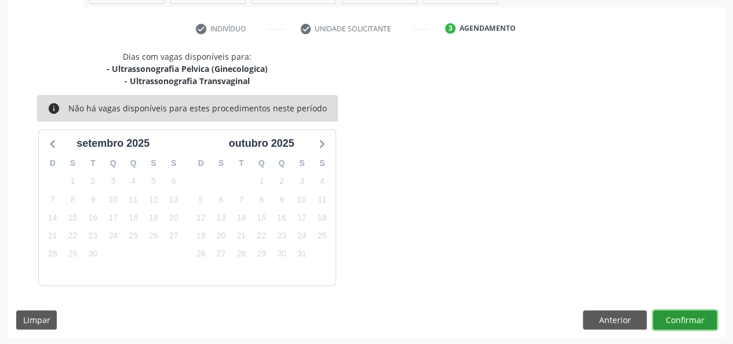
click at [682, 319] on button "Confirmar" at bounding box center [685, 320] width 64 height 20
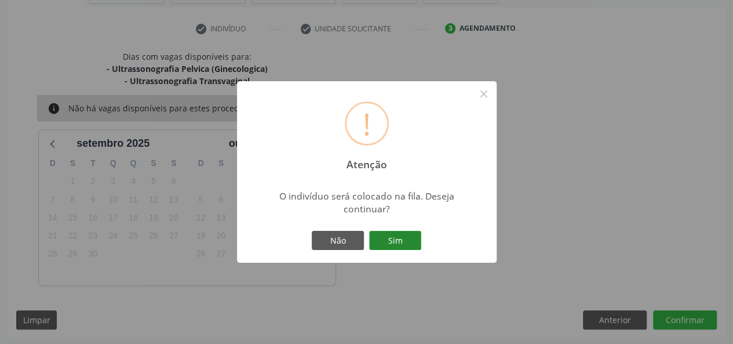
click at [393, 241] on button "Sim" at bounding box center [395, 241] width 52 height 20
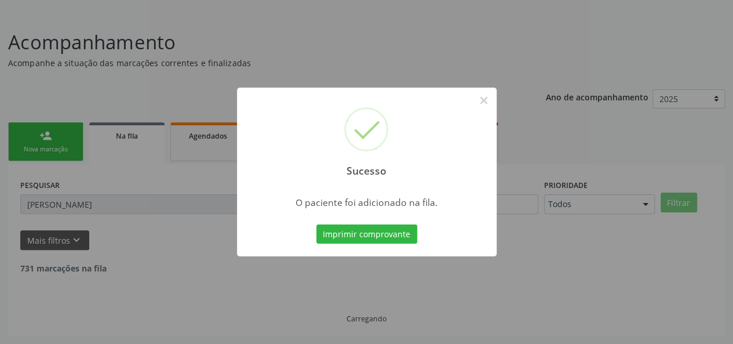
scroll to position [54, 0]
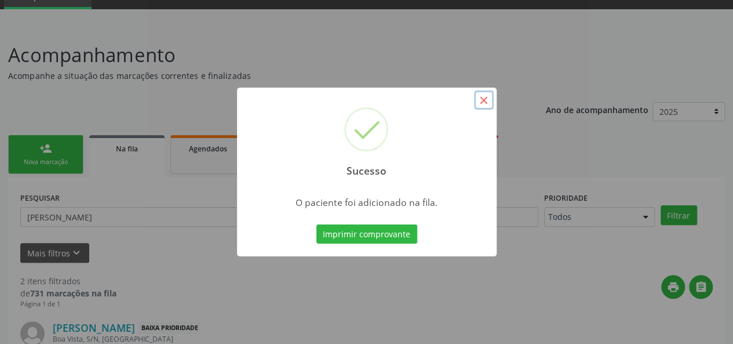
click at [488, 100] on button "×" at bounding box center [484, 100] width 20 height 20
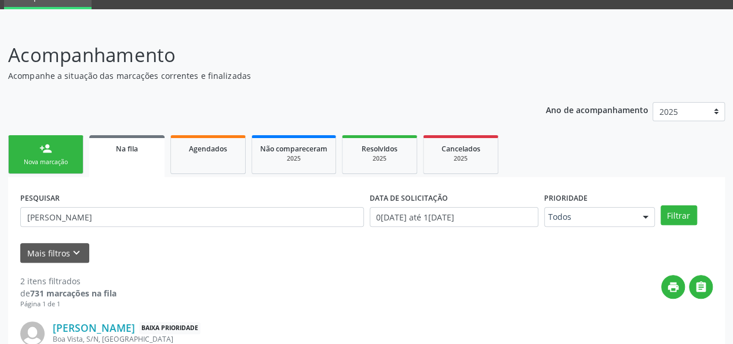
click at [119, 145] on span "Na fila" at bounding box center [127, 149] width 22 height 10
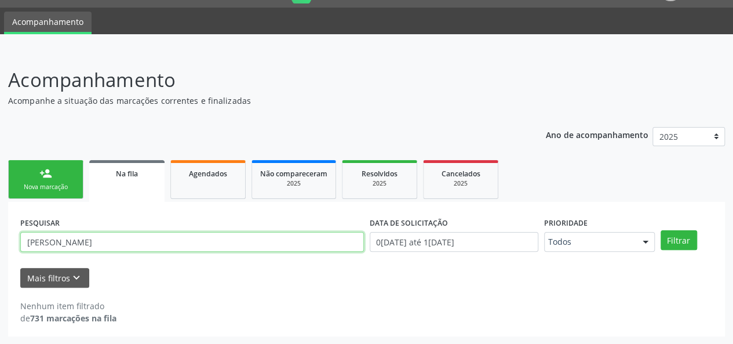
click at [75, 246] on input "[PERSON_NAME]" at bounding box center [192, 242] width 344 height 20
type input "704106810037450"
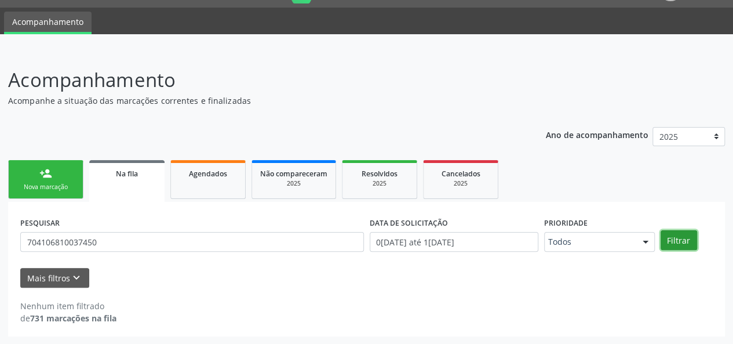
drag, startPoint x: 690, startPoint y: 245, endPoint x: 604, endPoint y: 271, distance: 89.6
click at [687, 246] on button "Filtrar" at bounding box center [679, 240] width 37 height 20
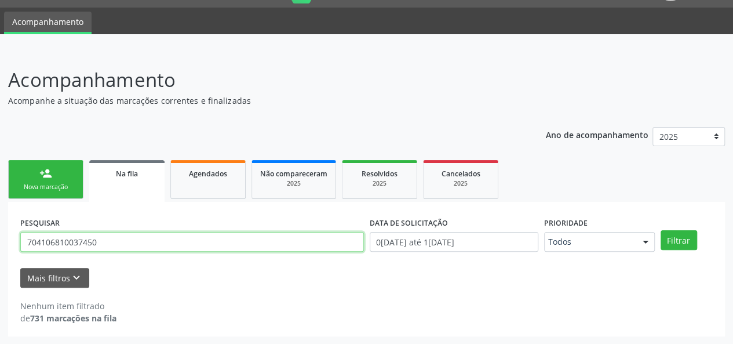
click at [78, 241] on input "704106810037450" at bounding box center [192, 242] width 344 height 20
click at [58, 184] on div "Nova marcação" at bounding box center [46, 187] width 58 height 9
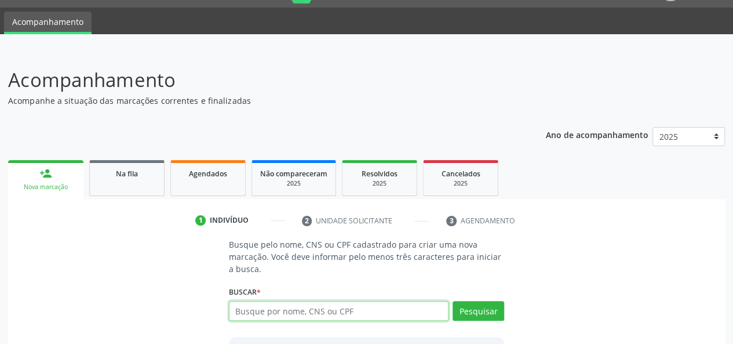
paste input "704106810037450"
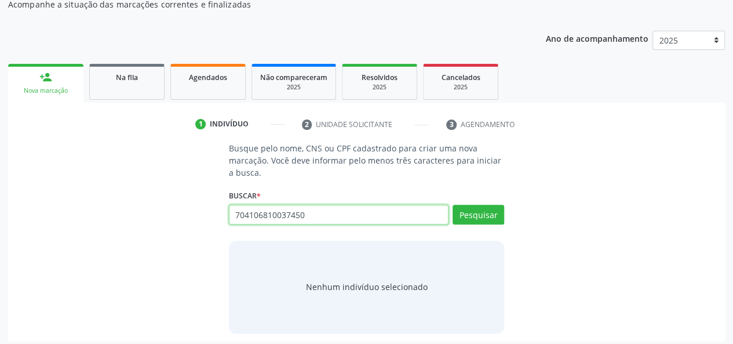
scroll to position [131, 0]
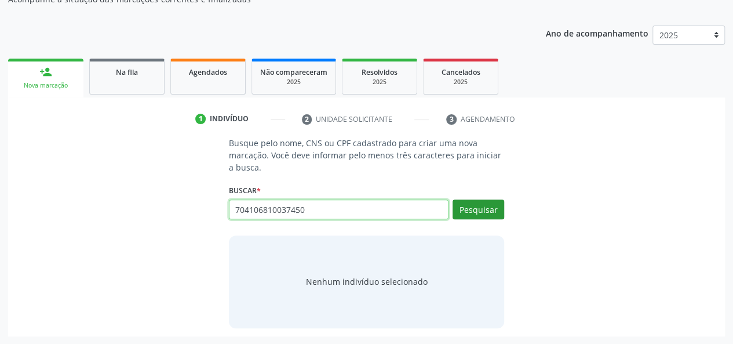
type input "704106810037450"
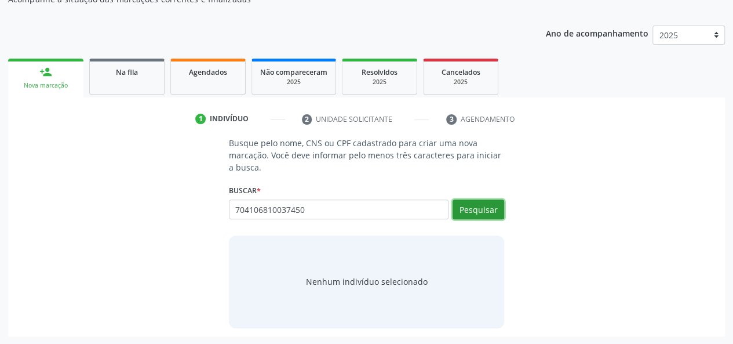
click at [486, 205] on button "Pesquisar" at bounding box center [479, 209] width 52 height 20
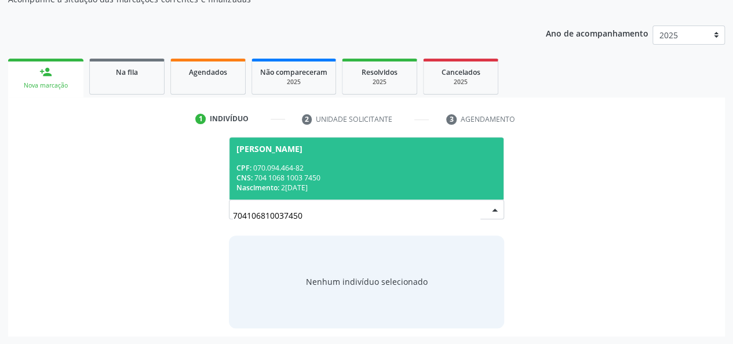
click at [418, 174] on div "CNS: 704 1068 1003 7450" at bounding box center [366, 178] width 261 height 10
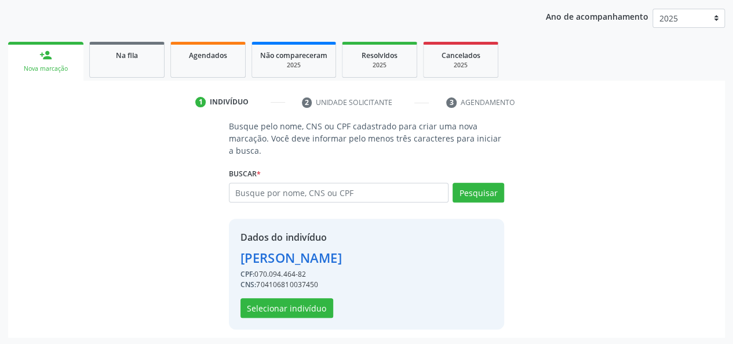
scroll to position [148, 0]
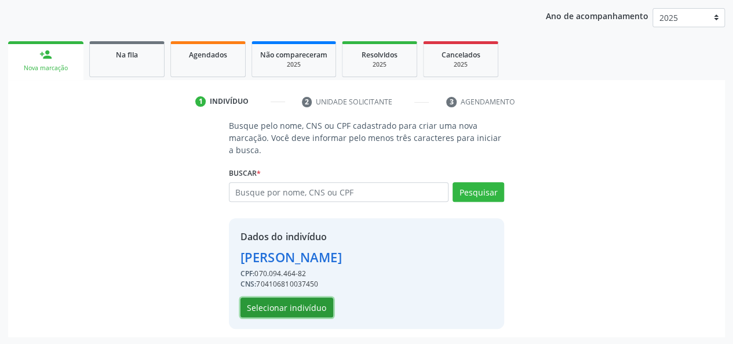
click at [294, 305] on button "Selecionar indivíduo" at bounding box center [287, 307] width 93 height 20
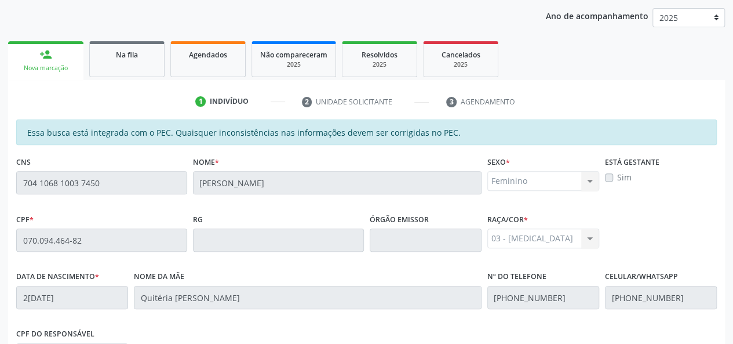
scroll to position [333, 0]
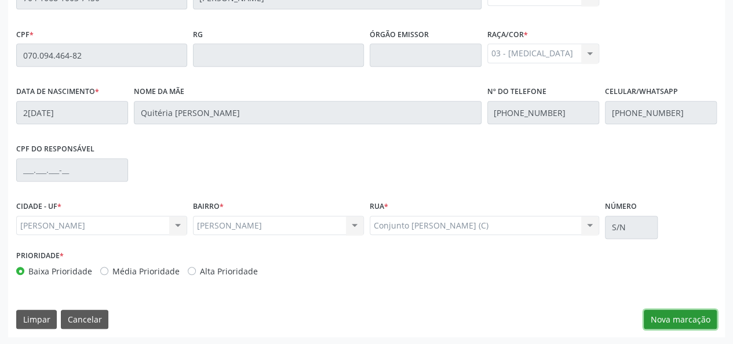
click at [689, 319] on button "Nova marcação" at bounding box center [680, 319] width 73 height 20
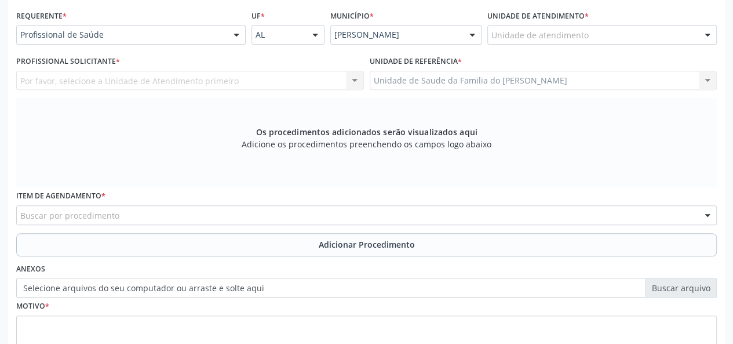
scroll to position [101, 0]
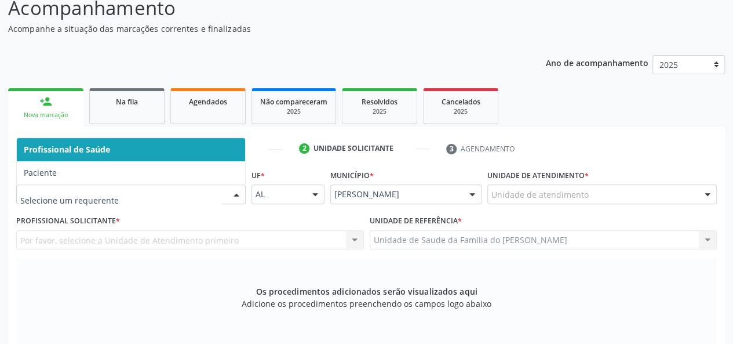
click at [231, 193] on div at bounding box center [236, 195] width 17 height 20
click at [176, 151] on span "Profissional de Saúde" at bounding box center [131, 149] width 228 height 23
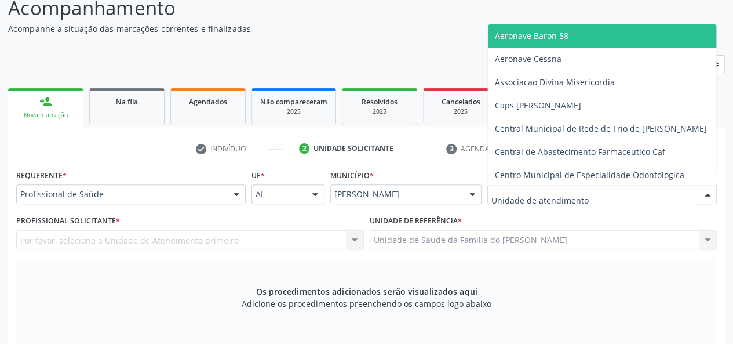
type input "J"
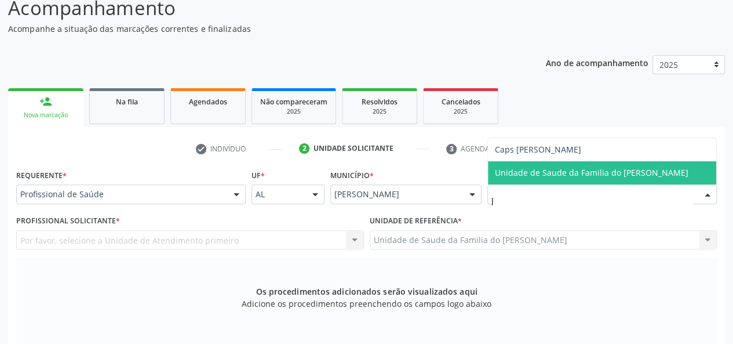
click at [576, 169] on span "Unidade de Saude da Familia do [PERSON_NAME]" at bounding box center [592, 172] width 194 height 11
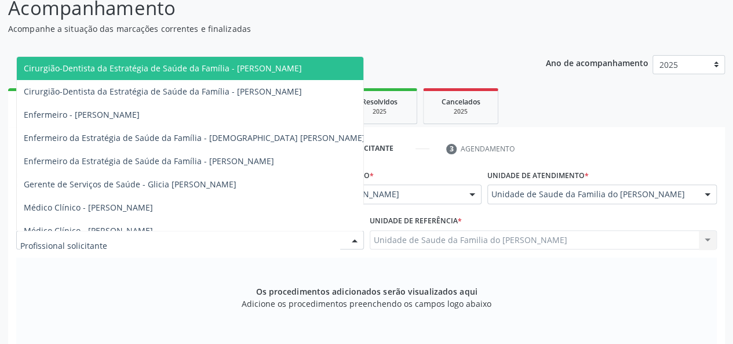
click at [347, 238] on div at bounding box center [354, 241] width 17 height 20
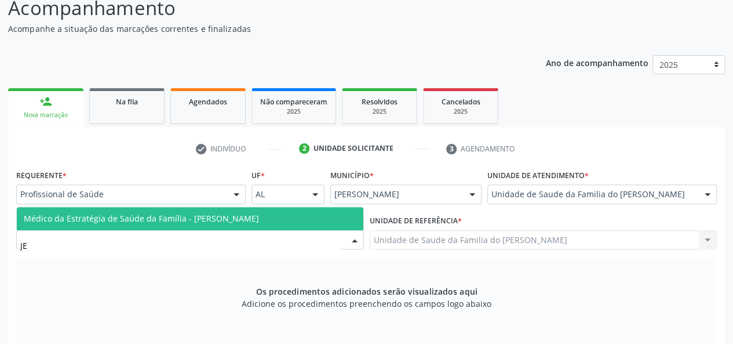
type input "JES"
click at [255, 215] on span "Médico da Estratégia de Saúde da Família - [PERSON_NAME]" at bounding box center [141, 218] width 235 height 11
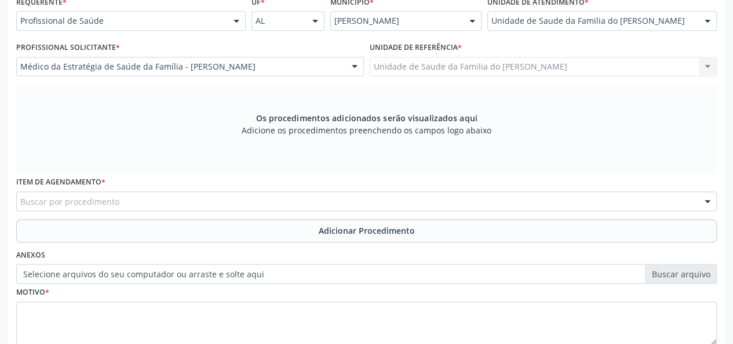
scroll to position [275, 0]
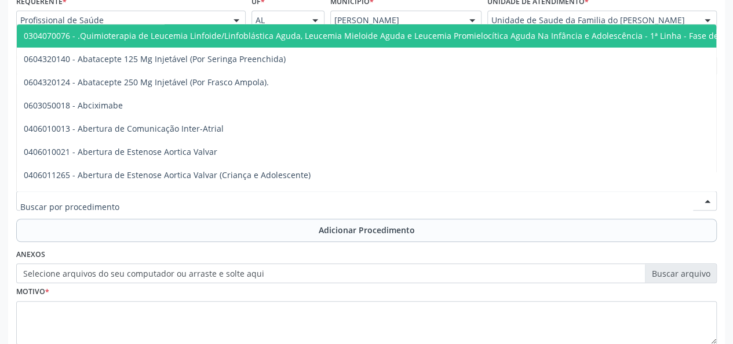
click at [264, 202] on div at bounding box center [366, 201] width 701 height 20
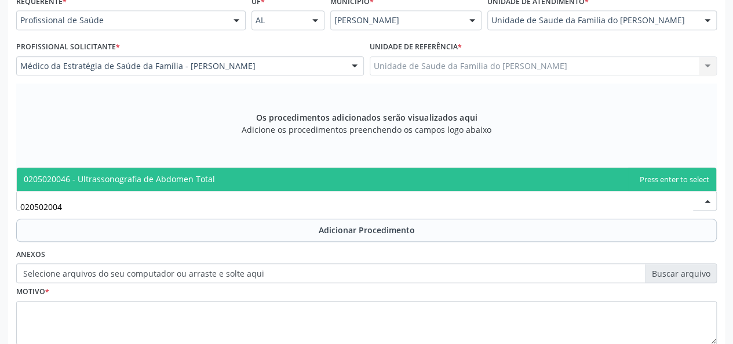
type input "0205020046"
click at [266, 185] on span "0205020046 - Ultrassonografia de Abdomen Total" at bounding box center [366, 178] width 699 height 23
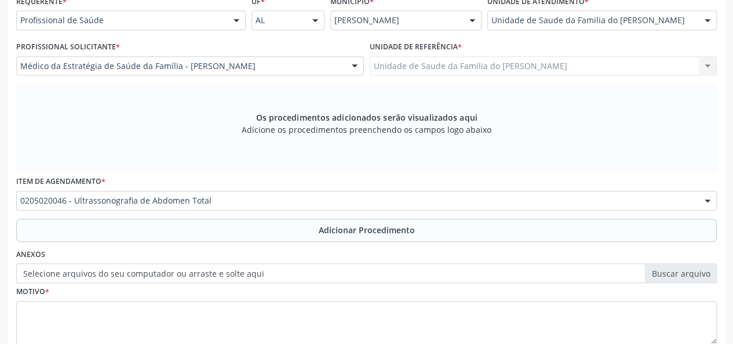
drag, startPoint x: 282, startPoint y: 229, endPoint x: 344, endPoint y: 243, distance: 64.1
click at [282, 229] on button "Adicionar Procedimento" at bounding box center [366, 229] width 701 height 23
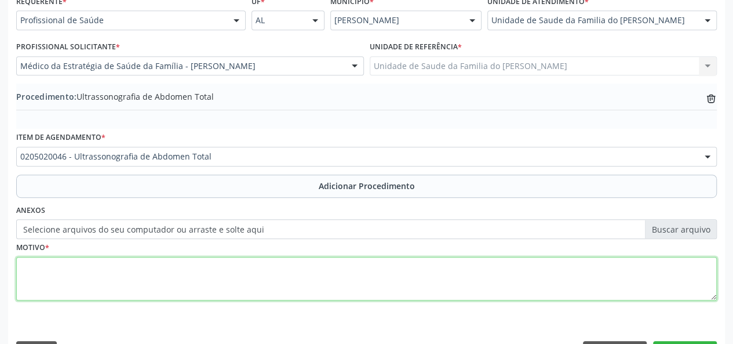
click at [252, 292] on textarea at bounding box center [366, 279] width 701 height 44
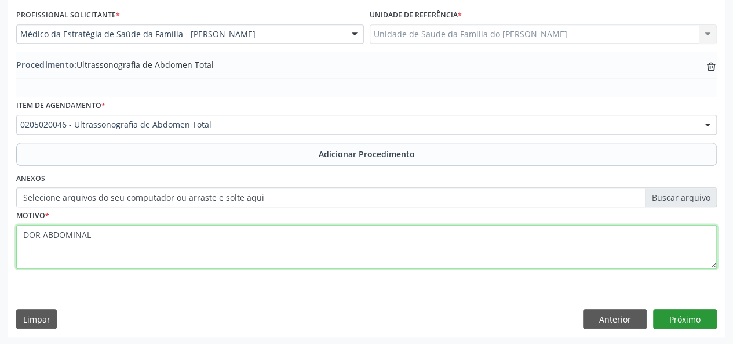
type textarea "DOR ABDOMINAL"
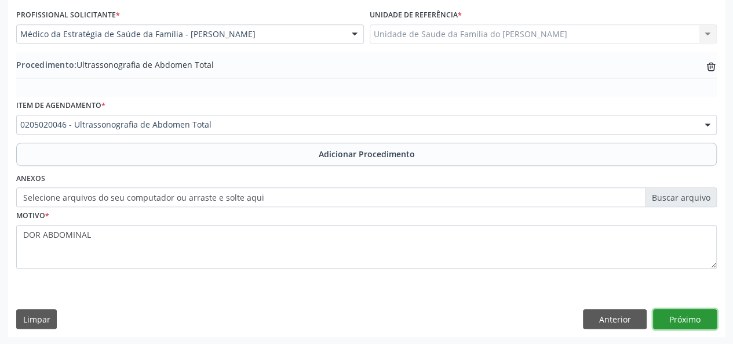
click at [677, 314] on button "Próximo" at bounding box center [685, 319] width 64 height 20
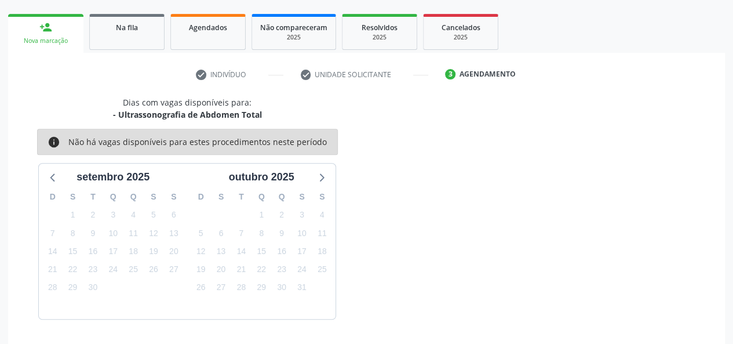
scroll to position [210, 0]
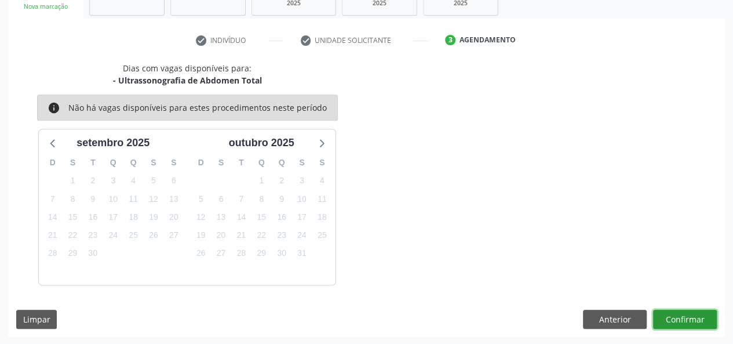
click at [679, 314] on button "Confirmar" at bounding box center [685, 319] width 64 height 20
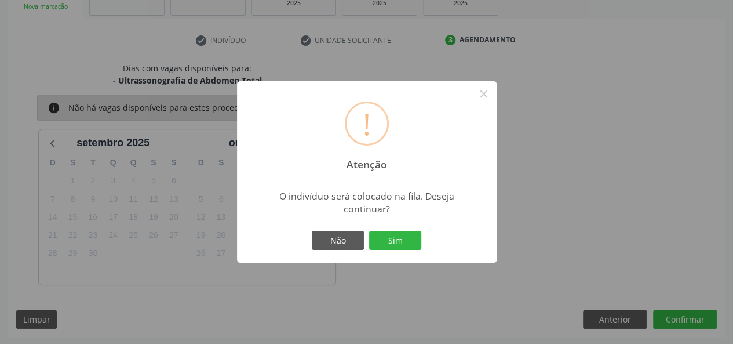
drag, startPoint x: 388, startPoint y: 239, endPoint x: 405, endPoint y: 240, distance: 16.8
click at [387, 238] on button "Sim" at bounding box center [395, 241] width 52 height 20
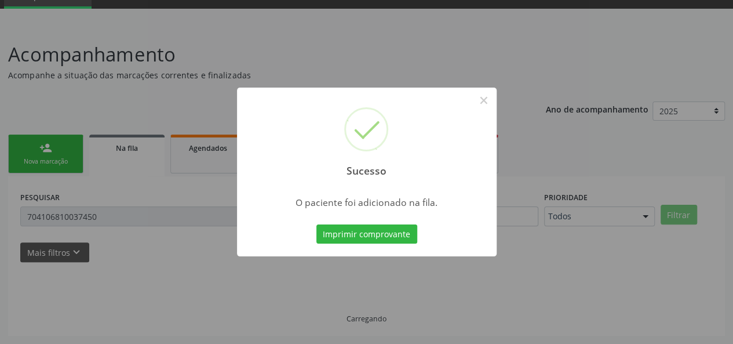
scroll to position [54, 0]
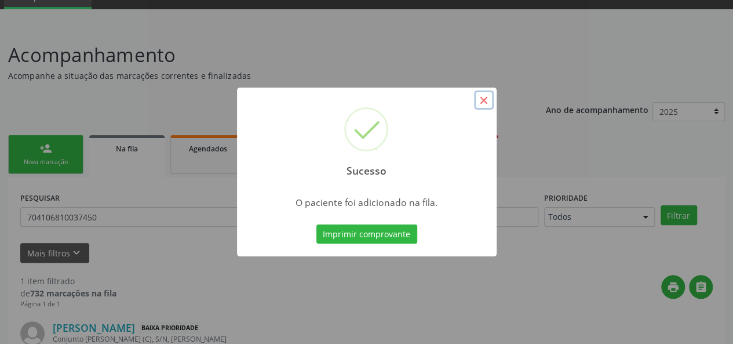
click at [489, 99] on button "×" at bounding box center [484, 100] width 20 height 20
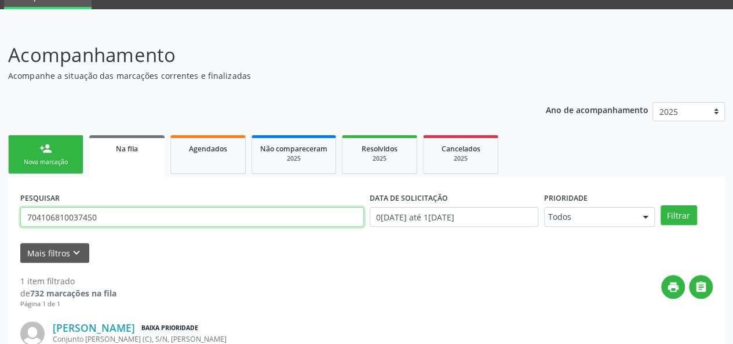
click at [71, 216] on input "704106810037450" at bounding box center [192, 217] width 344 height 20
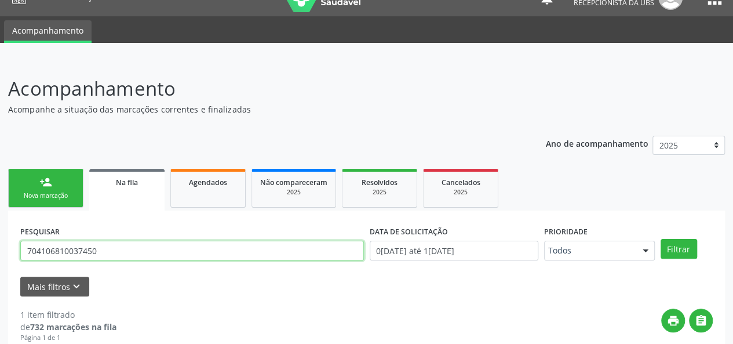
scroll to position [0, 0]
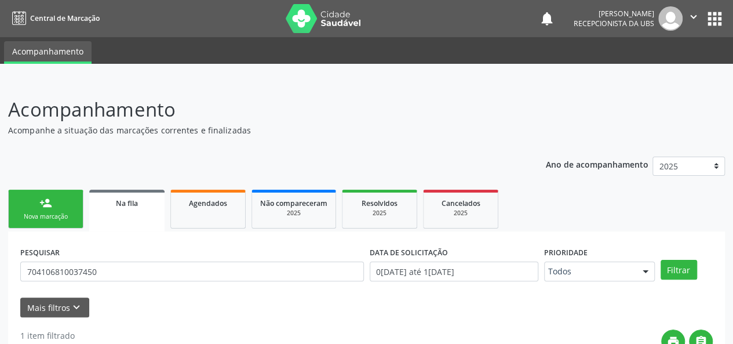
click at [52, 211] on link "person_add Nova marcação" at bounding box center [45, 209] width 75 height 39
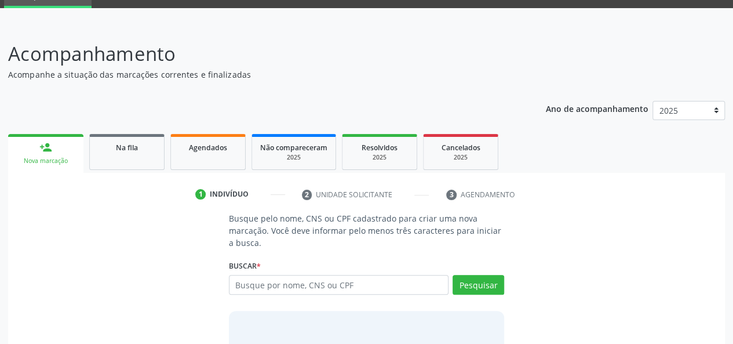
scroll to position [116, 0]
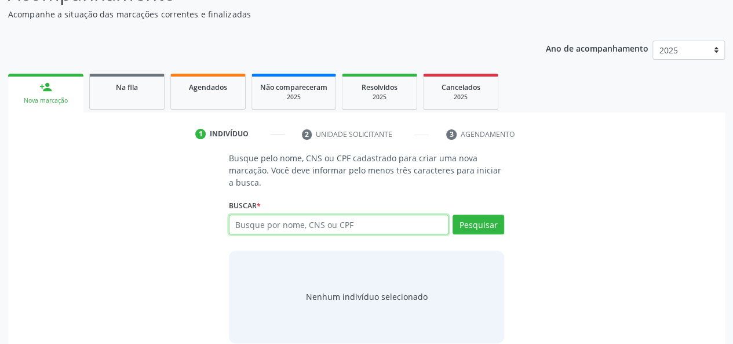
paste input "704106810037450"
type input "704106810037450"
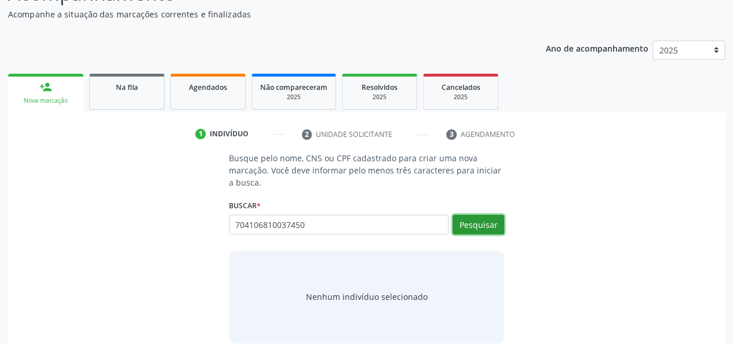
click at [490, 226] on button "Pesquisar" at bounding box center [479, 224] width 52 height 20
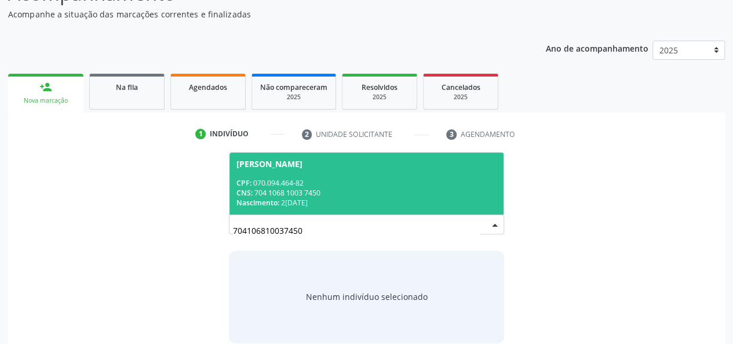
click at [455, 181] on div "CPF: 070.094.464-82" at bounding box center [366, 183] width 261 height 10
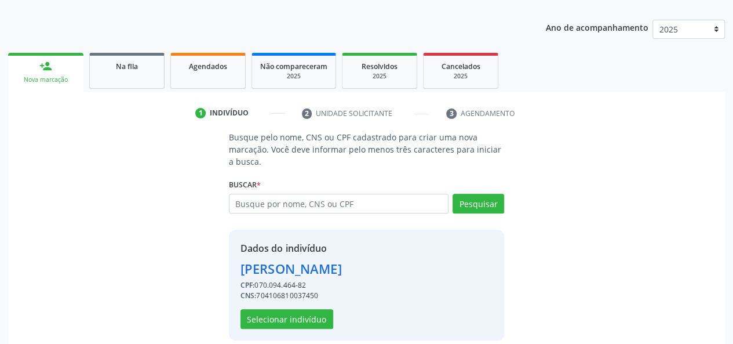
scroll to position [148, 0]
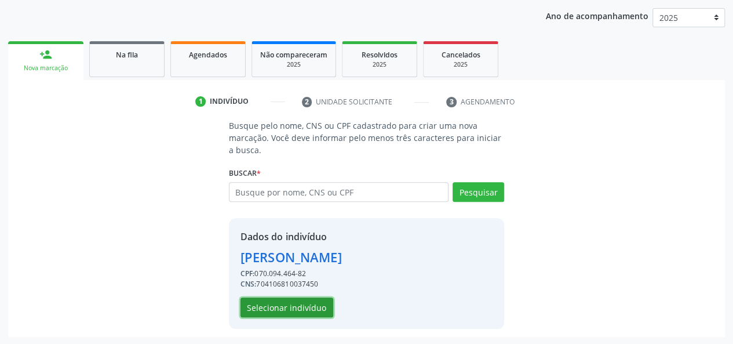
click at [283, 307] on button "Selecionar indivíduo" at bounding box center [287, 307] width 93 height 20
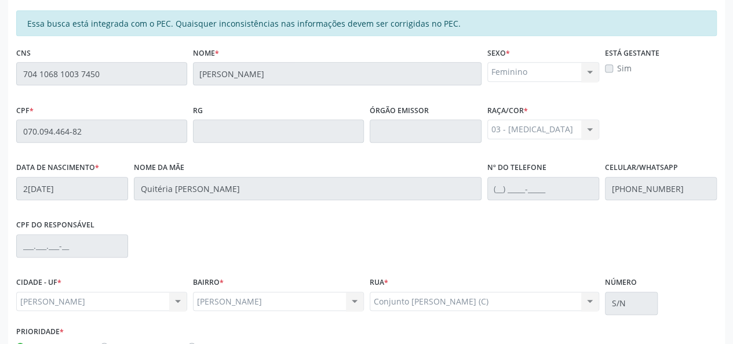
scroll to position [333, 0]
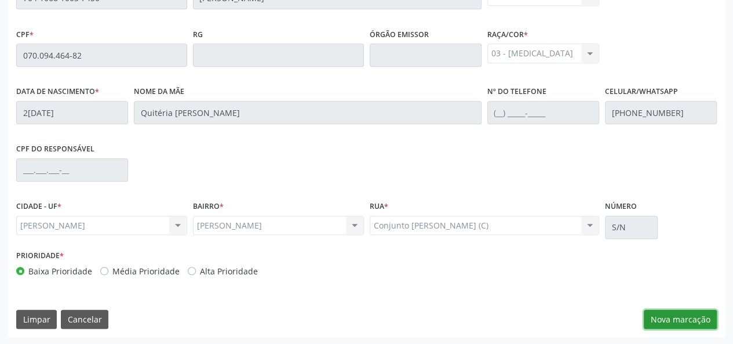
click at [668, 319] on button "Nova marcação" at bounding box center [680, 319] width 73 height 20
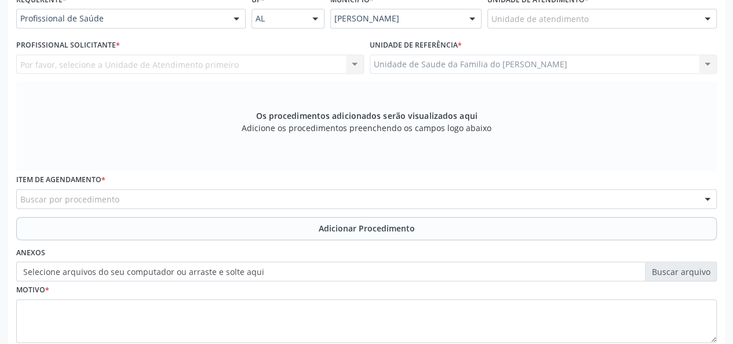
scroll to position [159, 0]
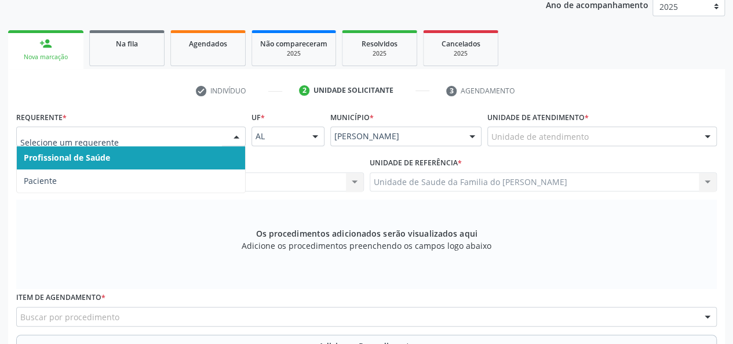
click at [167, 157] on span "Profissional de Saúde" at bounding box center [131, 157] width 228 height 23
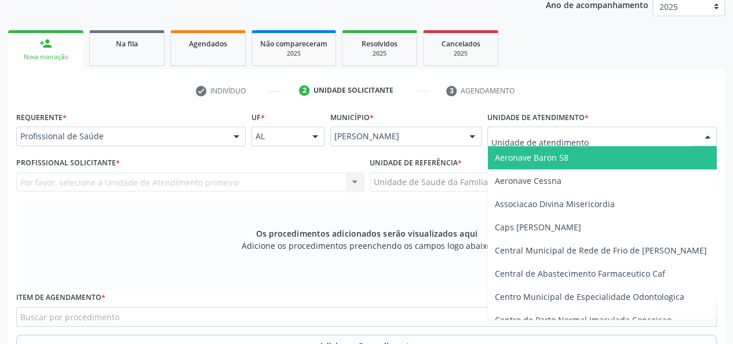
type input "J"
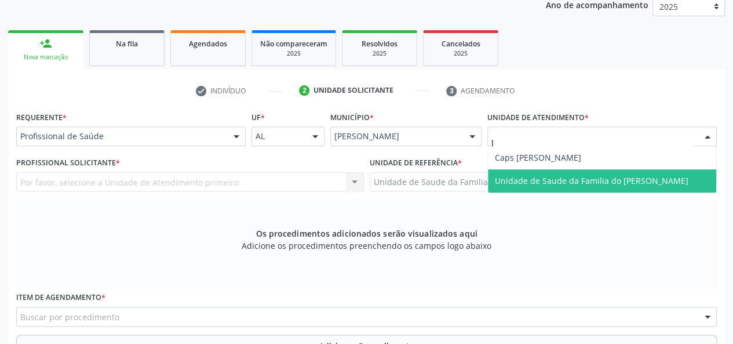
click at [551, 179] on span "Unidade de Saude da Familia do [PERSON_NAME]" at bounding box center [592, 180] width 194 height 11
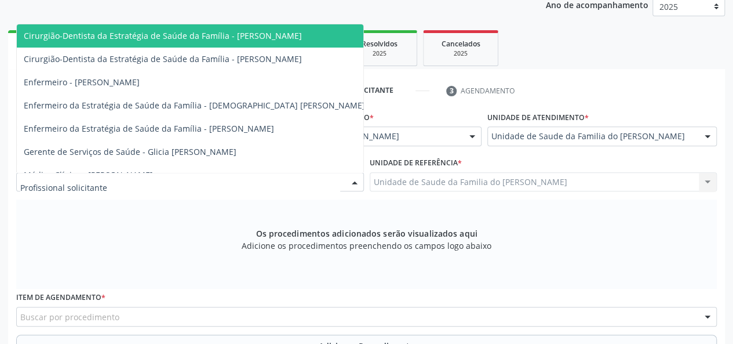
click at [351, 183] on div at bounding box center [354, 183] width 17 height 20
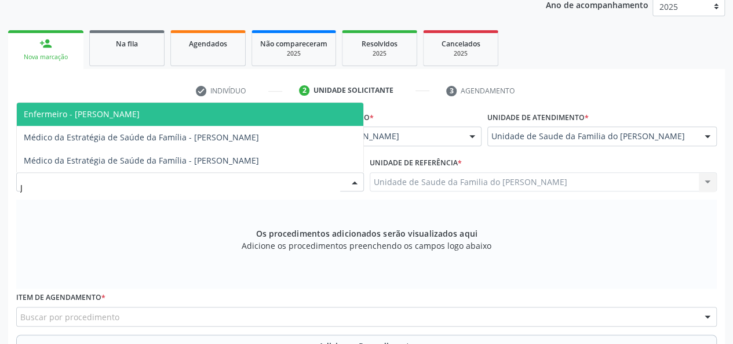
type input "JE"
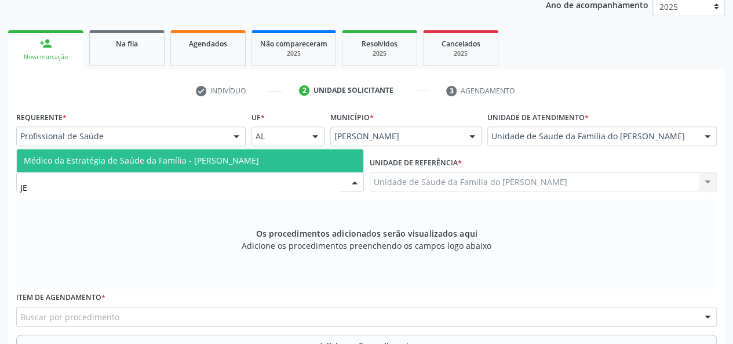
click at [309, 166] on span "Médico da Estratégia de Saúde da Família - [PERSON_NAME]" at bounding box center [190, 160] width 347 height 23
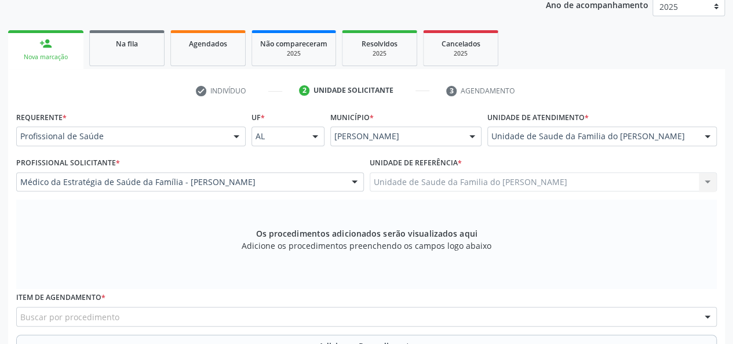
scroll to position [275, 0]
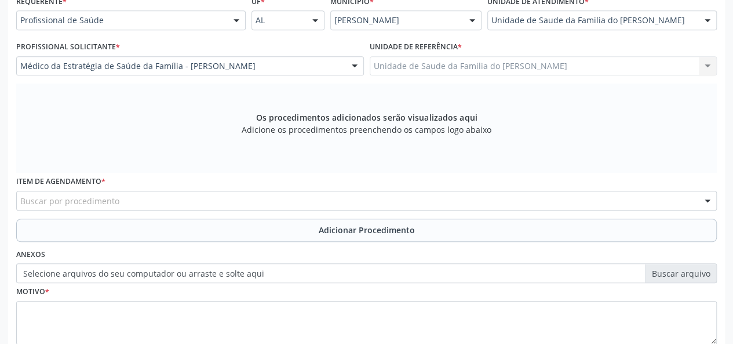
click at [250, 201] on div "Buscar por procedimento" at bounding box center [366, 201] width 701 height 20
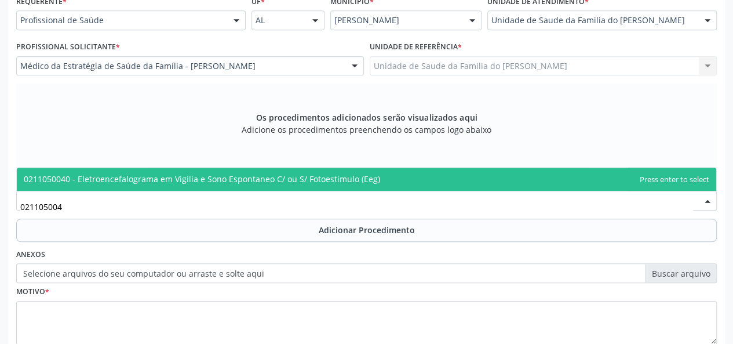
type input "0211050040"
click at [250, 175] on span "0211050040 - Eletroencefalograma em Vigilia e Sono Espontaneo C/ ou S/ Fotoesti…" at bounding box center [202, 178] width 356 height 11
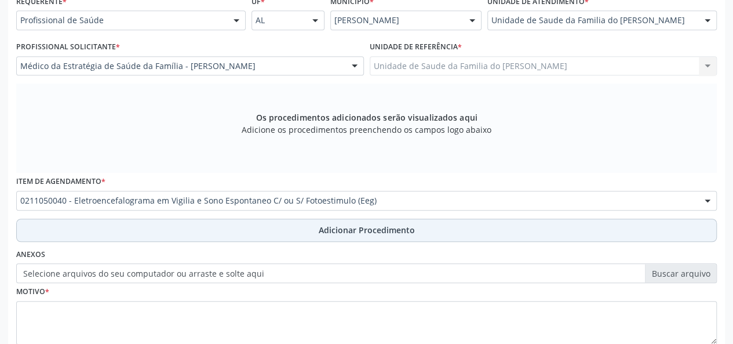
click at [244, 230] on button "Adicionar Procedimento" at bounding box center [366, 229] width 701 height 23
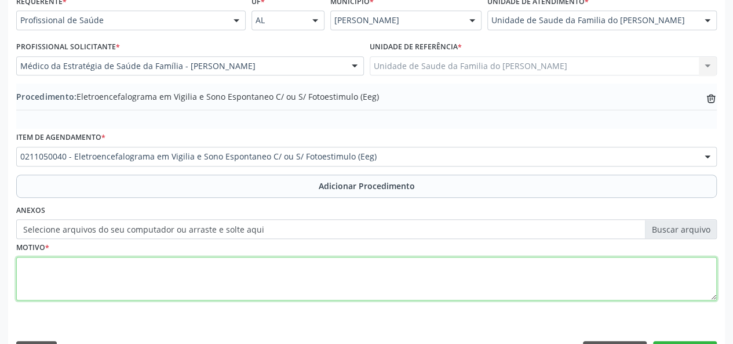
click at [212, 271] on textarea at bounding box center [366, 279] width 701 height 44
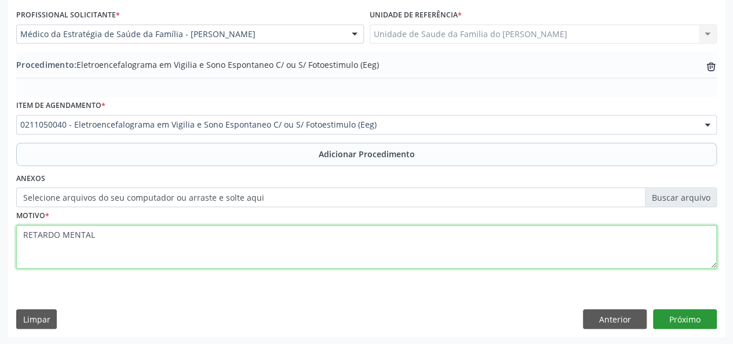
type textarea "RETARDO MENTAL"
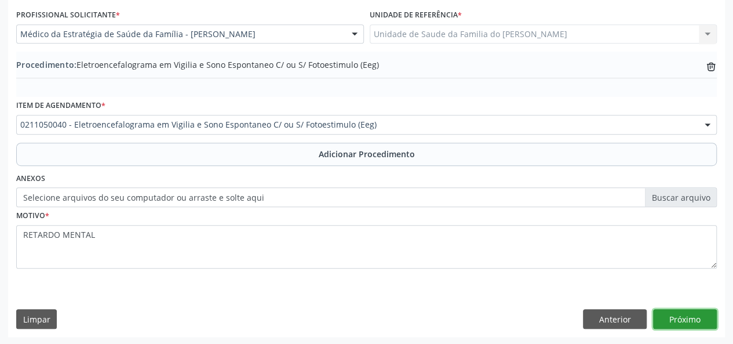
click at [661, 317] on button "Próximo" at bounding box center [685, 319] width 64 height 20
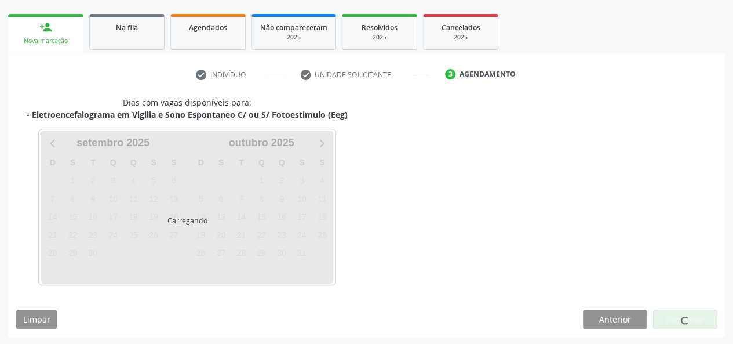
scroll to position [210, 0]
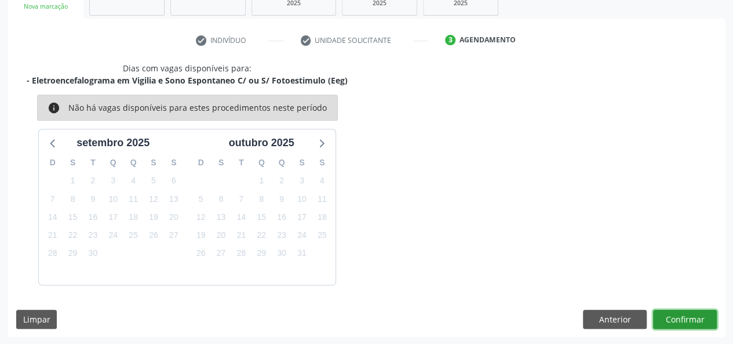
click at [672, 314] on button "Confirmar" at bounding box center [685, 319] width 64 height 20
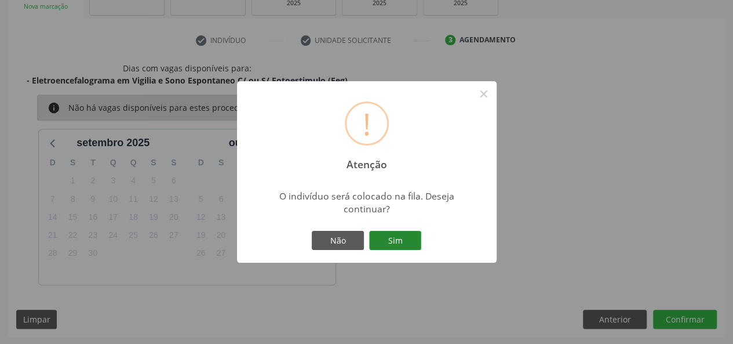
click at [402, 239] on button "Sim" at bounding box center [395, 241] width 52 height 20
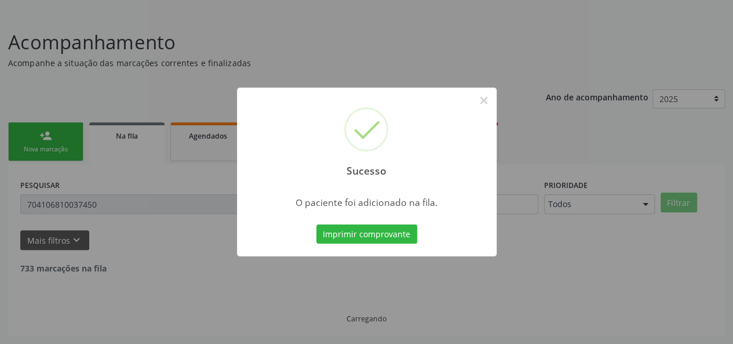
scroll to position [54, 0]
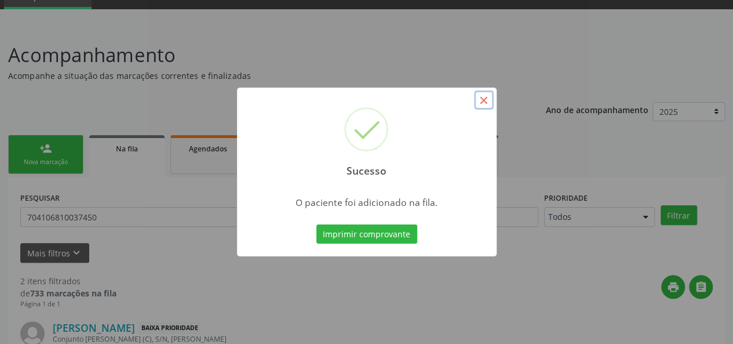
click at [483, 99] on button "×" at bounding box center [484, 100] width 20 height 20
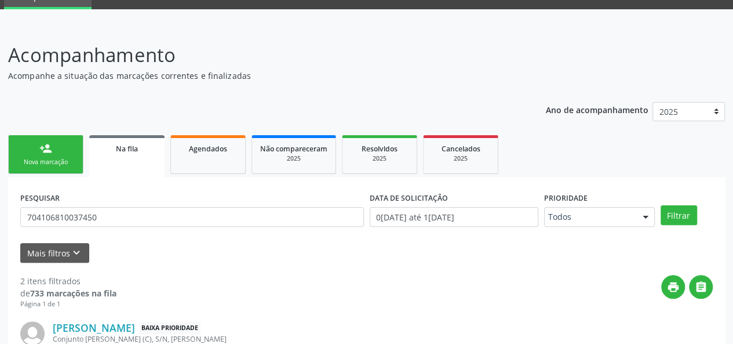
click at [37, 156] on link "person_add Nova marcação" at bounding box center [45, 154] width 75 height 39
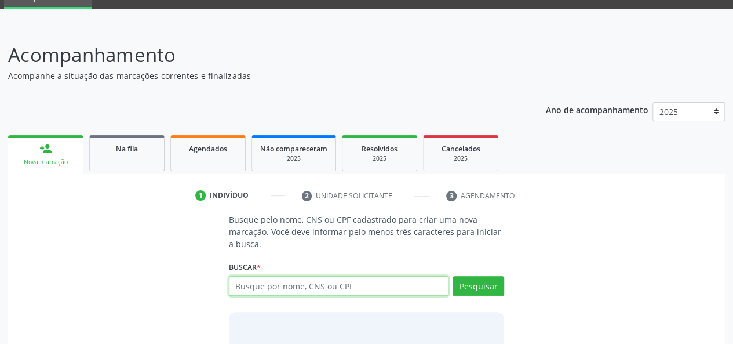
click at [285, 286] on input "text" at bounding box center [339, 286] width 220 height 20
type input "702809621080162"
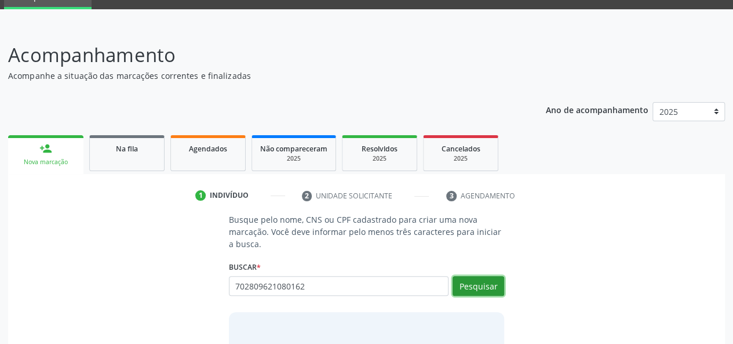
click at [468, 289] on button "Pesquisar" at bounding box center [479, 286] width 52 height 20
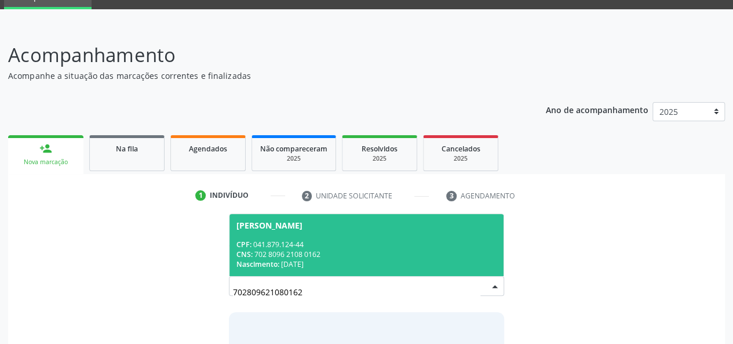
click at [411, 244] on div "CPF: 041.879.124-44" at bounding box center [366, 244] width 261 height 10
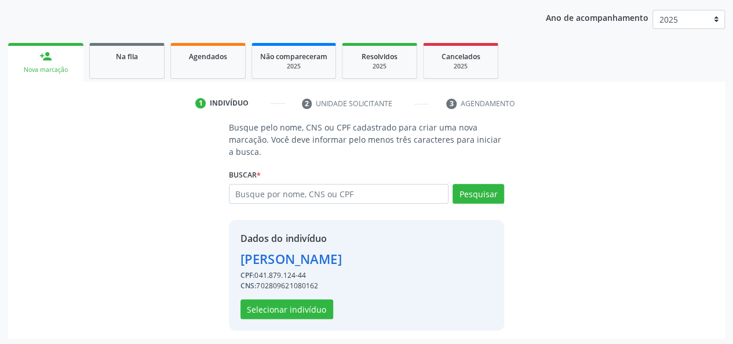
scroll to position [148, 0]
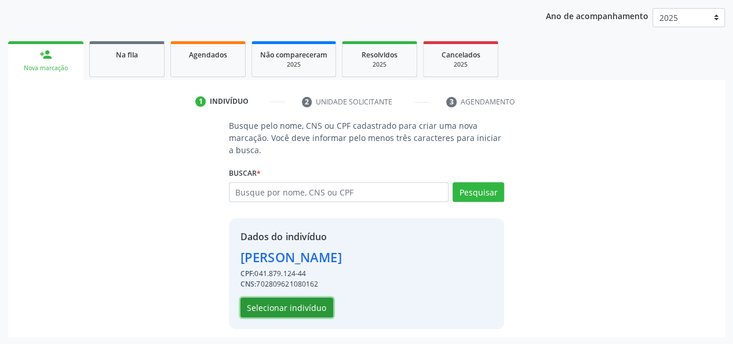
click at [300, 301] on button "Selecionar indivíduo" at bounding box center [287, 307] width 93 height 20
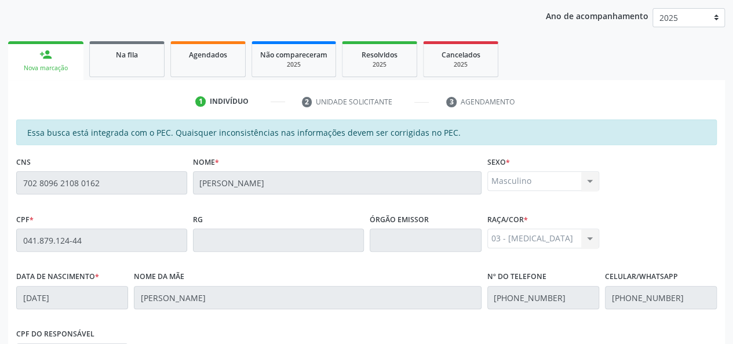
scroll to position [333, 0]
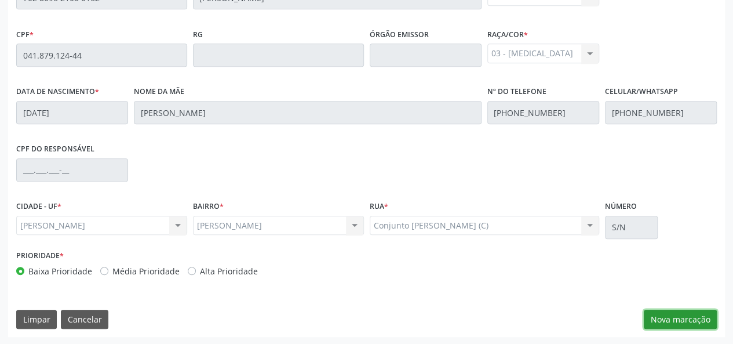
click at [669, 320] on button "Nova marcação" at bounding box center [680, 319] width 73 height 20
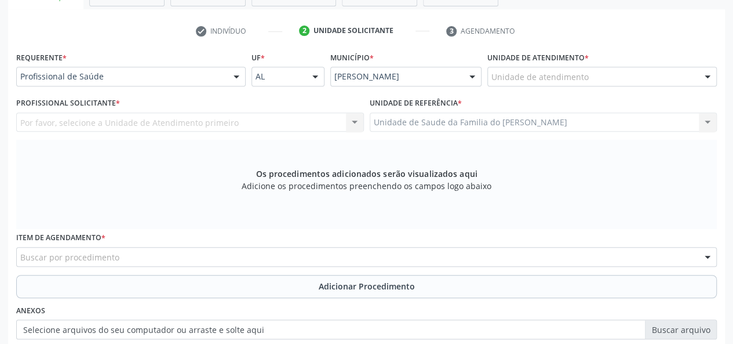
scroll to position [217, 0]
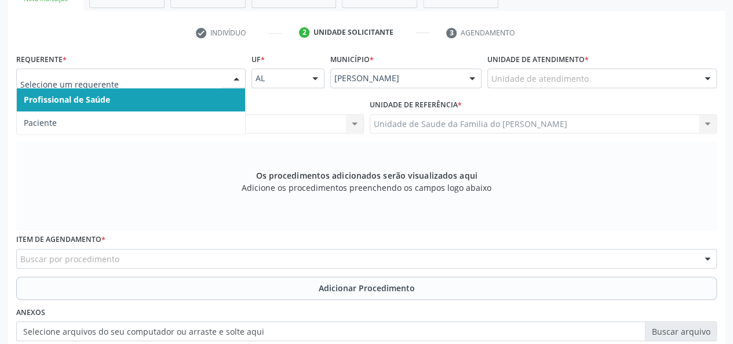
click at [188, 98] on span "Profissional de Saúde" at bounding box center [131, 99] width 228 height 23
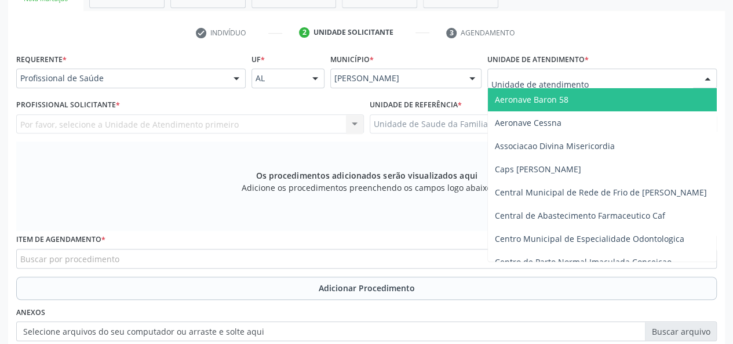
type input "J"
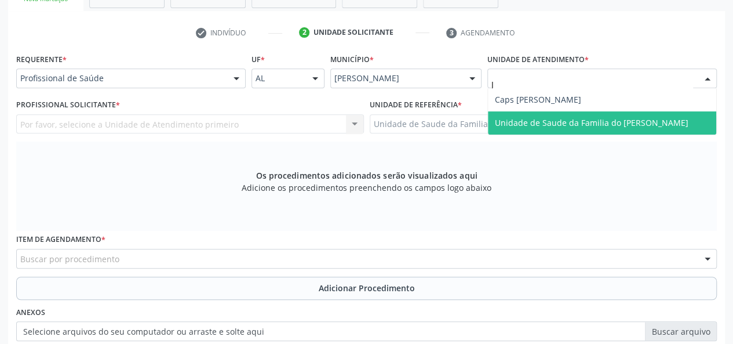
click at [564, 127] on span "Unidade de Saude da Familia do [PERSON_NAME]" at bounding box center [592, 122] width 194 height 11
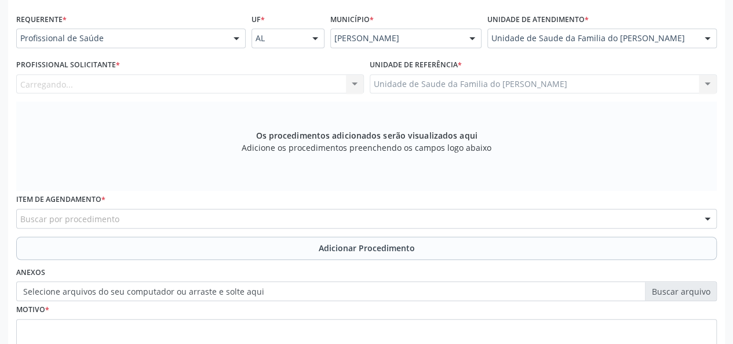
scroll to position [275, 0]
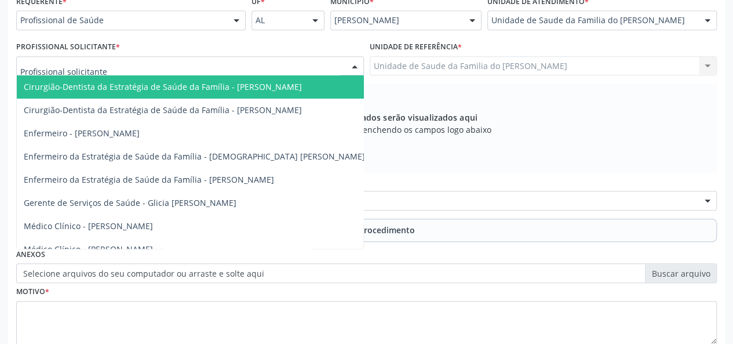
click at [355, 62] on div at bounding box center [354, 67] width 17 height 20
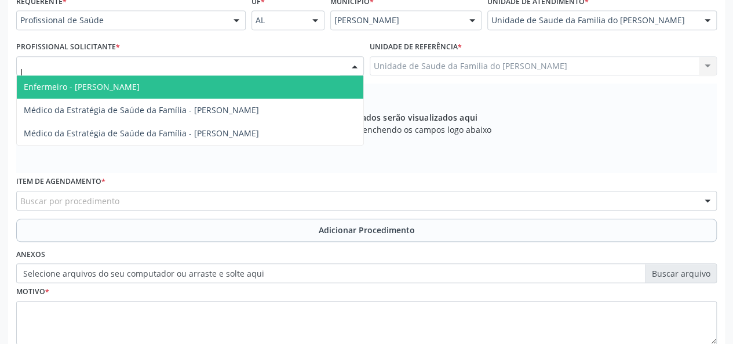
type input "JE"
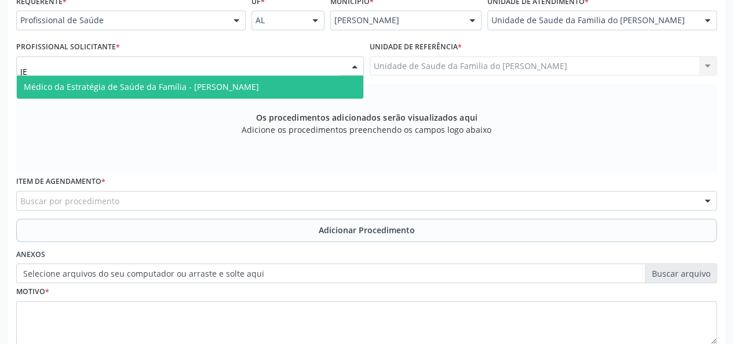
click at [259, 85] on span "Médico da Estratégia de Saúde da Família - [PERSON_NAME]" at bounding box center [141, 86] width 235 height 11
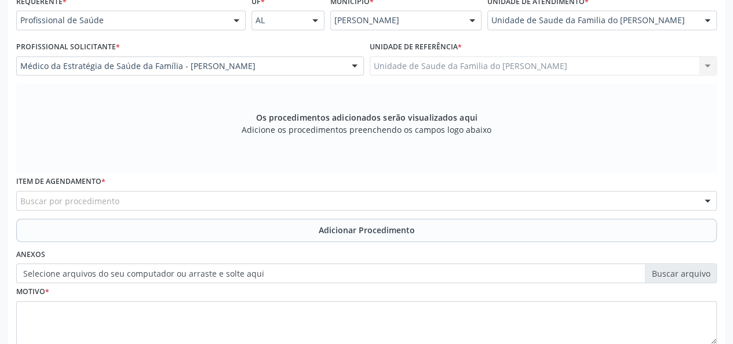
scroll to position [333, 0]
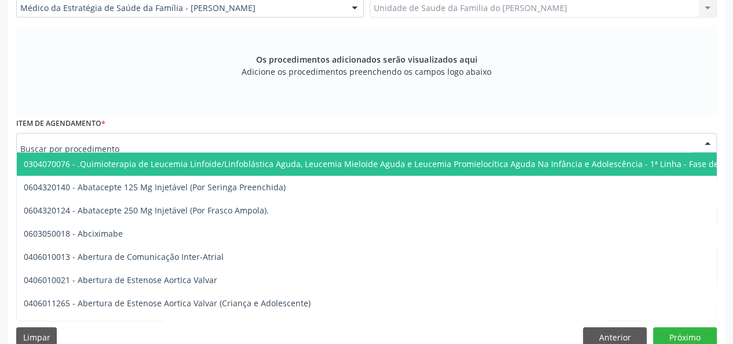
click at [245, 139] on div at bounding box center [366, 143] width 701 height 20
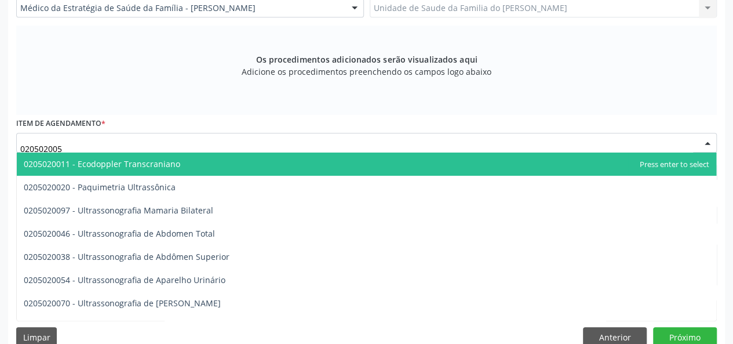
type input "0205020054"
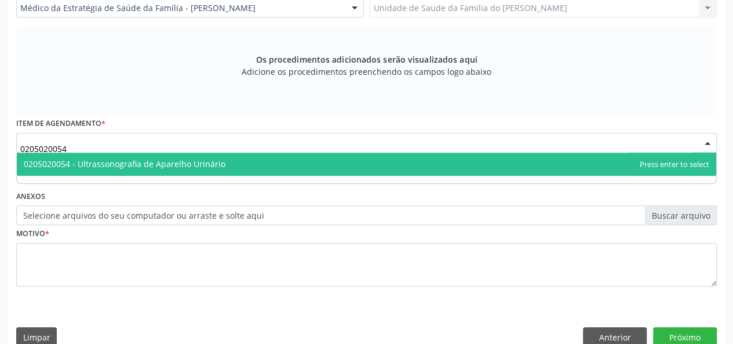
click at [241, 163] on span "0205020054 - Ultrassonografia de Aparelho Urinário" at bounding box center [366, 163] width 699 height 23
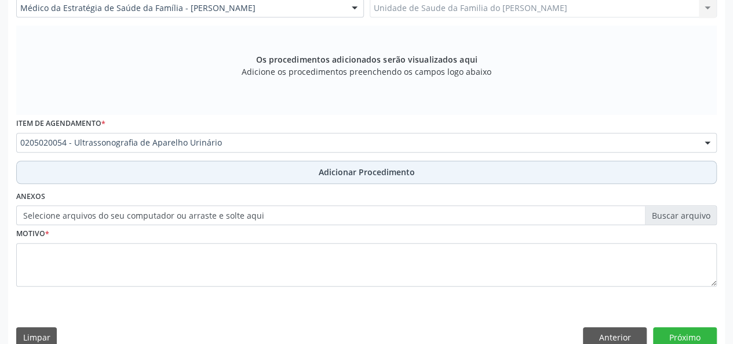
click at [242, 170] on button "Adicionar Procedimento" at bounding box center [366, 172] width 701 height 23
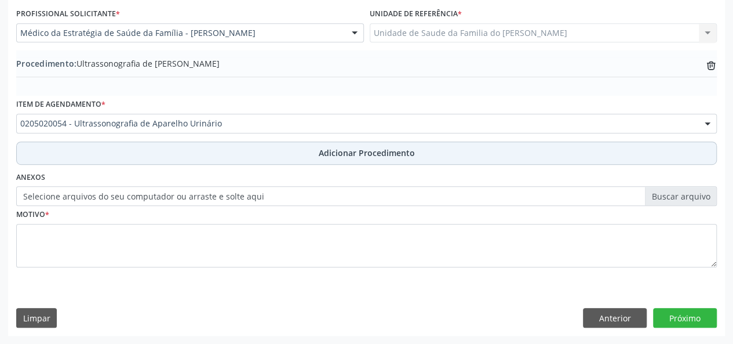
scroll to position [307, 0]
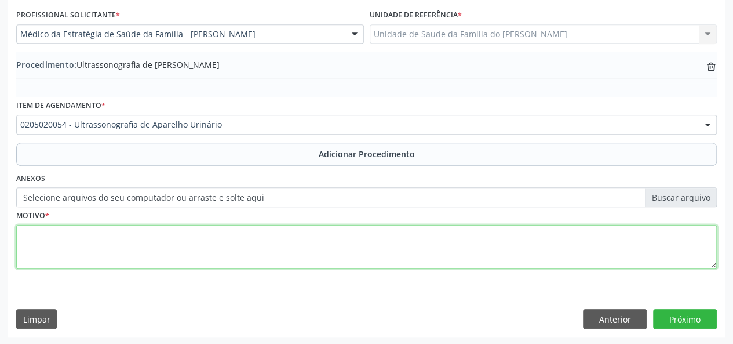
click at [233, 246] on textarea at bounding box center [366, 247] width 701 height 44
click at [233, 246] on textarea "DOR PELVICA" at bounding box center [366, 247] width 701 height 44
click at [56, 235] on textarea "DOR PELVICA" at bounding box center [366, 247] width 701 height 44
type textarea "DOR PÉLVICA"
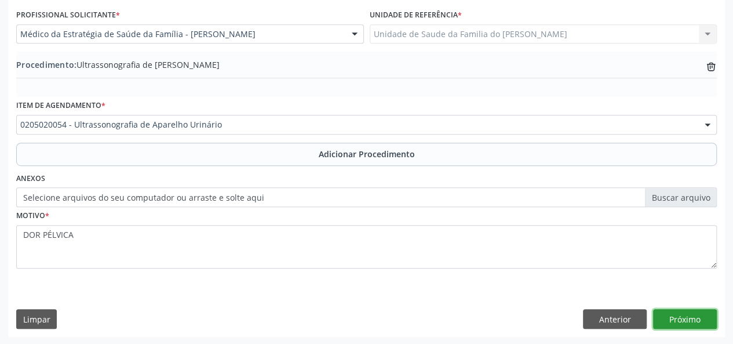
click at [697, 311] on button "Próximo" at bounding box center [685, 319] width 64 height 20
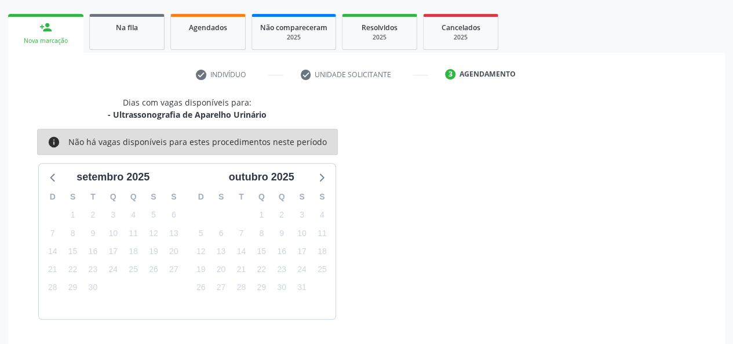
scroll to position [210, 0]
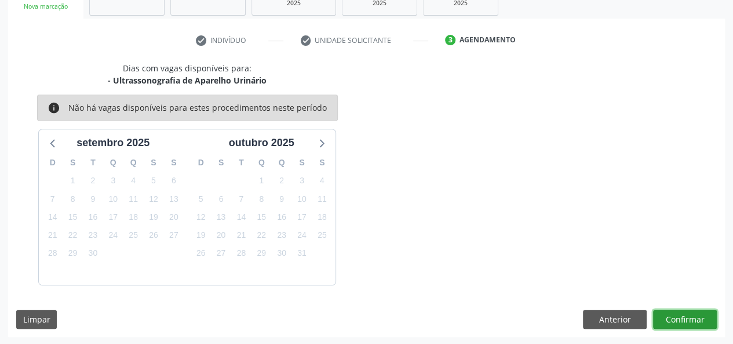
click at [675, 318] on button "Confirmar" at bounding box center [685, 319] width 64 height 20
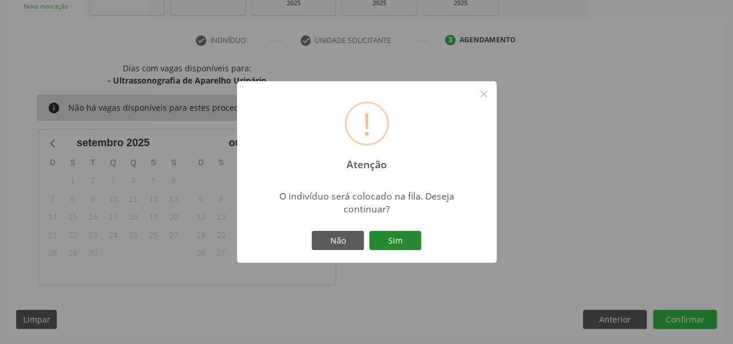
click at [381, 238] on button "Sim" at bounding box center [395, 241] width 52 height 20
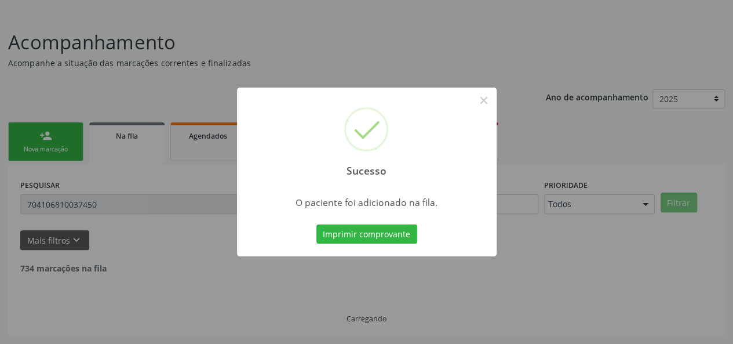
scroll to position [54, 0]
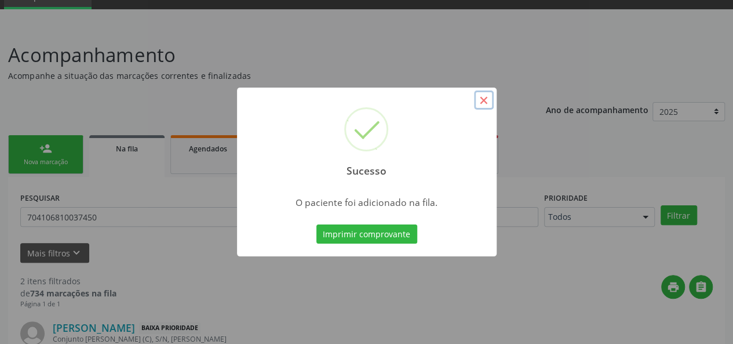
click at [482, 101] on button "×" at bounding box center [484, 100] width 20 height 20
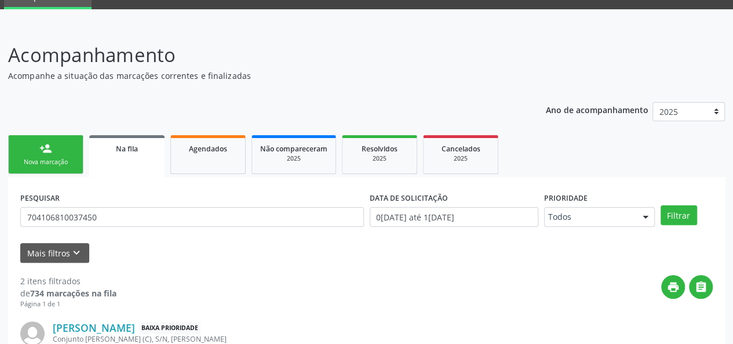
click at [139, 156] on link "Na fila" at bounding box center [126, 156] width 75 height 42
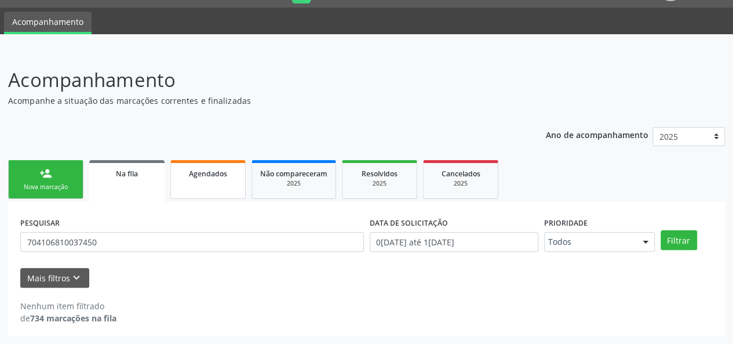
click at [204, 177] on span "Agendados" at bounding box center [208, 174] width 38 height 10
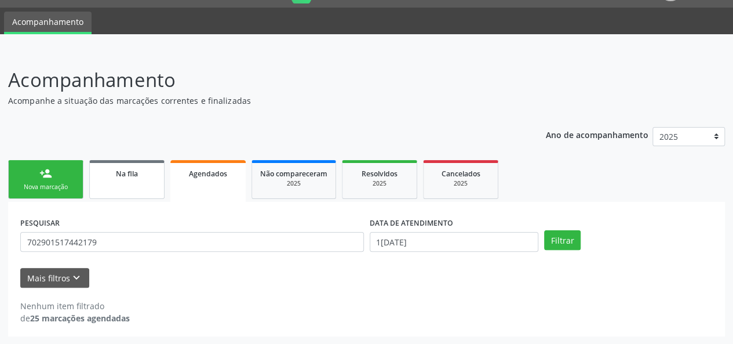
click at [127, 185] on link "Na fila" at bounding box center [126, 179] width 75 height 39
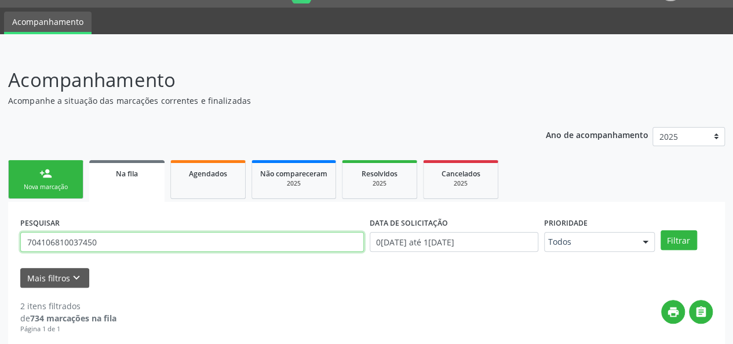
click at [109, 241] on input "704106810037450" at bounding box center [192, 242] width 344 height 20
type input "7"
type input "702809621080162"
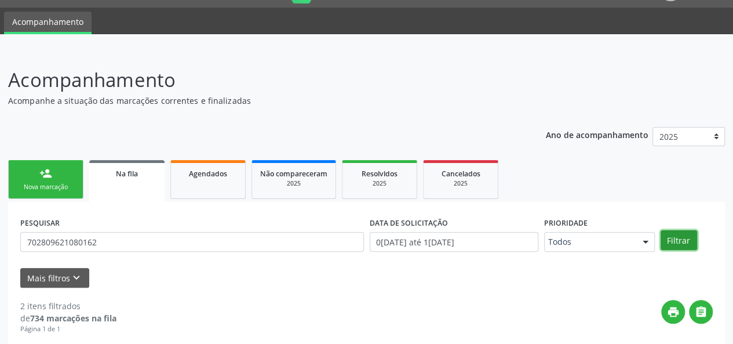
click at [679, 241] on button "Filtrar" at bounding box center [679, 240] width 37 height 20
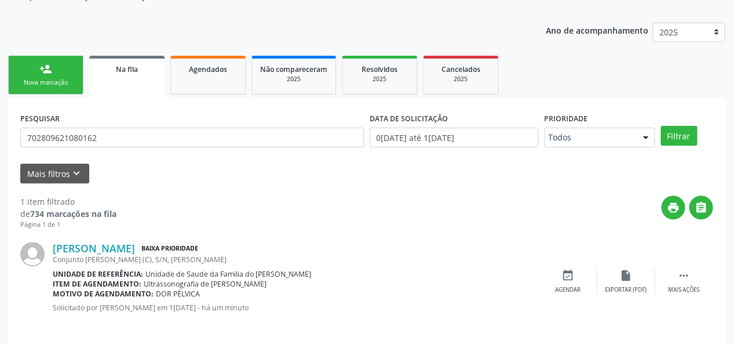
scroll to position [143, 0]
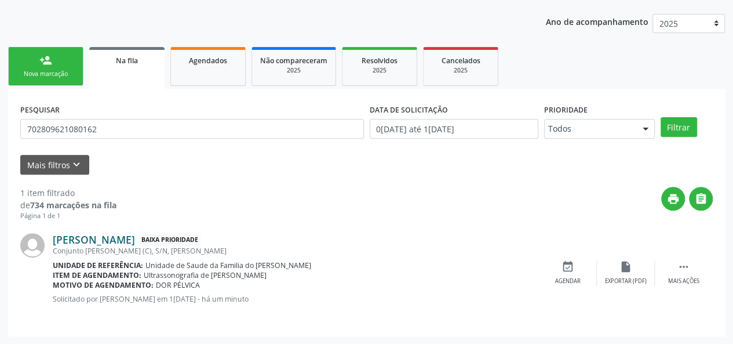
click at [129, 239] on link "Manoel Messias Correia dos Santos" at bounding box center [94, 239] width 82 height 13
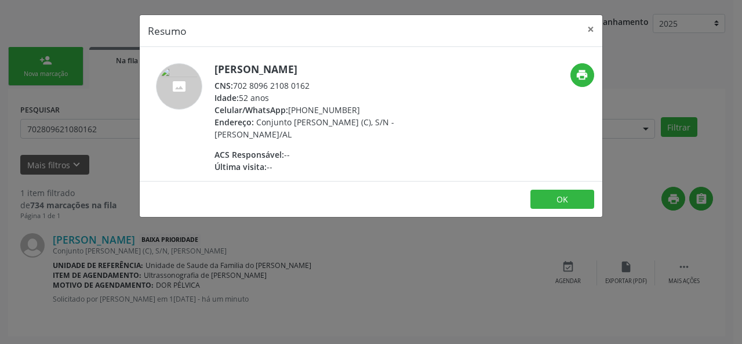
drag, startPoint x: 313, startPoint y: 84, endPoint x: 236, endPoint y: 84, distance: 77.1
click at [236, 84] on div "CNS: 702 8096 2108 0162" at bounding box center [326, 85] width 225 height 12
copy div "702 8096 2108 0162"
click at [585, 27] on button "×" at bounding box center [590, 29] width 23 height 28
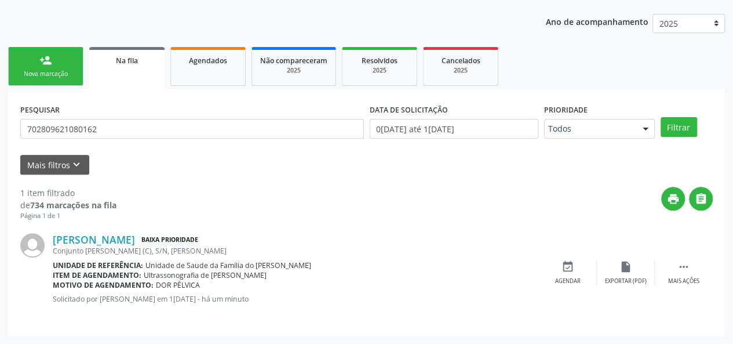
click at [49, 62] on div "person_add" at bounding box center [45, 60] width 13 height 13
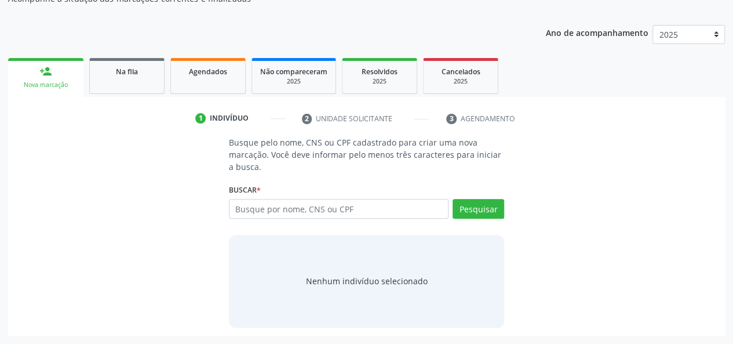
scroll to position [131, 0]
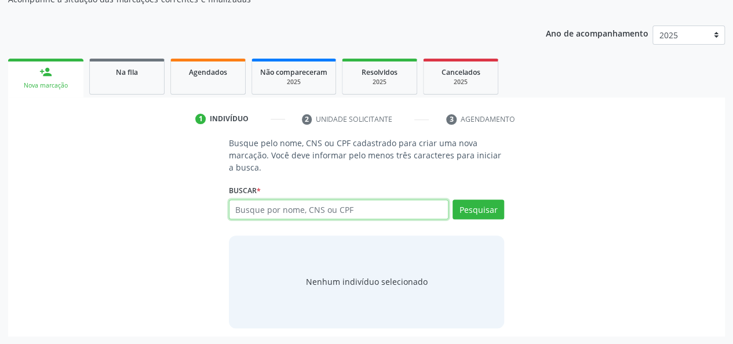
paste input "702 8096 2108 0162"
type input "702 8096 2108 0162"
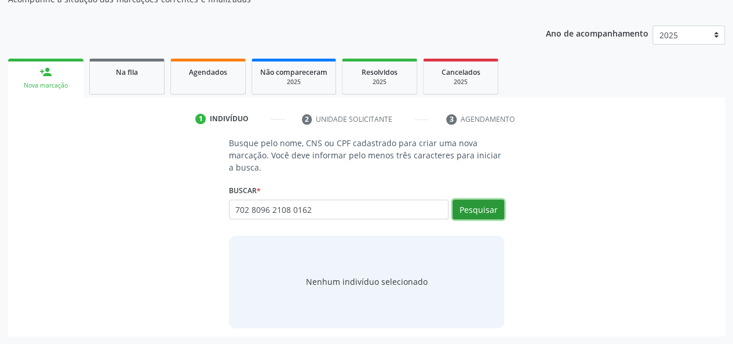
click at [484, 209] on button "Pesquisar" at bounding box center [479, 209] width 52 height 20
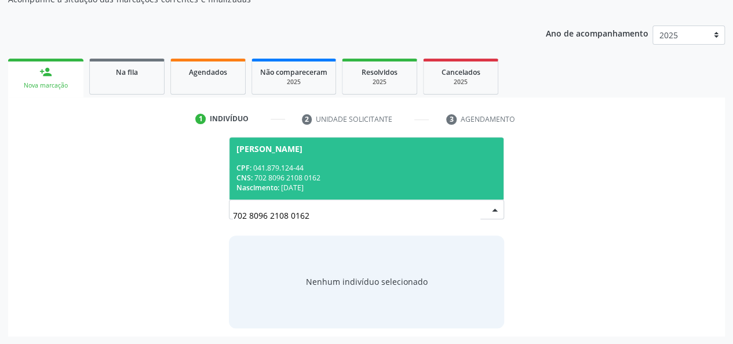
click at [396, 165] on div "CPF: 041.879.124-44" at bounding box center [366, 168] width 261 height 10
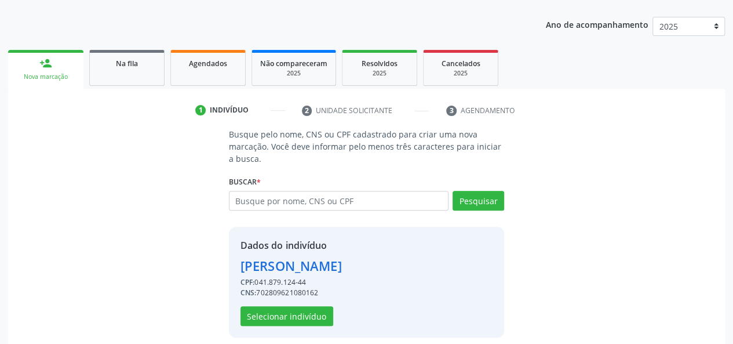
scroll to position [148, 0]
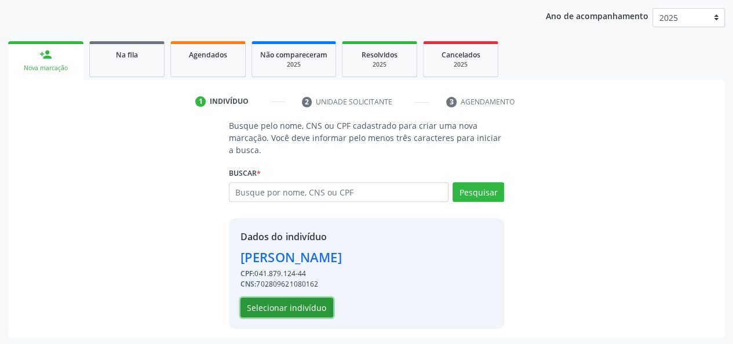
click at [297, 309] on button "Selecionar indivíduo" at bounding box center [287, 307] width 93 height 20
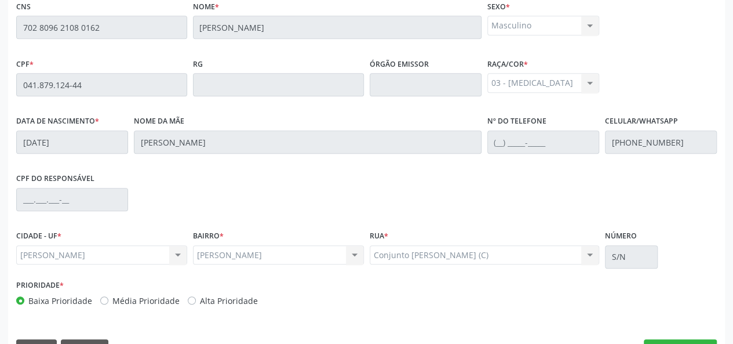
scroll to position [333, 0]
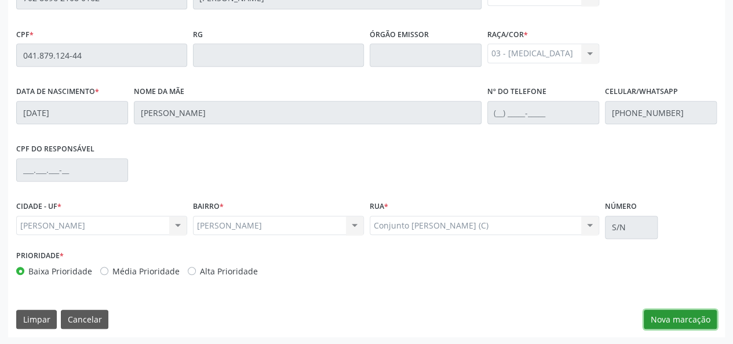
click at [693, 319] on button "Nova marcação" at bounding box center [680, 319] width 73 height 20
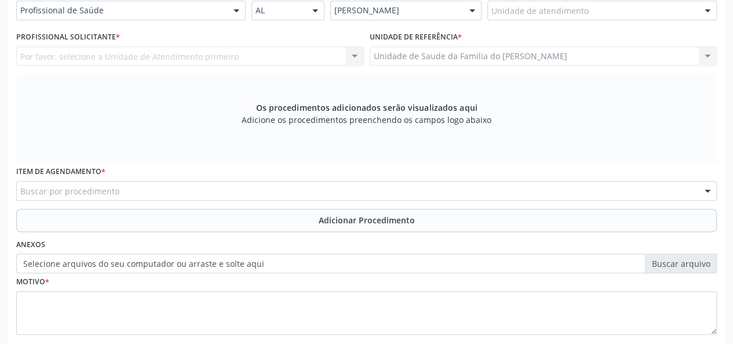
scroll to position [217, 0]
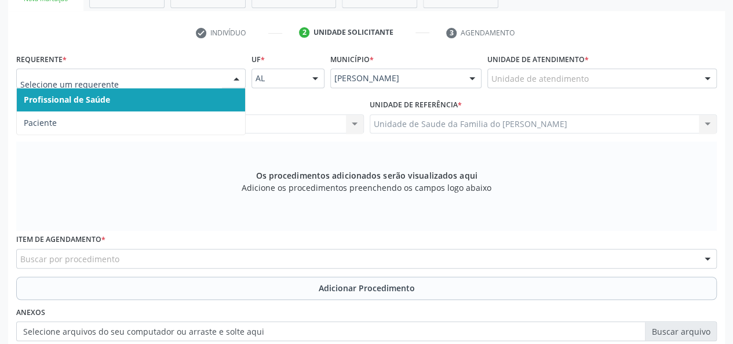
click at [203, 96] on span "Profissional de Saúde" at bounding box center [131, 99] width 228 height 23
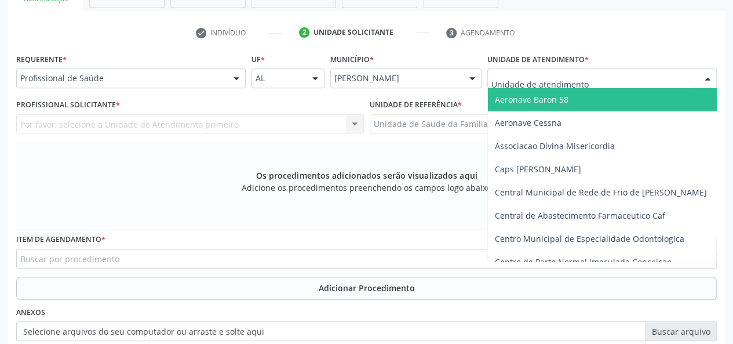
type input "J"
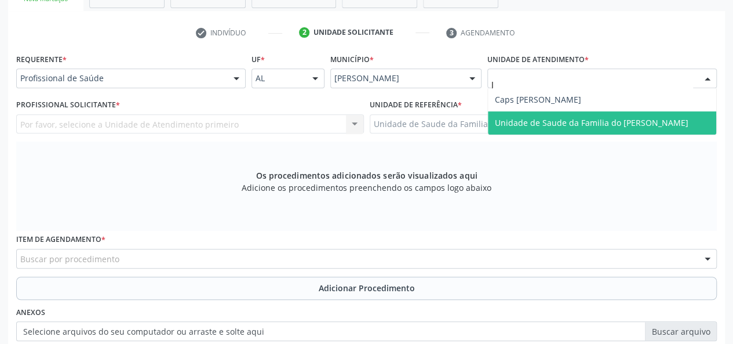
click at [531, 115] on span "Unidade de Saude da Familia do [PERSON_NAME]" at bounding box center [602, 122] width 228 height 23
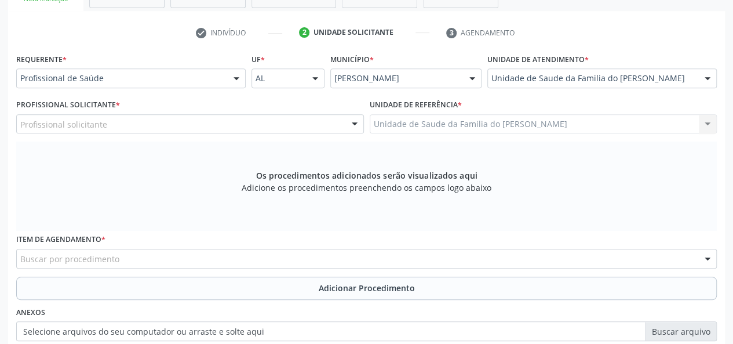
click at [351, 125] on div at bounding box center [354, 125] width 17 height 20
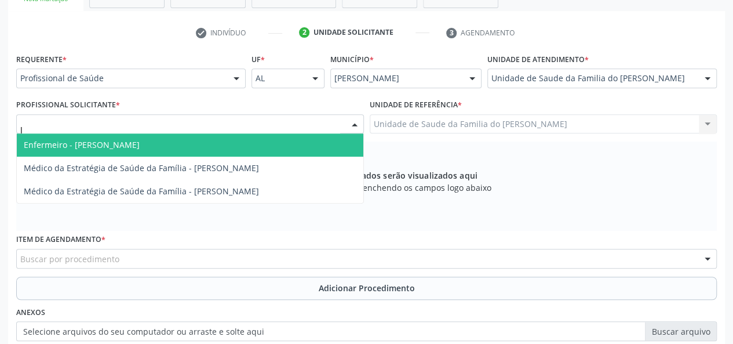
type input "JE"
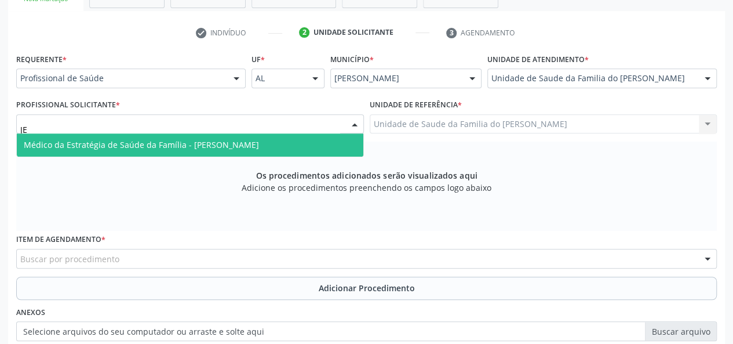
click at [298, 139] on span "Médico da Estratégia de Saúde da Família - [PERSON_NAME]" at bounding box center [190, 144] width 347 height 23
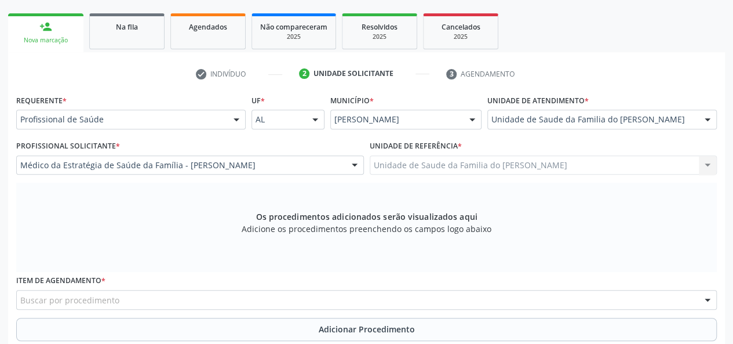
scroll to position [275, 0]
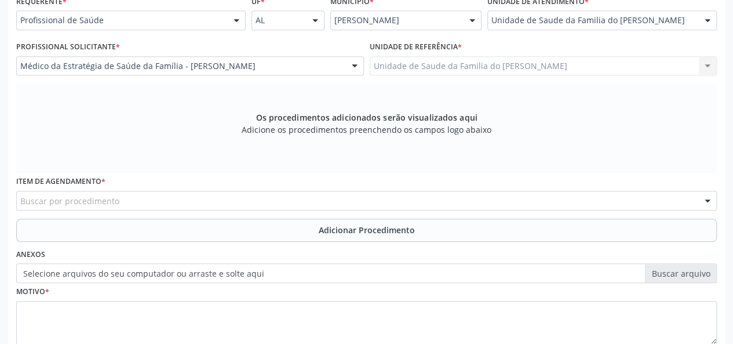
click at [264, 205] on div "Buscar por procedimento" at bounding box center [366, 201] width 701 height 20
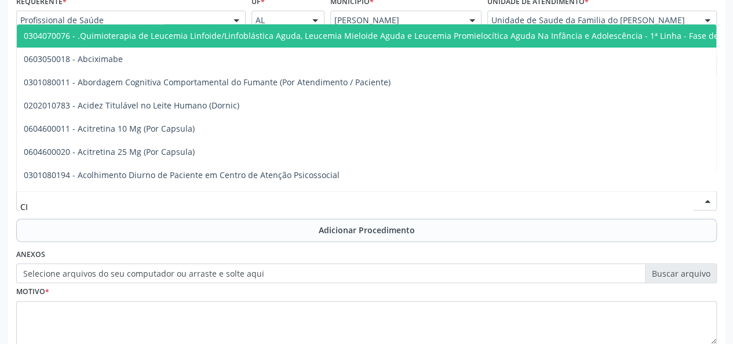
type input "C"
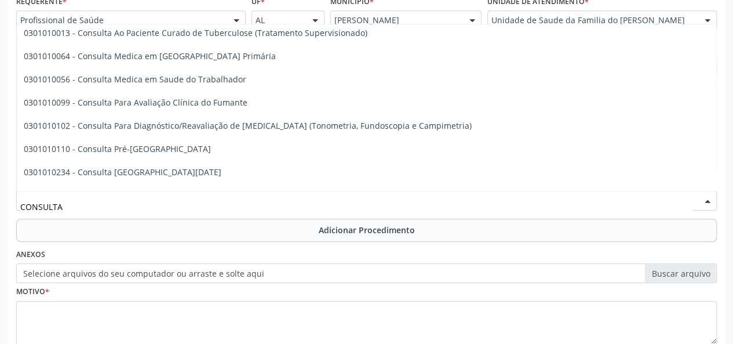
scroll to position [0, 0]
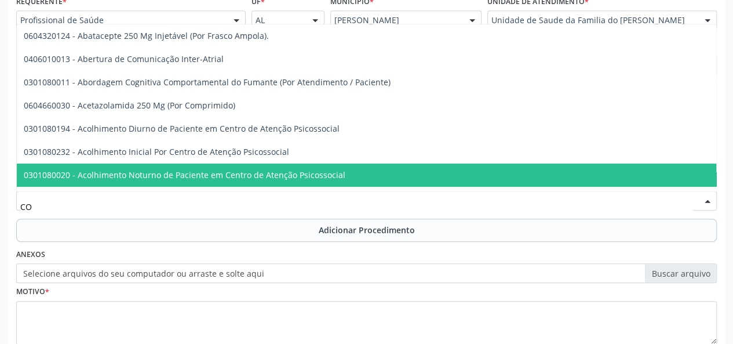
type input "C"
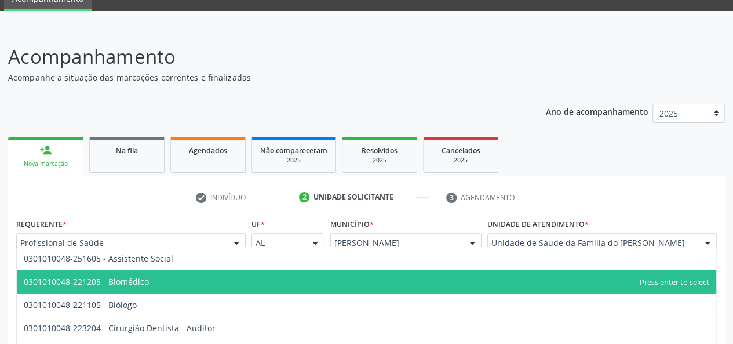
scroll to position [43, 0]
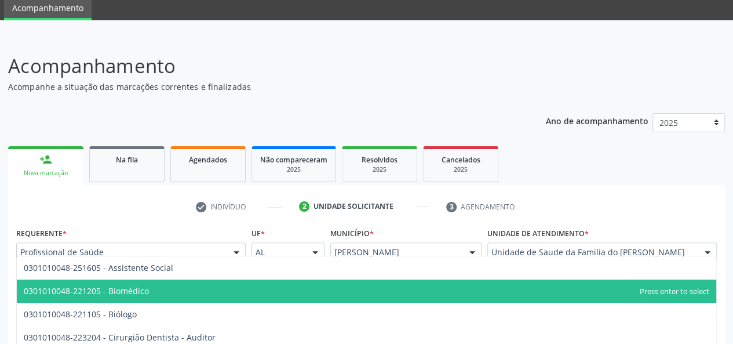
type input "0301010048"
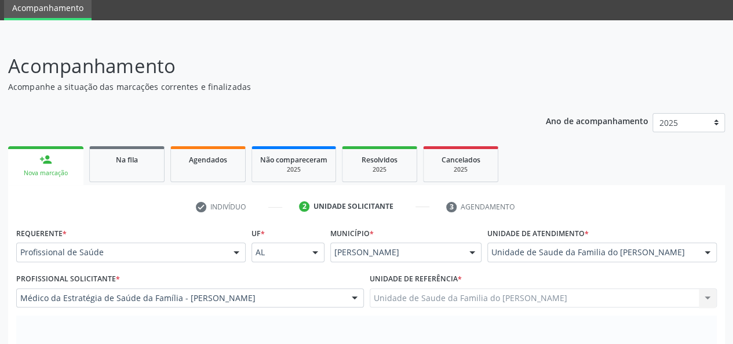
click at [599, 198] on ul "check Indivíduo 2 Unidade solicitante 3 Agendamento" at bounding box center [366, 206] width 717 height 19
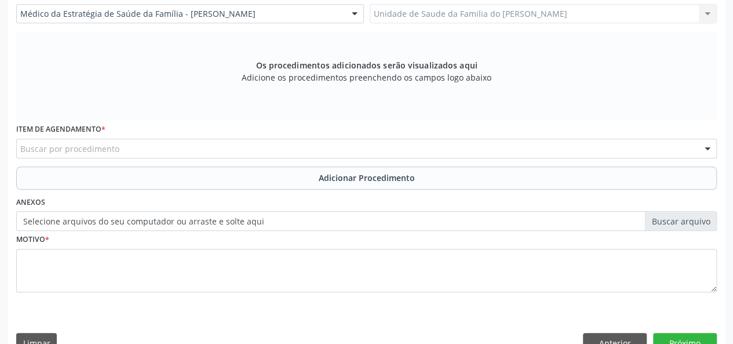
scroll to position [351, 0]
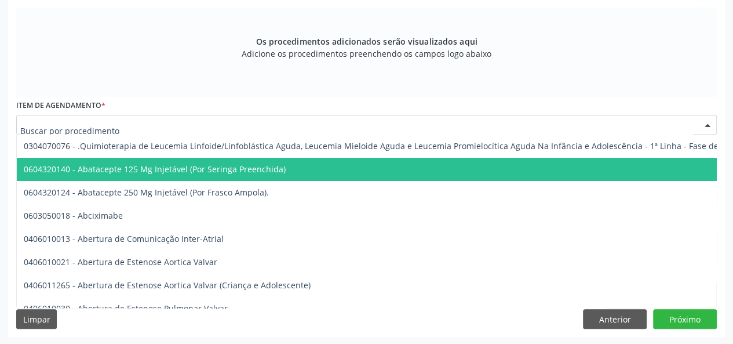
click at [127, 125] on div at bounding box center [366, 125] width 701 height 20
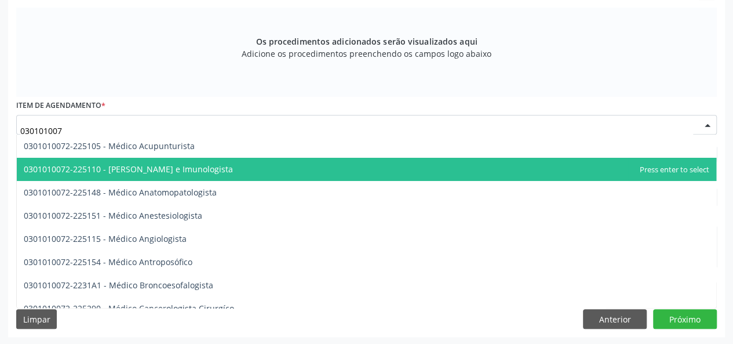
type input "0301010072"
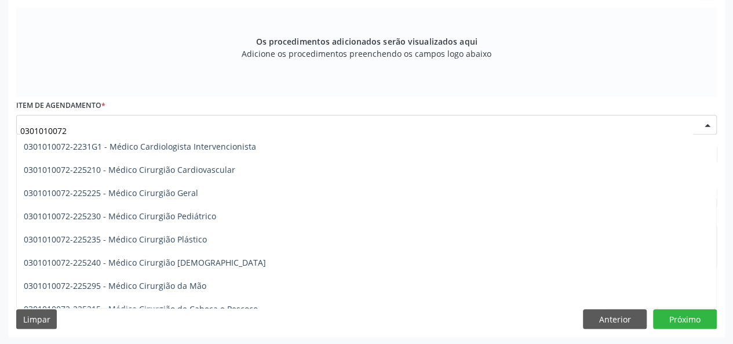
scroll to position [232, 0]
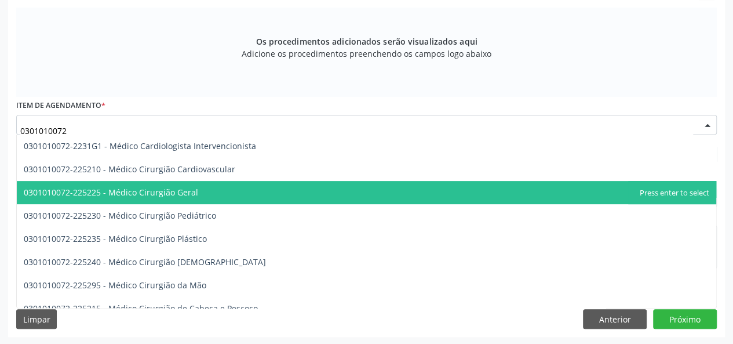
click at [170, 195] on span "0301010072-225225 - Médico Cirurgião Geral" at bounding box center [111, 192] width 174 height 11
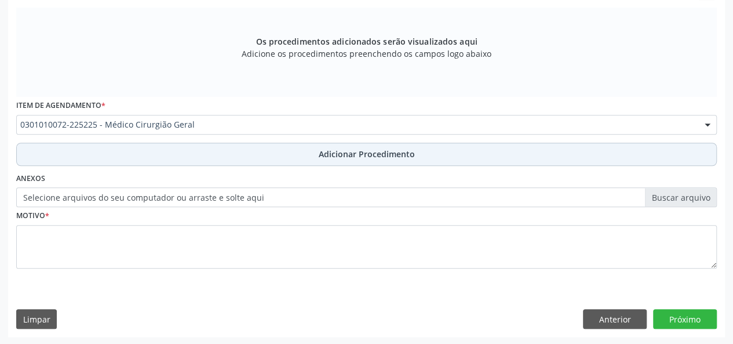
click at [177, 155] on button "Adicionar Procedimento" at bounding box center [366, 154] width 701 height 23
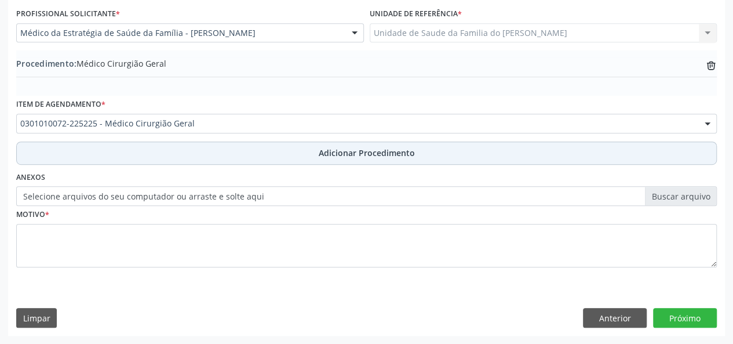
scroll to position [307, 0]
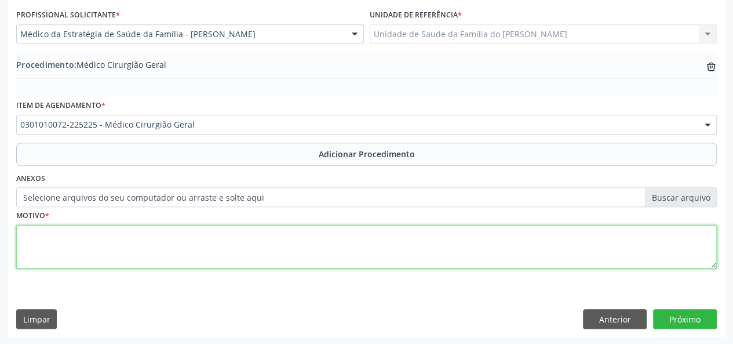
click at [189, 238] on textarea at bounding box center [366, 247] width 701 height 44
type textarea "LIPOMA"
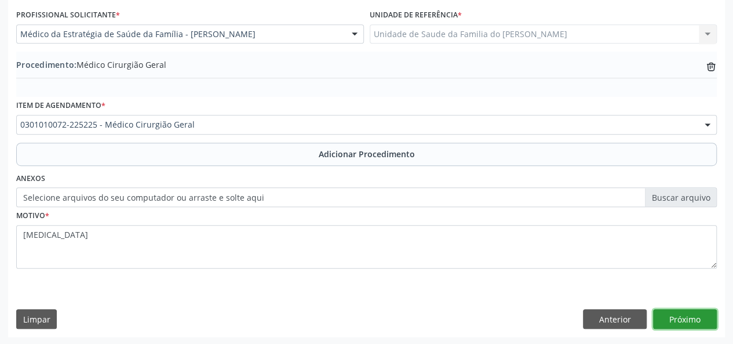
click at [703, 316] on button "Próximo" at bounding box center [685, 319] width 64 height 20
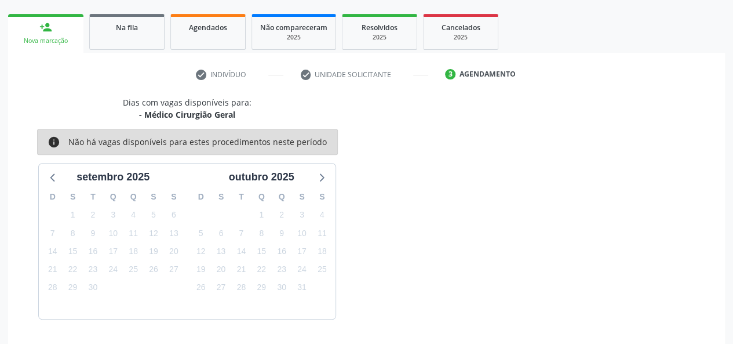
scroll to position [210, 0]
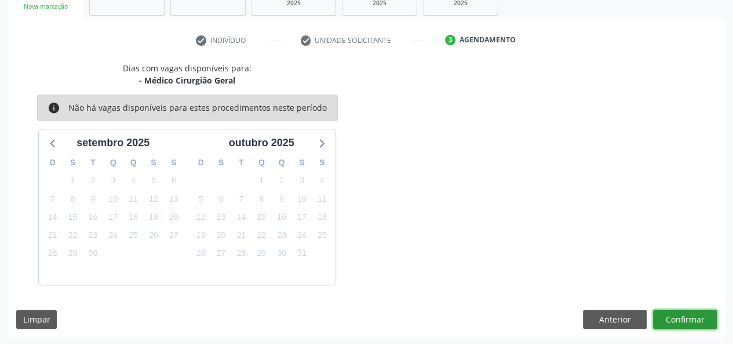
click at [701, 325] on button "Confirmar" at bounding box center [685, 319] width 64 height 20
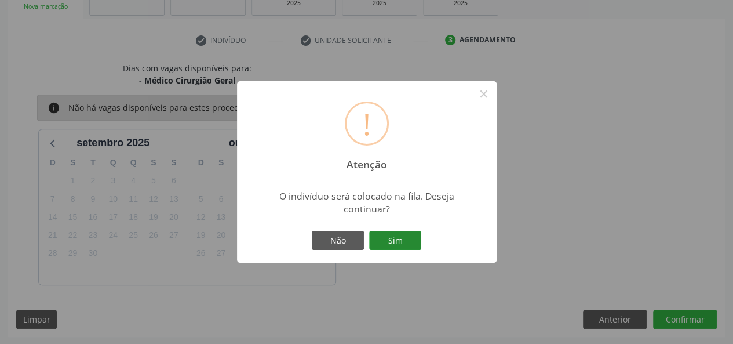
click at [397, 238] on button "Sim" at bounding box center [395, 241] width 52 height 20
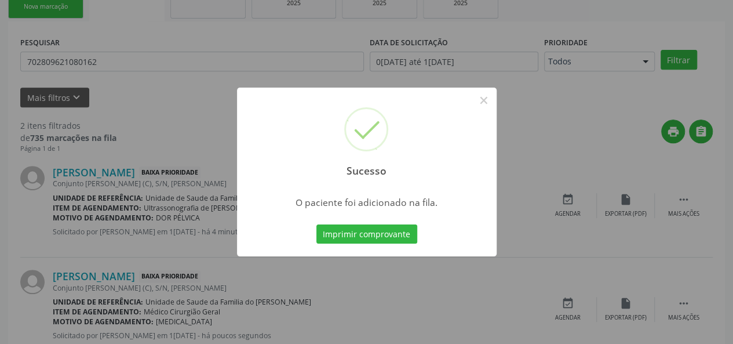
scroll to position [54, 0]
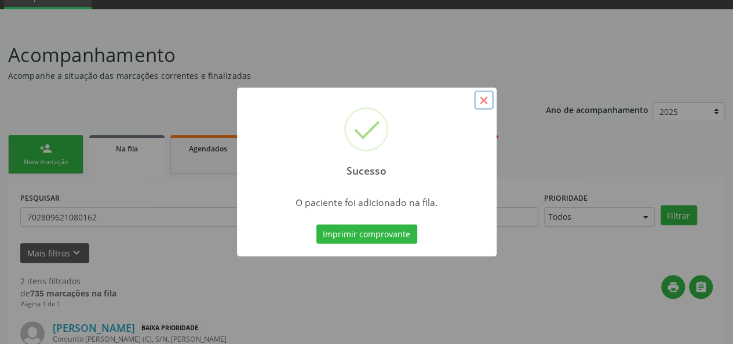
click at [477, 104] on button "×" at bounding box center [484, 100] width 20 height 20
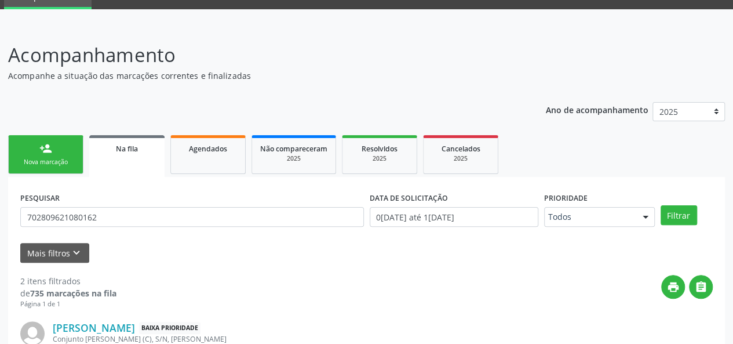
click at [119, 163] on link "Na fila" at bounding box center [126, 156] width 75 height 42
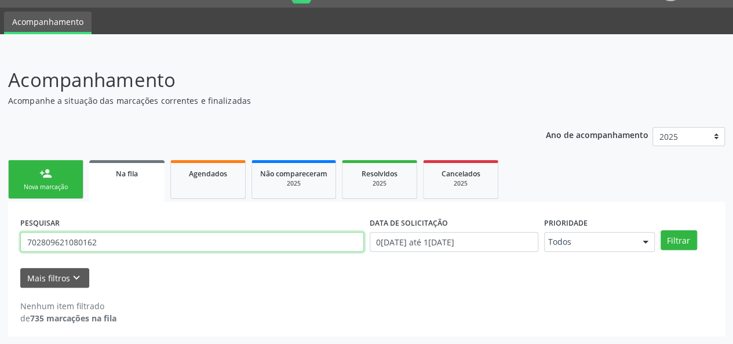
drag, startPoint x: 135, startPoint y: 246, endPoint x: 9, endPoint y: 241, distance: 125.9
click at [9, 241] on div "PESQUISAR 702809621080162 DATA DE SOLICITAÇÃO 01/01/2025 até 18/09/2025 Priorid…" at bounding box center [366, 269] width 717 height 134
type input "VALDEREZ"
click at [661, 230] on button "Filtrar" at bounding box center [679, 240] width 37 height 20
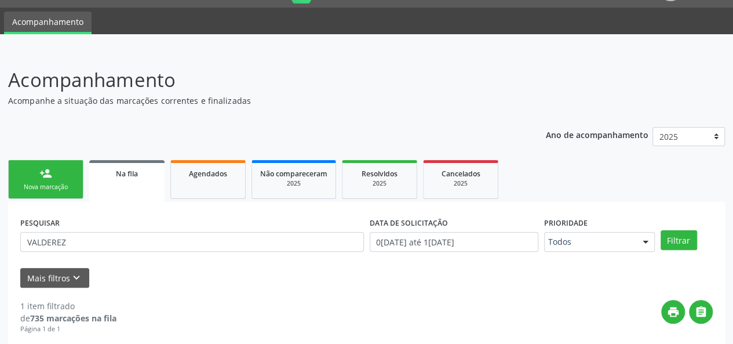
scroll to position [143, 0]
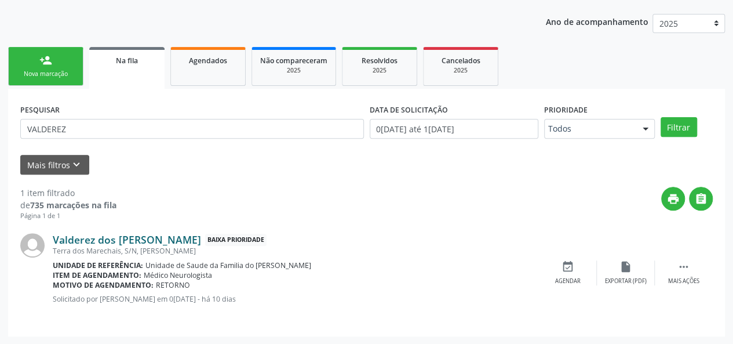
click at [152, 240] on link "Valderez dos Santos Borges" at bounding box center [127, 239] width 148 height 13
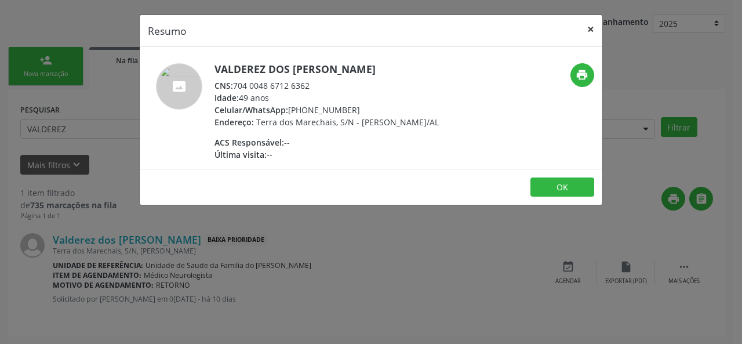
click at [592, 28] on button "×" at bounding box center [590, 29] width 23 height 28
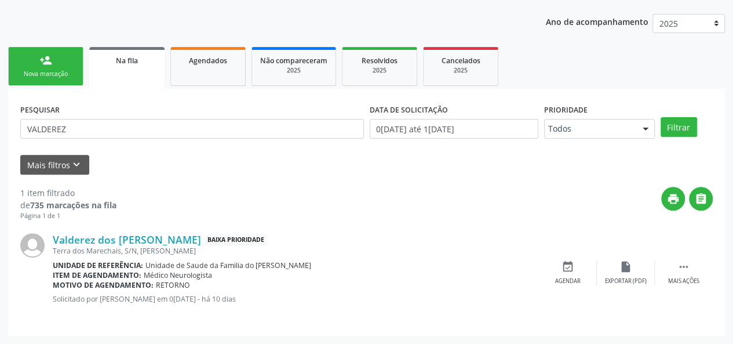
click at [60, 70] on div "Nova marcação" at bounding box center [46, 74] width 58 height 9
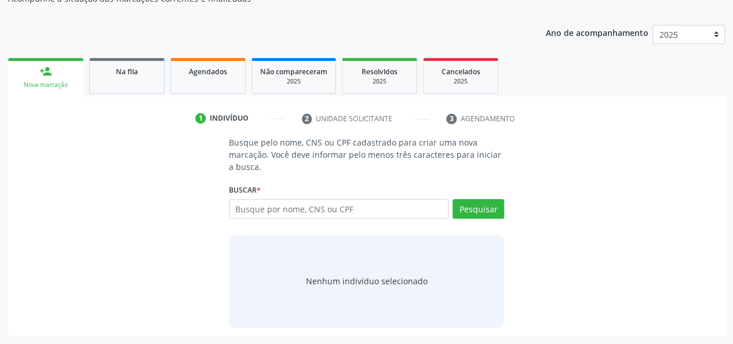
scroll to position [131, 0]
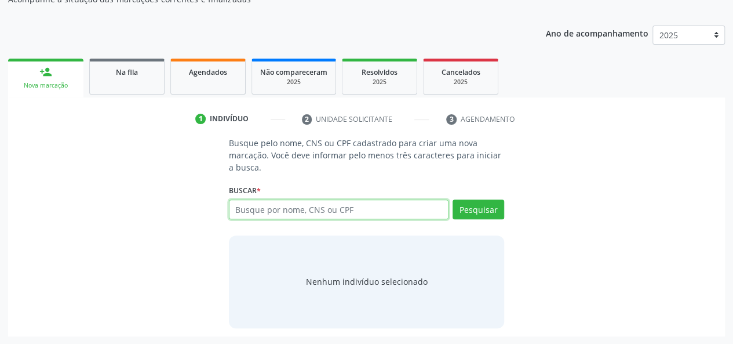
click at [291, 213] on input "text" at bounding box center [339, 209] width 220 height 20
type input "18424916441"
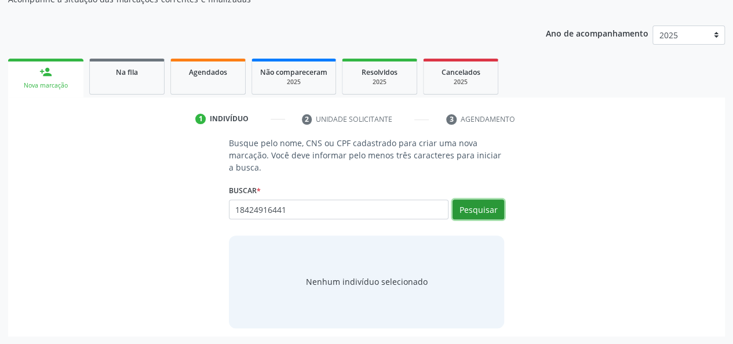
drag, startPoint x: 477, startPoint y: 205, endPoint x: 476, endPoint y: 225, distance: 20.3
click at [477, 206] on button "Pesquisar" at bounding box center [479, 209] width 52 height 20
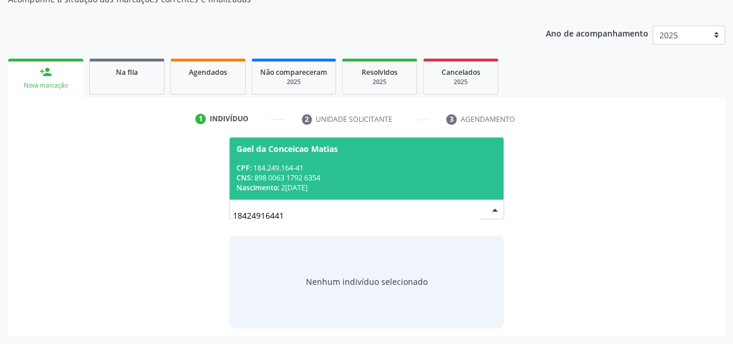
click at [374, 170] on div "CPF: 184.249.164-41" at bounding box center [366, 168] width 261 height 10
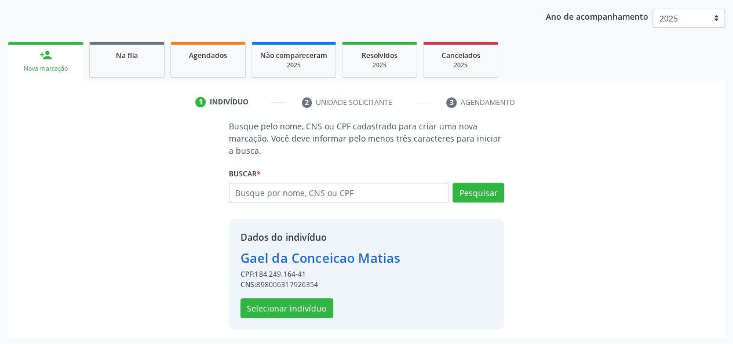
scroll to position [148, 0]
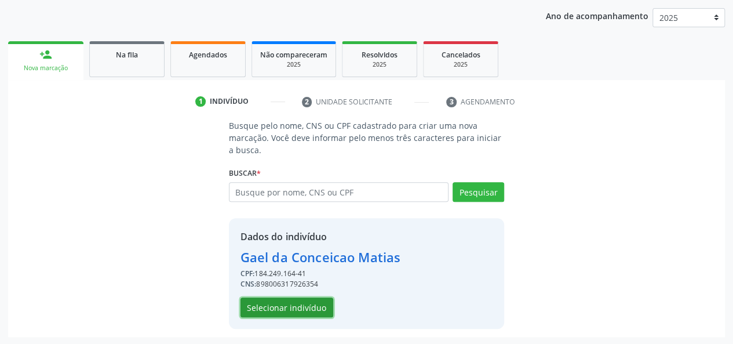
click at [314, 307] on button "Selecionar indivíduo" at bounding box center [287, 307] width 93 height 20
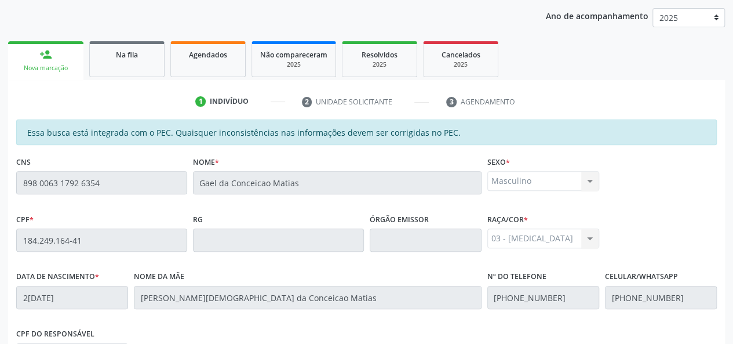
scroll to position [333, 0]
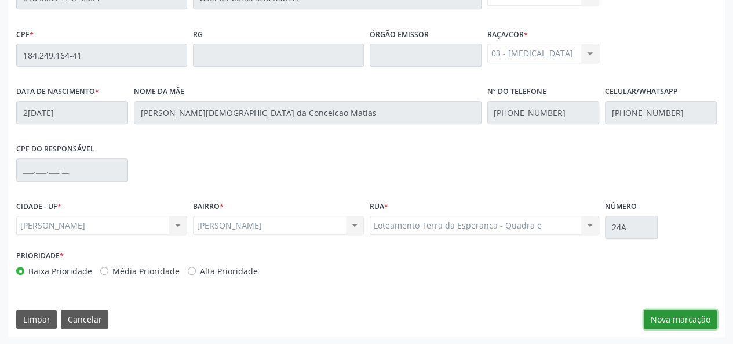
click at [662, 322] on button "Nova marcação" at bounding box center [680, 319] width 73 height 20
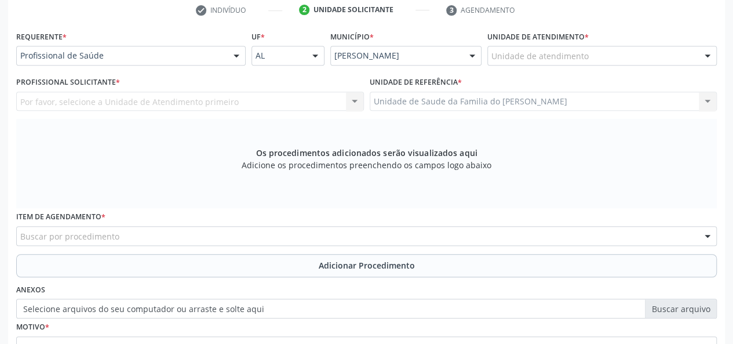
scroll to position [159, 0]
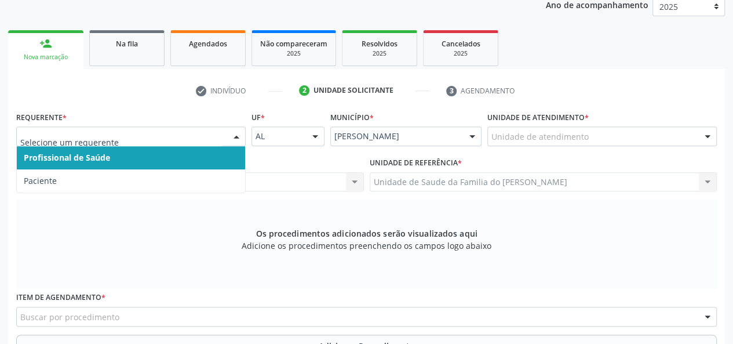
click at [229, 134] on div at bounding box center [236, 137] width 17 height 20
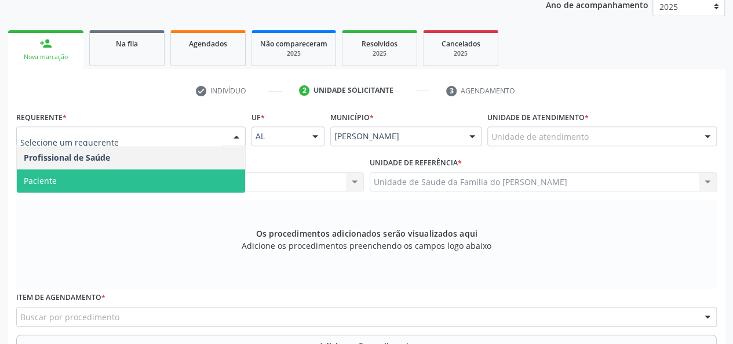
click at [198, 185] on span "Paciente" at bounding box center [131, 180] width 228 height 23
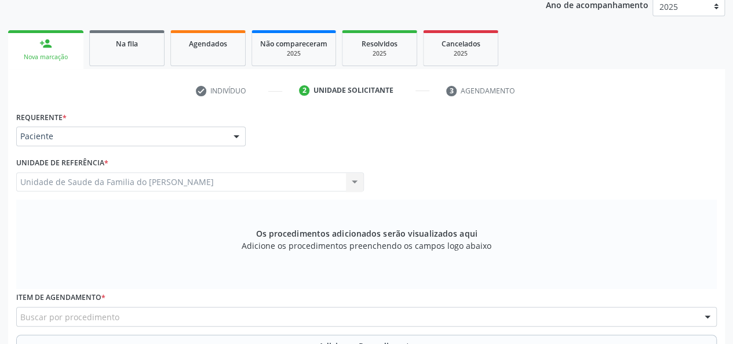
scroll to position [217, 0]
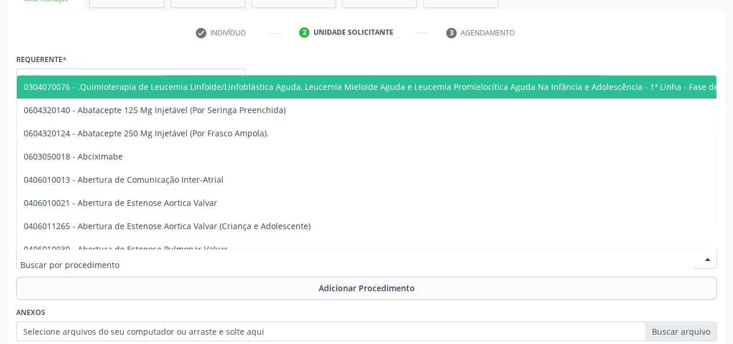
click at [188, 261] on div at bounding box center [366, 259] width 701 height 20
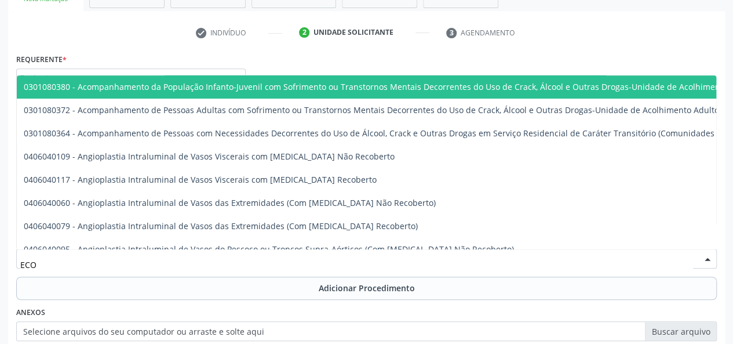
type input "ECOC"
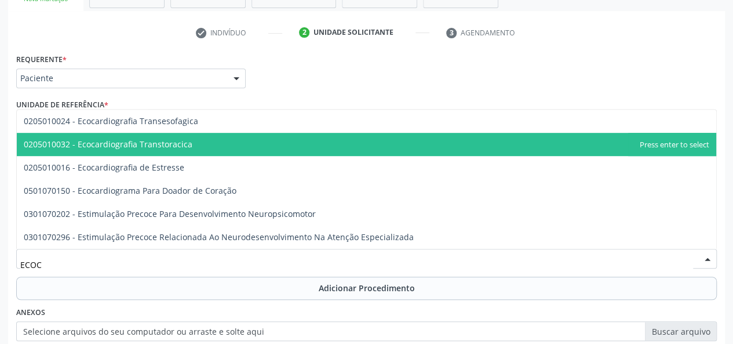
click at [224, 143] on span "0205010032 - Ecocardiografia Transtoracica" at bounding box center [366, 144] width 699 height 23
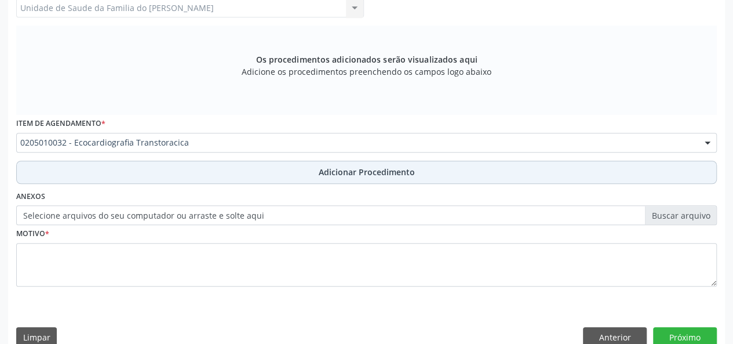
click at [223, 172] on button "Adicionar Procedimento" at bounding box center [366, 172] width 701 height 23
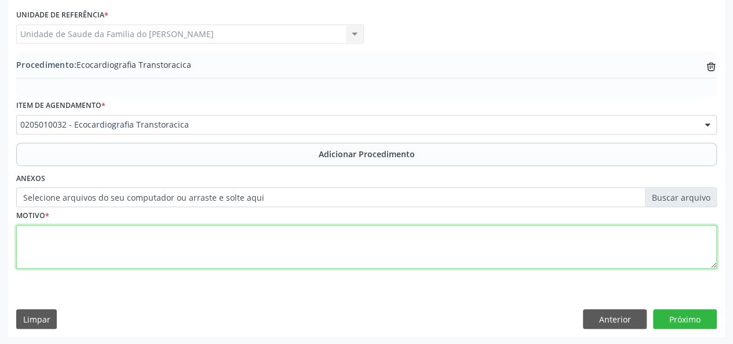
click at [189, 246] on textarea at bounding box center [366, 247] width 701 height 44
click at [79, 233] on textarea "SOPRO CARDIACO" at bounding box center [366, 247] width 701 height 44
type textarea "SOPRO CARDÍACO"
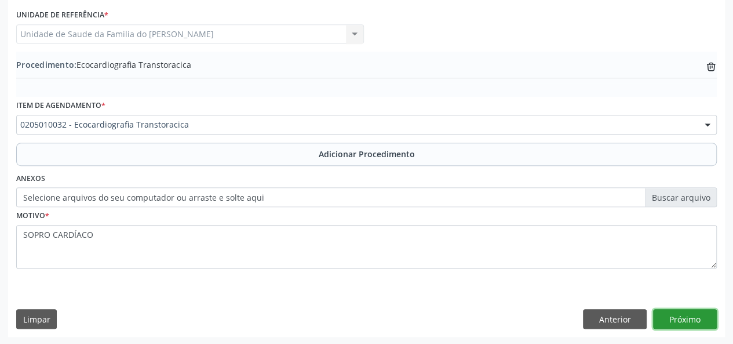
click at [688, 316] on button "Próximo" at bounding box center [685, 319] width 64 height 20
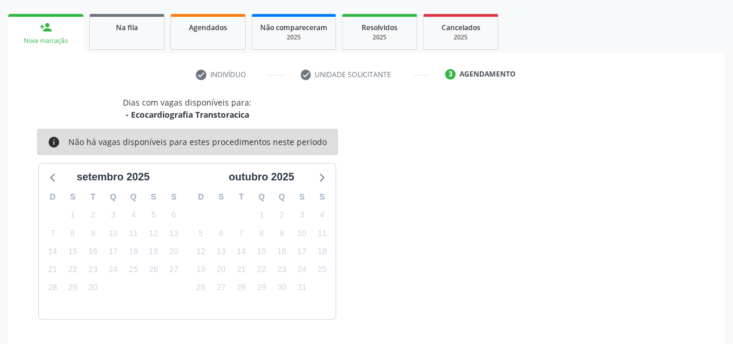
scroll to position [210, 0]
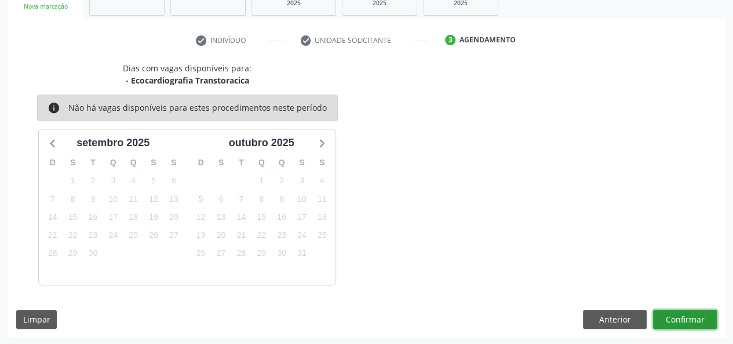
click at [688, 316] on button "Confirmar" at bounding box center [685, 319] width 64 height 20
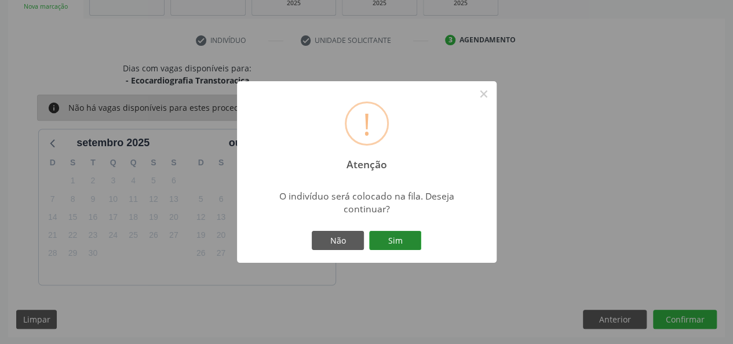
click at [386, 234] on button "Sim" at bounding box center [395, 241] width 52 height 20
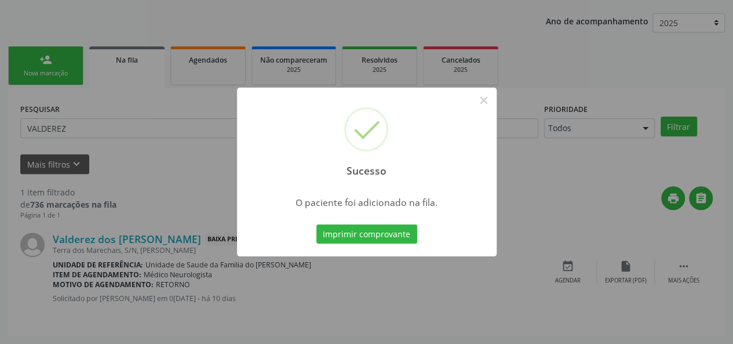
scroll to position [54, 0]
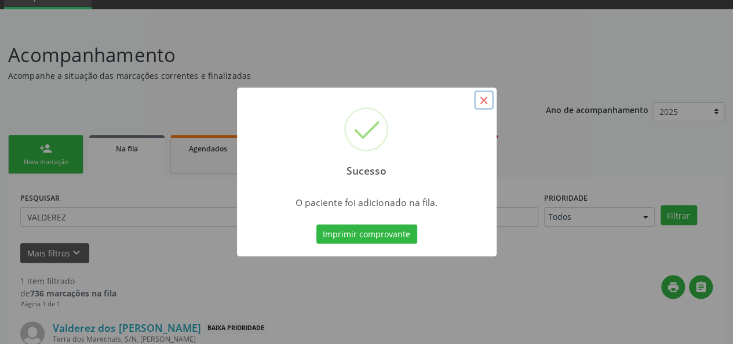
click at [482, 99] on button "×" at bounding box center [484, 100] width 20 height 20
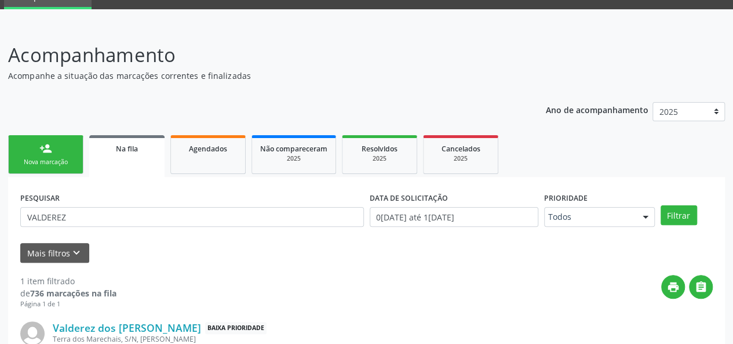
click at [144, 152] on div "Na fila" at bounding box center [126, 148] width 59 height 12
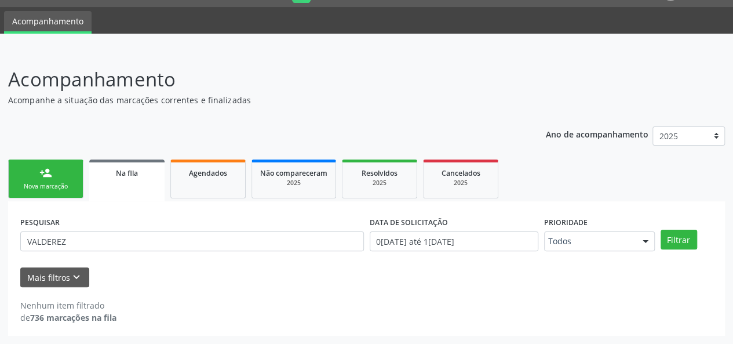
scroll to position [30, 0]
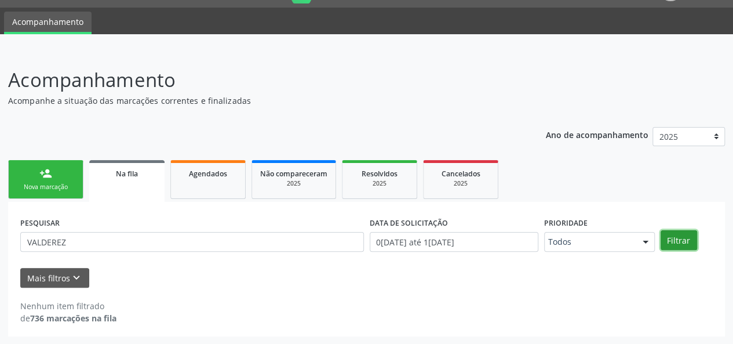
click at [673, 241] on button "Filtrar" at bounding box center [679, 240] width 37 height 20
click at [195, 177] on div "Agendados" at bounding box center [208, 173] width 58 height 12
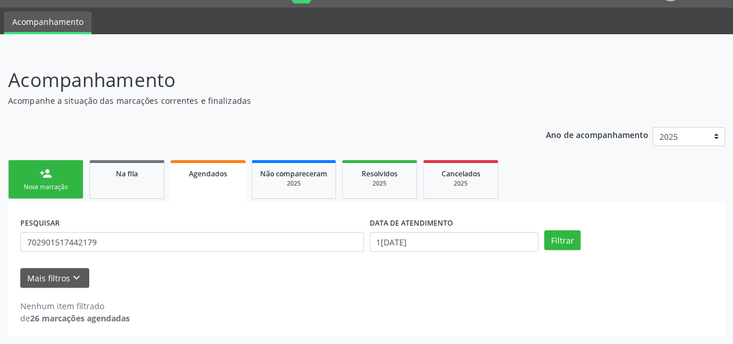
click at [107, 252] on div "PESQUISAR 702901517442179" at bounding box center [191, 236] width 349 height 45
click at [107, 250] on div "PESQUISAR 702901517442179" at bounding box center [191, 236] width 349 height 45
click at [107, 246] on input "702901517442179" at bounding box center [192, 242] width 344 height 20
type input "VALDEREZ"
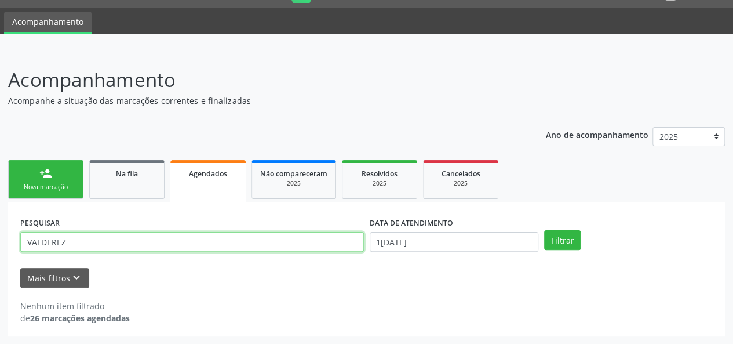
click at [544, 230] on button "Filtrar" at bounding box center [562, 240] width 37 height 20
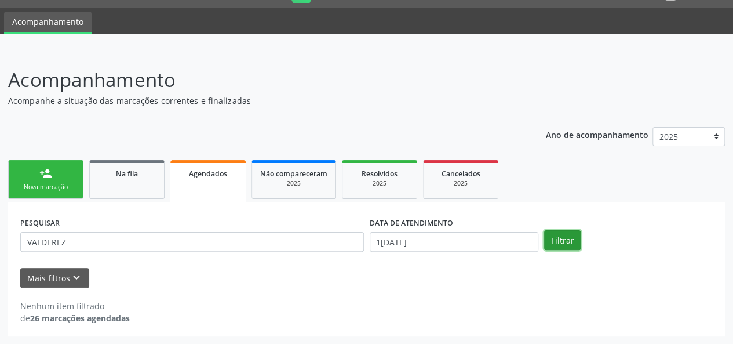
click at [558, 241] on button "Filtrar" at bounding box center [562, 240] width 37 height 20
click at [123, 183] on link "Na fila" at bounding box center [126, 179] width 75 height 39
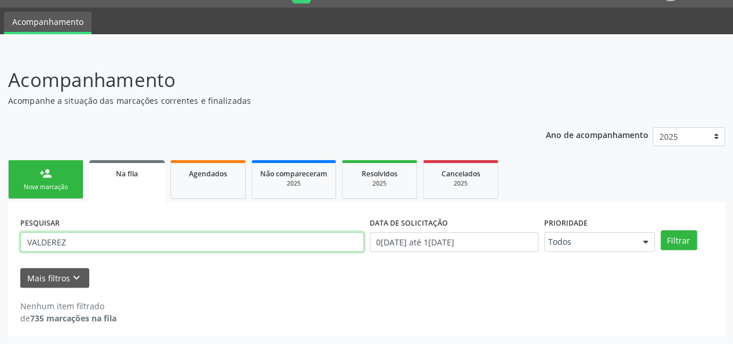
click at [60, 240] on input "VALDEREZ" at bounding box center [192, 242] width 344 height 20
drag, startPoint x: 123, startPoint y: 183, endPoint x: 60, endPoint y: 240, distance: 85.3
paste input "704004867126362"
type input "704004867126362"
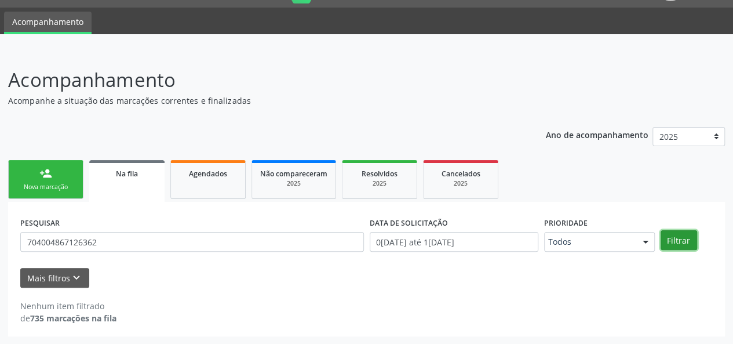
click at [682, 238] on button "Filtrar" at bounding box center [679, 240] width 37 height 20
click at [223, 177] on div "Agendados" at bounding box center [208, 173] width 58 height 12
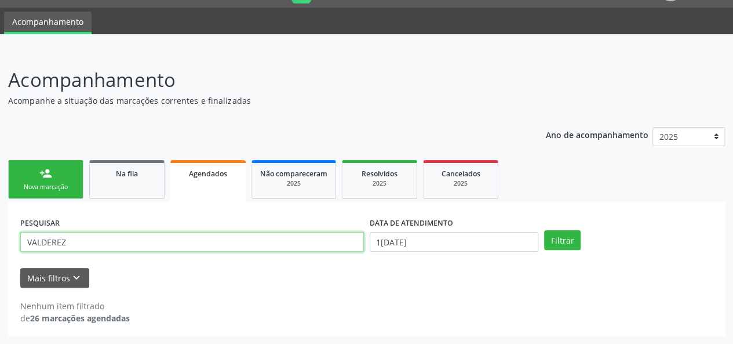
click at [44, 244] on input "VALDEREZ" at bounding box center [192, 242] width 344 height 20
paste input "704004867126362"
type input "704004867126362"
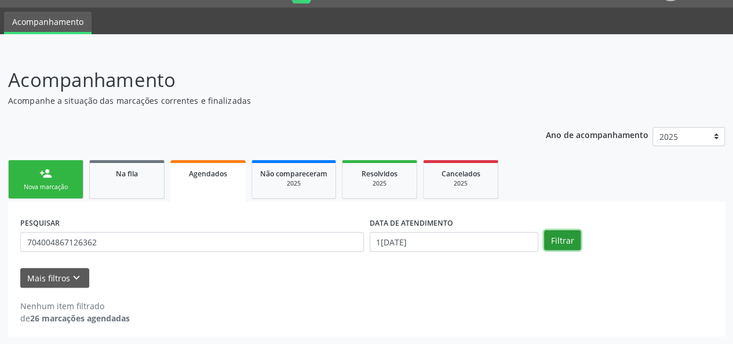
click at [558, 247] on button "Filtrar" at bounding box center [562, 240] width 37 height 20
click at [388, 178] on div "Resolvidos" at bounding box center [380, 173] width 58 height 12
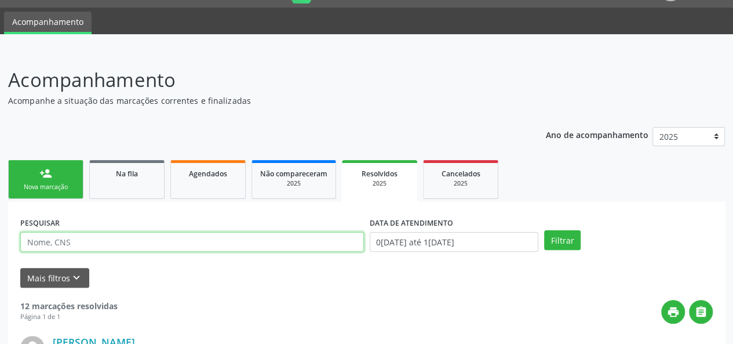
click at [87, 242] on input "text" at bounding box center [192, 242] width 344 height 20
paste input "704004867126362"
type input "704004867126362"
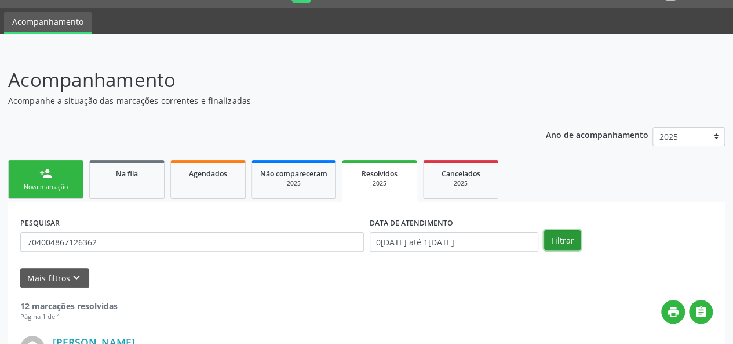
click at [569, 243] on button "Filtrar" at bounding box center [562, 240] width 37 height 20
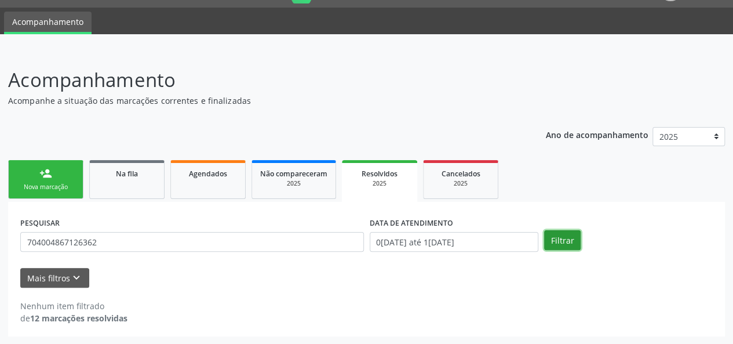
click at [569, 243] on button "Filtrar" at bounding box center [562, 240] width 37 height 20
click at [198, 182] on link "Agendados" at bounding box center [207, 179] width 75 height 39
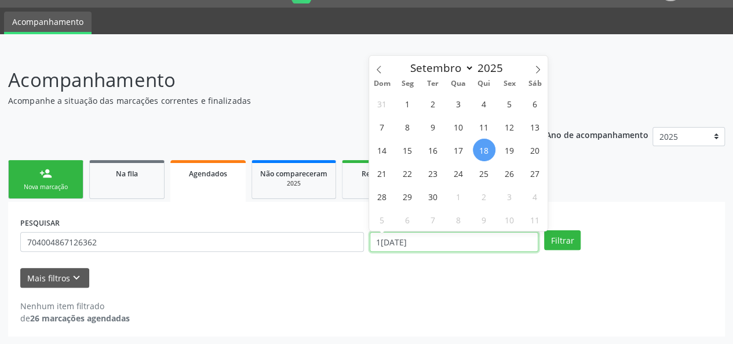
click at [503, 245] on input "[DATE]" at bounding box center [454, 242] width 169 height 20
click at [402, 104] on span "1" at bounding box center [407, 103] width 23 height 23
type input "[DATE]"
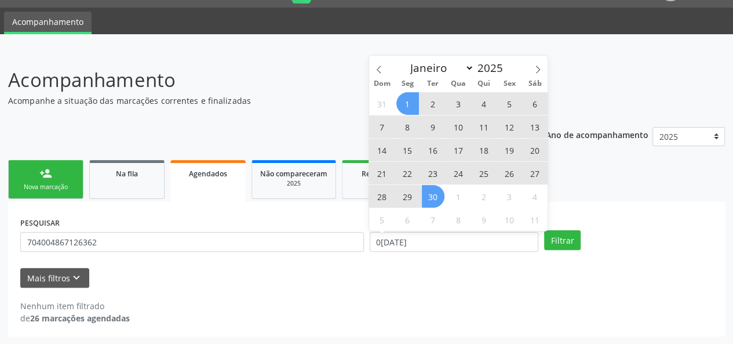
click at [438, 199] on span "30" at bounding box center [433, 196] width 23 height 23
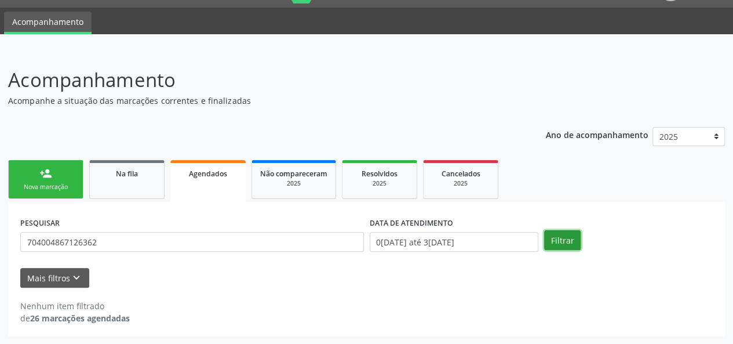
click at [576, 241] on button "Filtrar" at bounding box center [562, 240] width 37 height 20
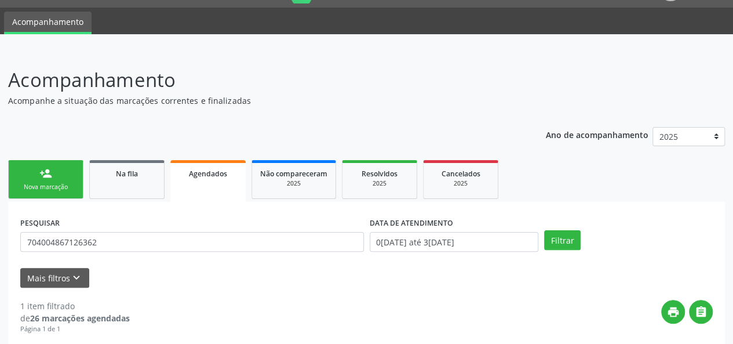
scroll to position [203, 0]
